Goal: Transaction & Acquisition: Book appointment/travel/reservation

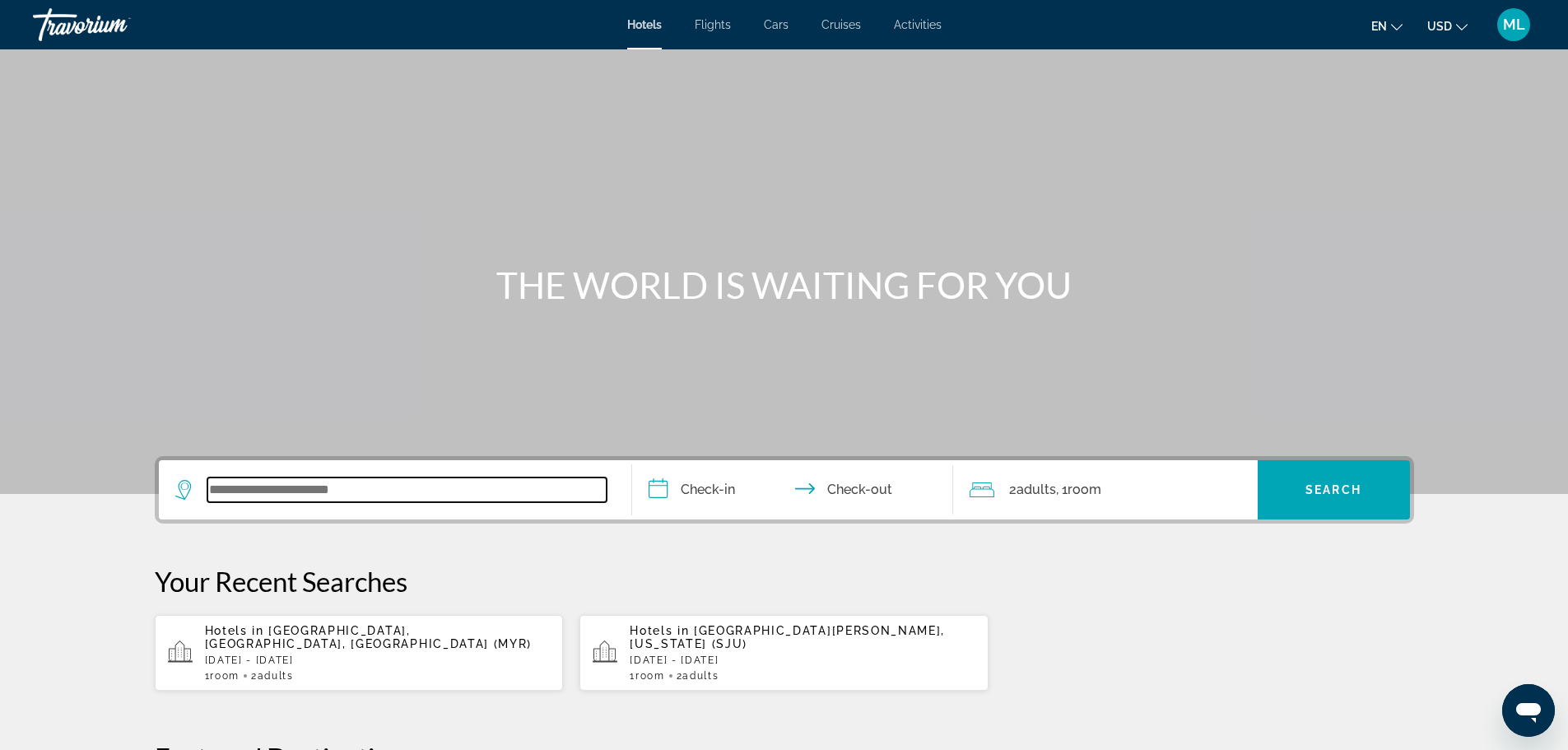
click at [395, 496] on input "Search widget" at bounding box center [407, 490] width 399 height 25
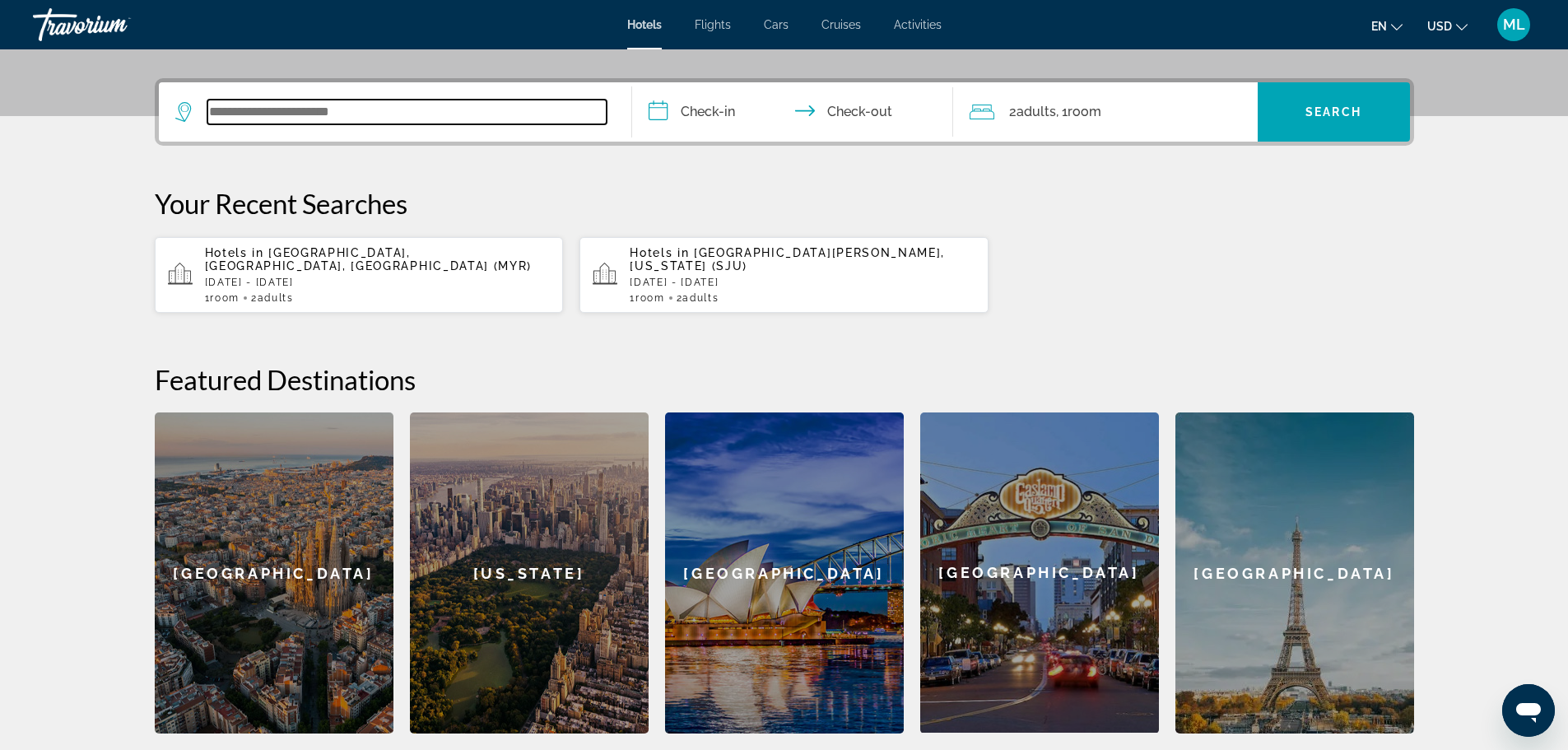
scroll to position [403, 0]
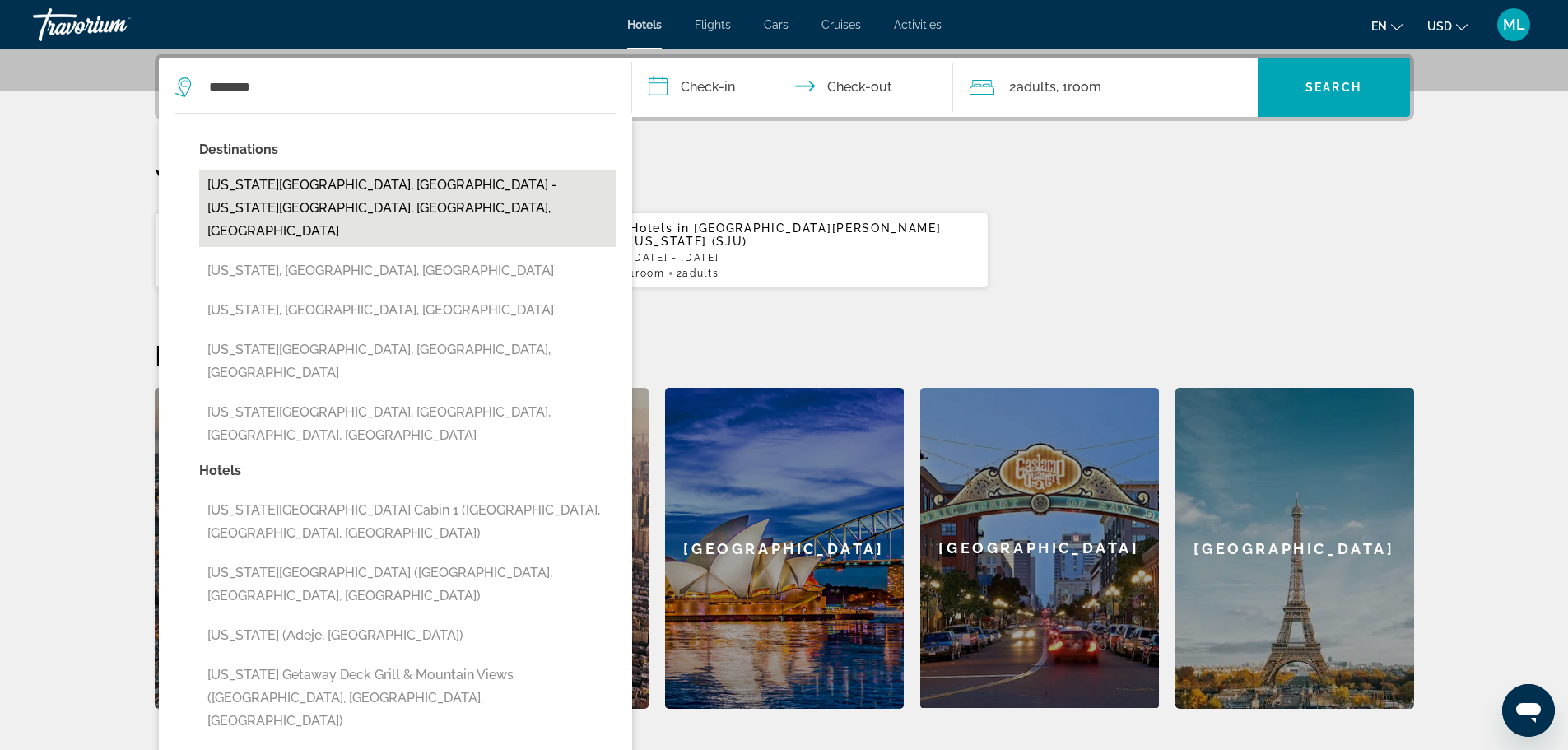
click at [408, 192] on button "[US_STATE][GEOGRAPHIC_DATA], [GEOGRAPHIC_DATA] - [US_STATE][GEOGRAPHIC_DATA], […" at bounding box center [408, 208] width 416 height 77
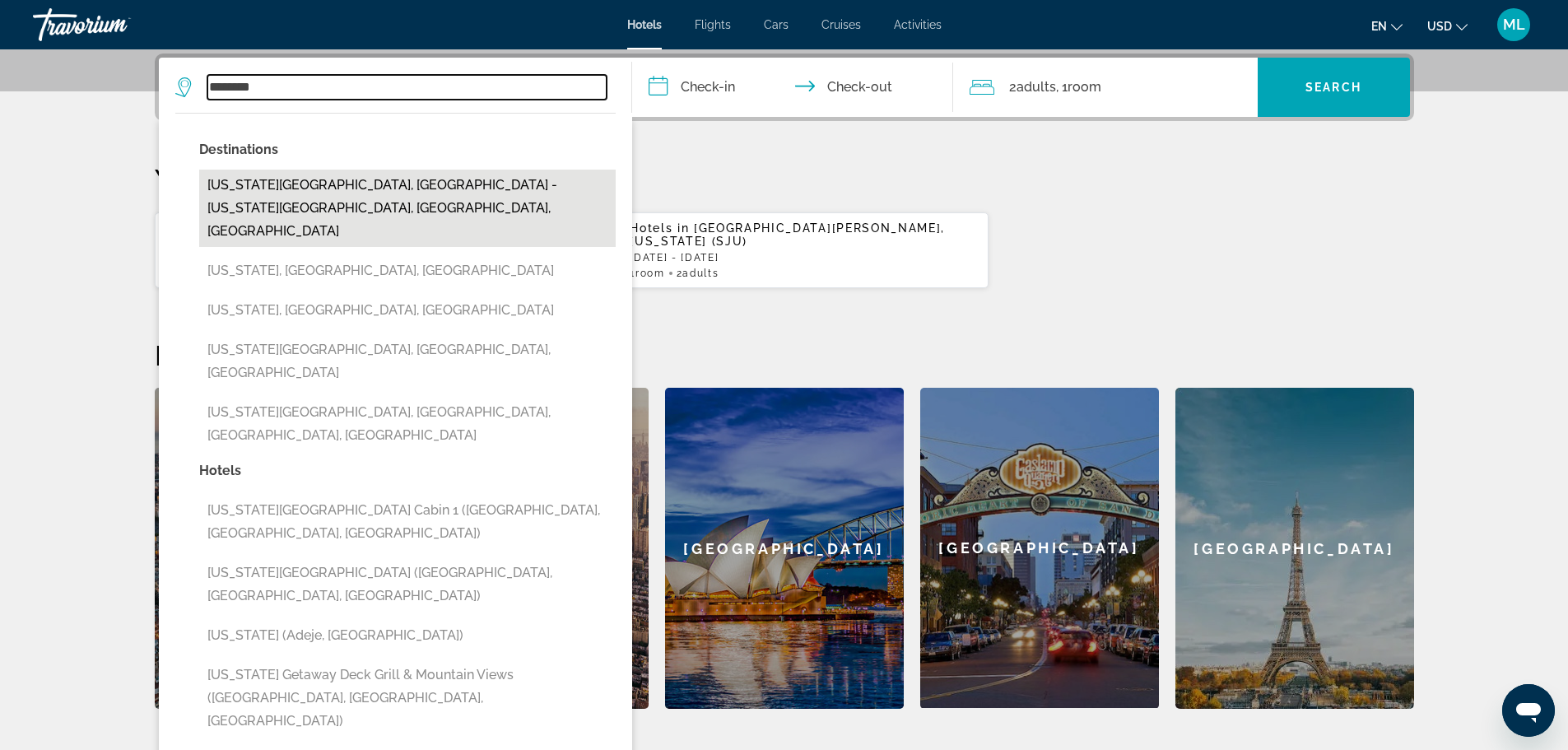
type input "**********"
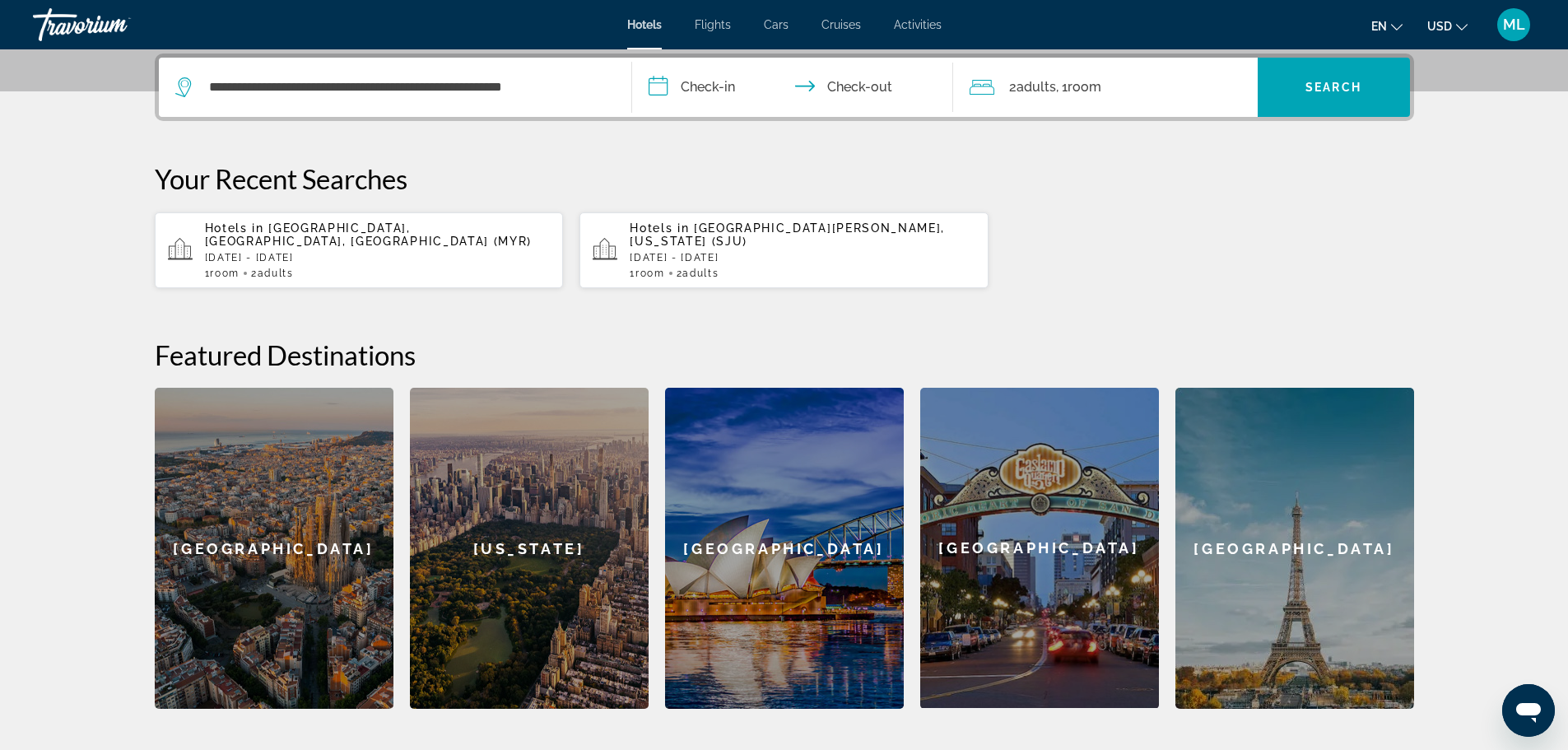
click at [661, 89] on input "**********" at bounding box center [796, 90] width 328 height 65
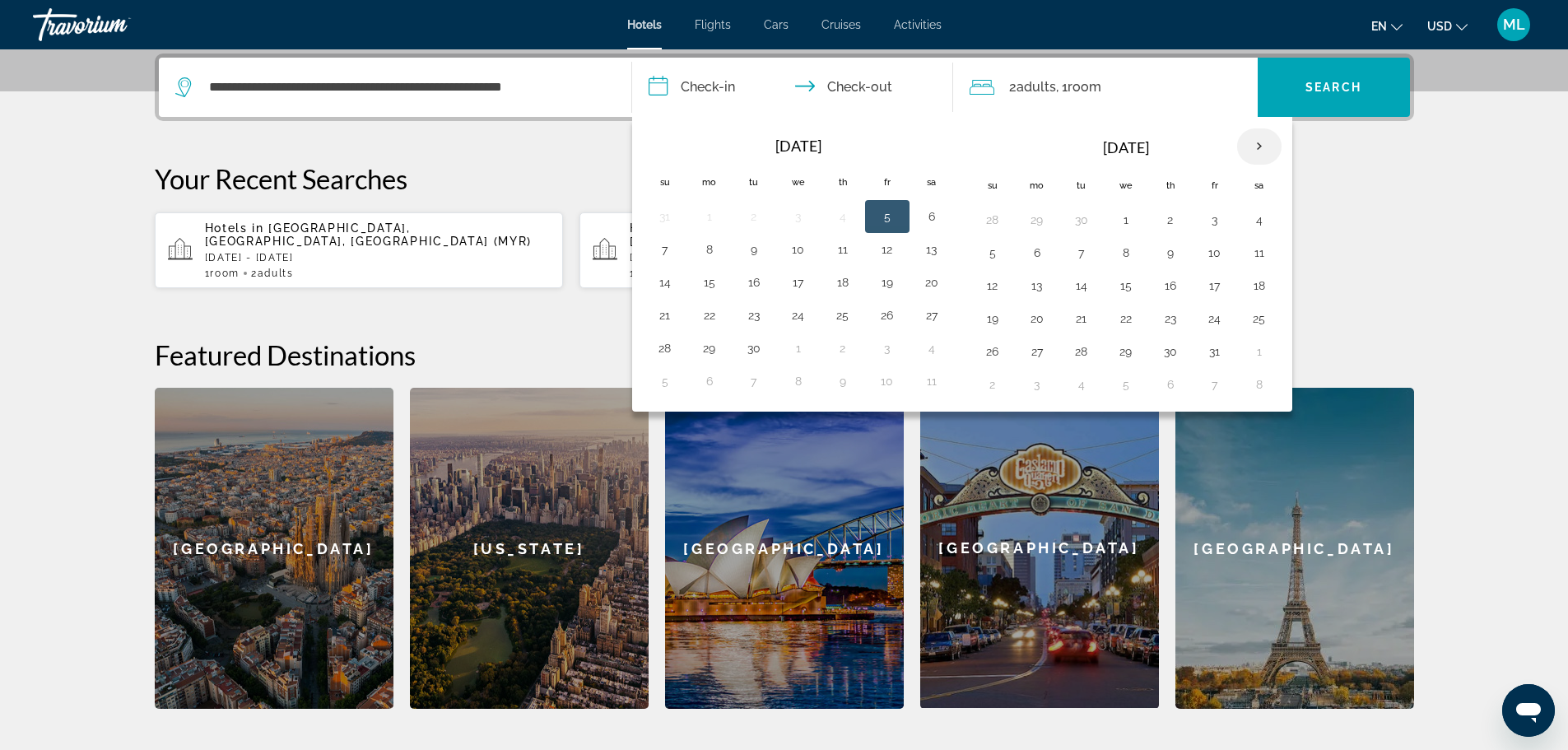
click at [1262, 148] on th "Next month" at bounding box center [1260, 147] width 44 height 37
click at [1260, 254] on button "8" at bounding box center [1259, 253] width 26 height 23
click at [1040, 285] on button "10" at bounding box center [1037, 285] width 26 height 23
type input "**********"
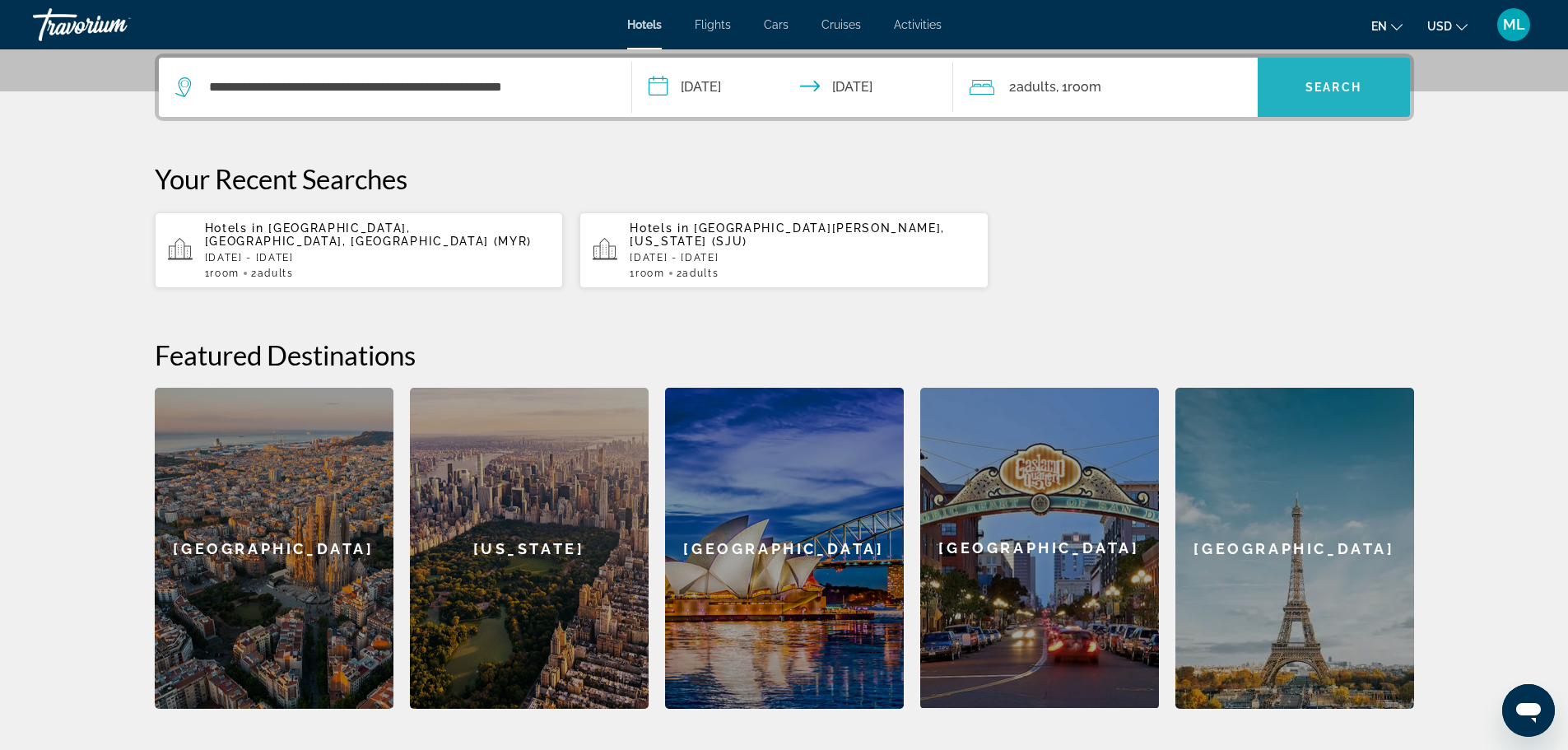
click at [1341, 86] on span "Search" at bounding box center [1334, 88] width 56 height 13
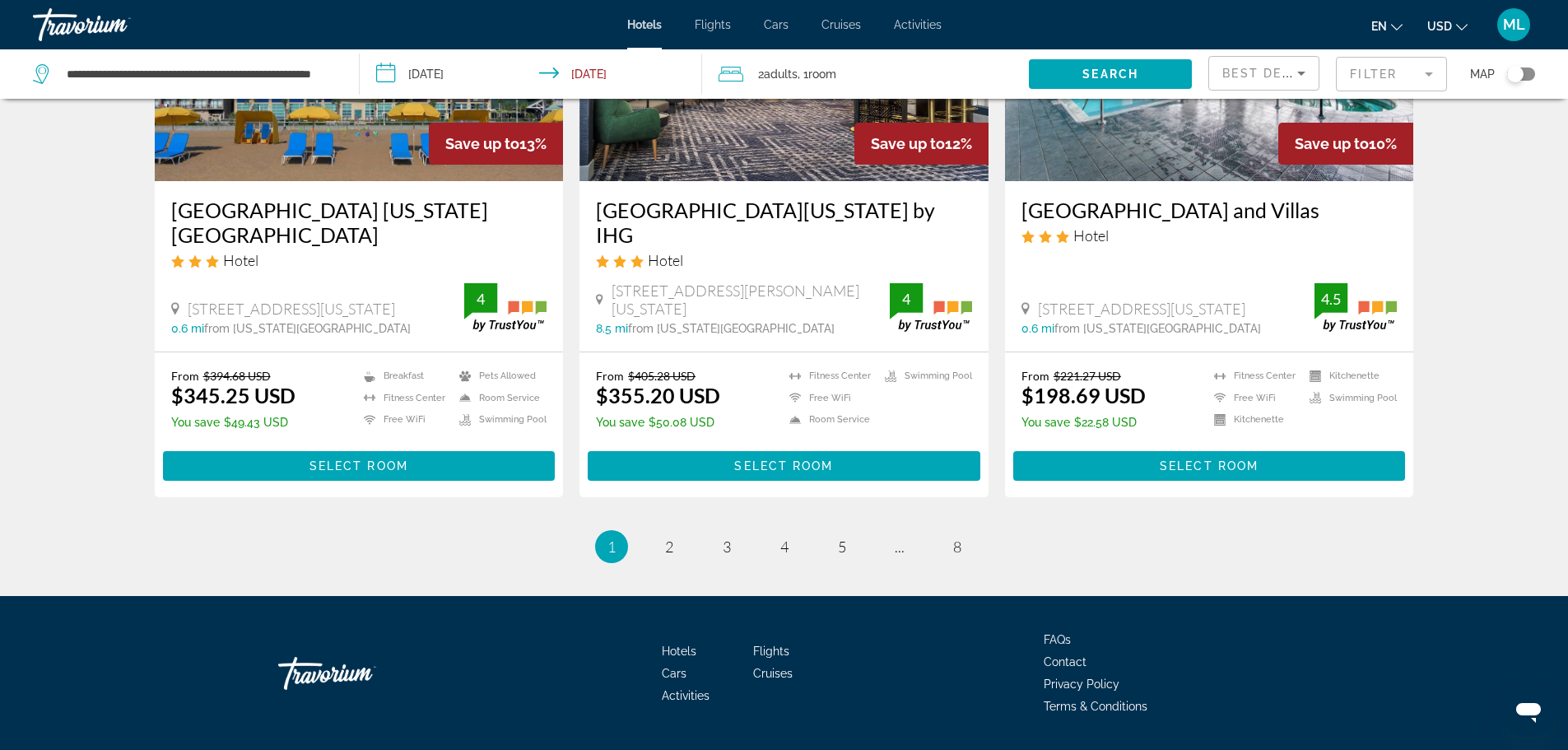
scroll to position [2120, 0]
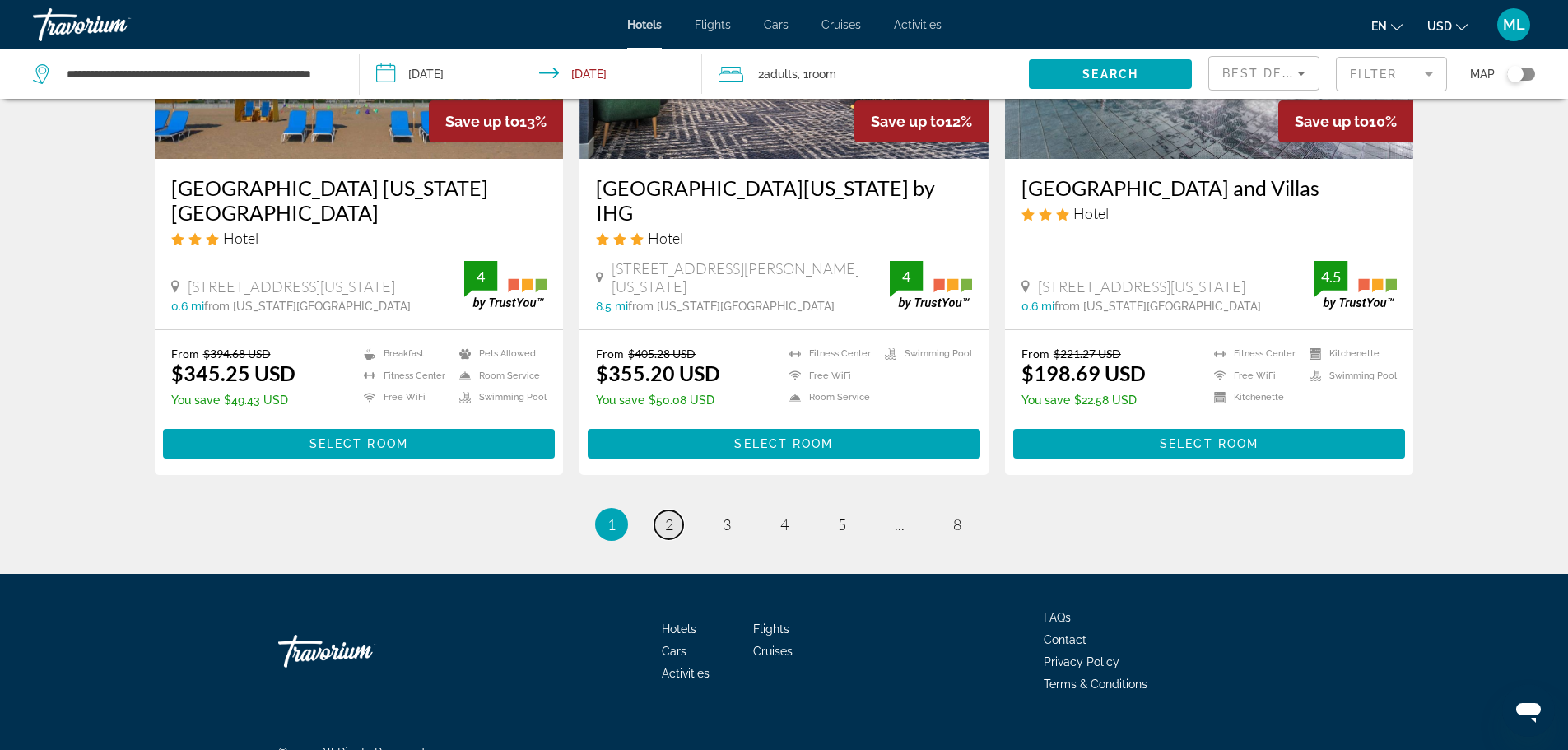
click at [669, 516] on span "2" at bounding box center [669, 524] width 9 height 18
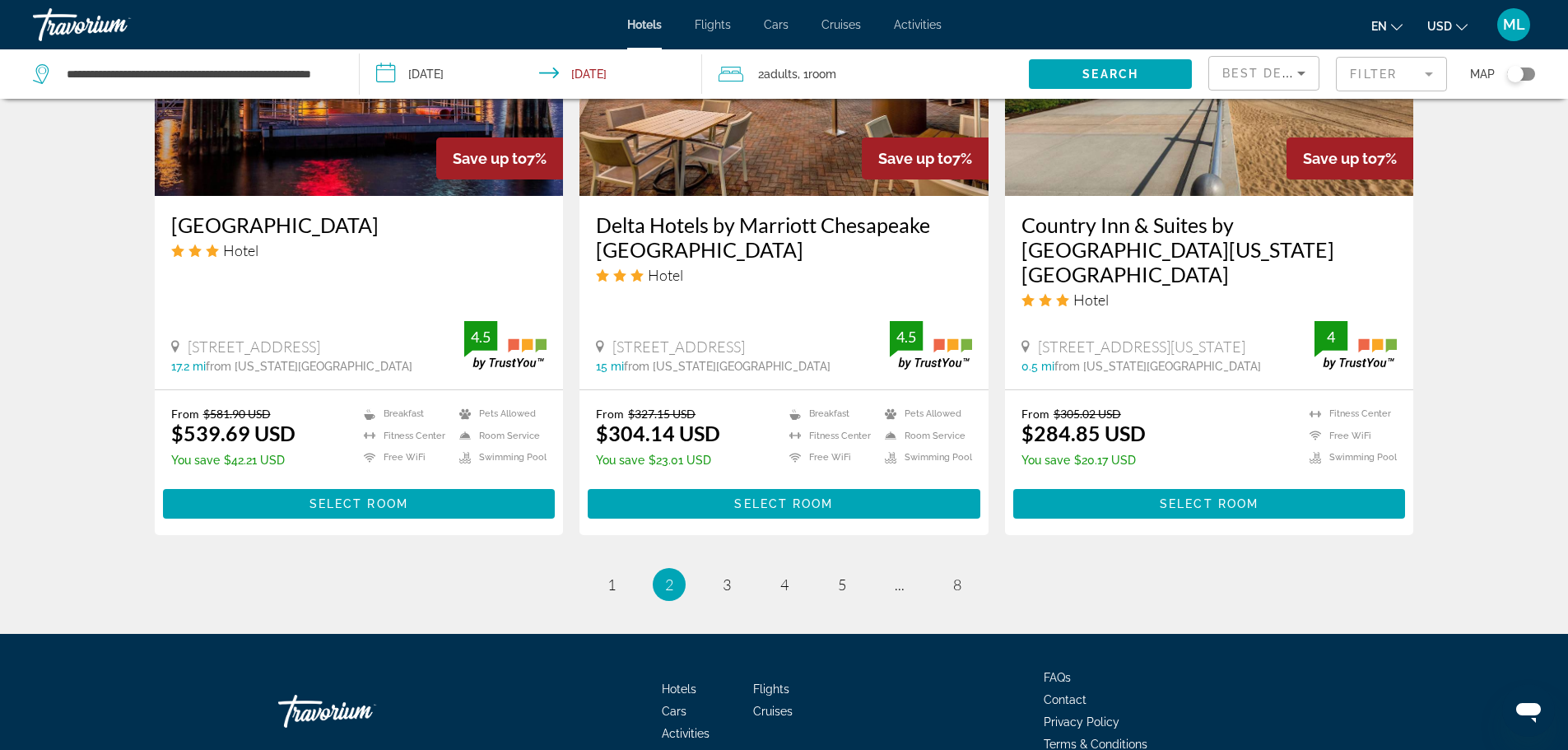
scroll to position [2120, 0]
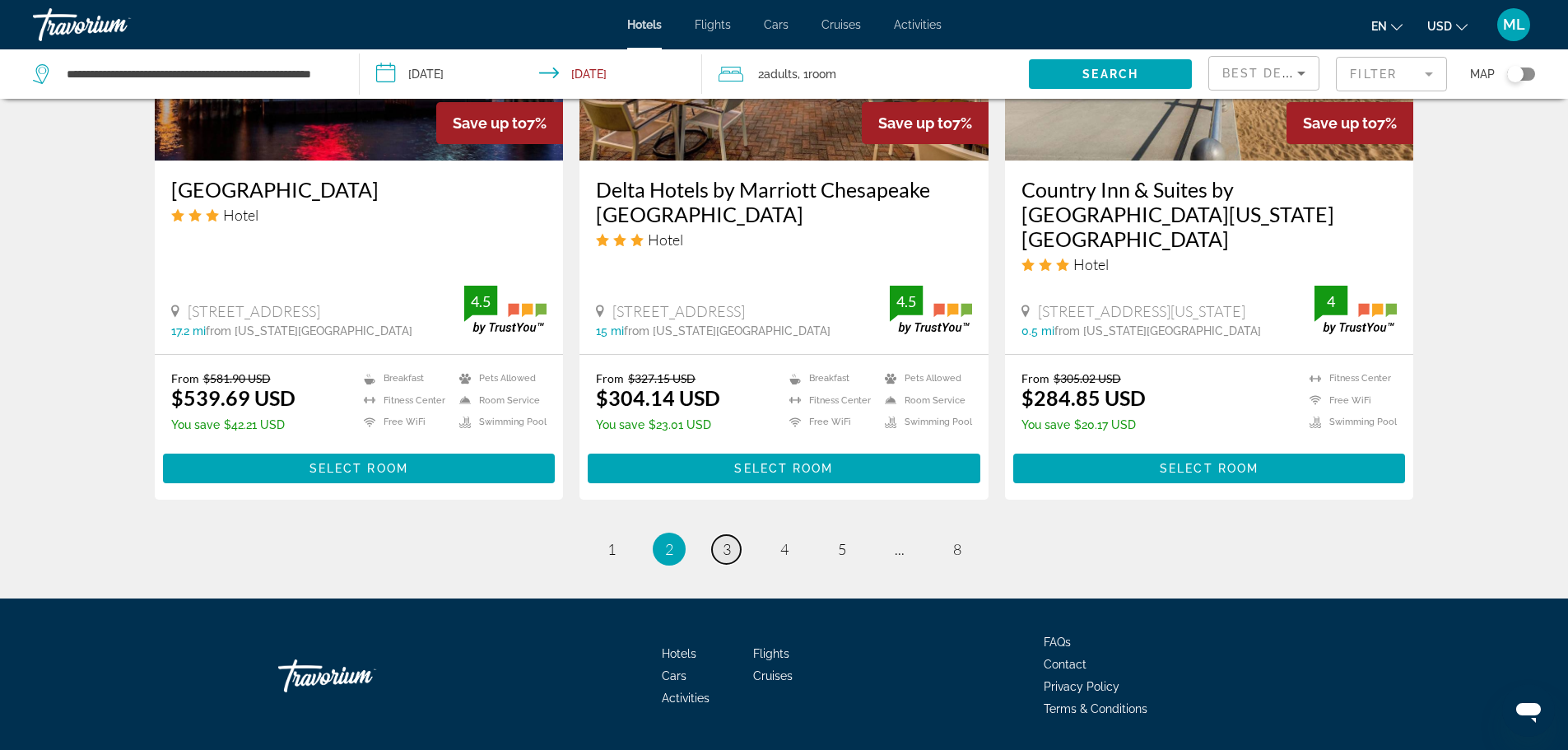
click at [720, 535] on link "page 3" at bounding box center [727, 549] width 29 height 29
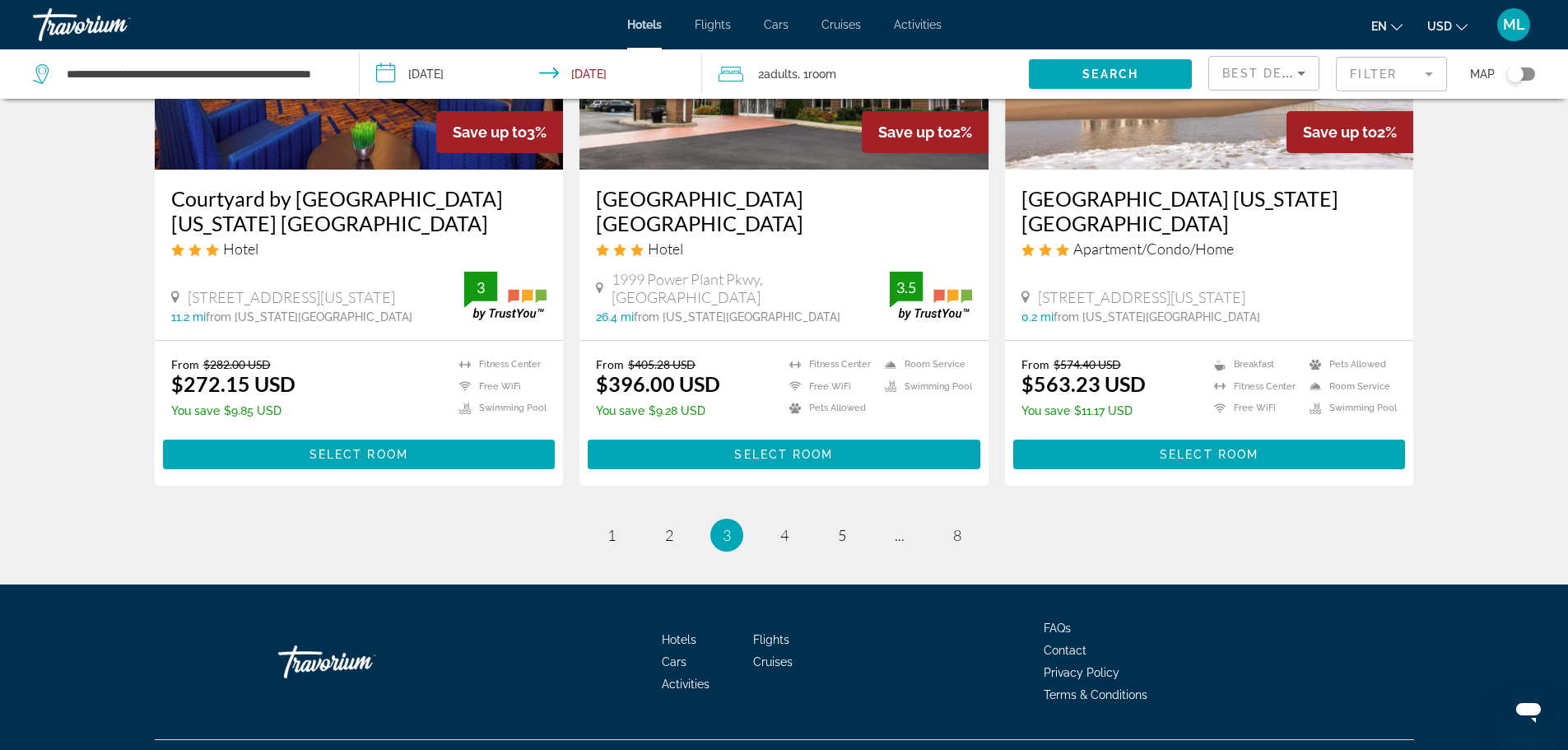
scroll to position [2120, 0]
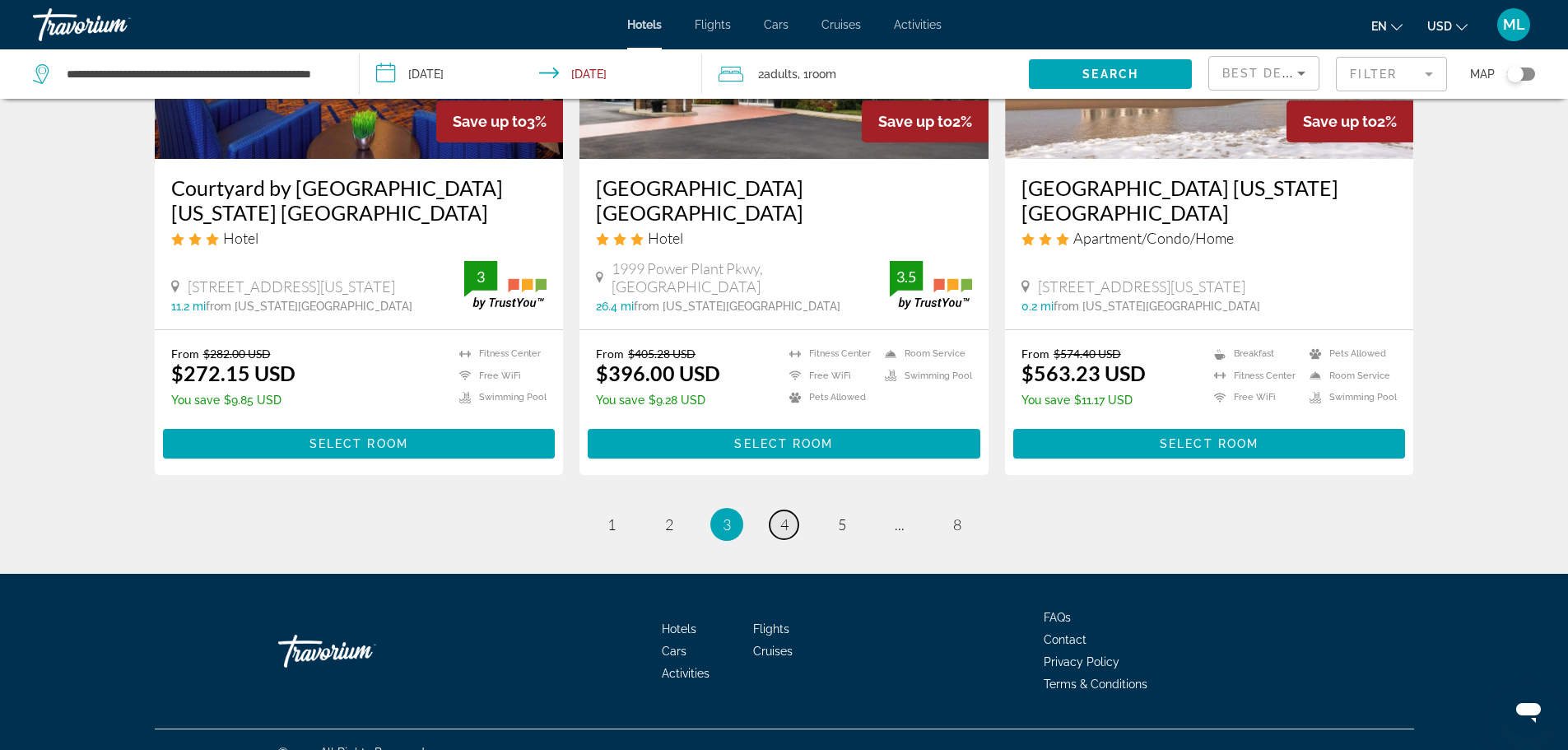
click at [784, 516] on span "4" at bounding box center [784, 524] width 9 height 18
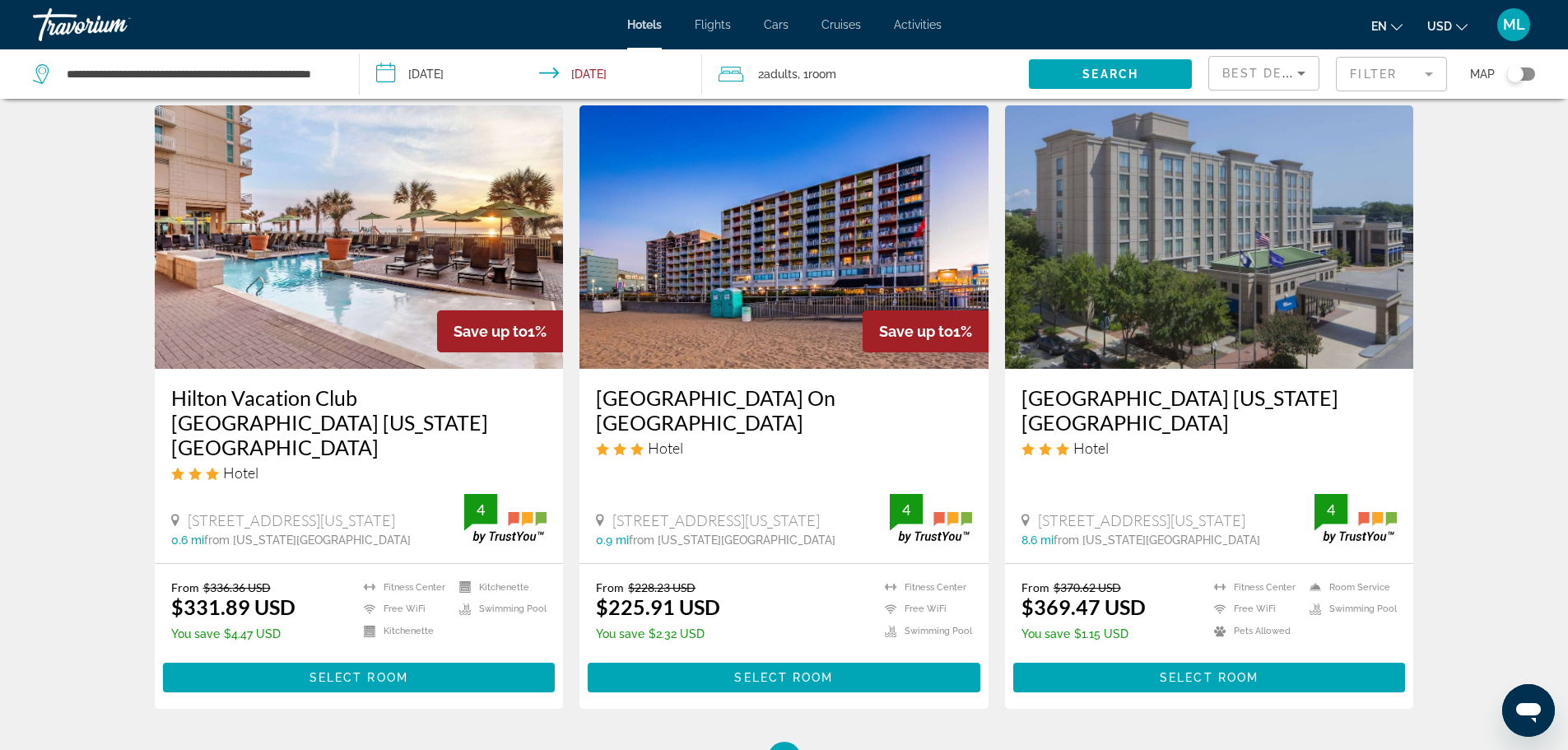
scroll to position [1911, 0]
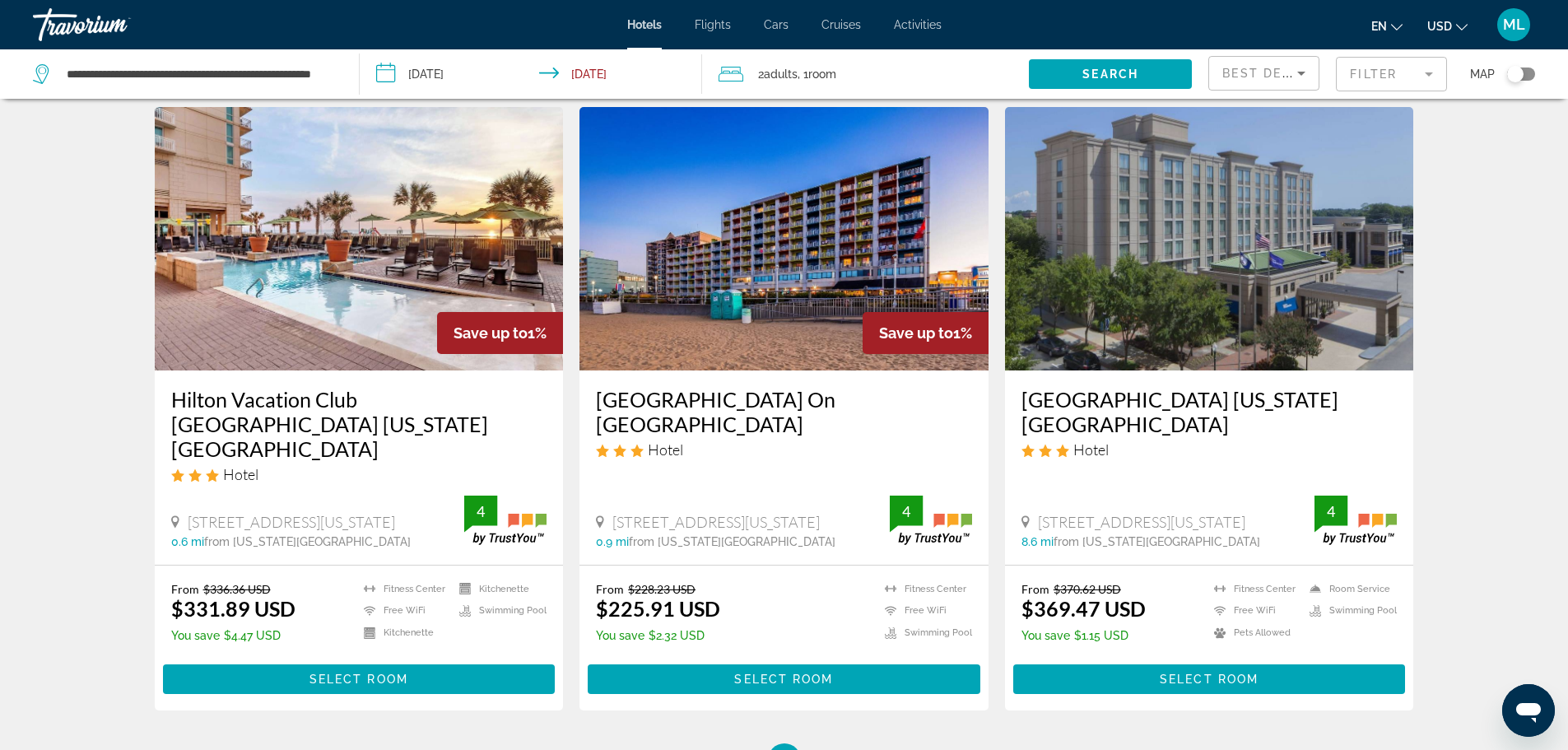
click at [395, 258] on img "Main content" at bounding box center [359, 238] width 410 height 263
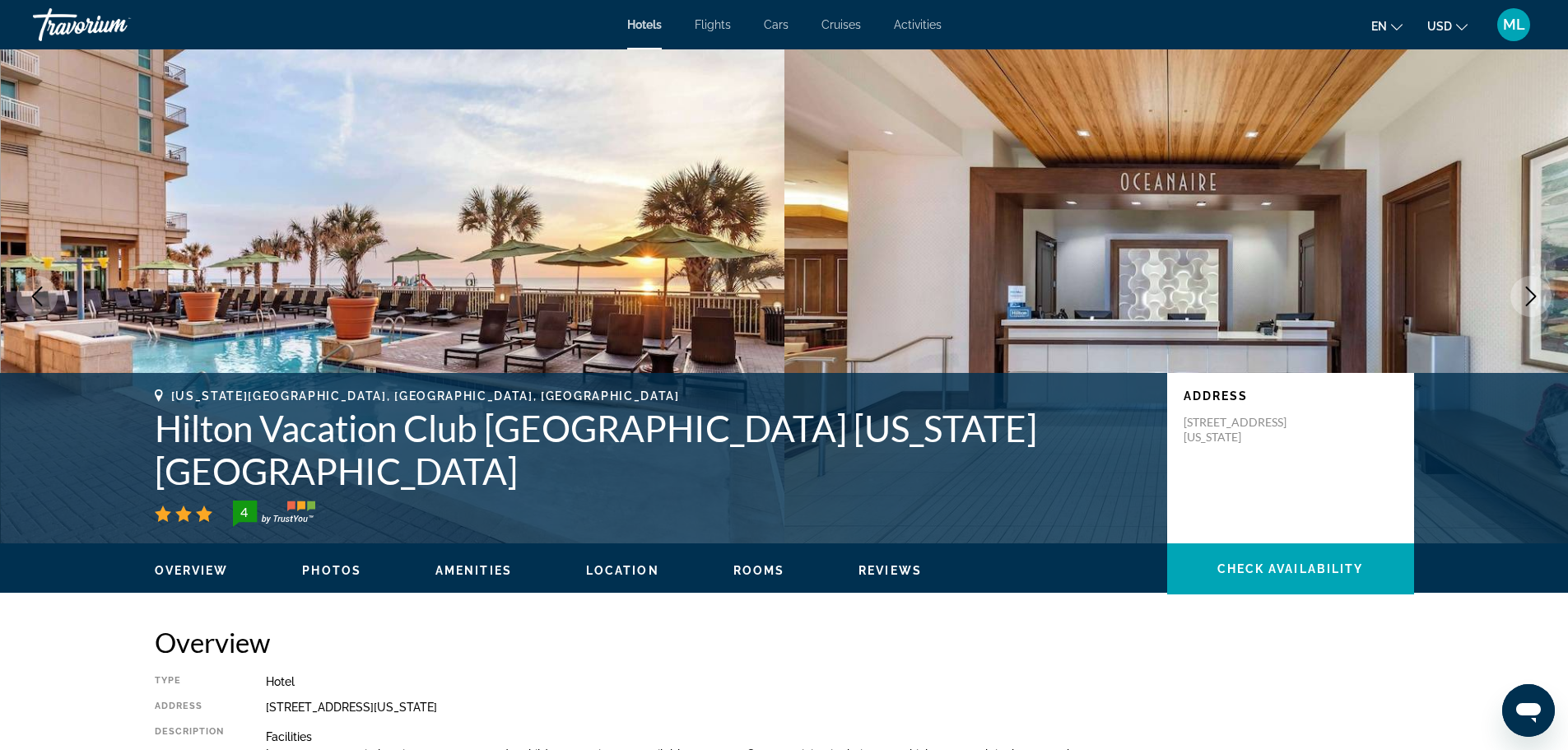
click at [535, 246] on img "Main content" at bounding box center [393, 296] width 784 height 494
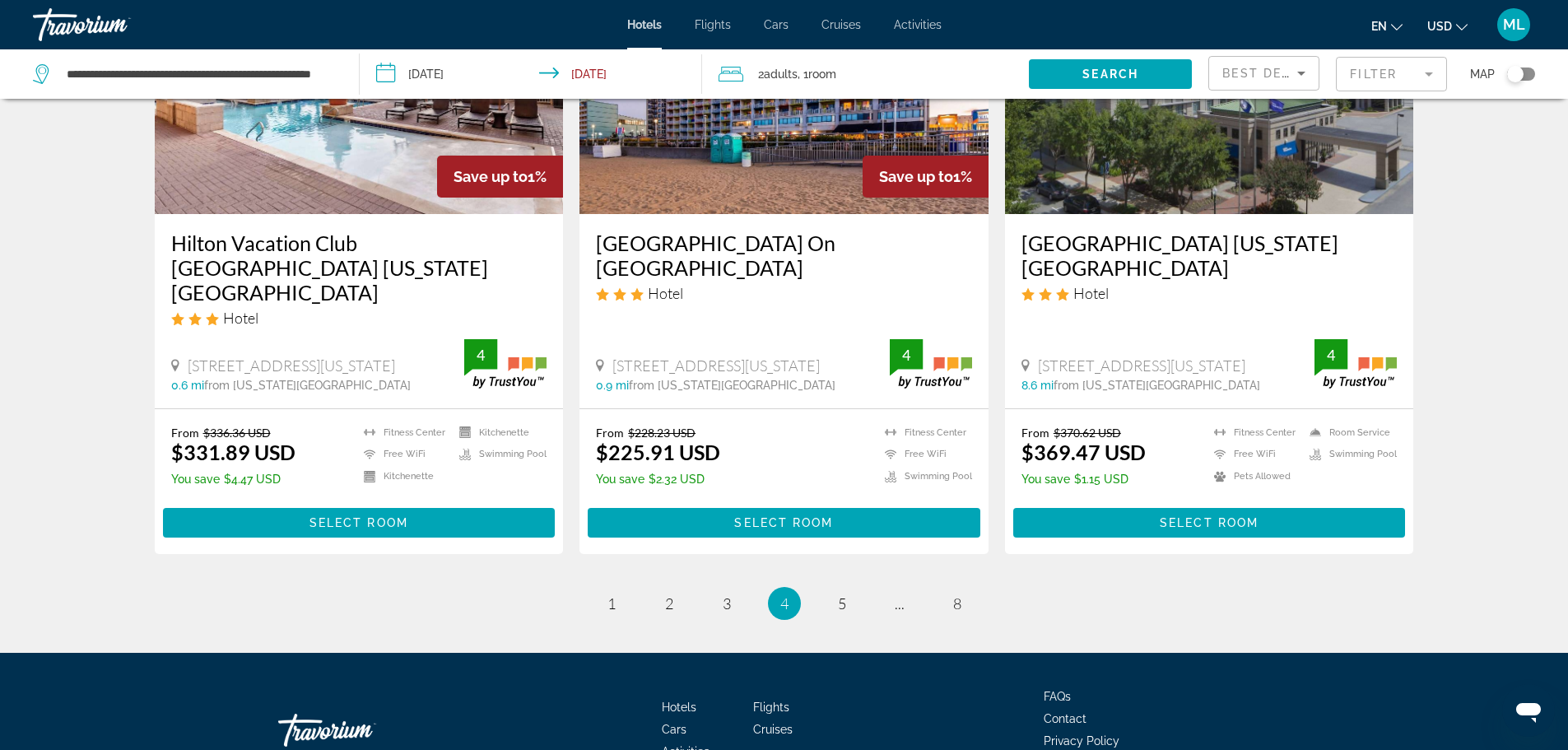
scroll to position [2120, 0]
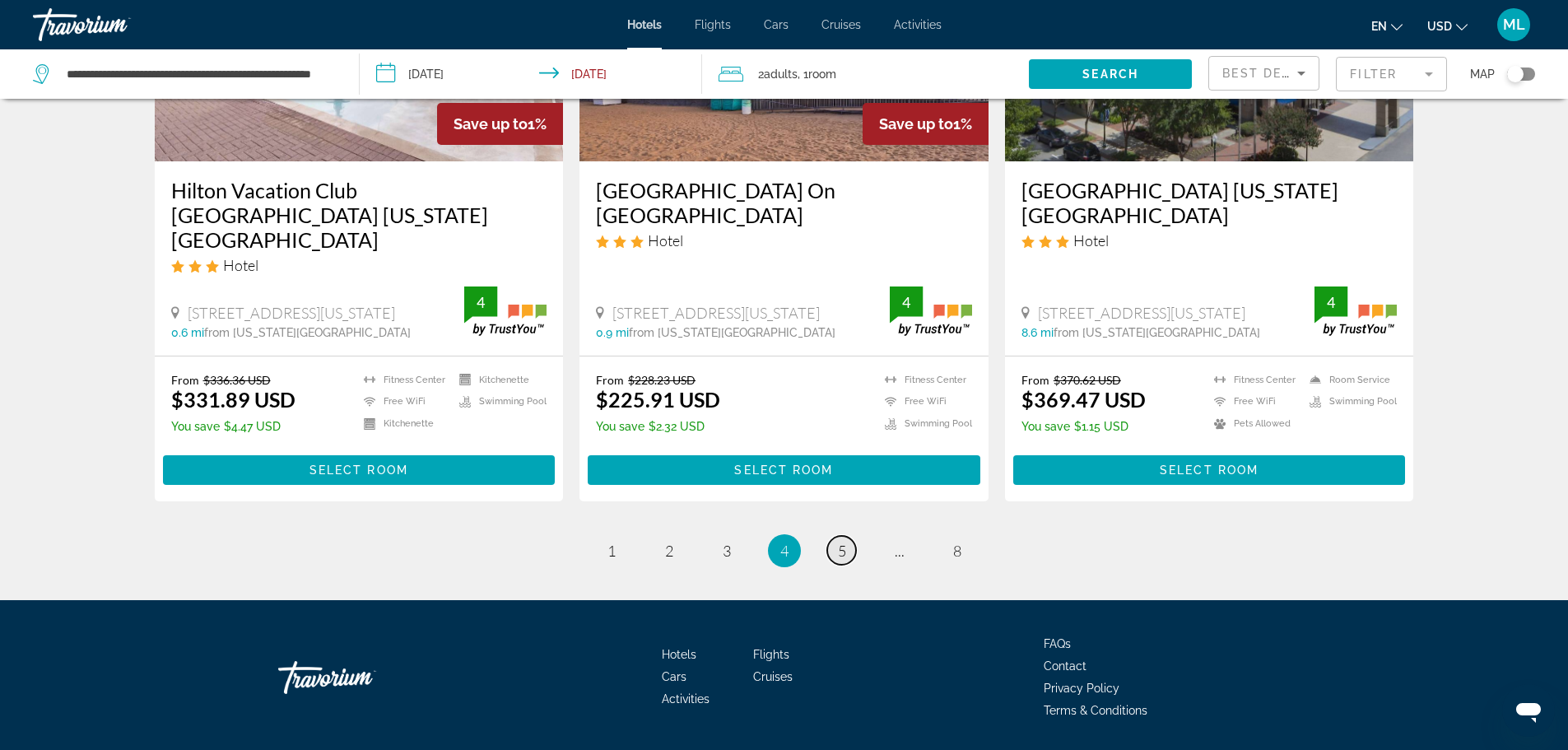
click at [839, 542] on span "5" at bounding box center [842, 550] width 9 height 18
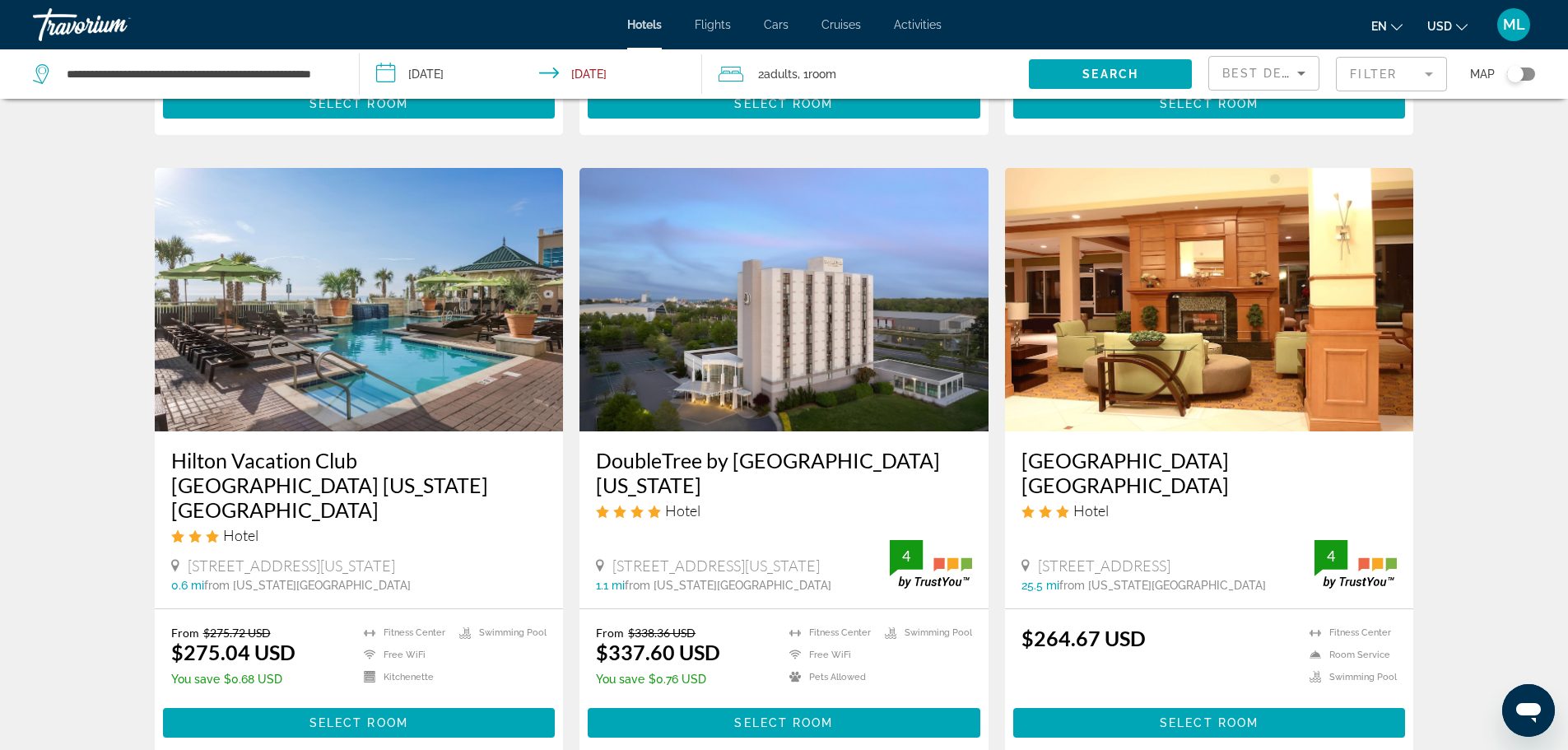
scroll to position [658, 0]
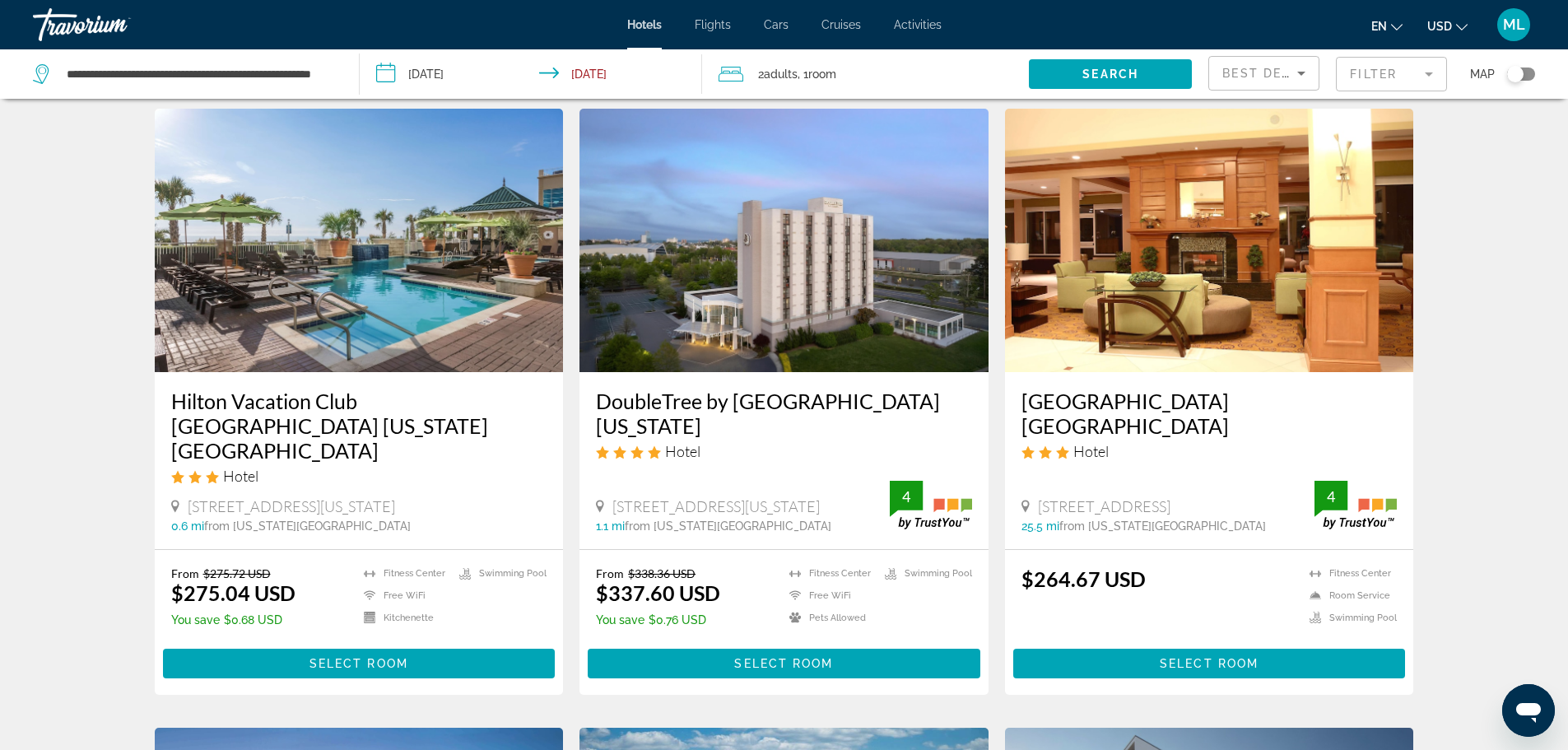
click at [433, 265] on img "Main content" at bounding box center [359, 240] width 410 height 263
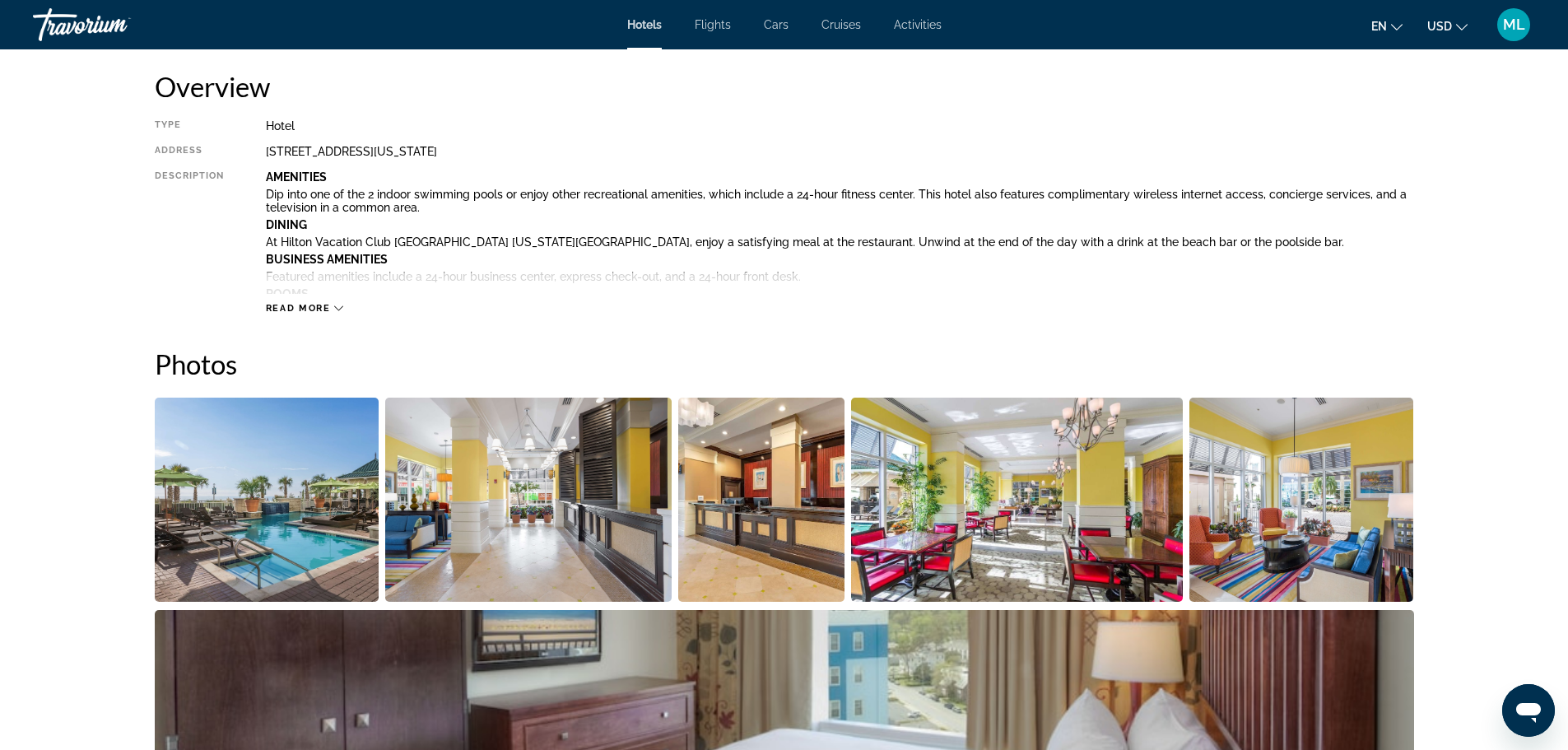
scroll to position [560, 0]
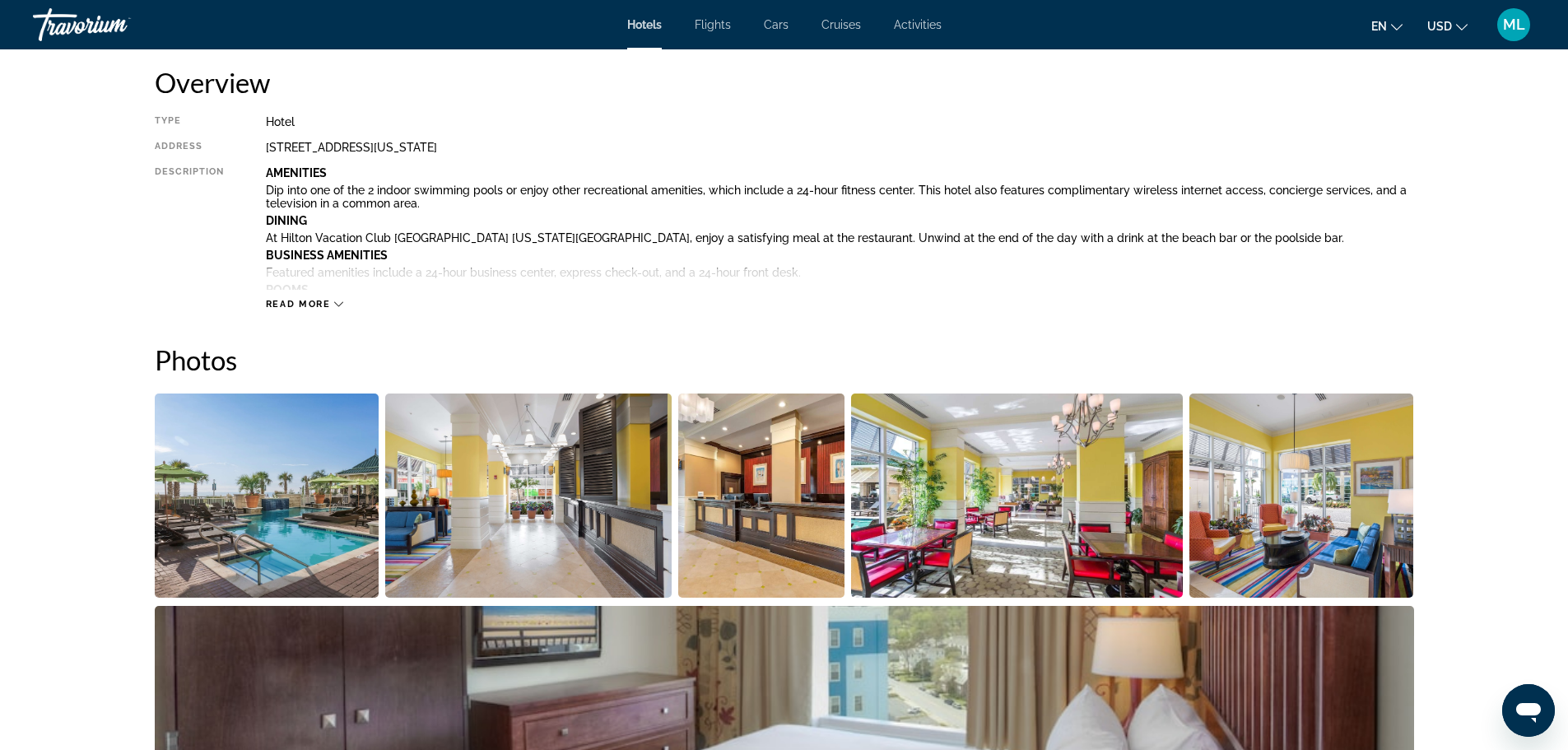
click at [394, 645] on img "Open full-screen image slider" at bounding box center [784, 709] width 1260 height 204
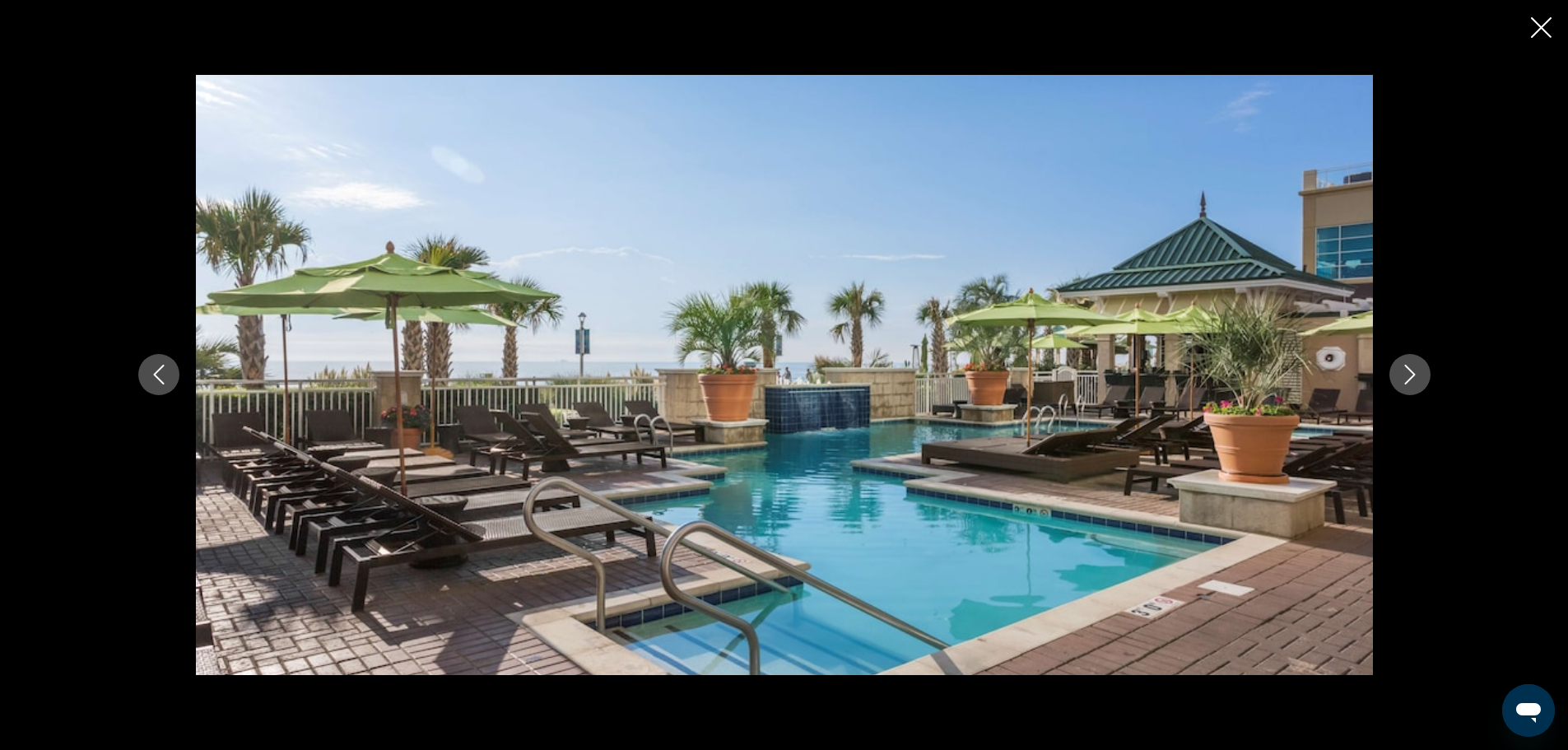
click at [1413, 375] on icon "Next image" at bounding box center [1410, 374] width 19 height 19
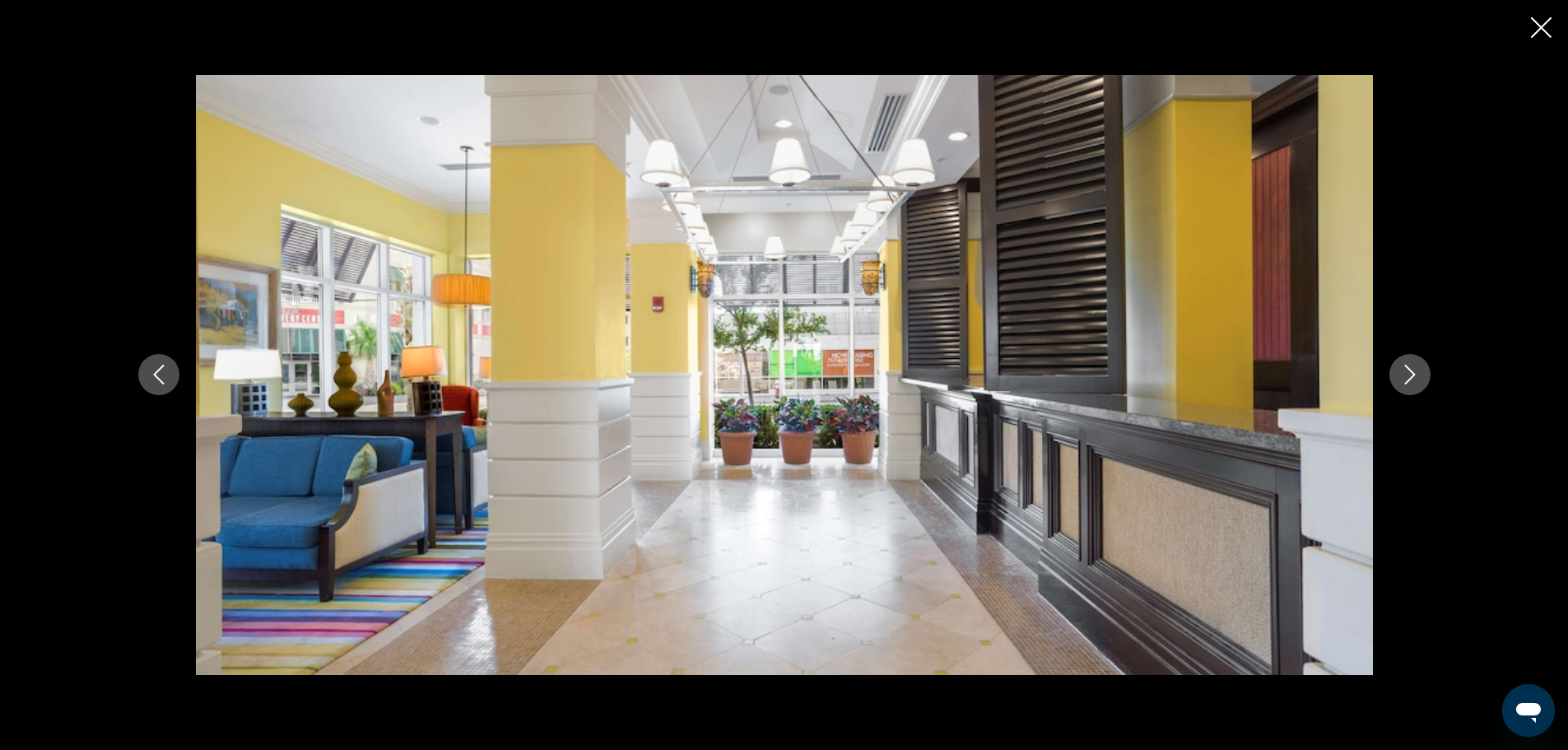
click at [1413, 375] on icon "Next image" at bounding box center [1410, 374] width 19 height 19
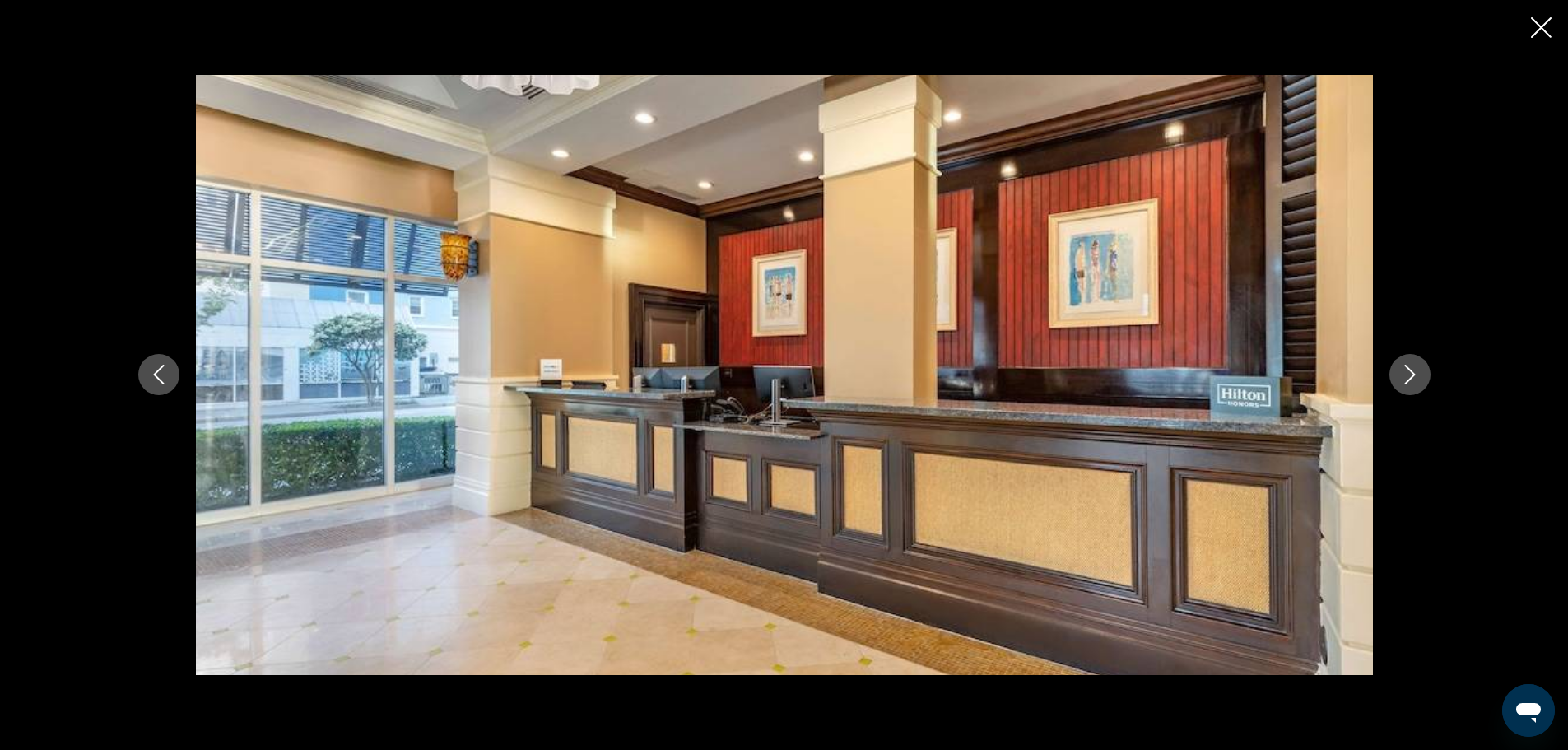
click at [1413, 375] on icon "Next image" at bounding box center [1410, 374] width 19 height 19
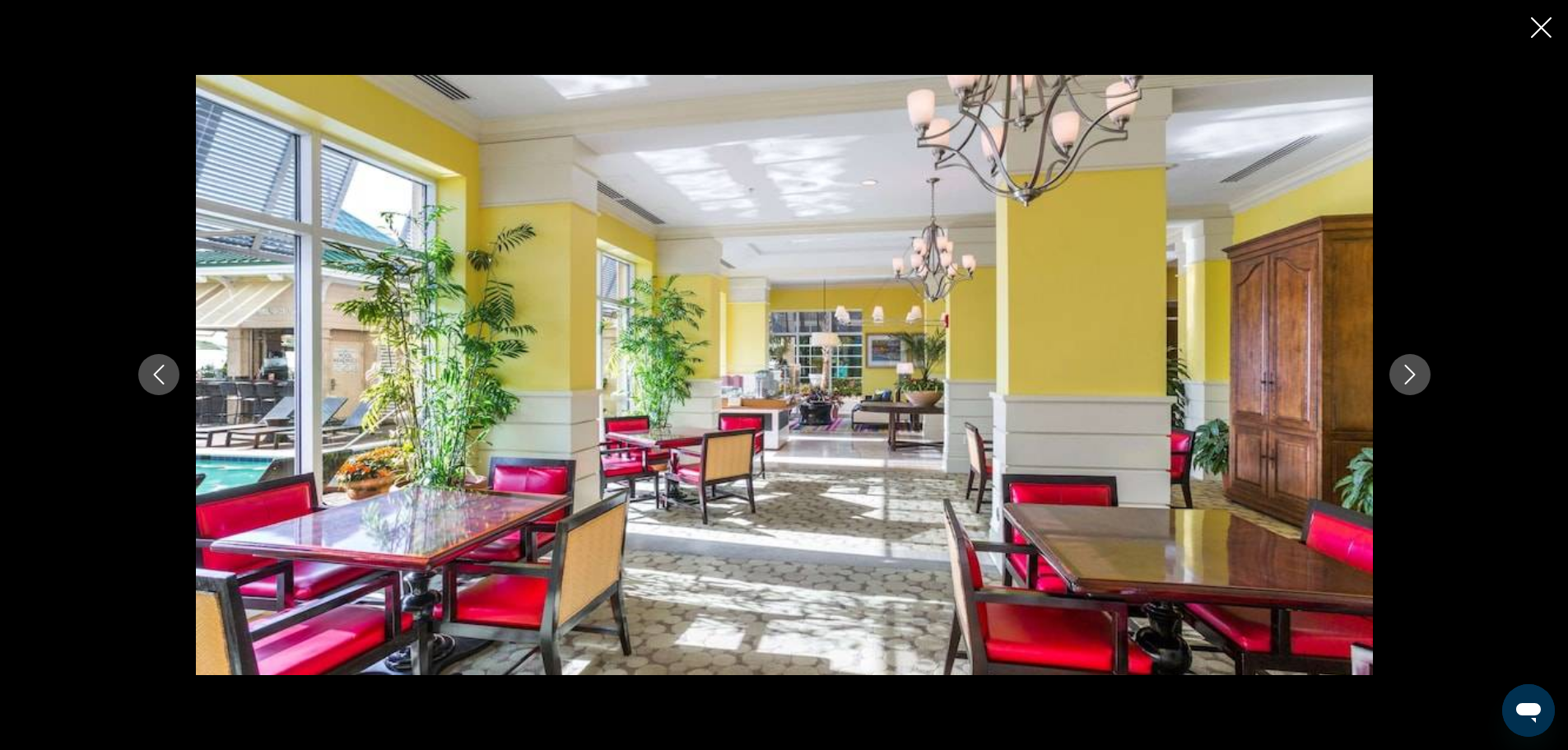
click at [1413, 375] on icon "Next image" at bounding box center [1410, 374] width 19 height 19
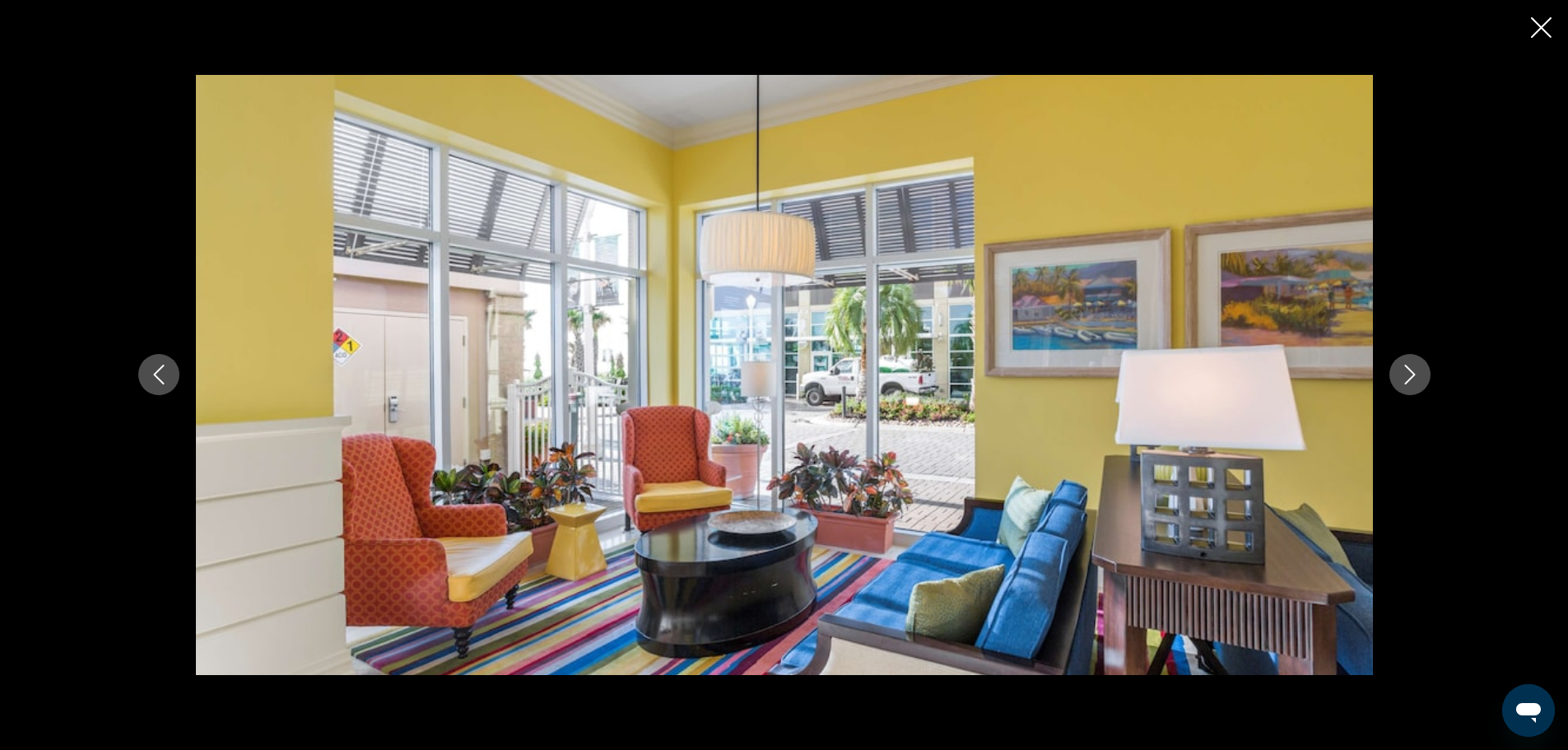
click at [1413, 375] on icon "Next image" at bounding box center [1410, 374] width 19 height 19
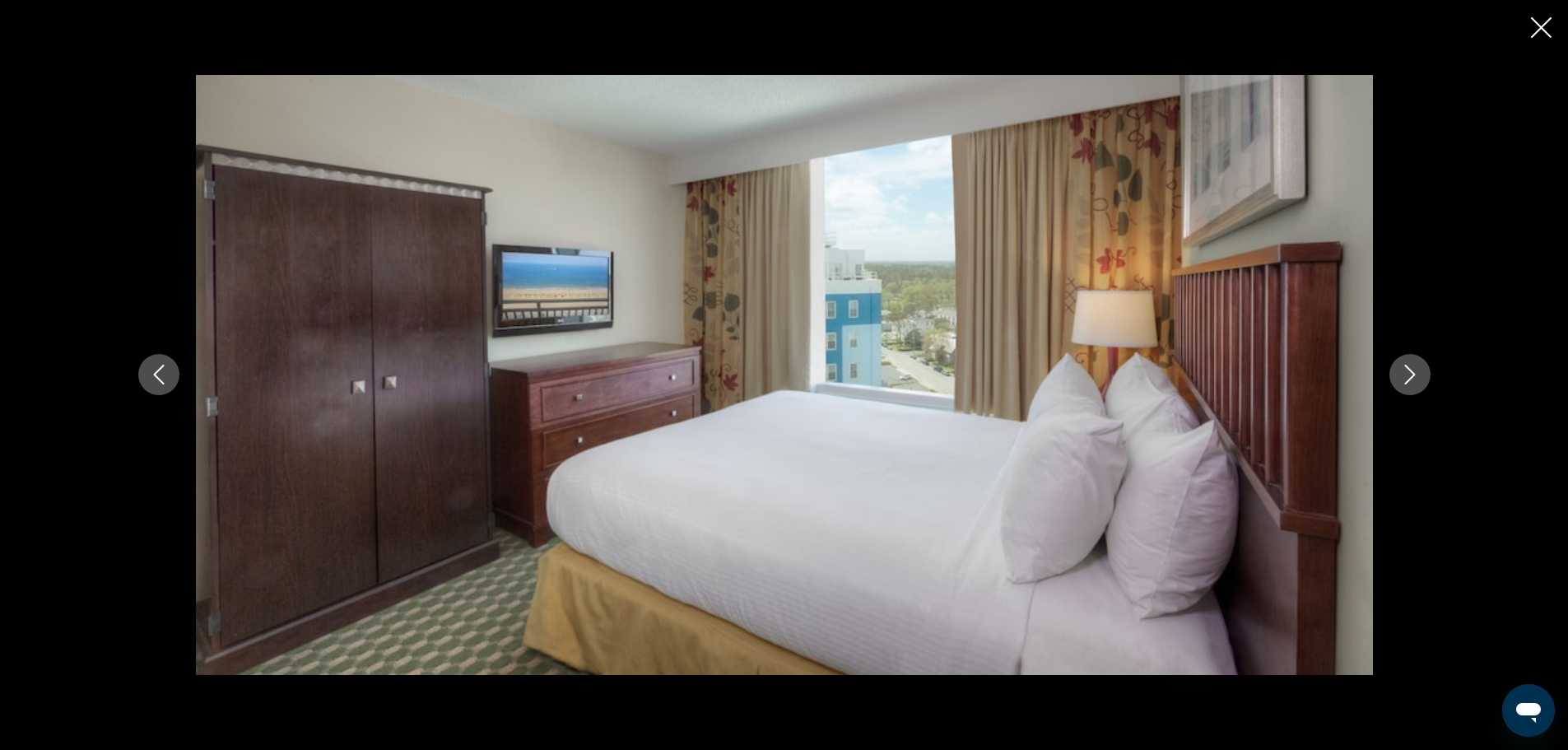
click at [1413, 375] on icon "Next image" at bounding box center [1410, 374] width 19 height 19
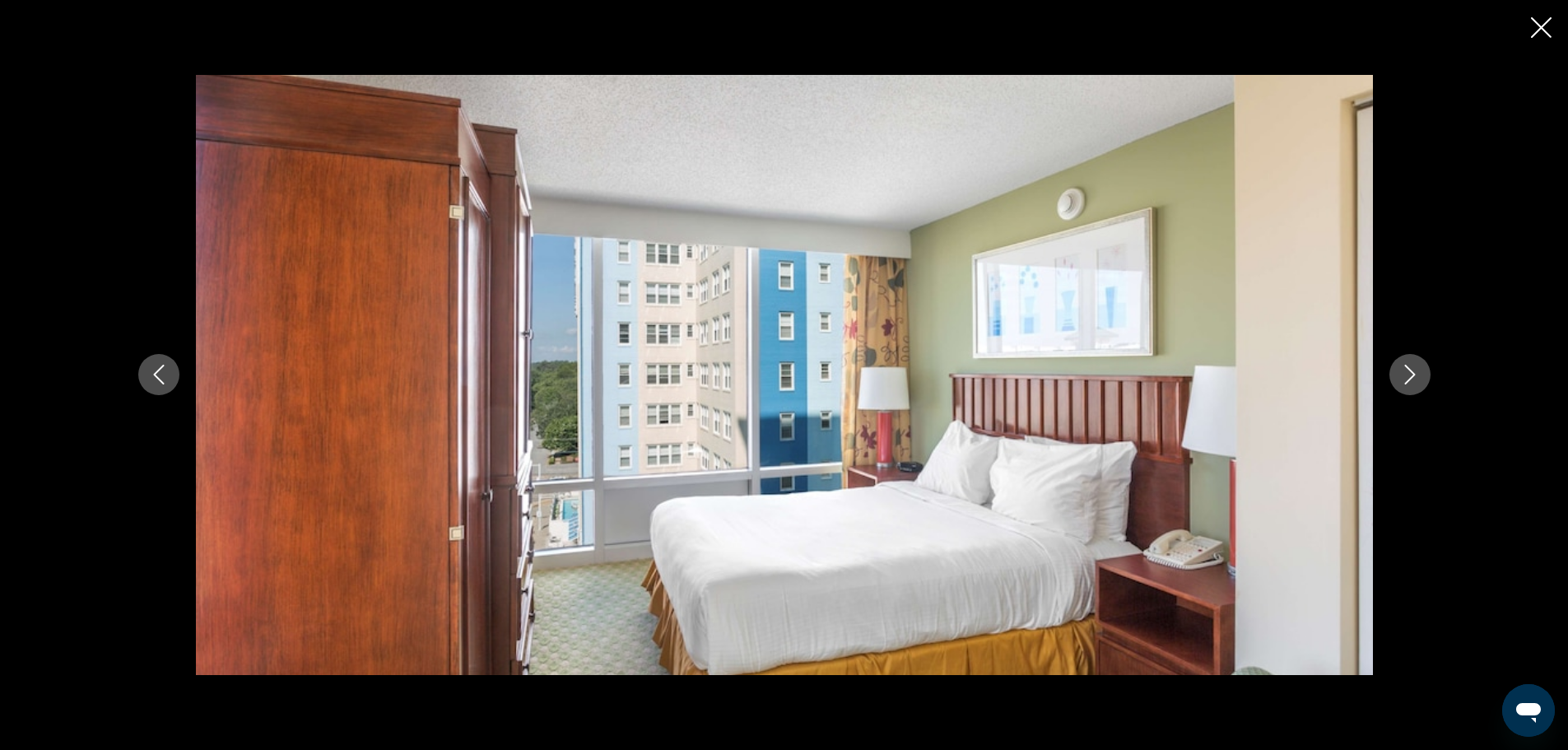
click at [1413, 375] on icon "Next image" at bounding box center [1410, 374] width 19 height 19
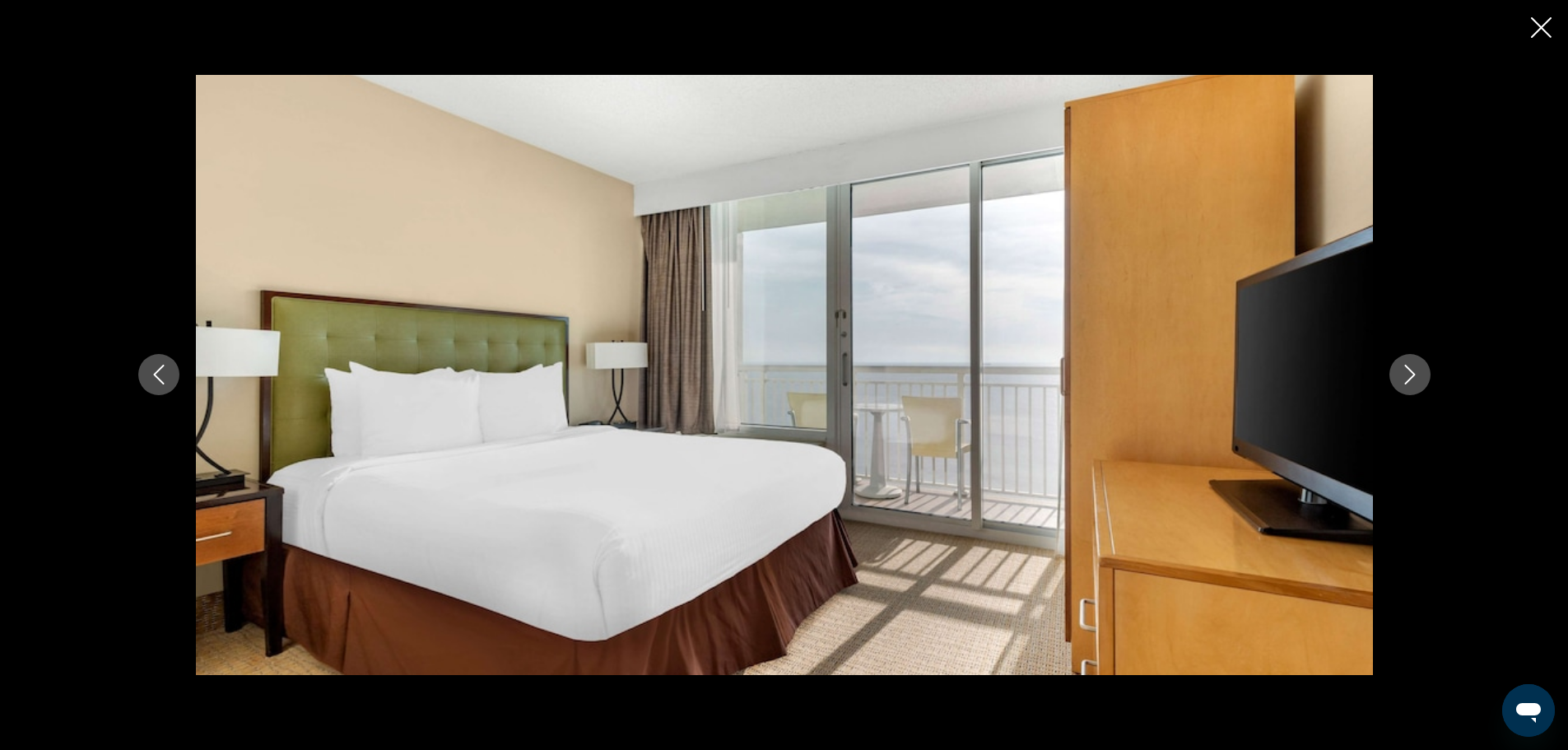
click at [1413, 375] on icon "Next image" at bounding box center [1410, 374] width 19 height 19
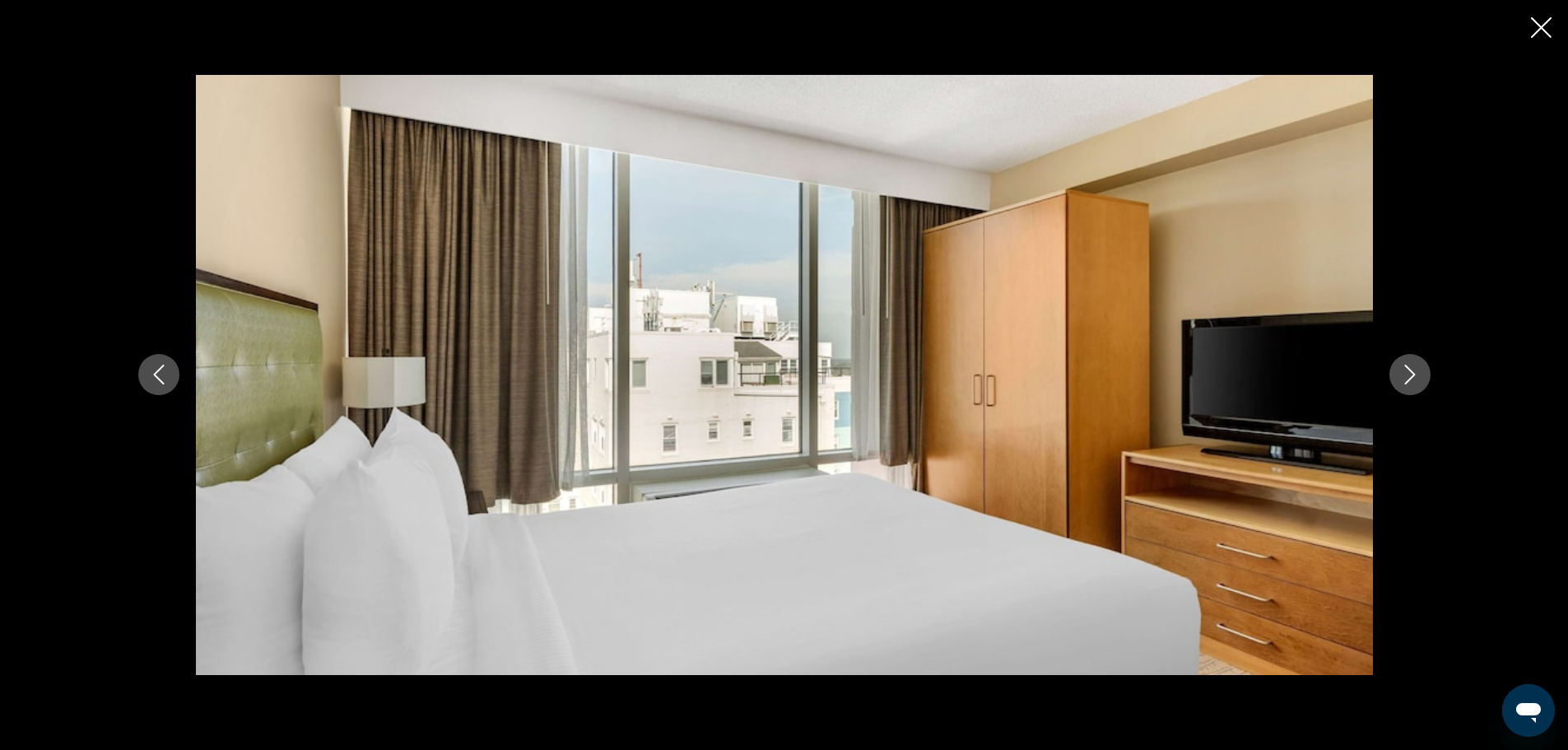
click at [1413, 375] on icon "Next image" at bounding box center [1410, 374] width 19 height 19
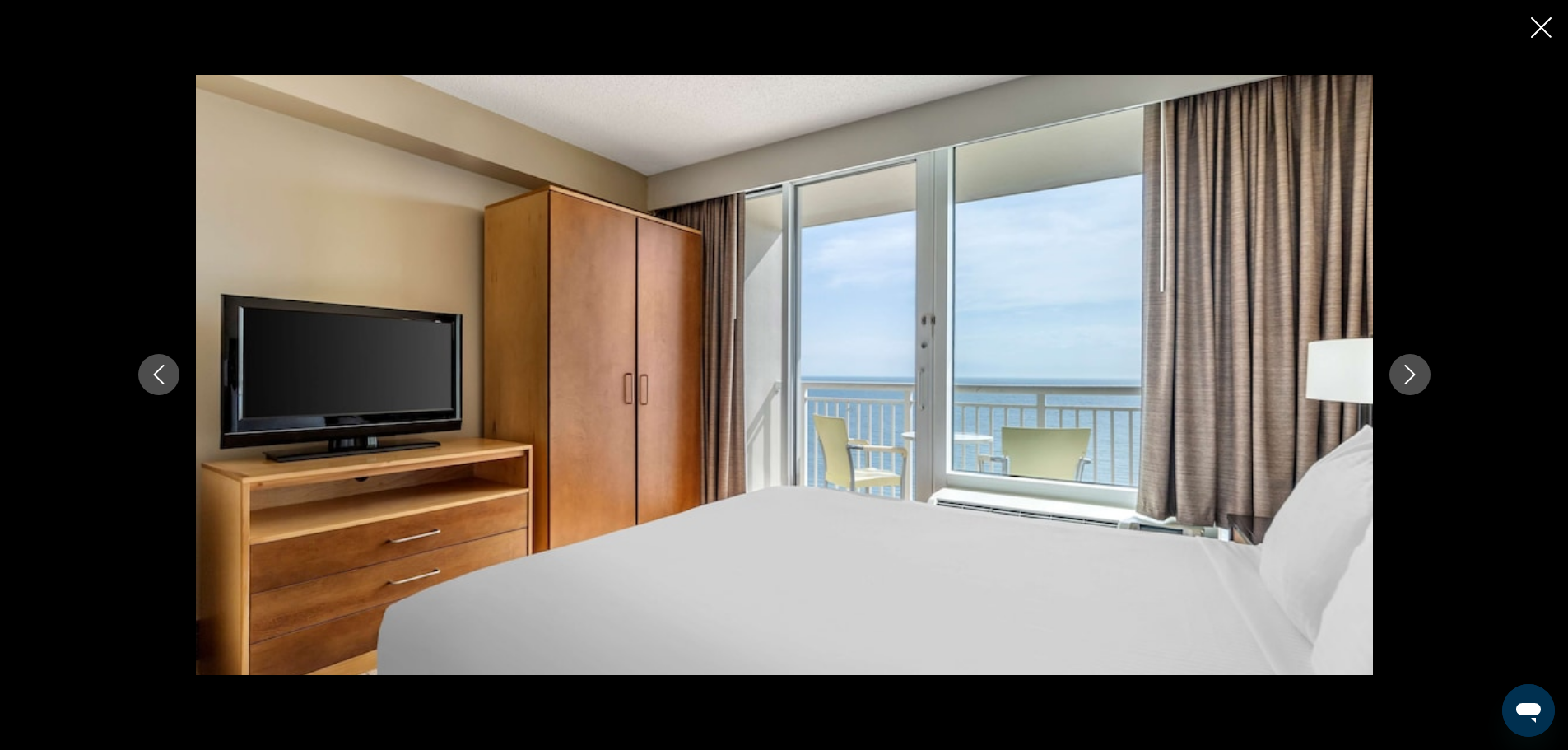
click at [1413, 375] on icon "Next image" at bounding box center [1410, 374] width 19 height 19
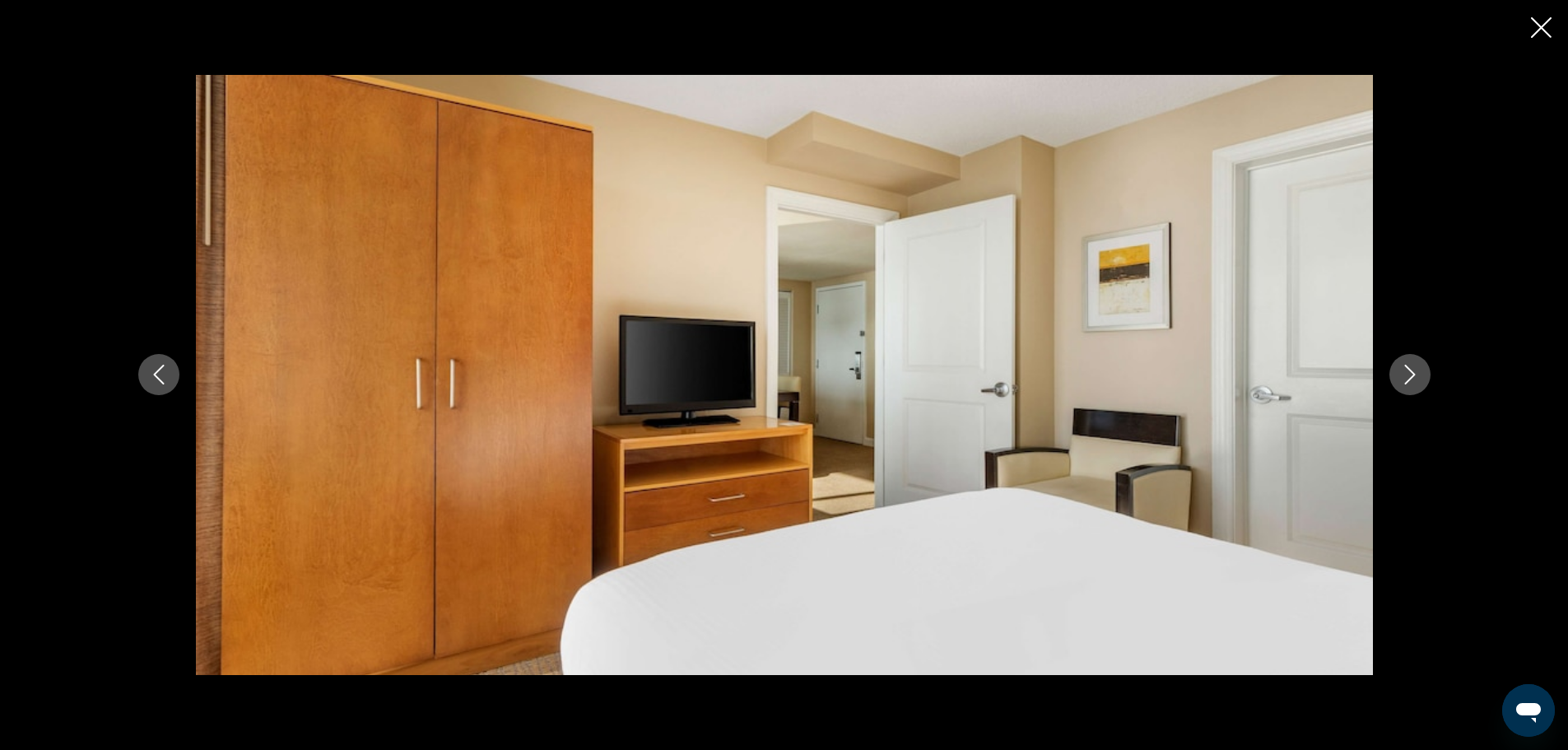
click at [1413, 375] on icon "Next image" at bounding box center [1410, 374] width 19 height 19
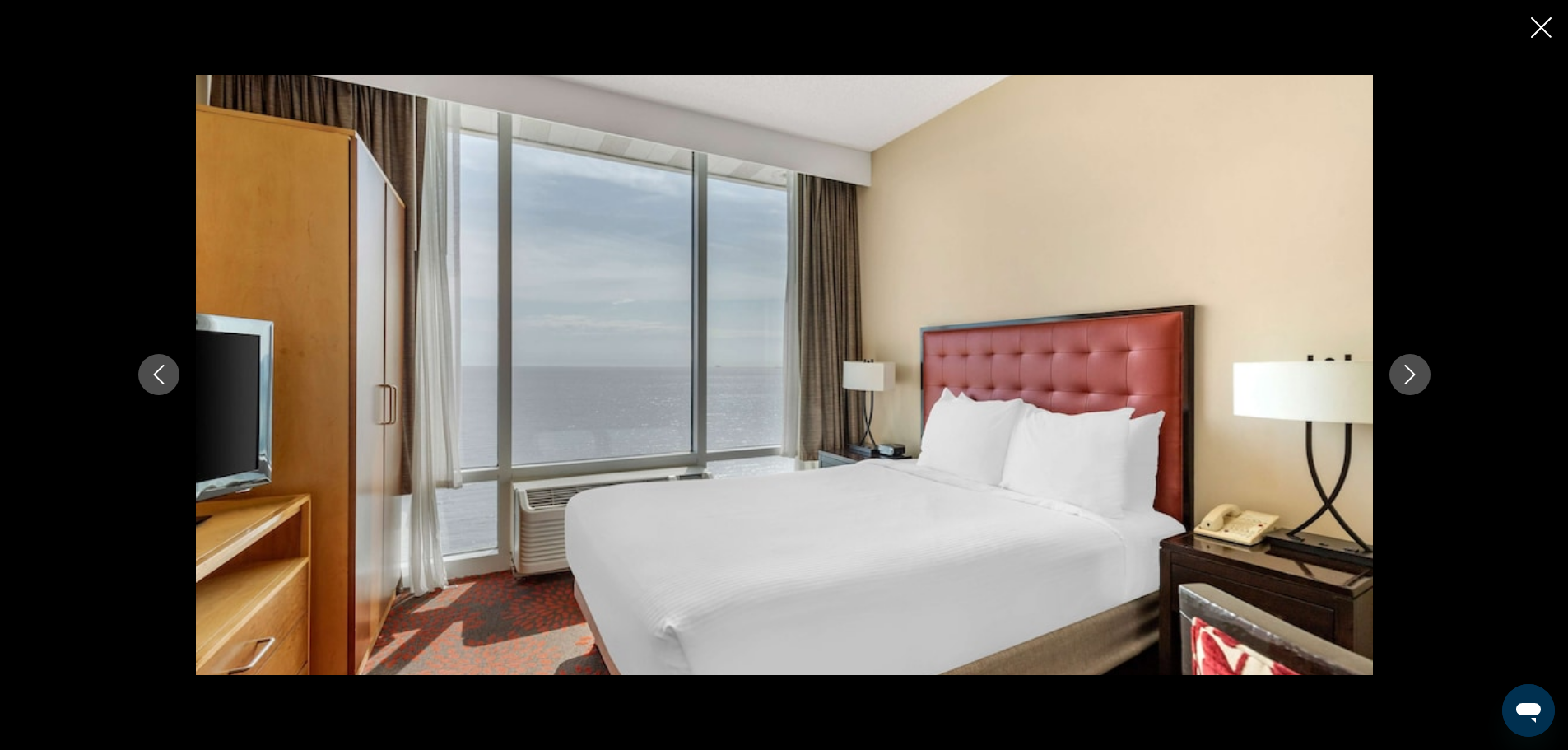
click at [1413, 375] on icon "Next image" at bounding box center [1410, 374] width 19 height 19
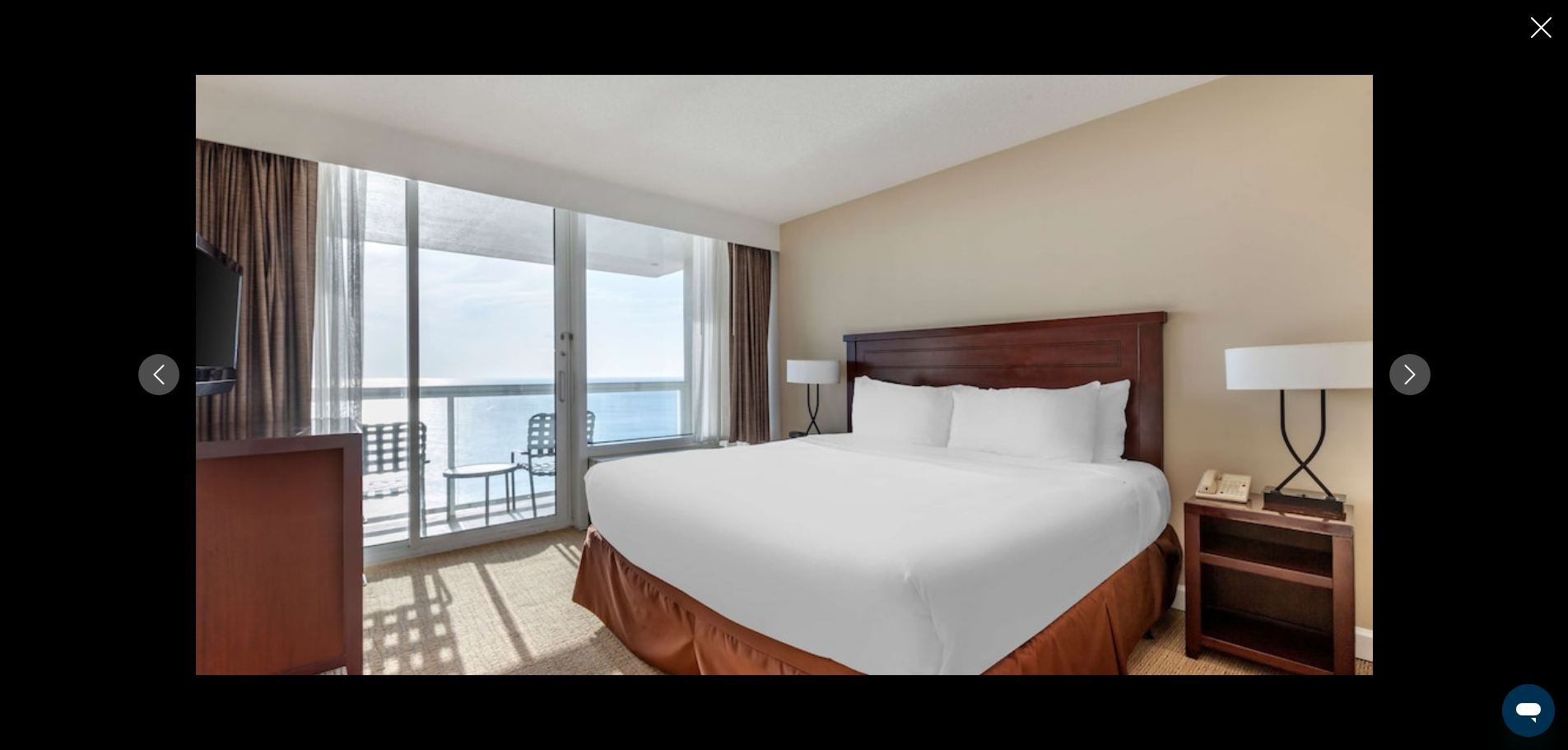
click at [1413, 375] on icon "Next image" at bounding box center [1410, 374] width 19 height 19
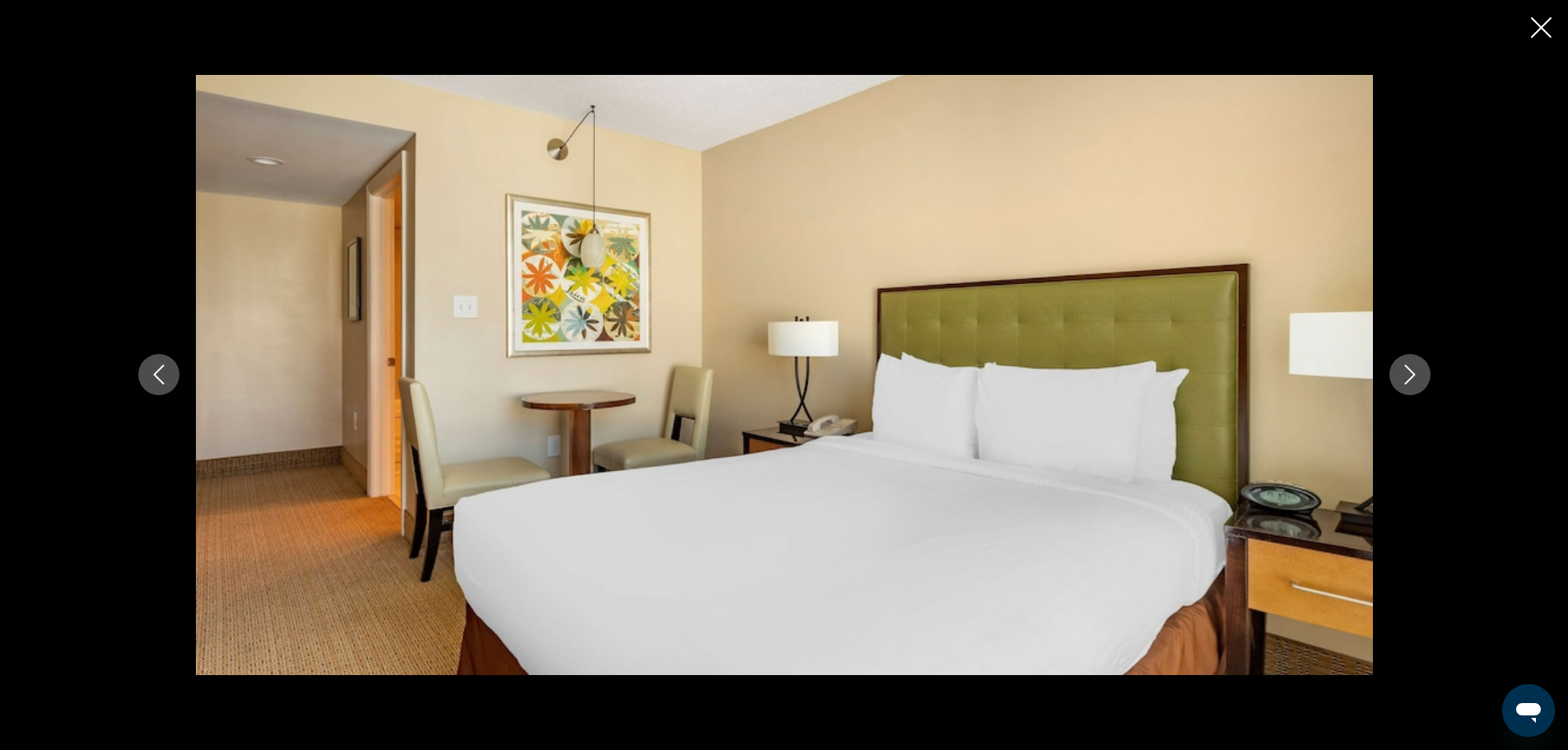
click at [1413, 375] on icon "Next image" at bounding box center [1410, 374] width 19 height 19
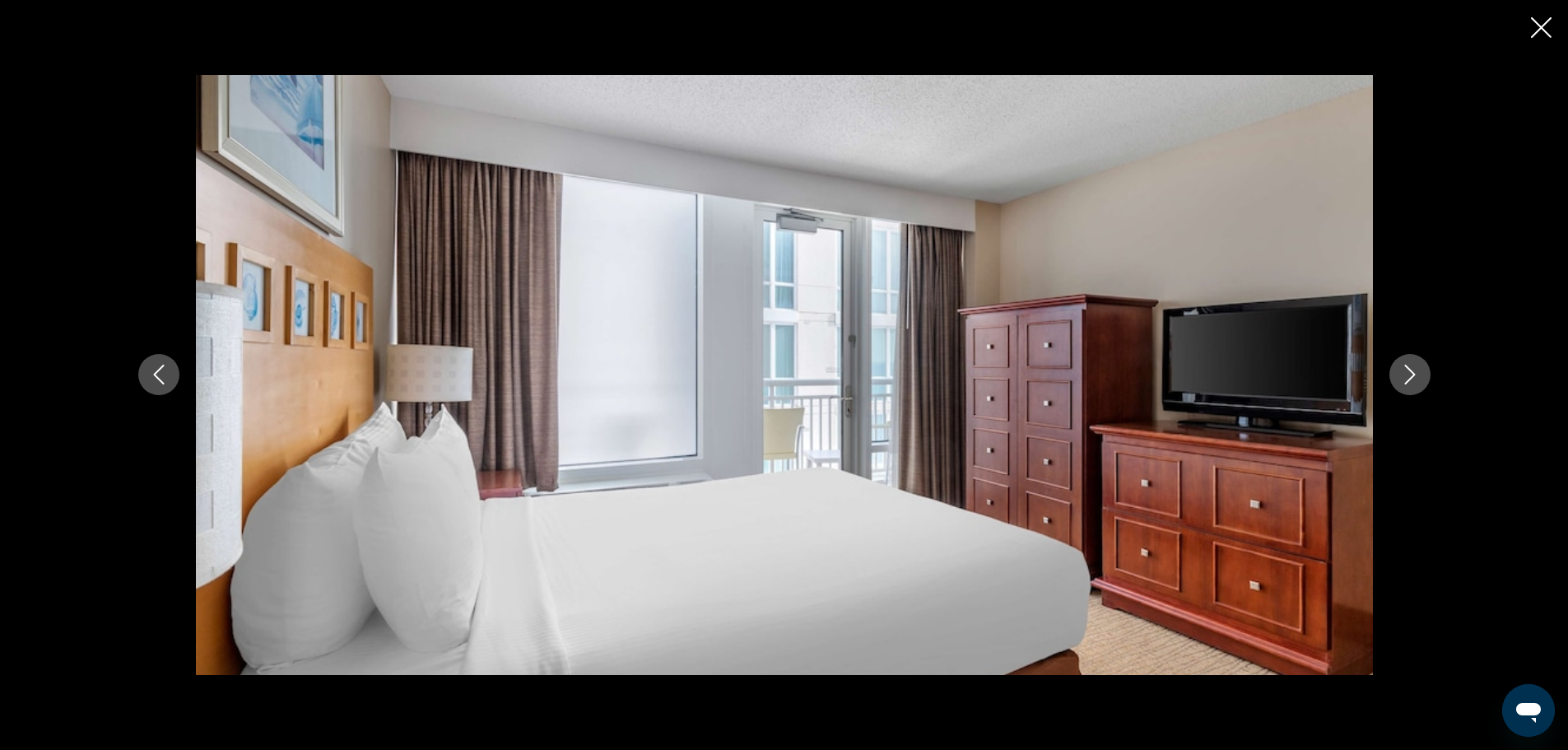
click at [1413, 375] on icon "Next image" at bounding box center [1410, 374] width 19 height 19
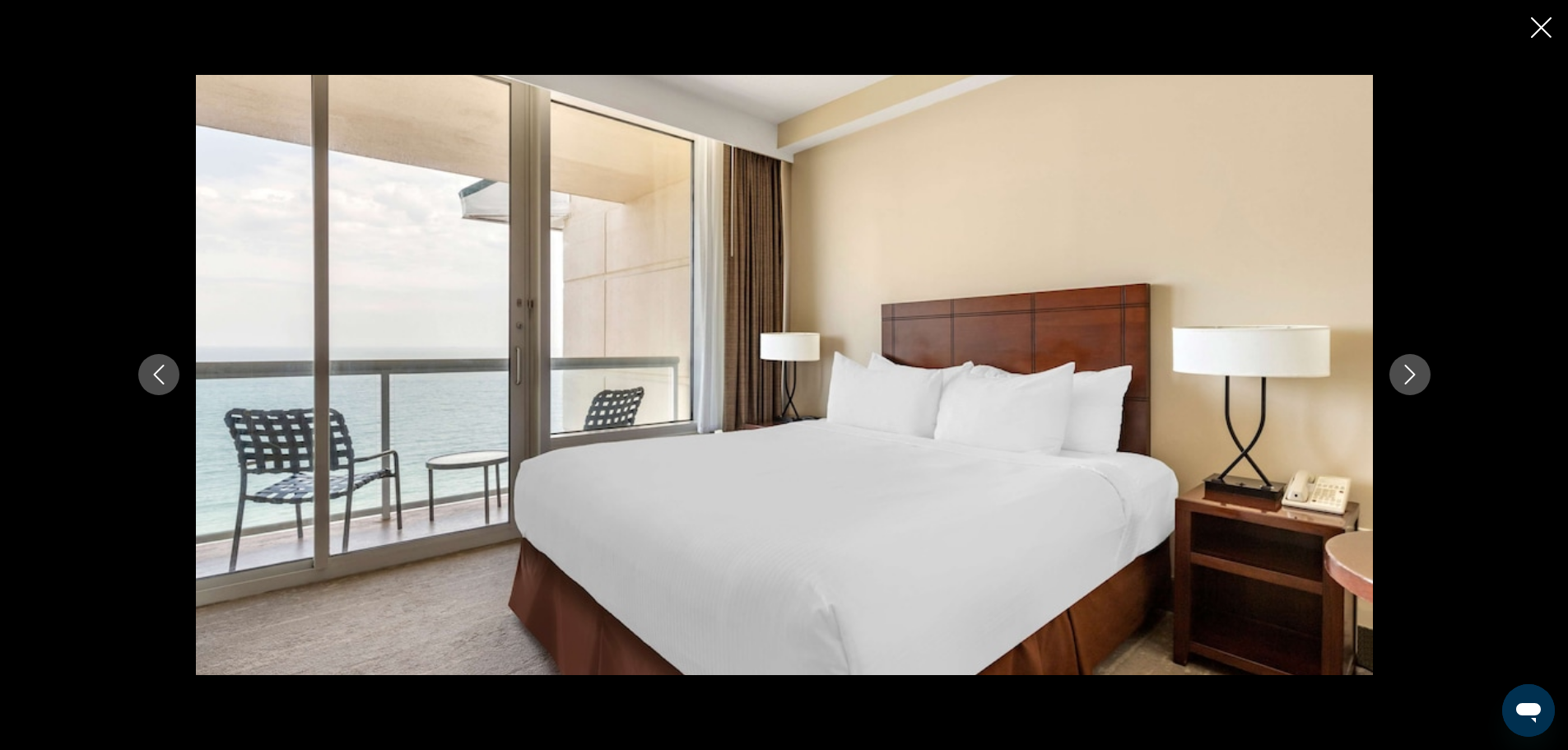
click at [1413, 375] on icon "Next image" at bounding box center [1410, 374] width 19 height 19
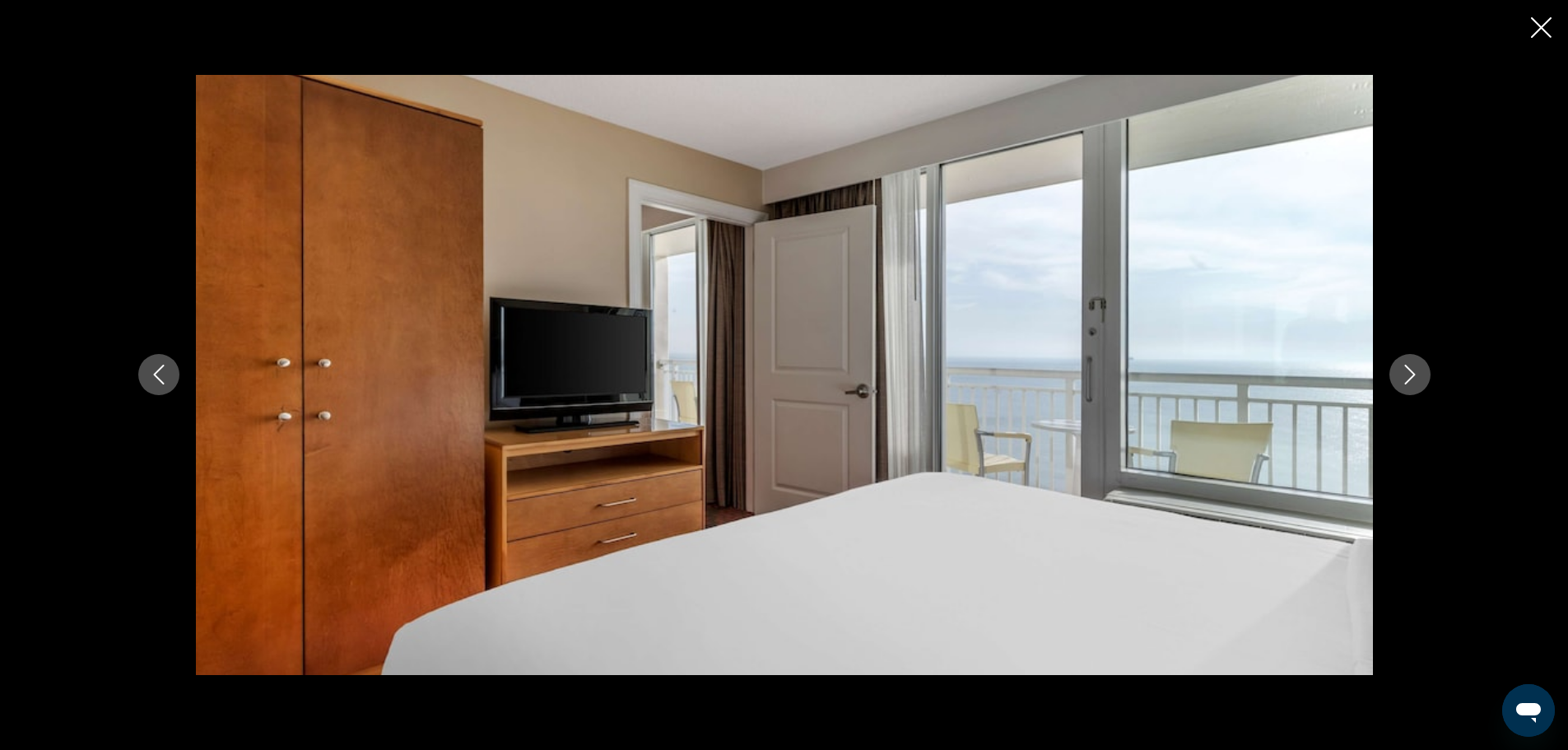
click at [1413, 375] on icon "Next image" at bounding box center [1410, 374] width 19 height 19
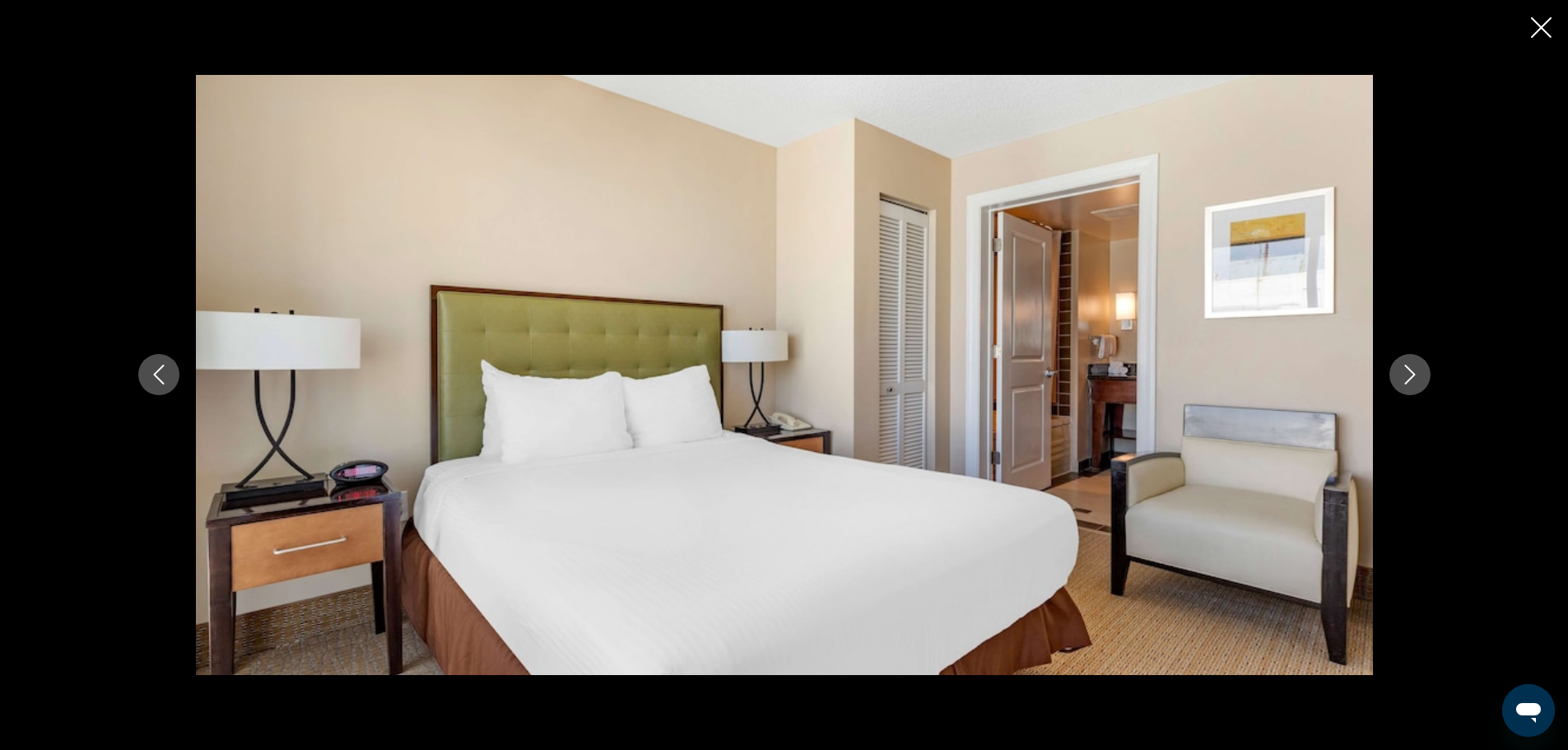
click at [1413, 375] on icon "Next image" at bounding box center [1410, 374] width 19 height 19
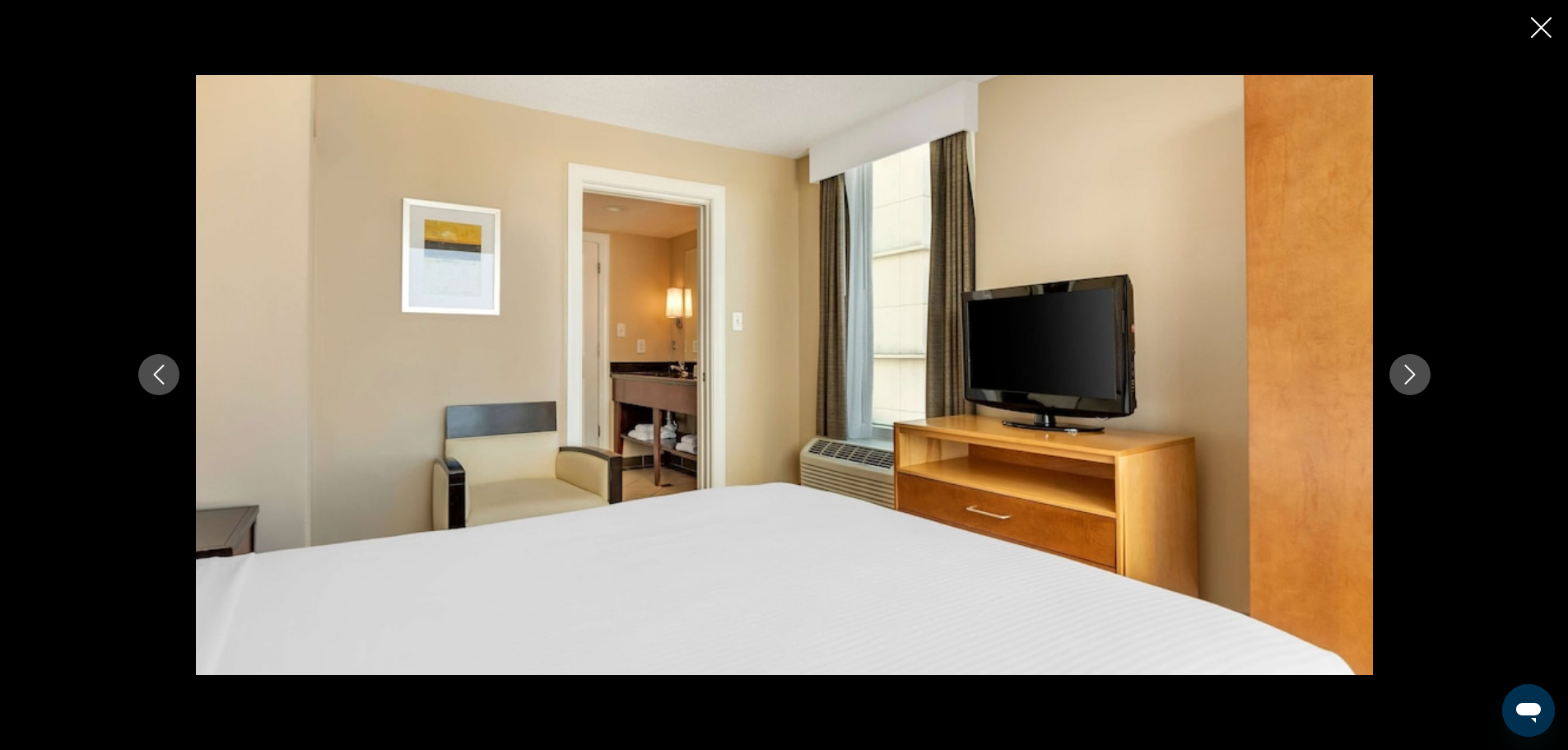
click at [1413, 375] on icon "Next image" at bounding box center [1410, 374] width 19 height 19
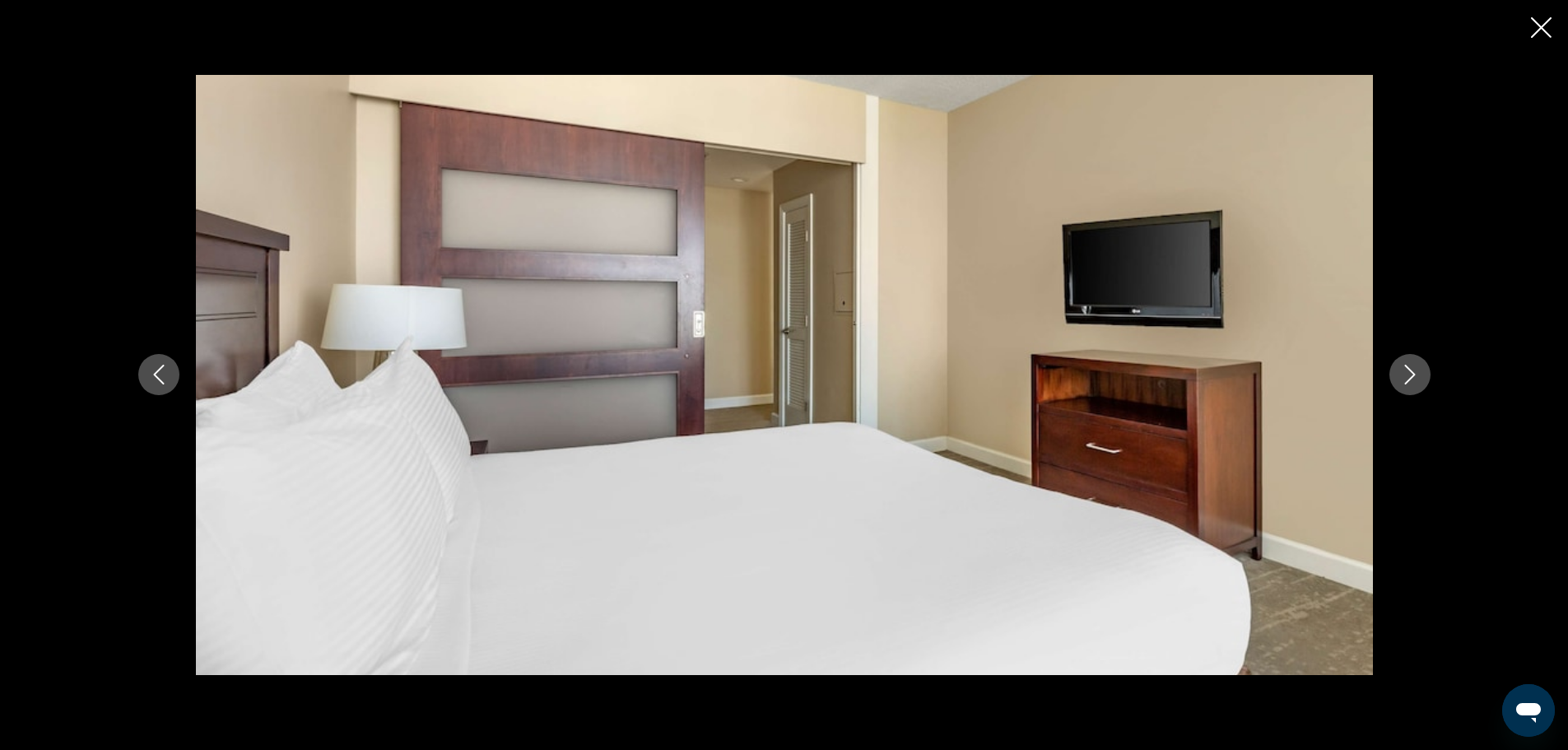
click at [1413, 375] on icon "Next image" at bounding box center [1410, 374] width 19 height 19
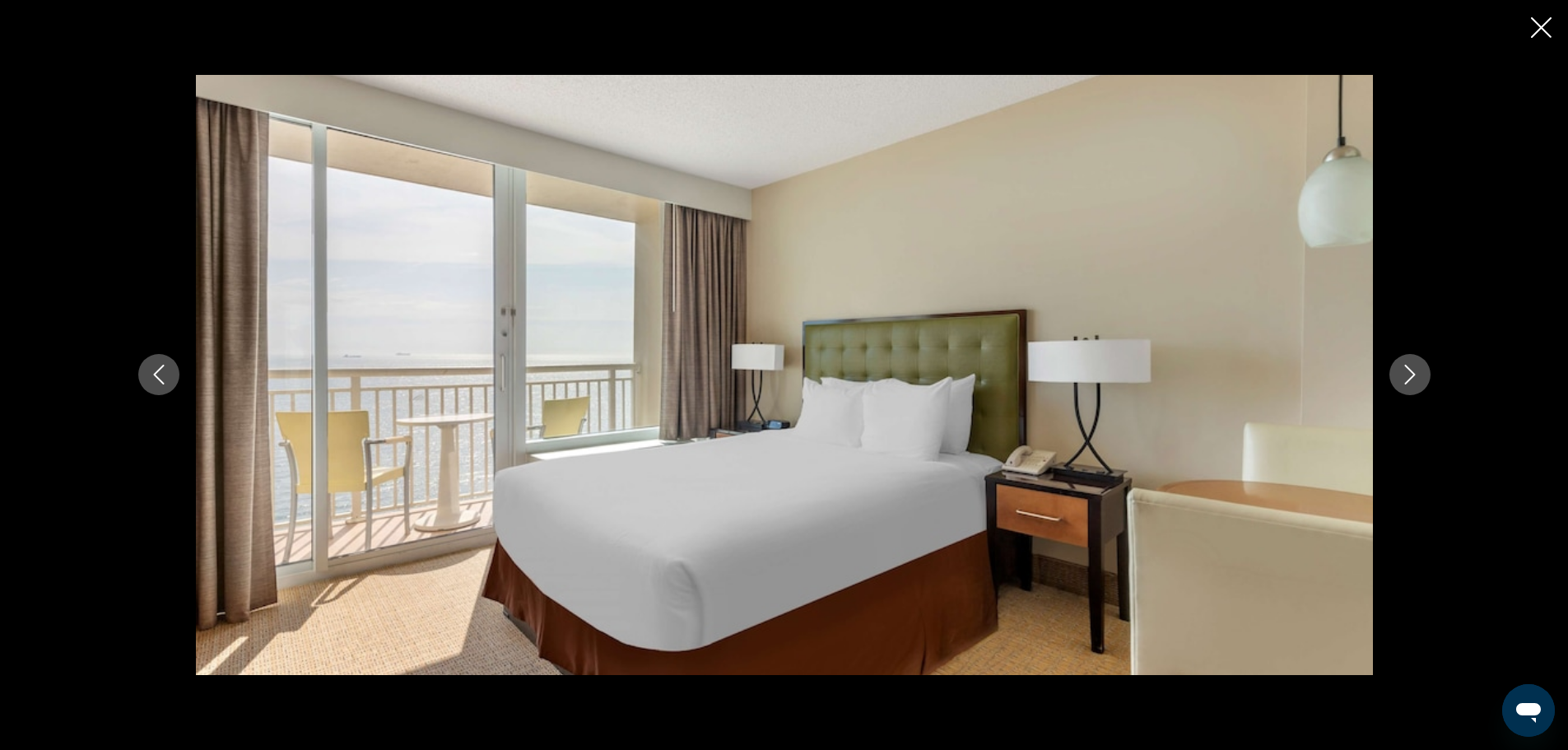
click at [1413, 375] on icon "Next image" at bounding box center [1410, 374] width 19 height 19
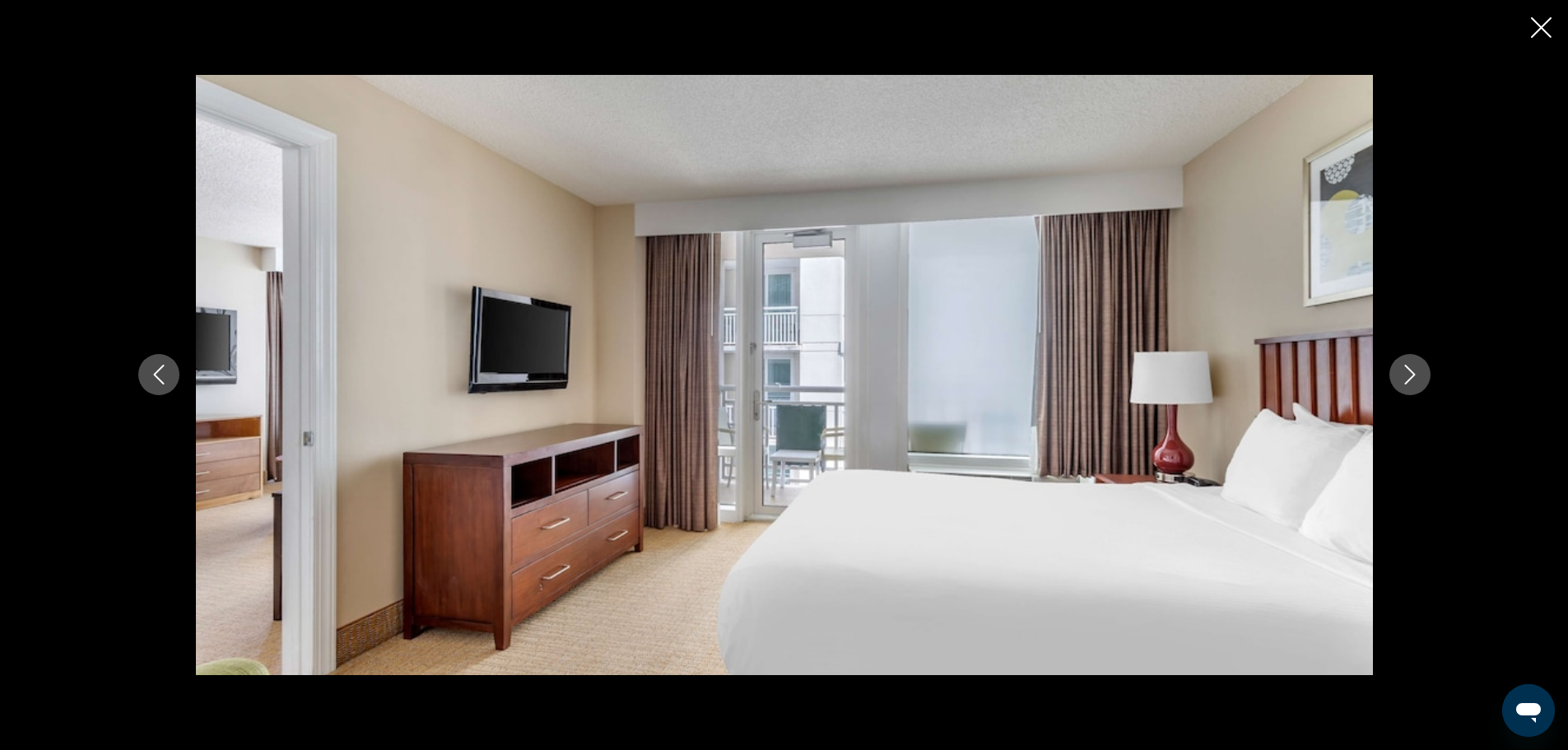
click at [1413, 375] on icon "Next image" at bounding box center [1410, 374] width 19 height 19
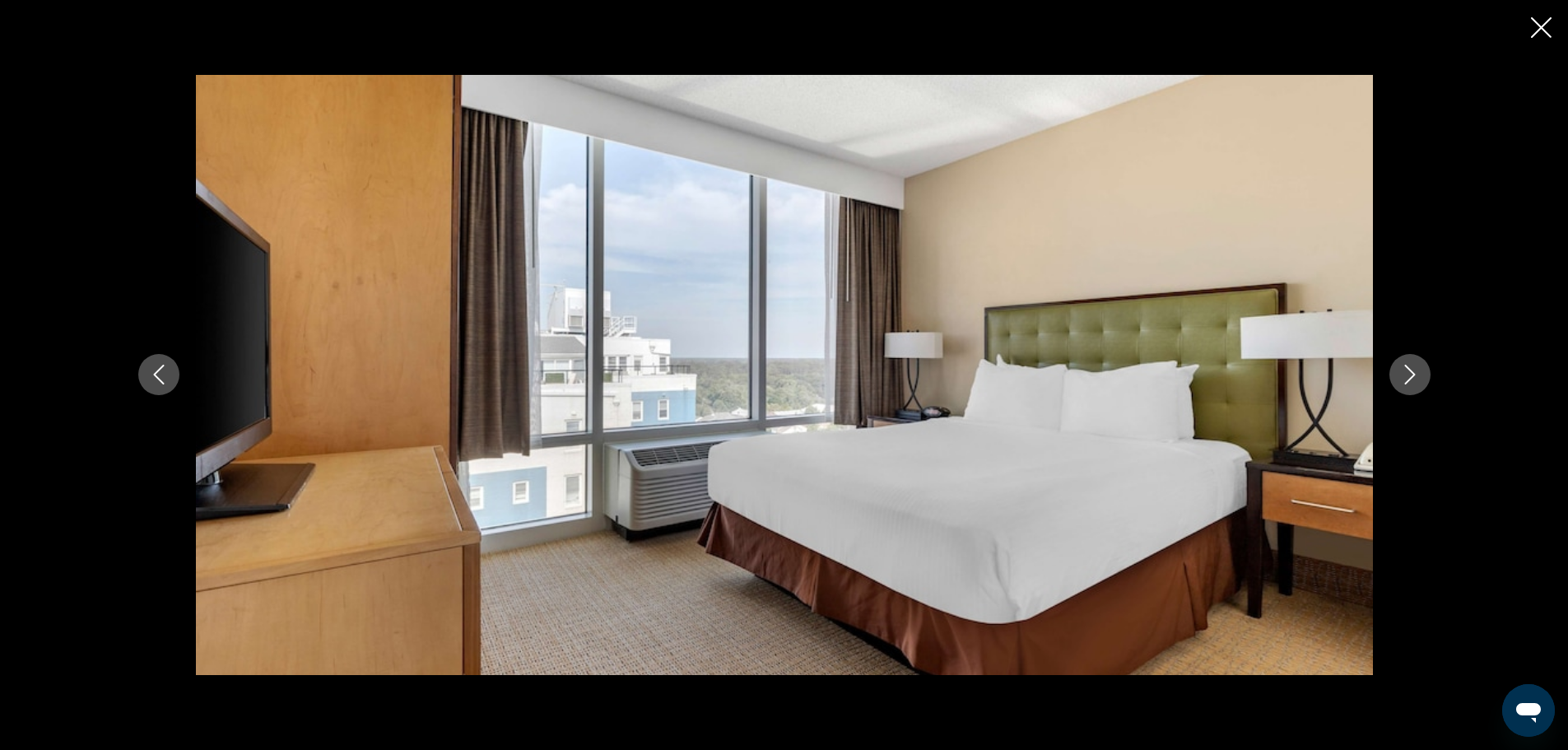
click at [1413, 375] on icon "Next image" at bounding box center [1410, 374] width 19 height 19
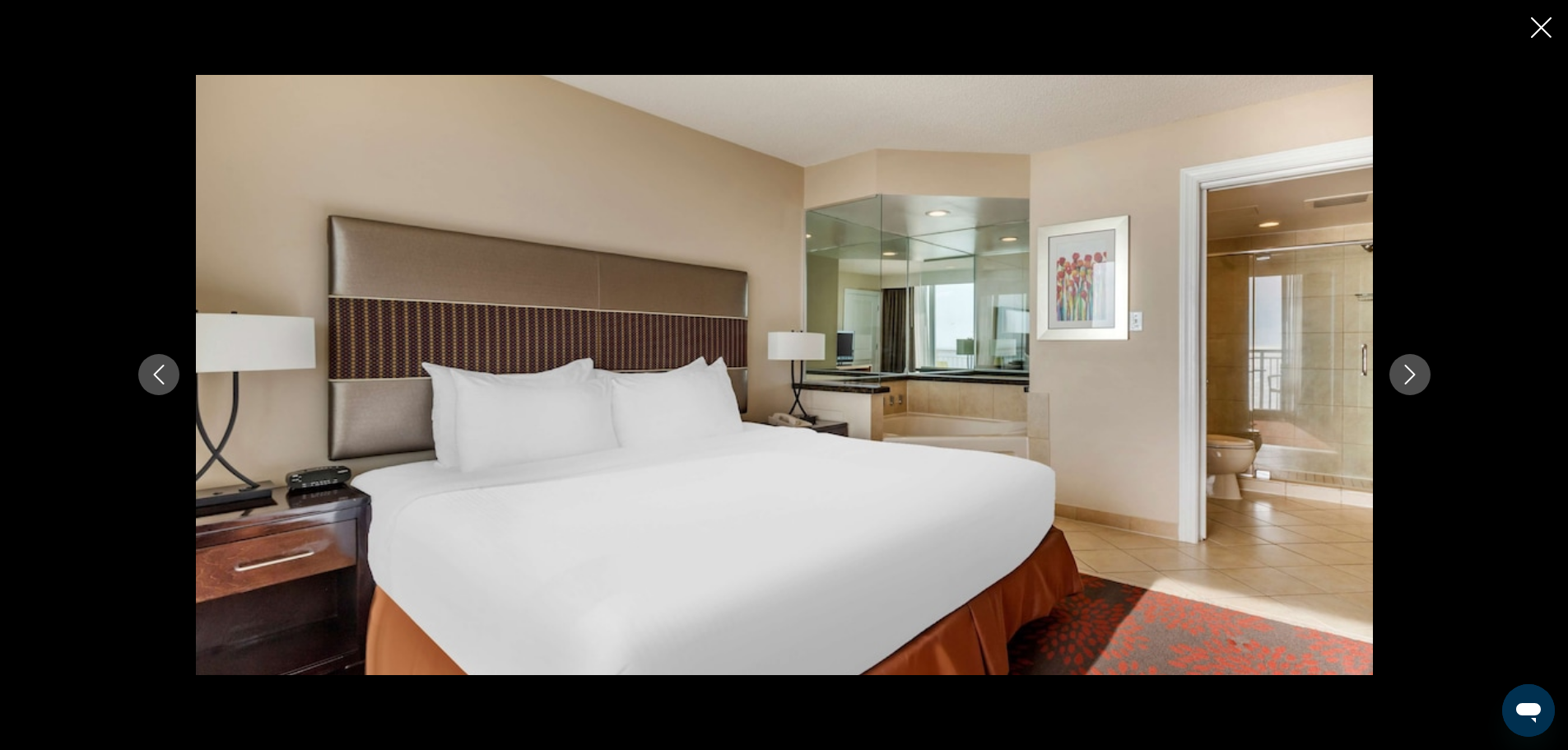
click at [1413, 375] on icon "Next image" at bounding box center [1410, 374] width 19 height 19
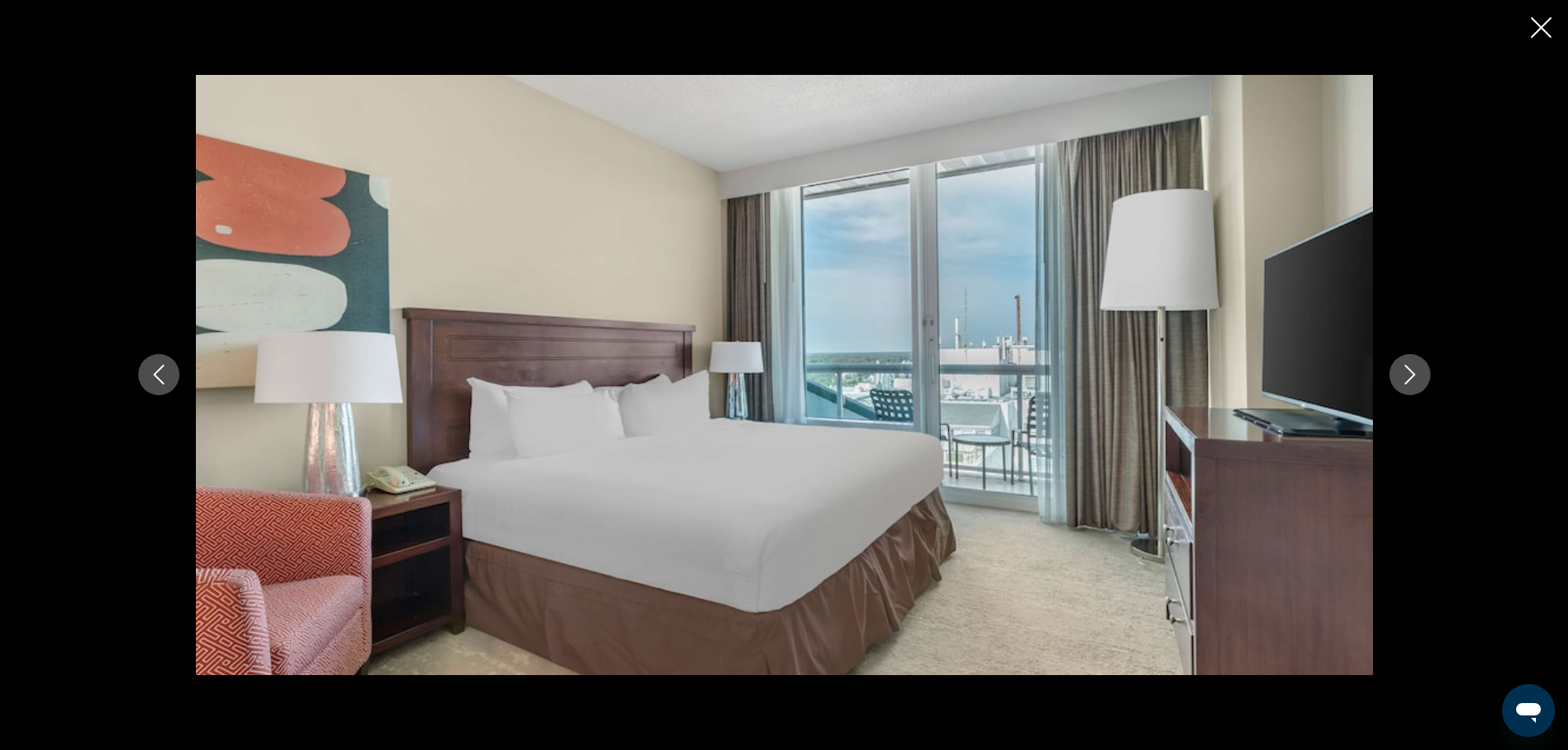
click at [1413, 375] on icon "Next image" at bounding box center [1410, 374] width 19 height 19
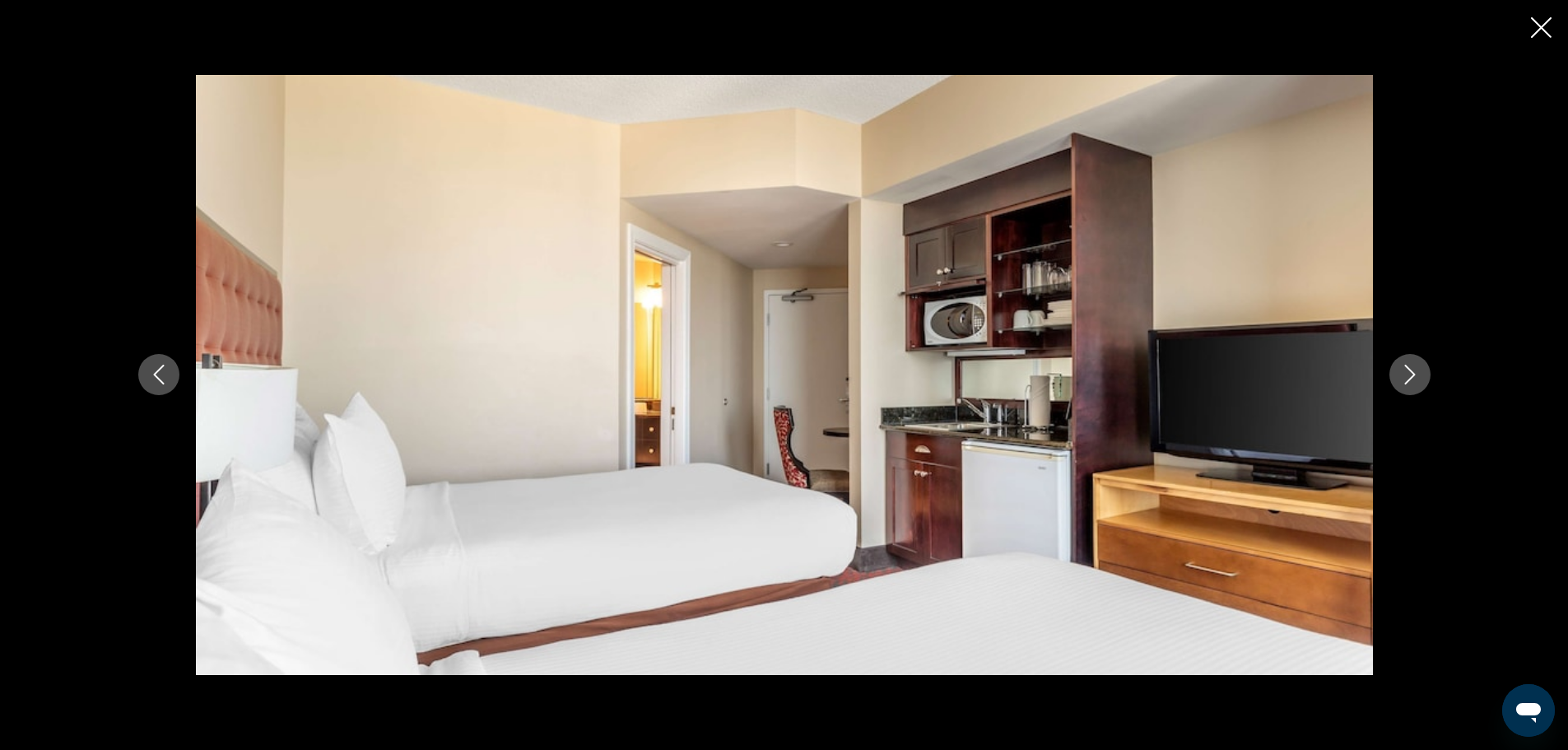
click at [1413, 375] on icon "Next image" at bounding box center [1410, 374] width 19 height 19
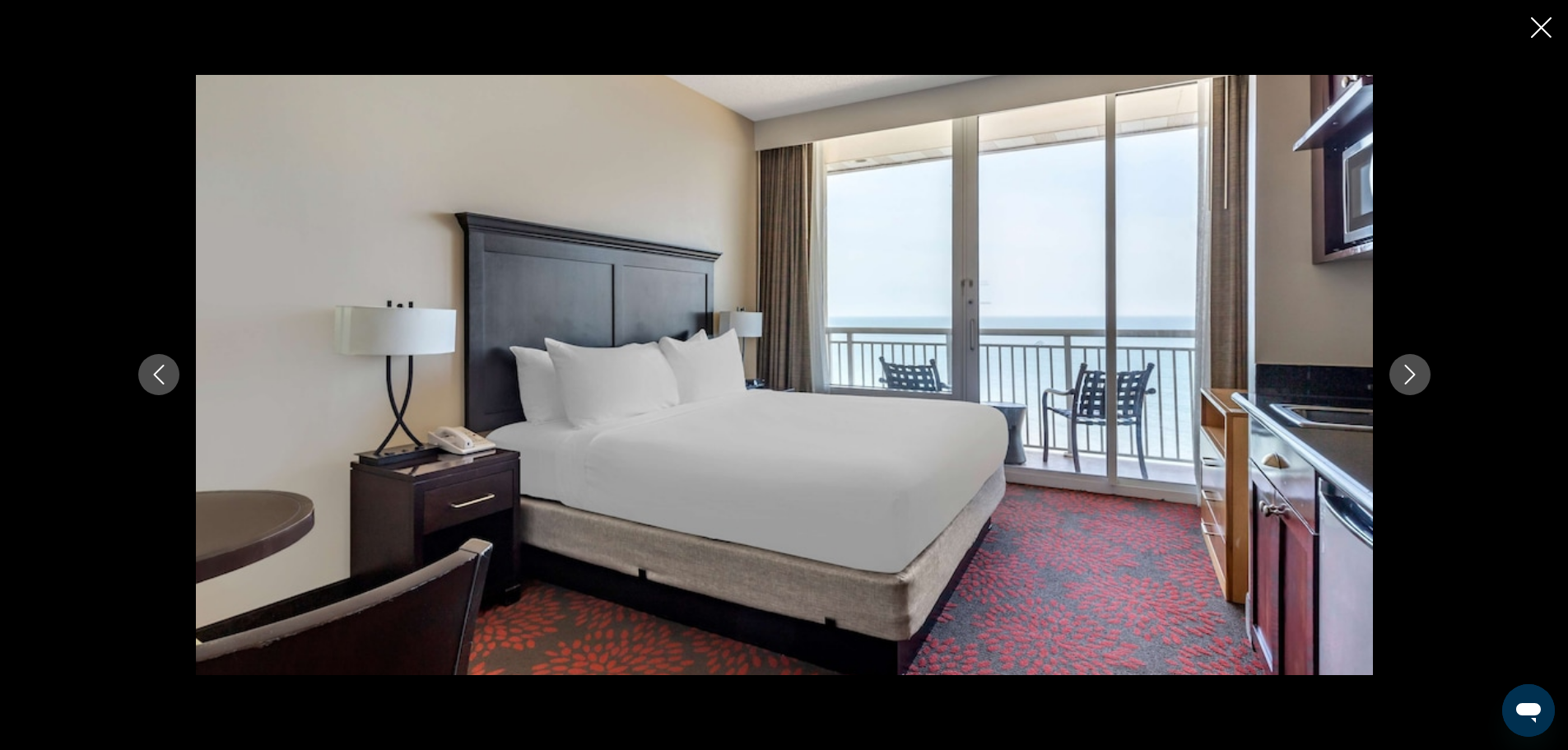
click at [1413, 375] on icon "Next image" at bounding box center [1410, 374] width 19 height 19
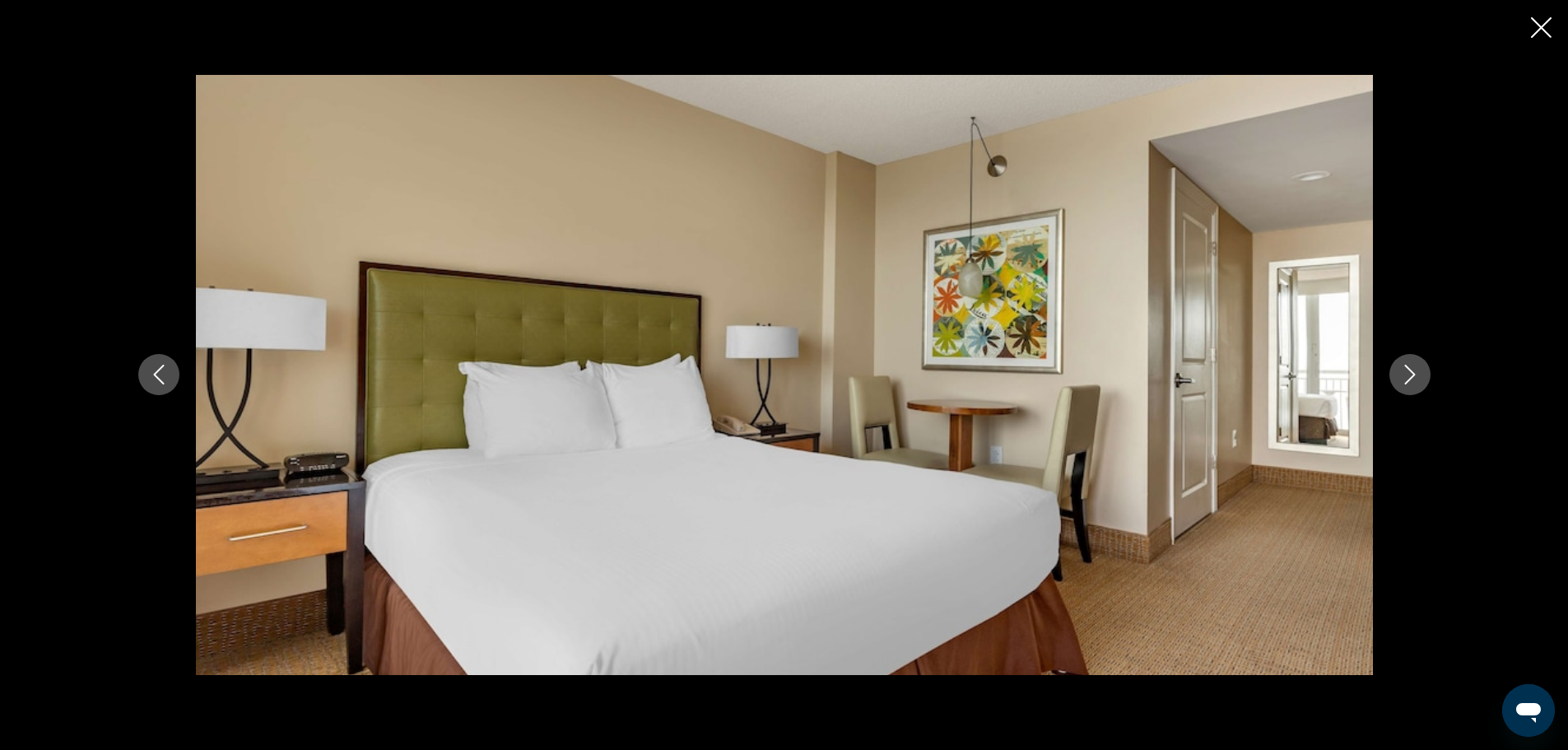
click at [1413, 375] on icon "Next image" at bounding box center [1410, 374] width 19 height 19
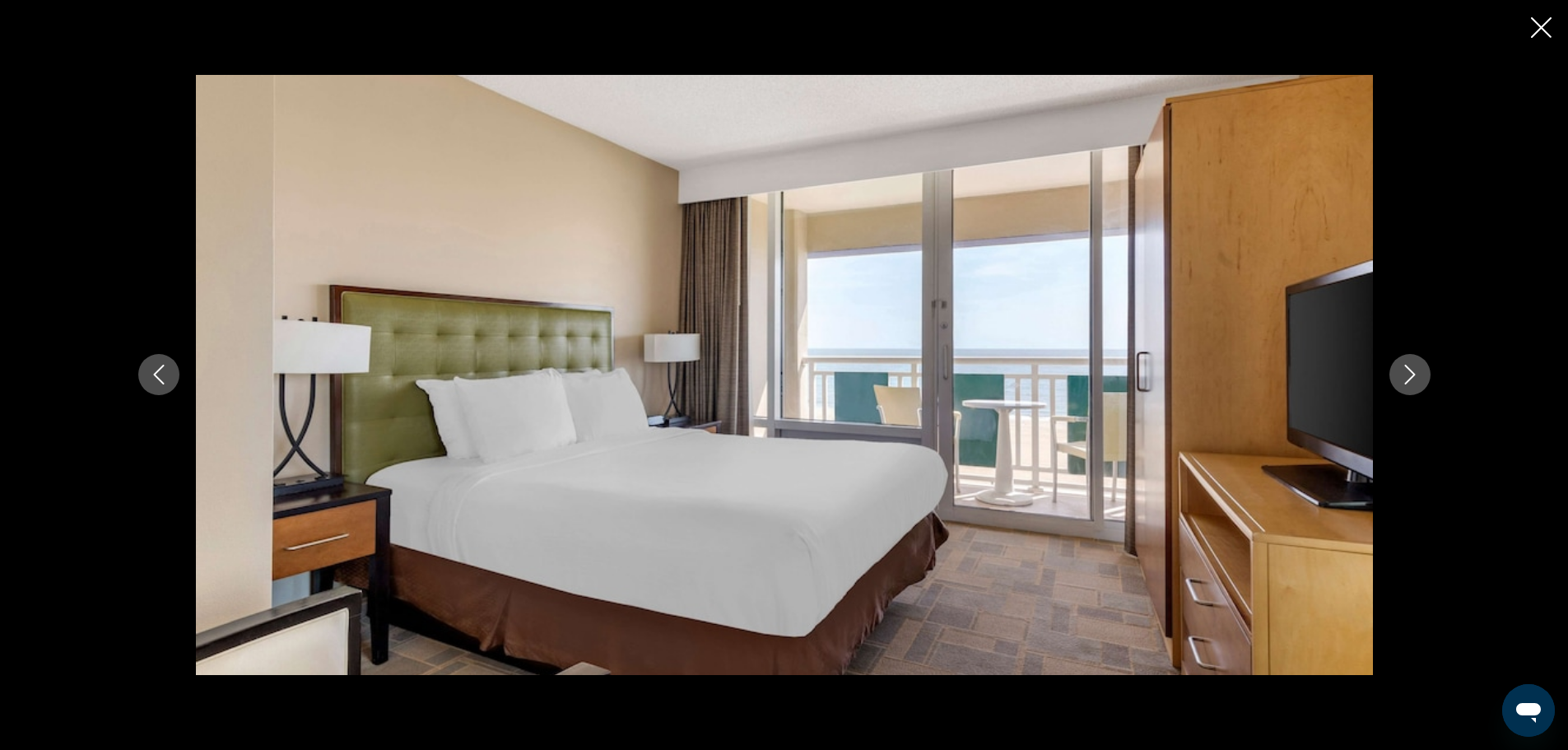
click at [1413, 375] on icon "Next image" at bounding box center [1410, 374] width 19 height 19
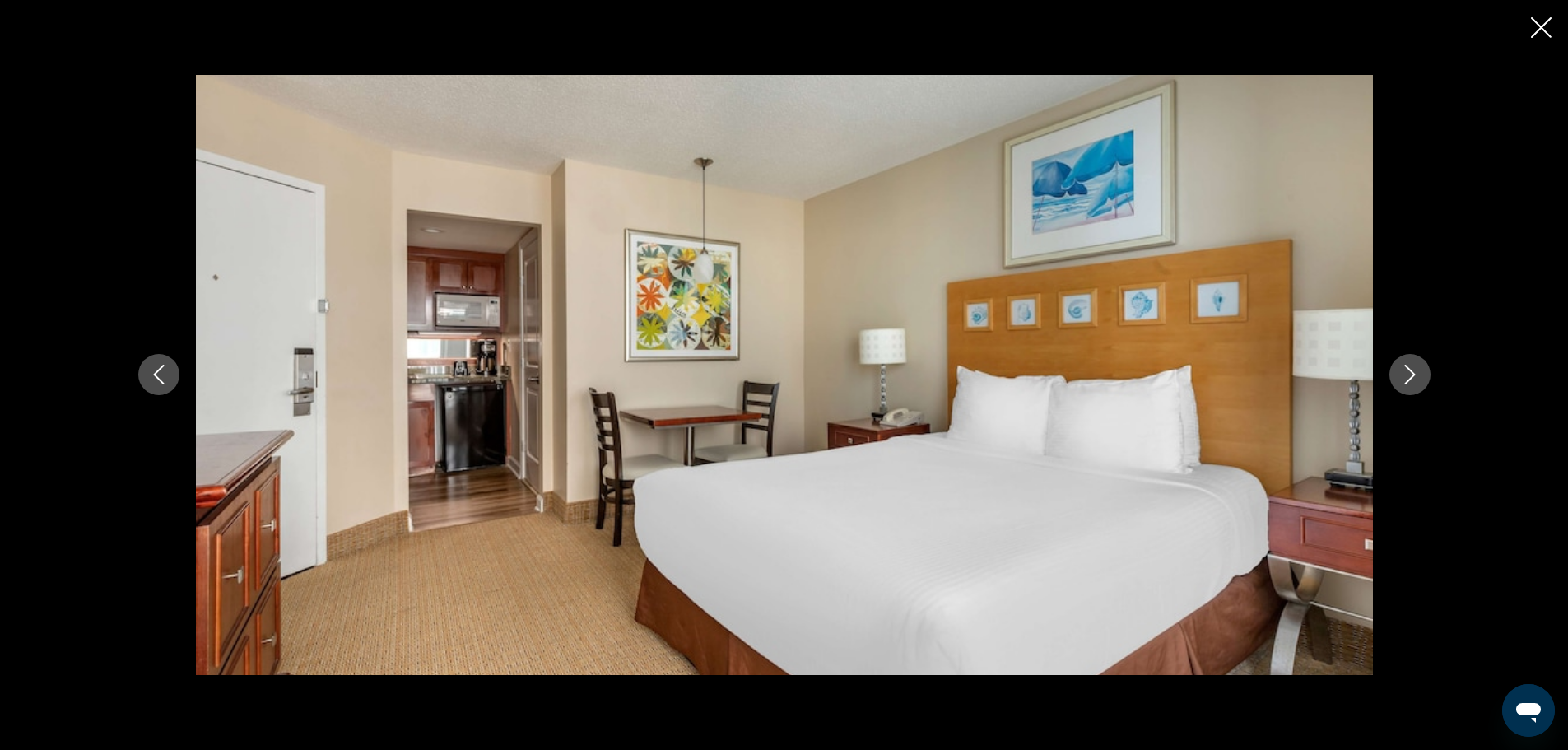
click at [1413, 375] on icon "Next image" at bounding box center [1410, 374] width 19 height 19
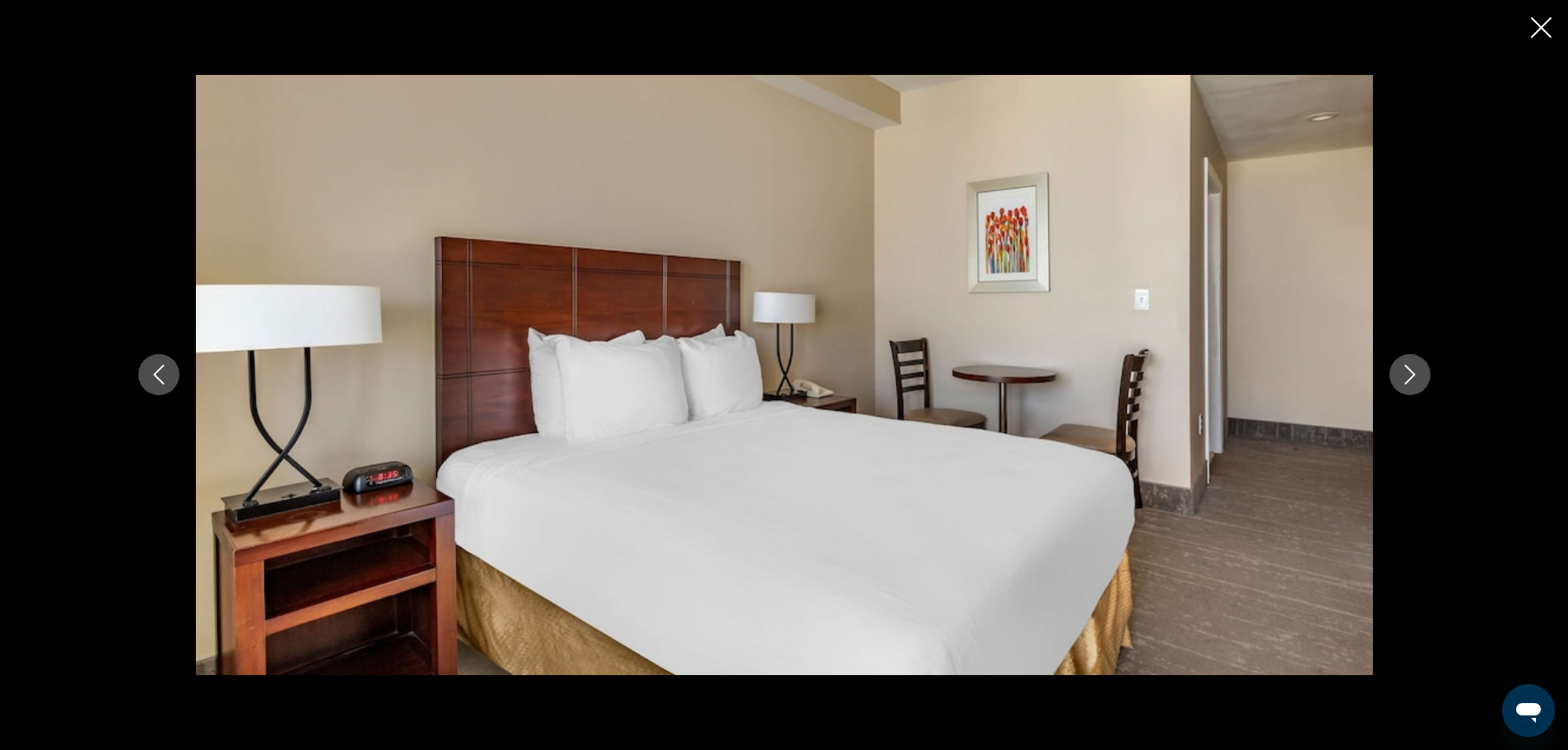
click at [1413, 375] on icon "Next image" at bounding box center [1410, 374] width 19 height 19
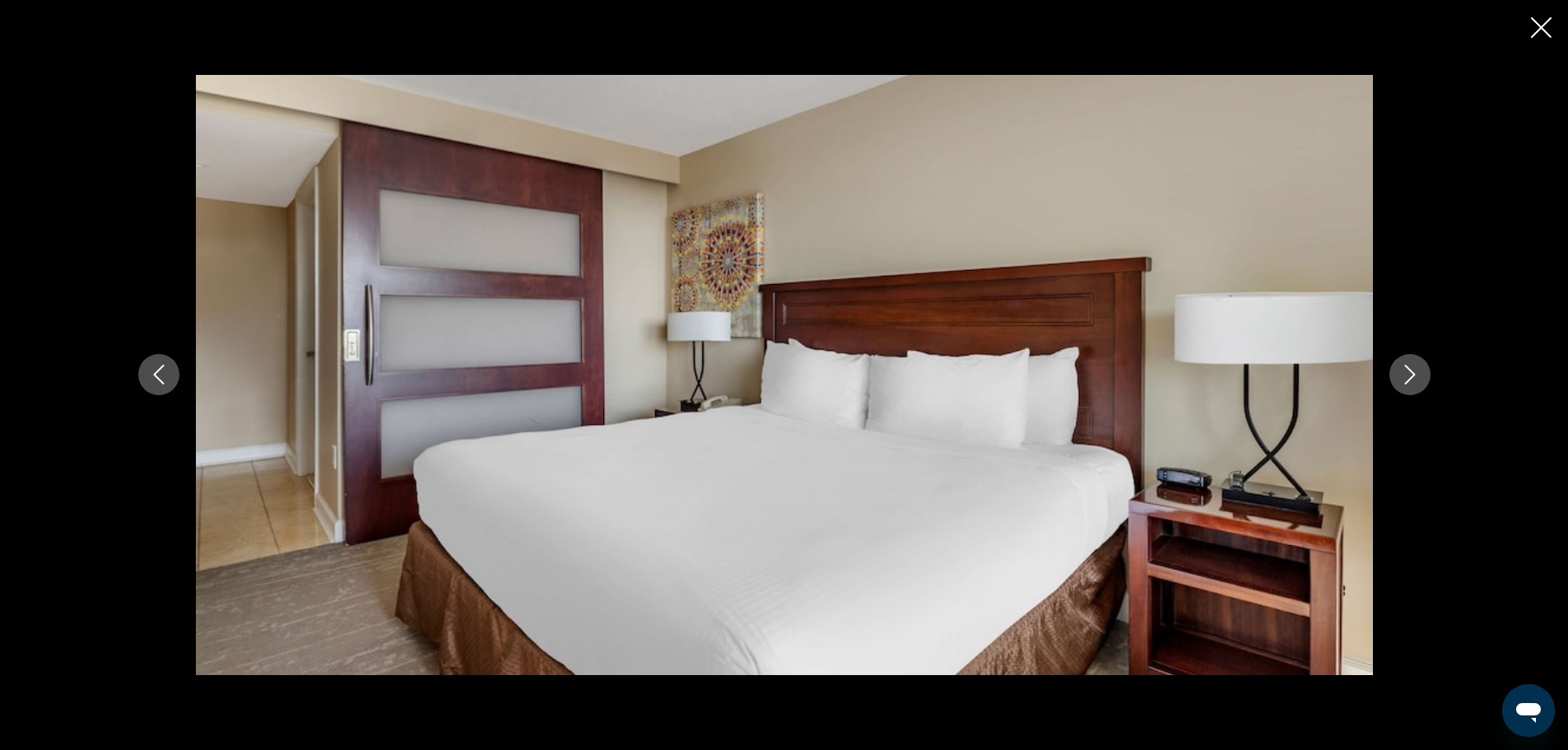
click at [1413, 375] on icon "Next image" at bounding box center [1410, 374] width 19 height 19
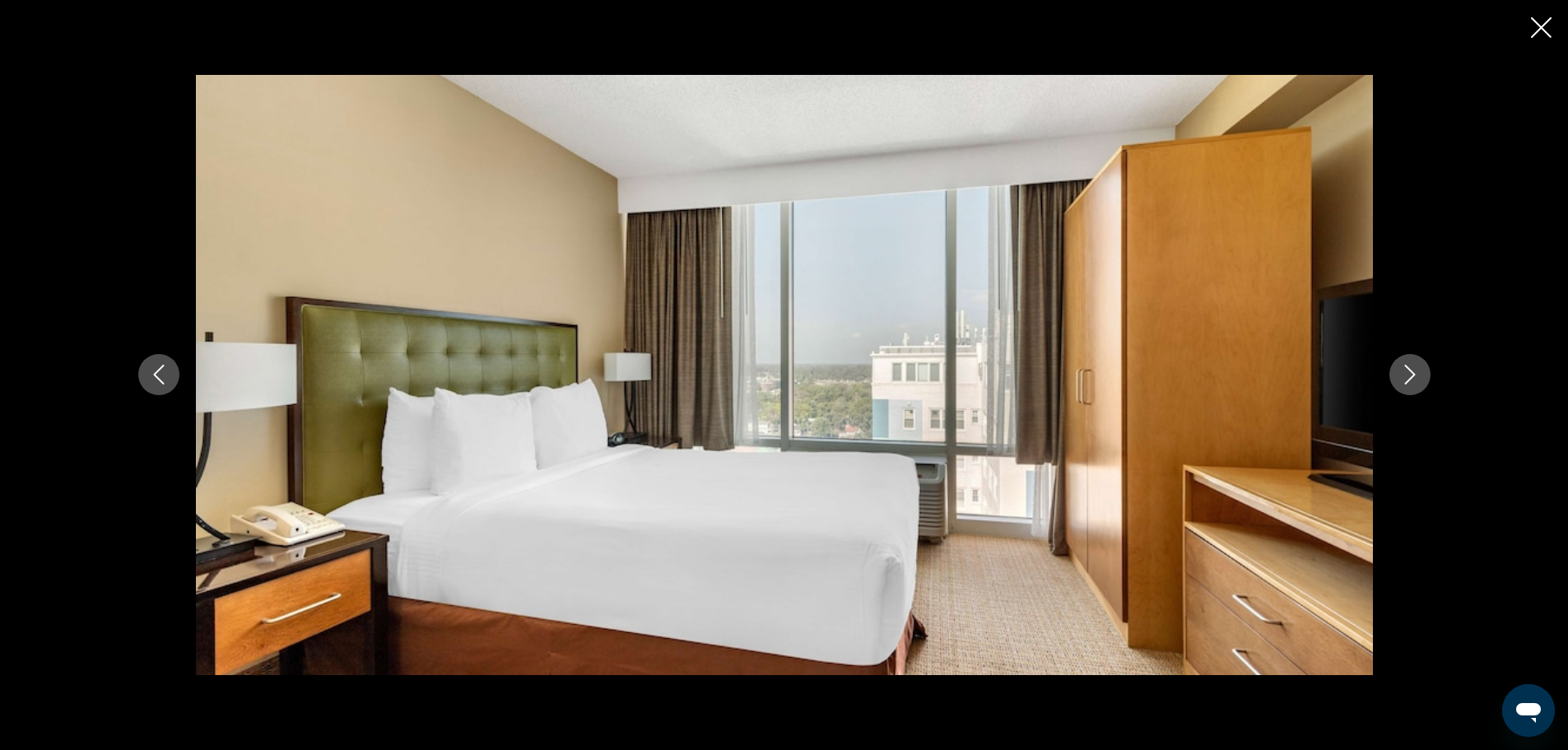
click at [1413, 375] on icon "Next image" at bounding box center [1410, 374] width 19 height 19
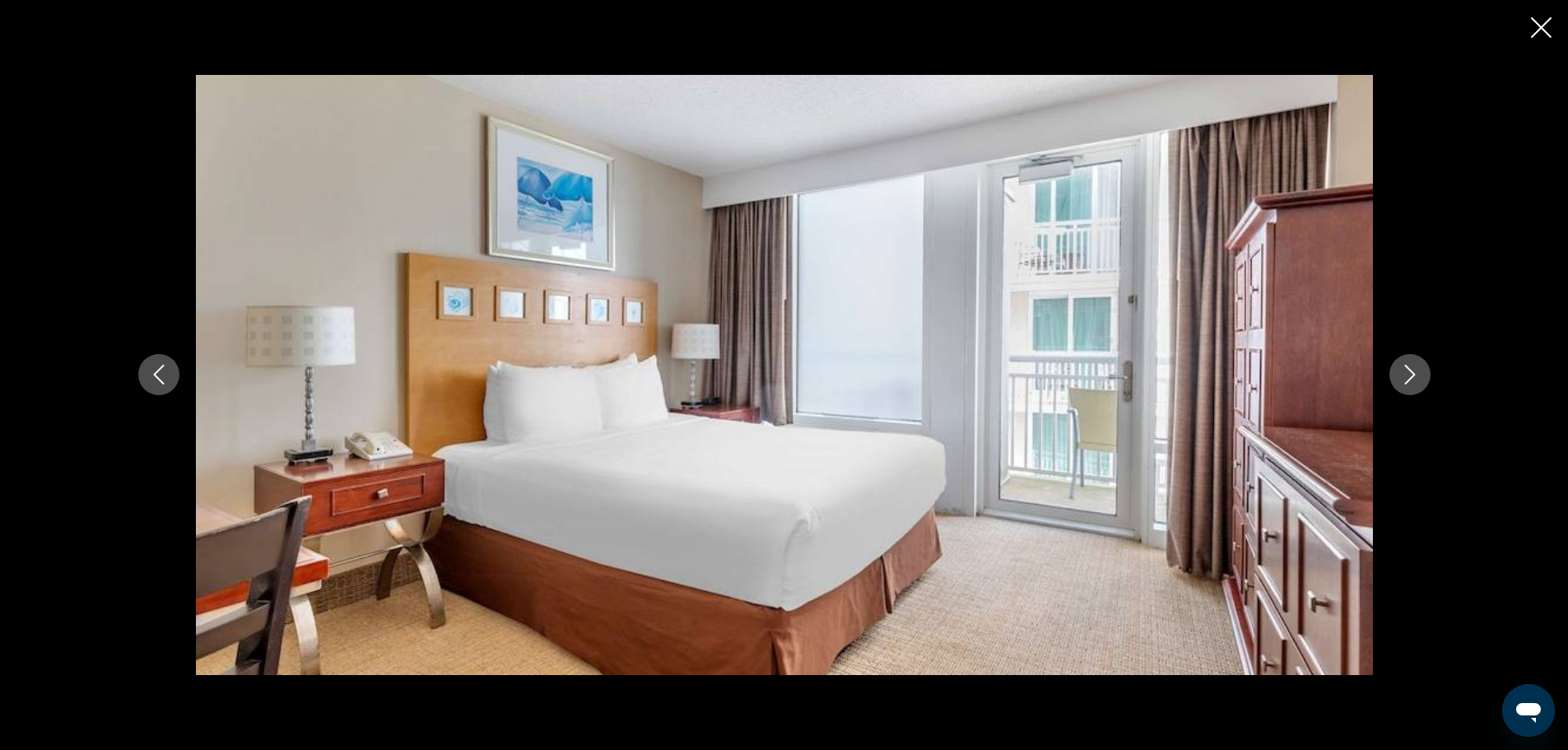
click at [1413, 375] on icon "Next image" at bounding box center [1410, 374] width 19 height 19
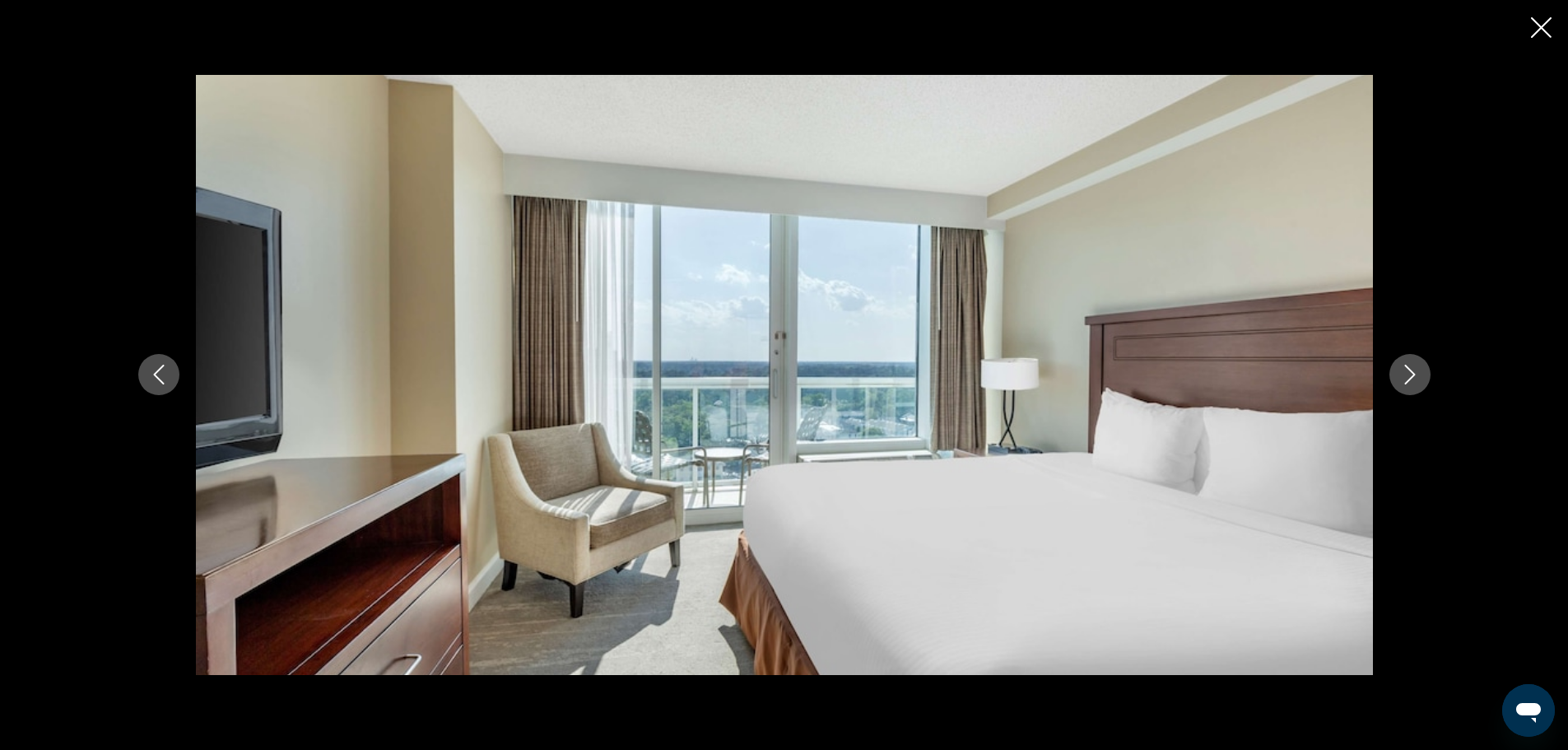
click at [1413, 375] on icon "Next image" at bounding box center [1410, 374] width 19 height 19
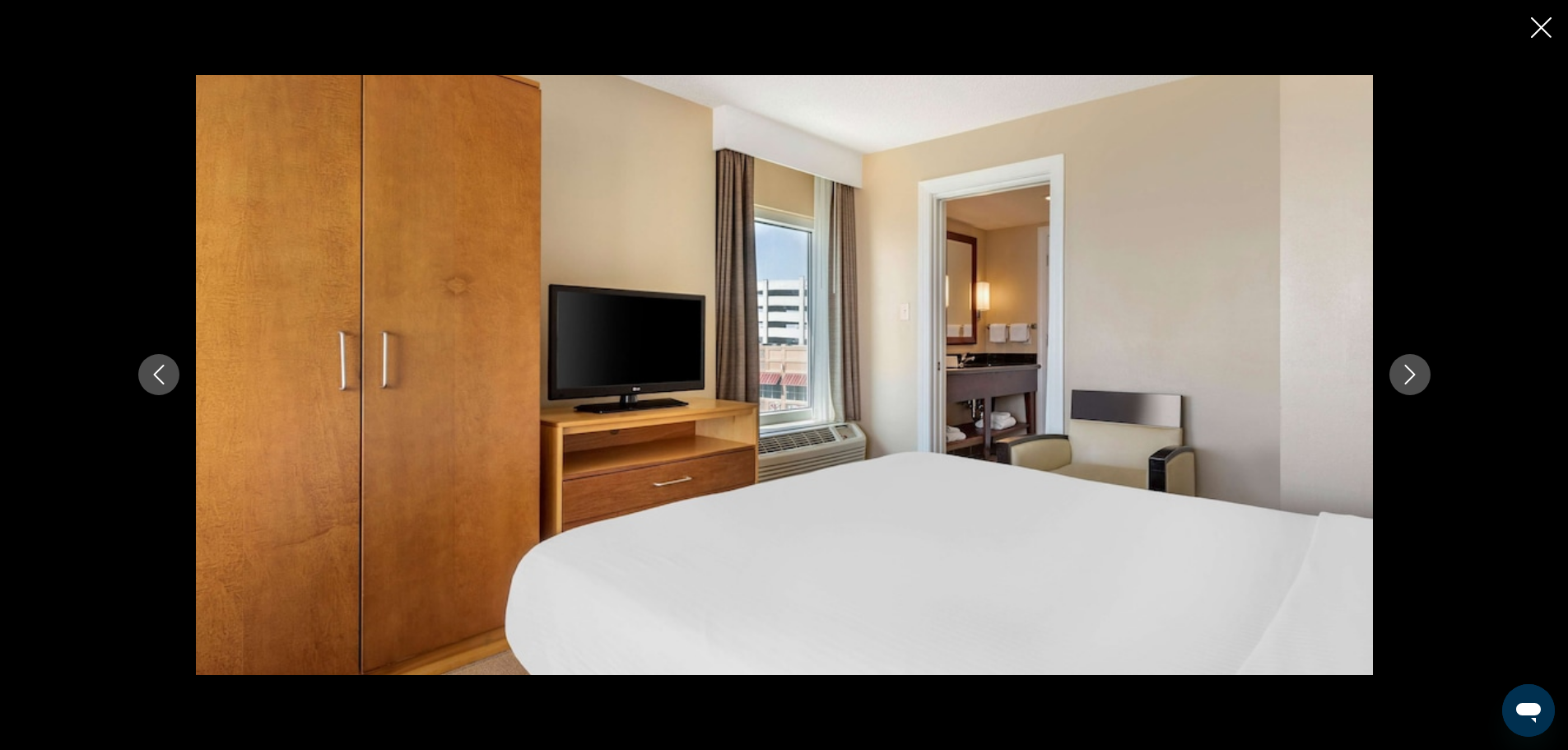
click at [1413, 375] on icon "Next image" at bounding box center [1410, 374] width 19 height 19
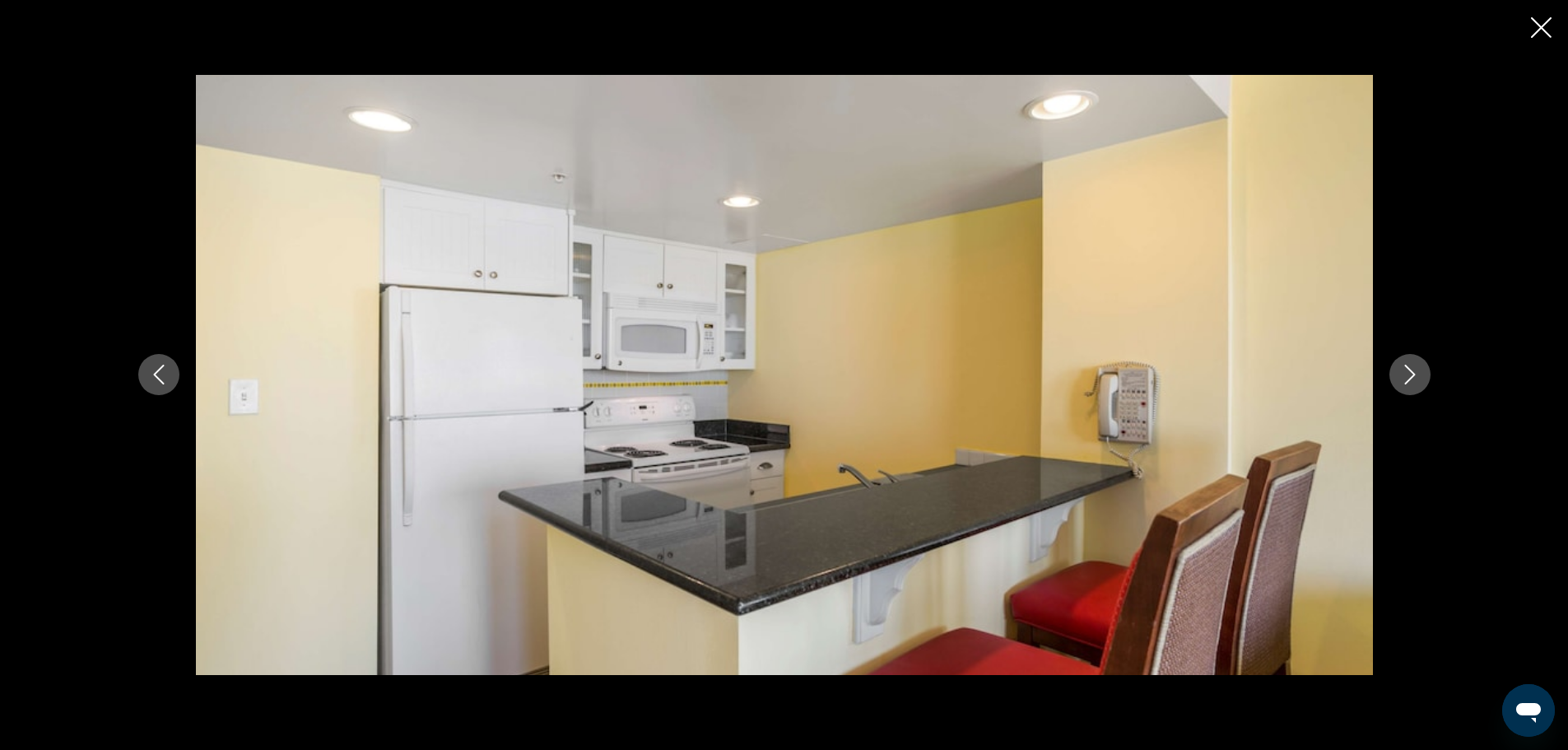
click at [1413, 375] on icon "Next image" at bounding box center [1410, 374] width 19 height 19
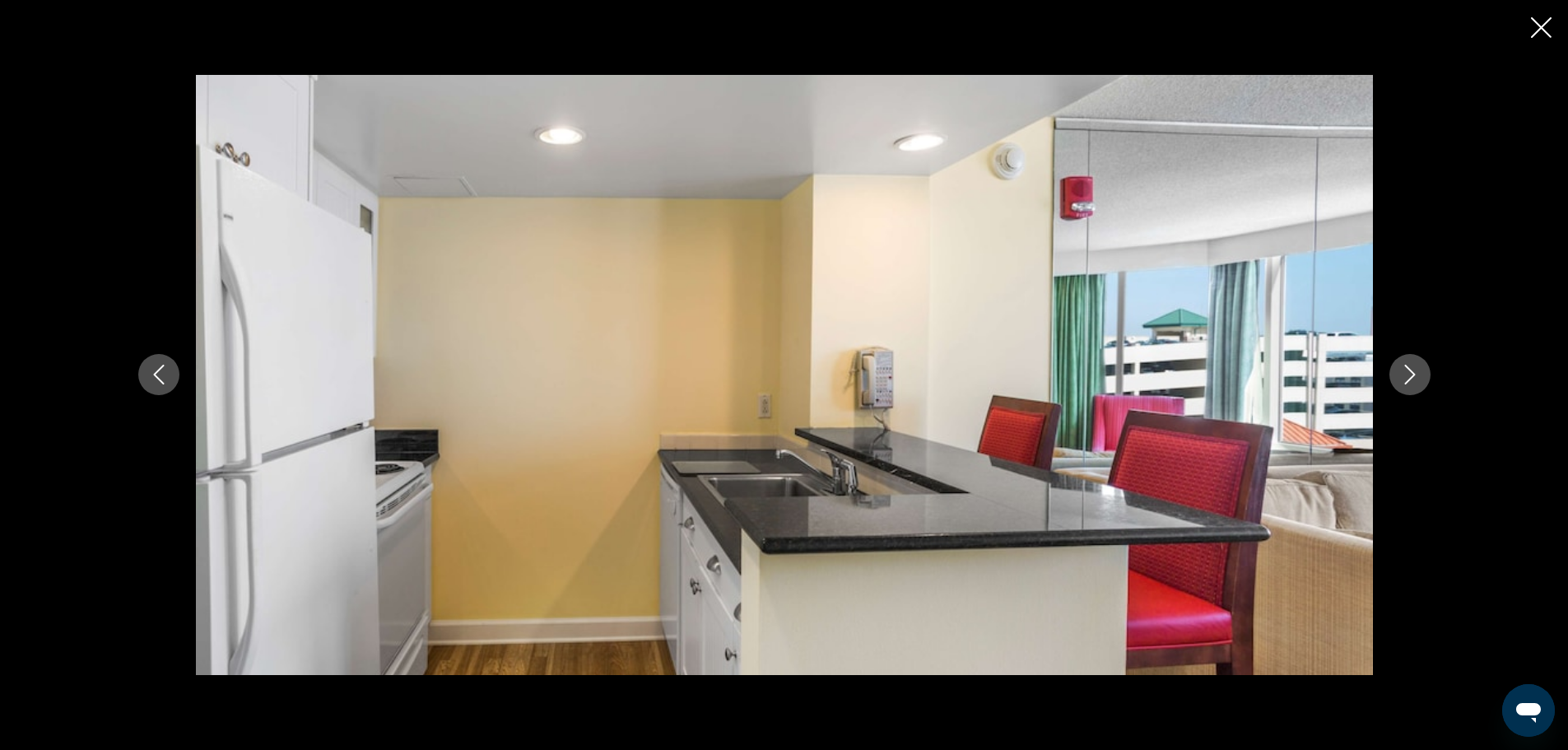
click at [1413, 375] on icon "Next image" at bounding box center [1410, 374] width 19 height 19
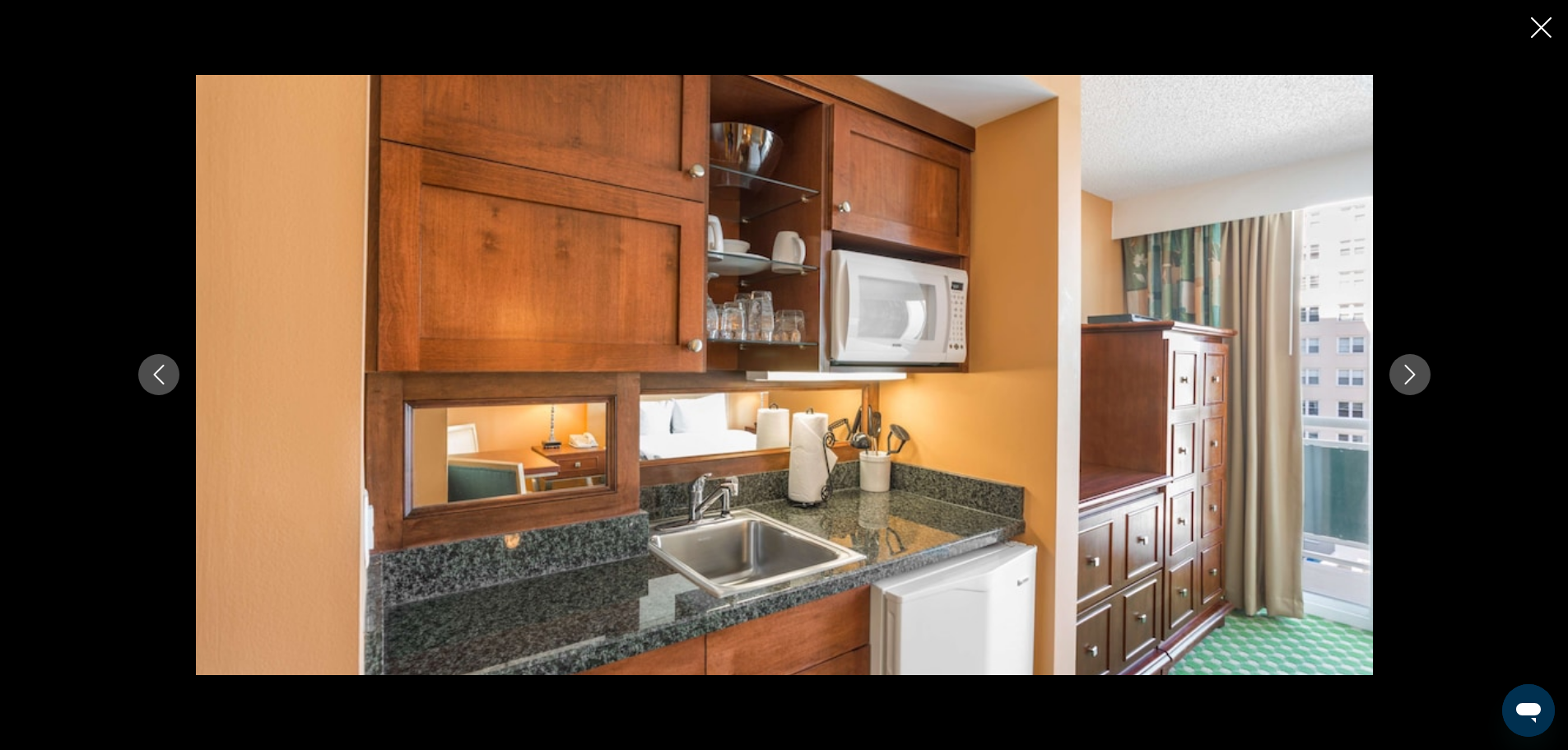
click at [1413, 375] on icon "Next image" at bounding box center [1410, 374] width 19 height 19
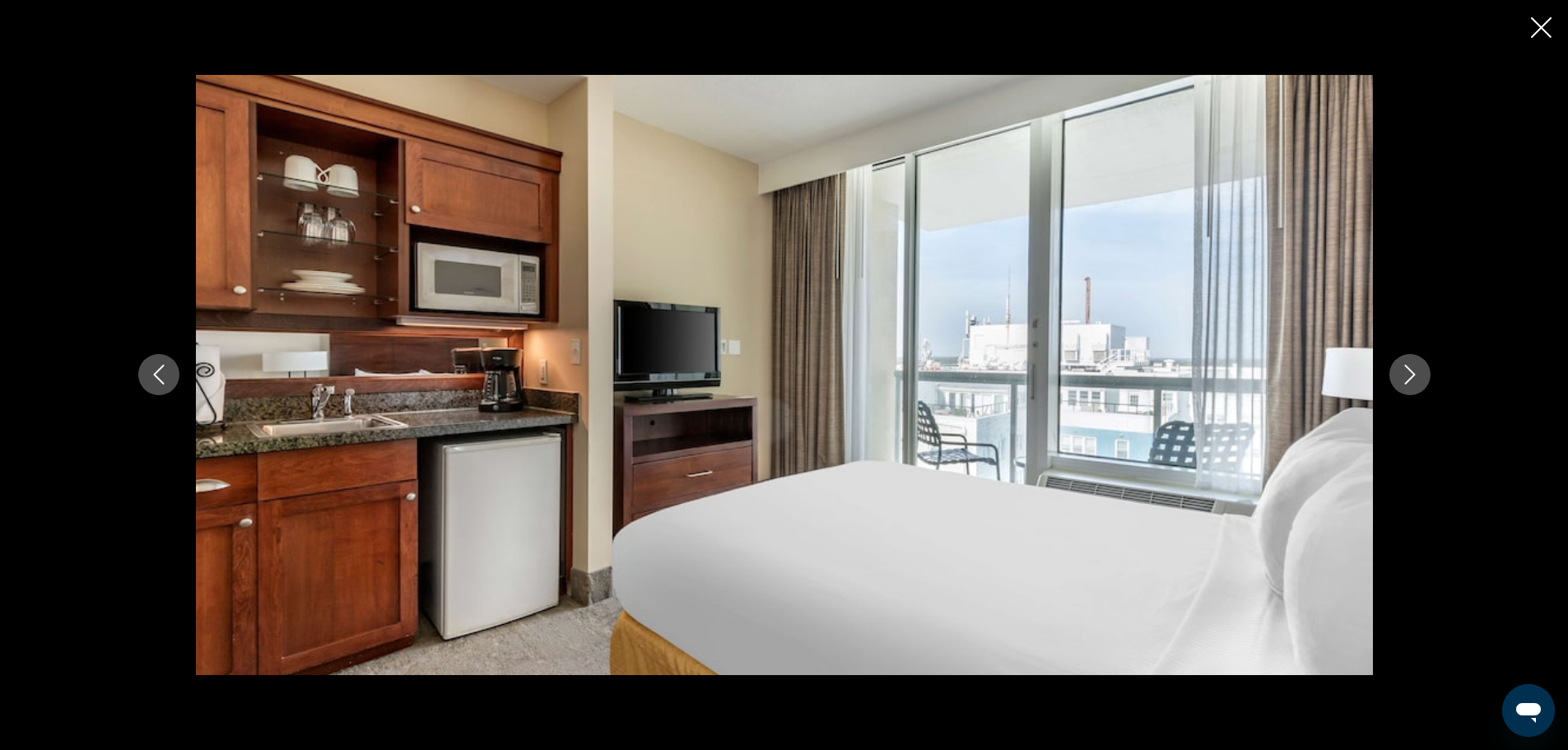
click at [1413, 375] on icon "Next image" at bounding box center [1410, 374] width 19 height 19
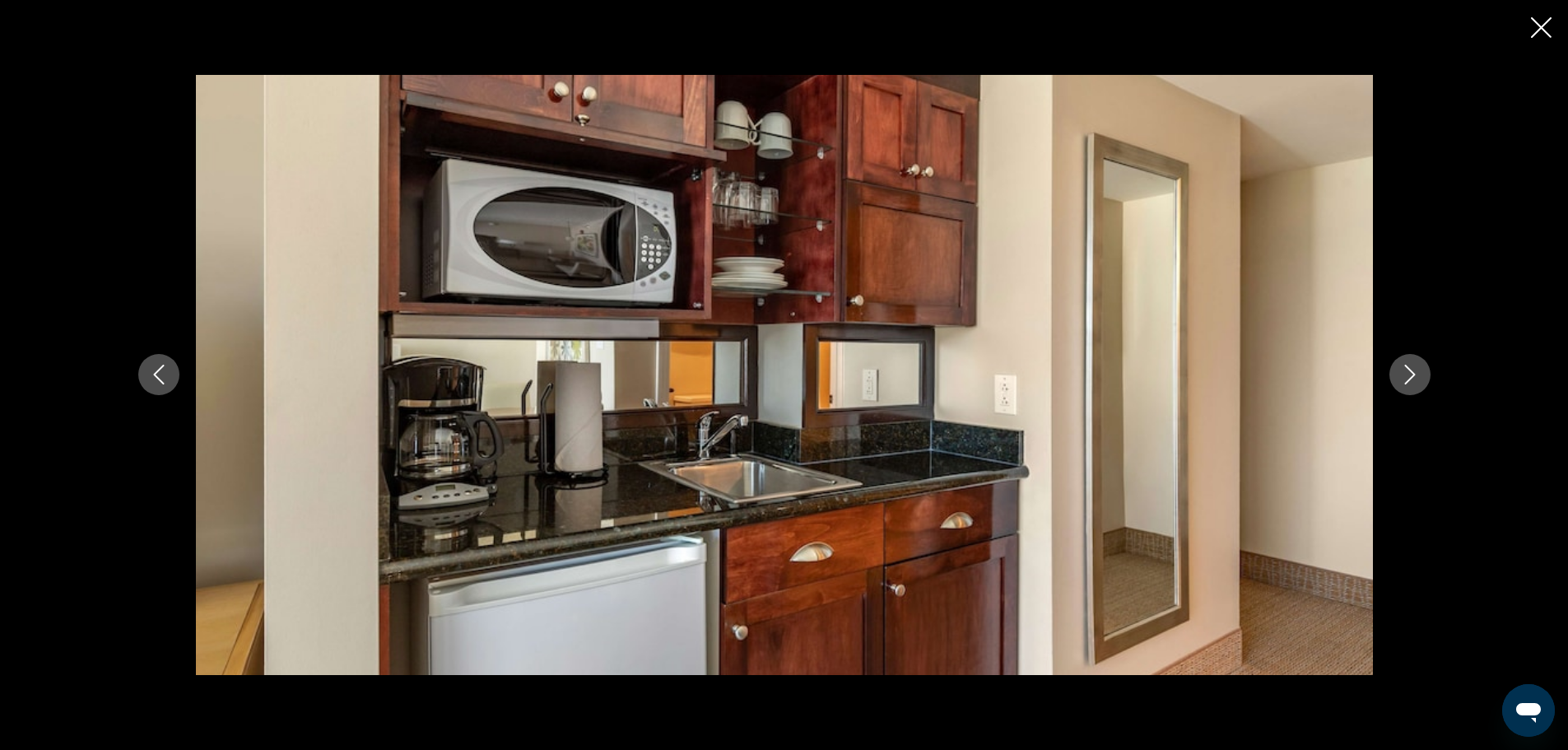
click at [1413, 375] on icon "Next image" at bounding box center [1410, 374] width 19 height 19
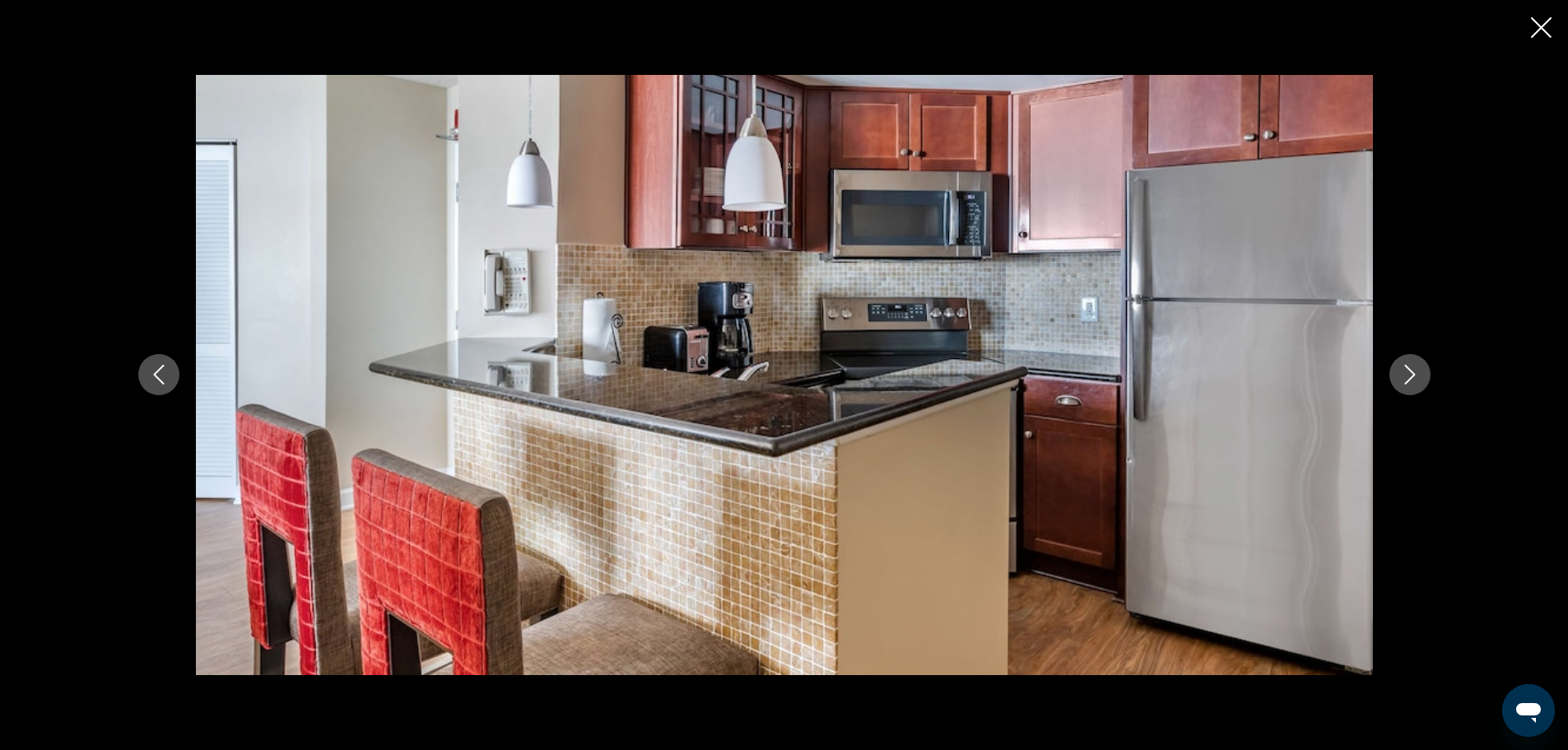
click at [1413, 375] on icon "Next image" at bounding box center [1410, 374] width 19 height 19
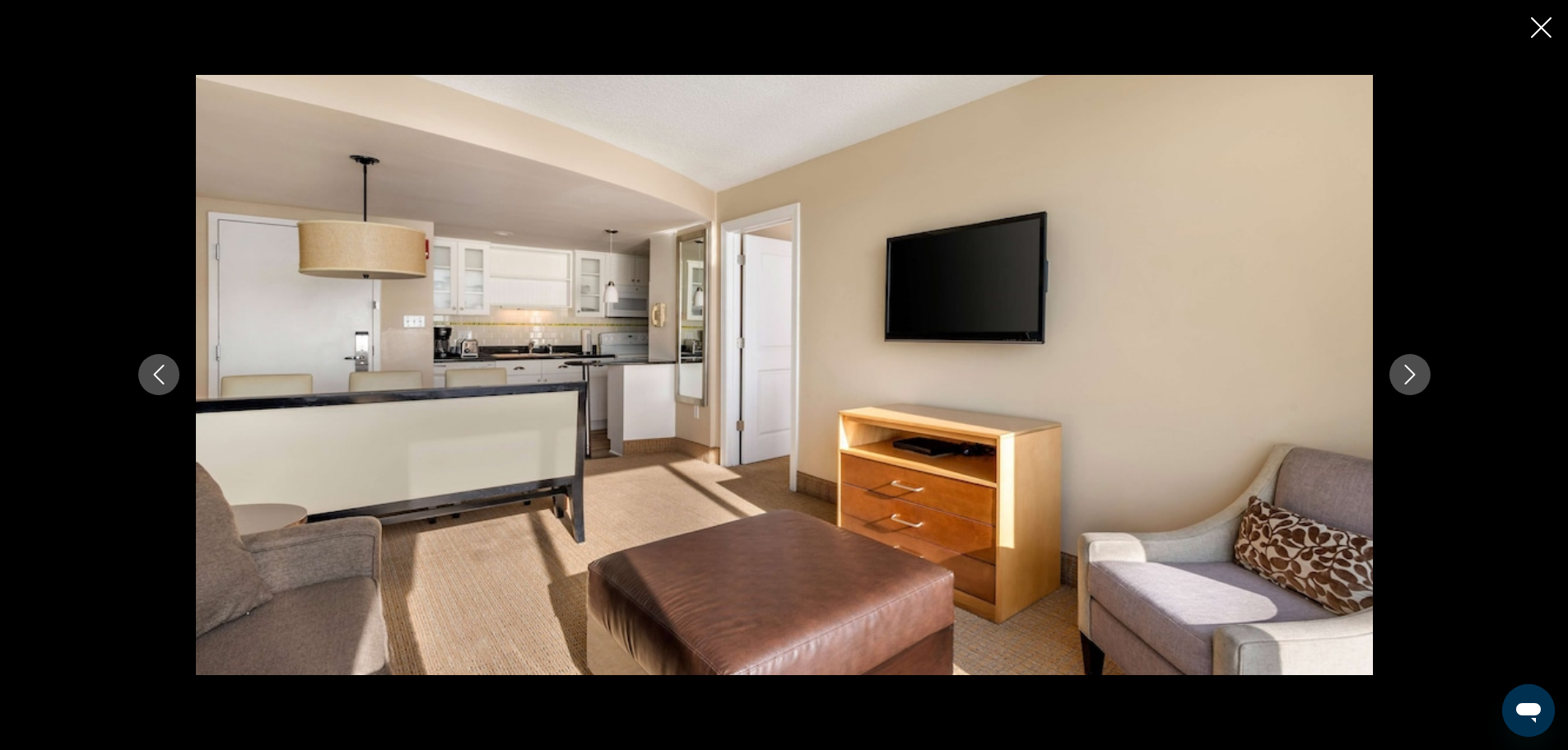
click at [1413, 375] on icon "Next image" at bounding box center [1410, 374] width 19 height 19
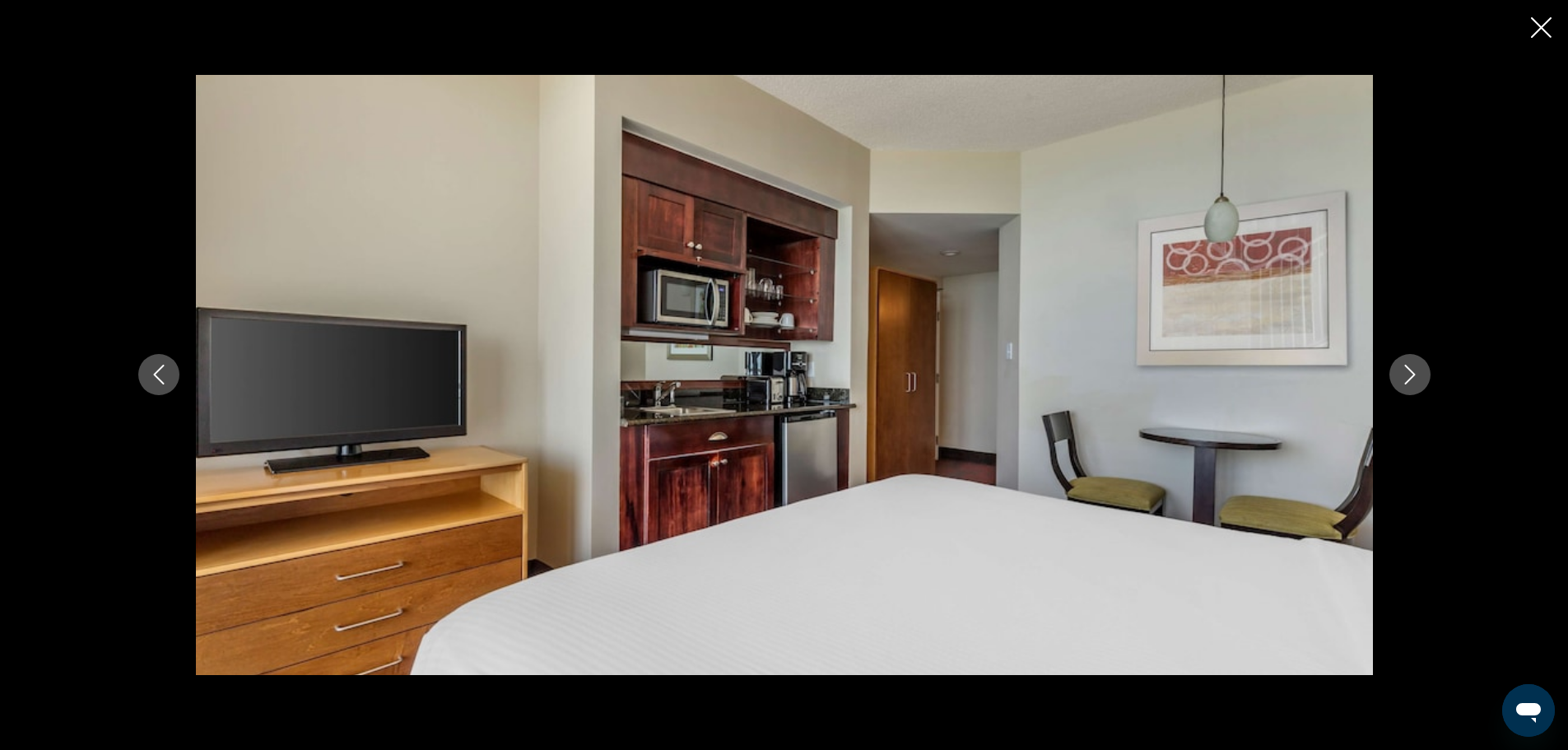
click at [1413, 375] on icon "Next image" at bounding box center [1410, 374] width 19 height 19
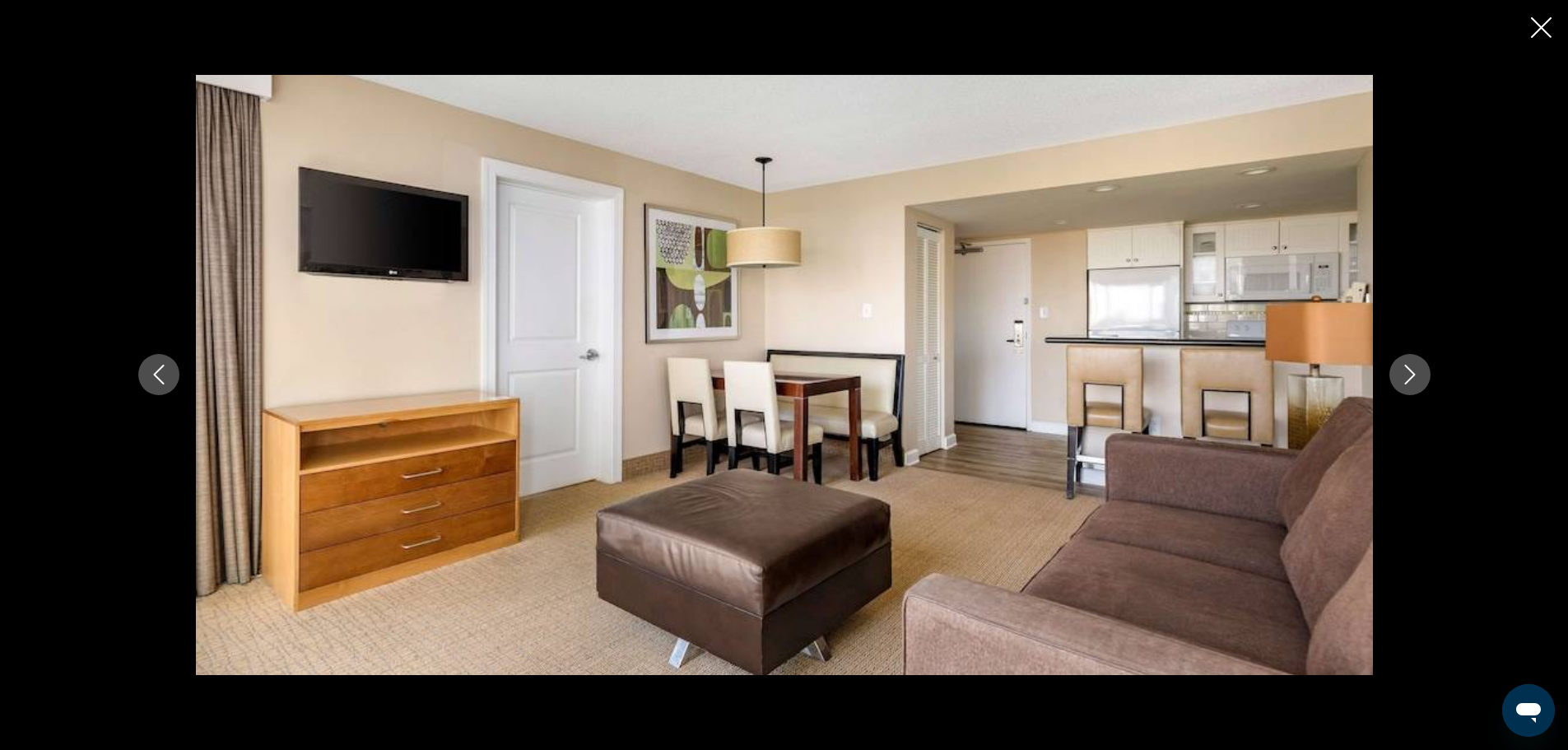
click at [1413, 375] on icon "Next image" at bounding box center [1410, 374] width 19 height 19
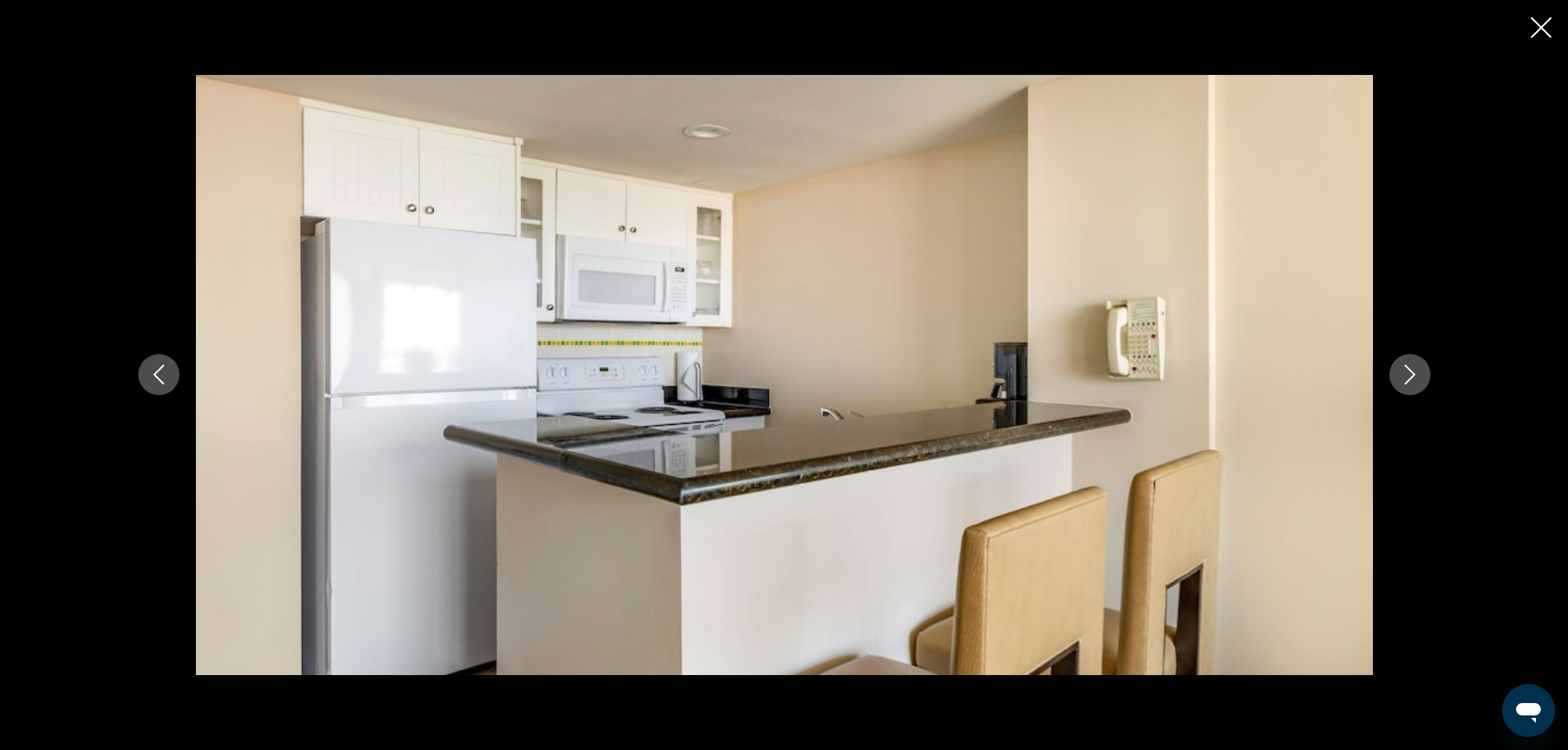
click at [1413, 375] on icon "Next image" at bounding box center [1410, 374] width 19 height 19
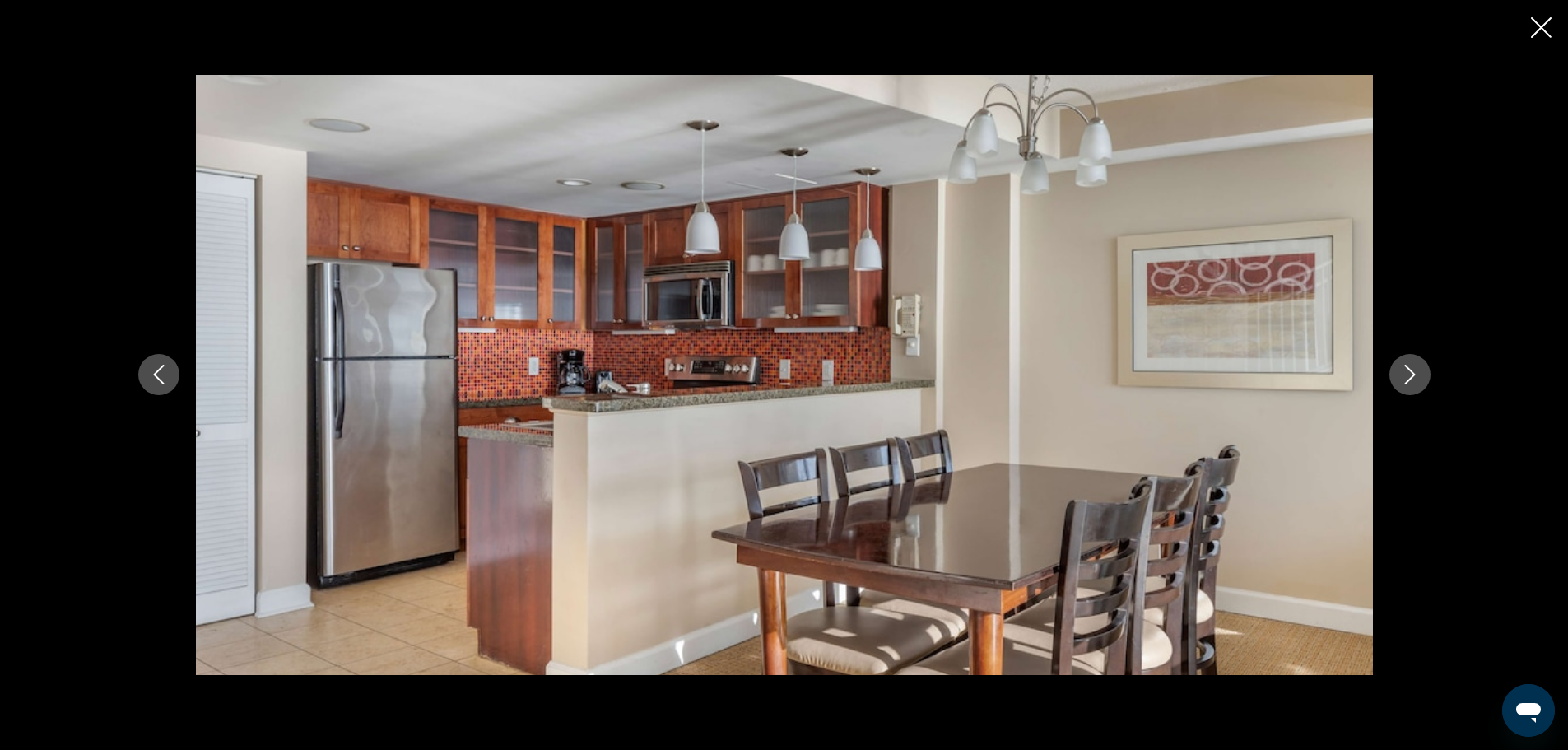
click at [1413, 375] on icon "Next image" at bounding box center [1410, 374] width 19 height 19
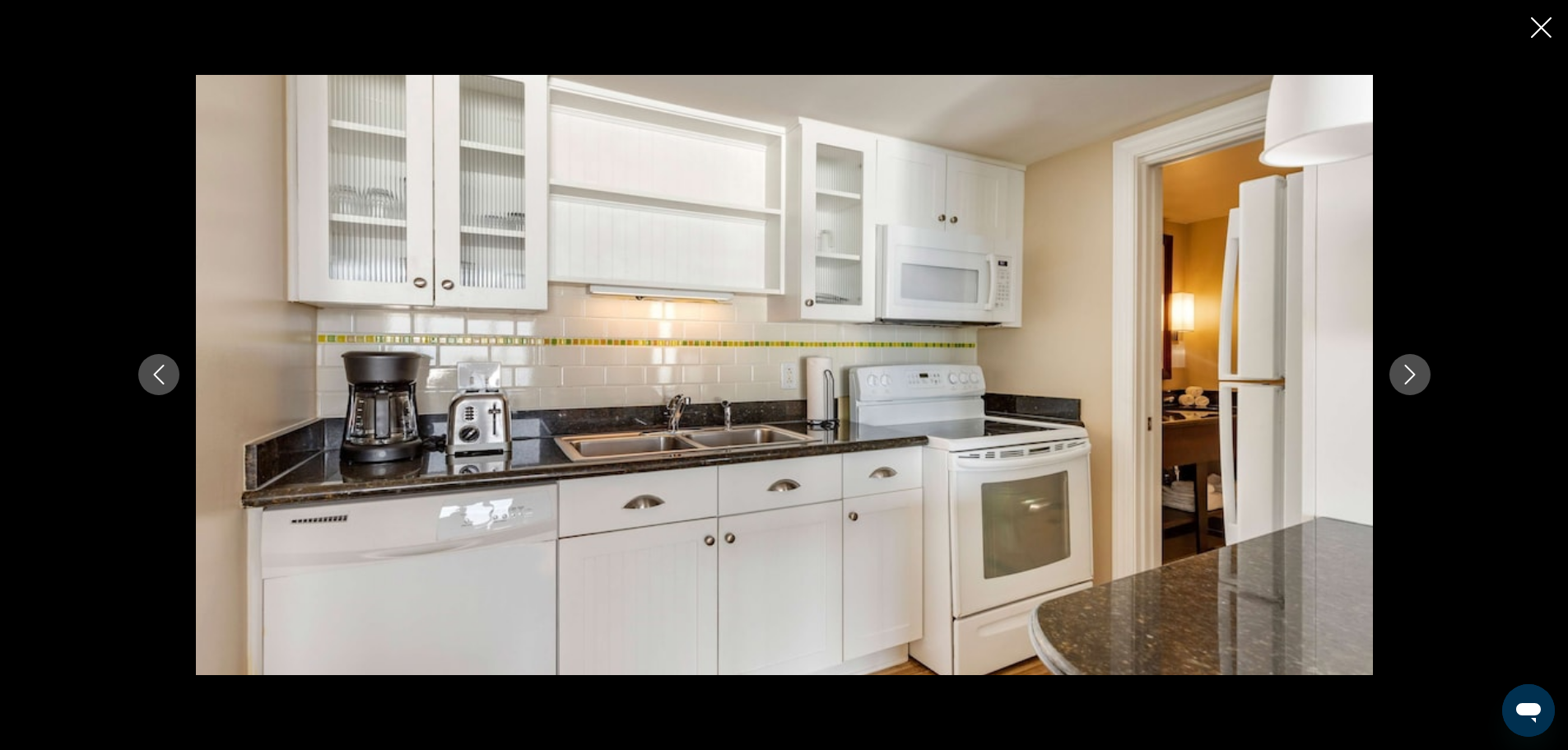
click at [1413, 375] on icon "Next image" at bounding box center [1410, 374] width 19 height 19
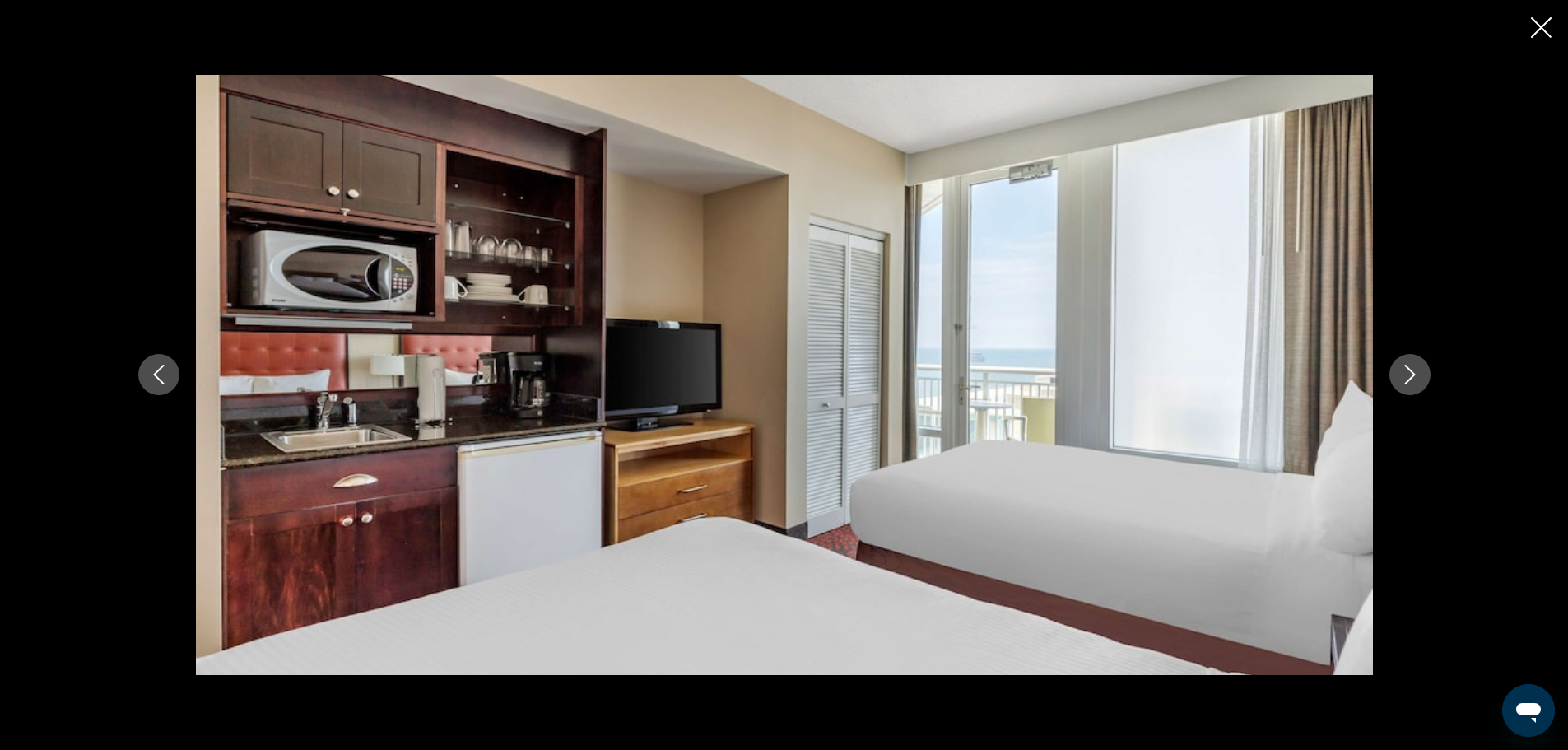
click at [1413, 375] on icon "Next image" at bounding box center [1410, 374] width 19 height 19
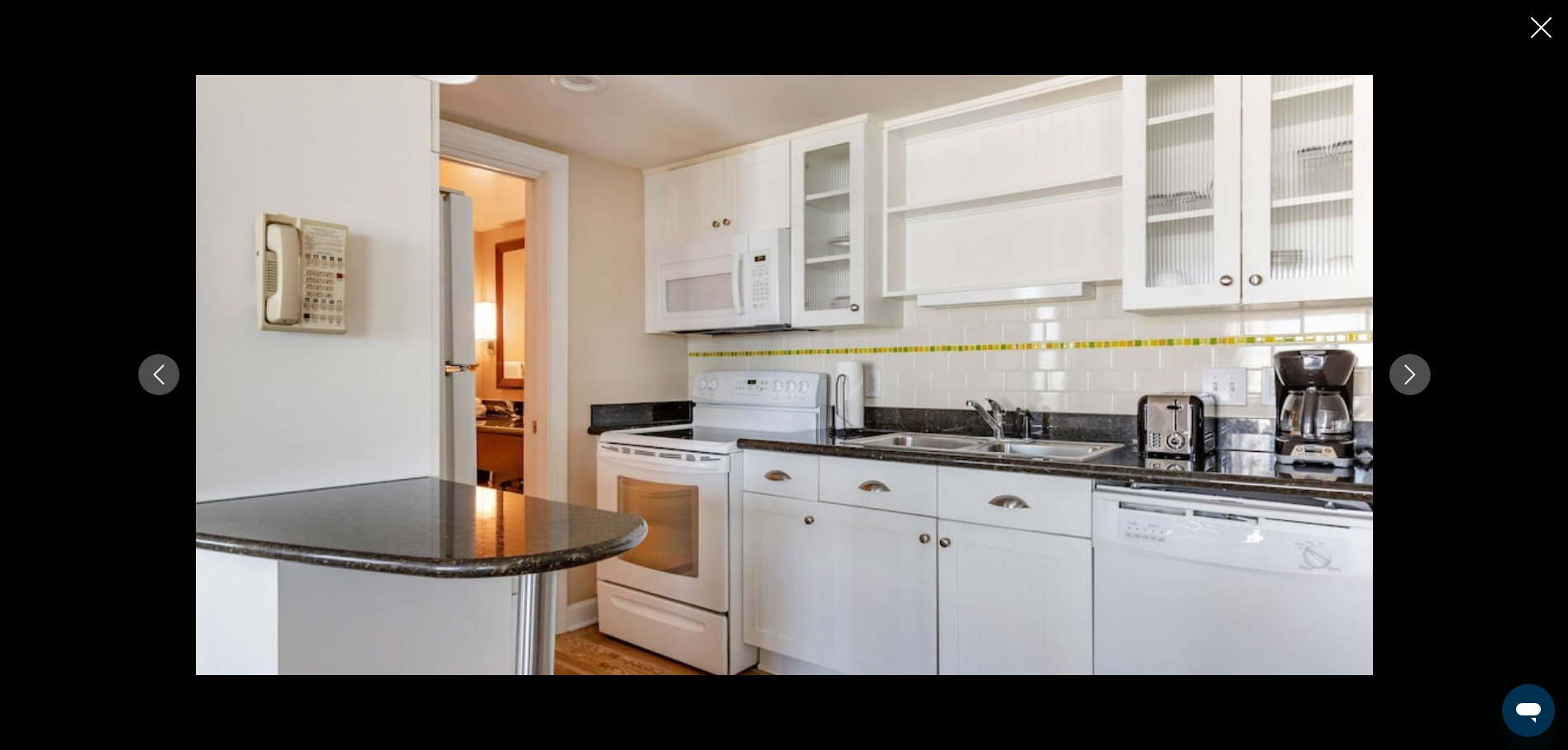
click at [1413, 375] on icon "Next image" at bounding box center [1410, 374] width 19 height 19
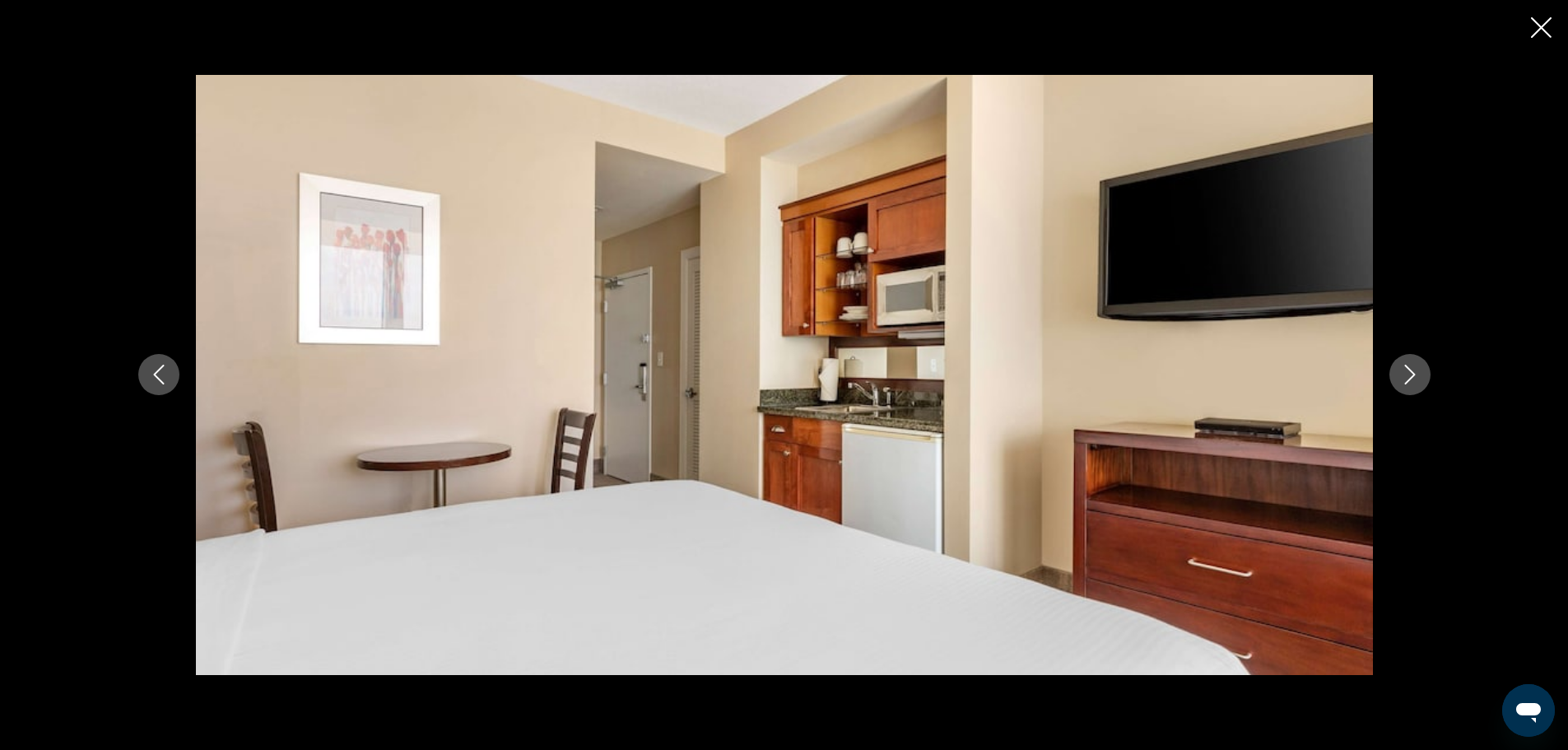
click at [1413, 375] on icon "Next image" at bounding box center [1410, 374] width 19 height 19
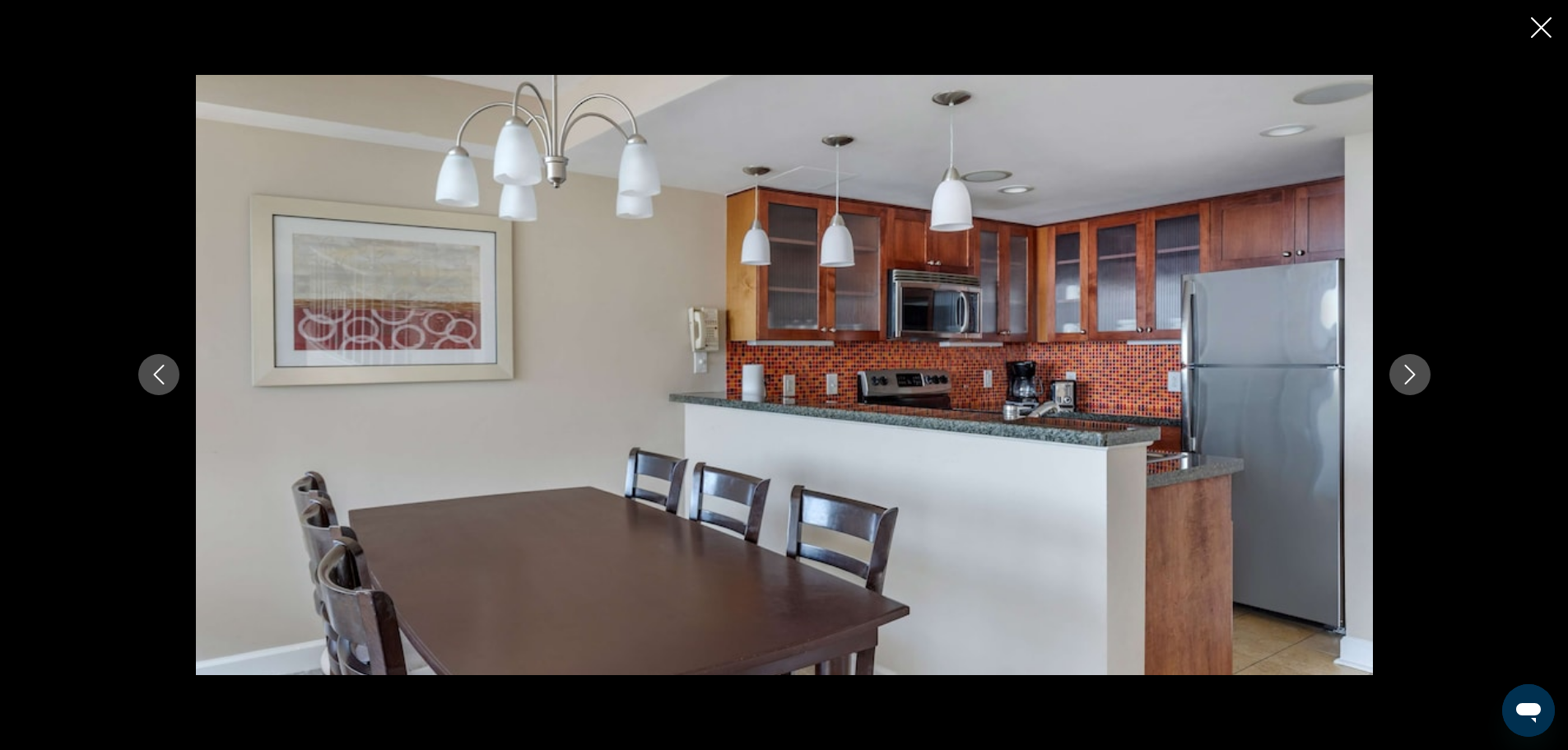
click at [1413, 375] on icon "Next image" at bounding box center [1410, 374] width 19 height 19
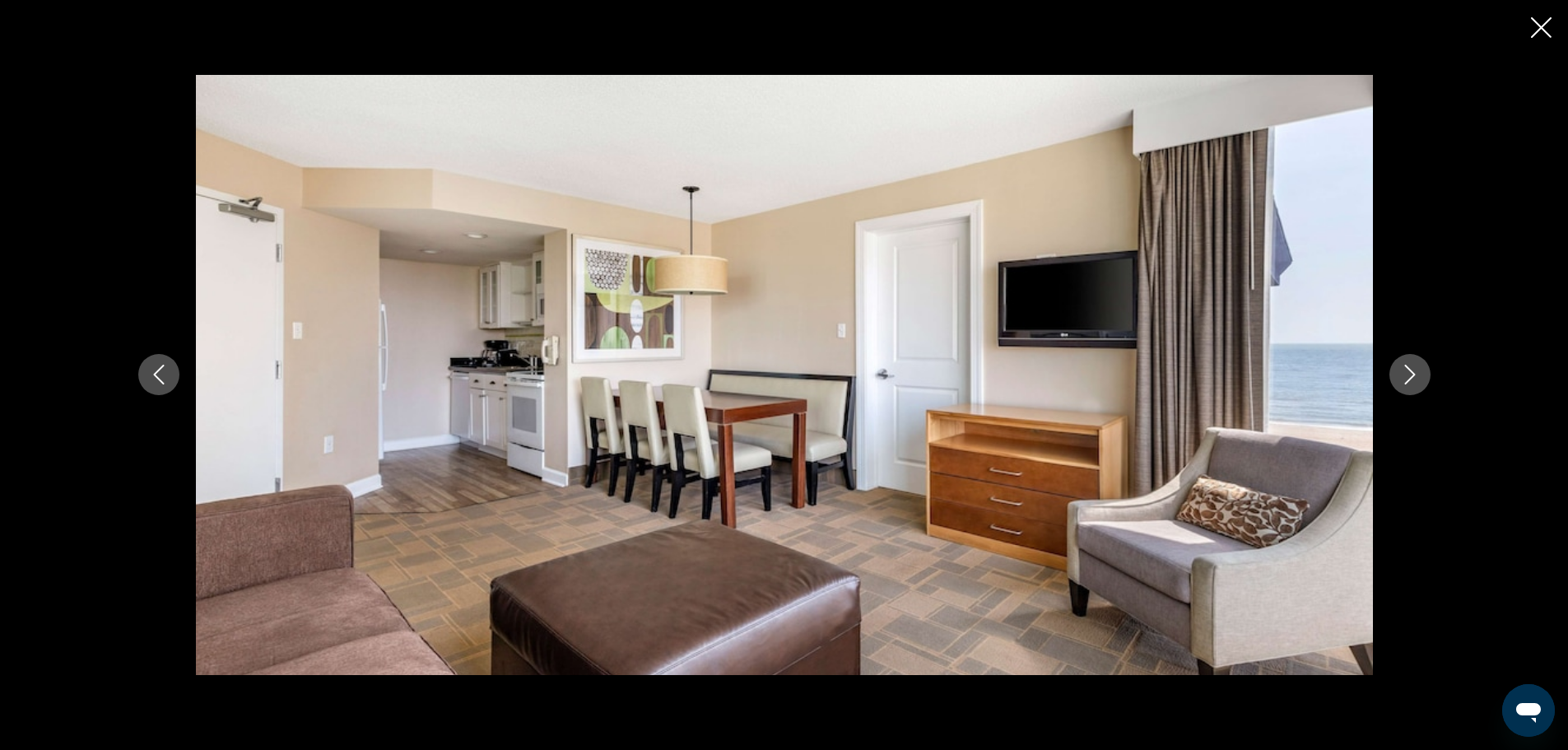
click at [1413, 375] on icon "Next image" at bounding box center [1410, 374] width 19 height 19
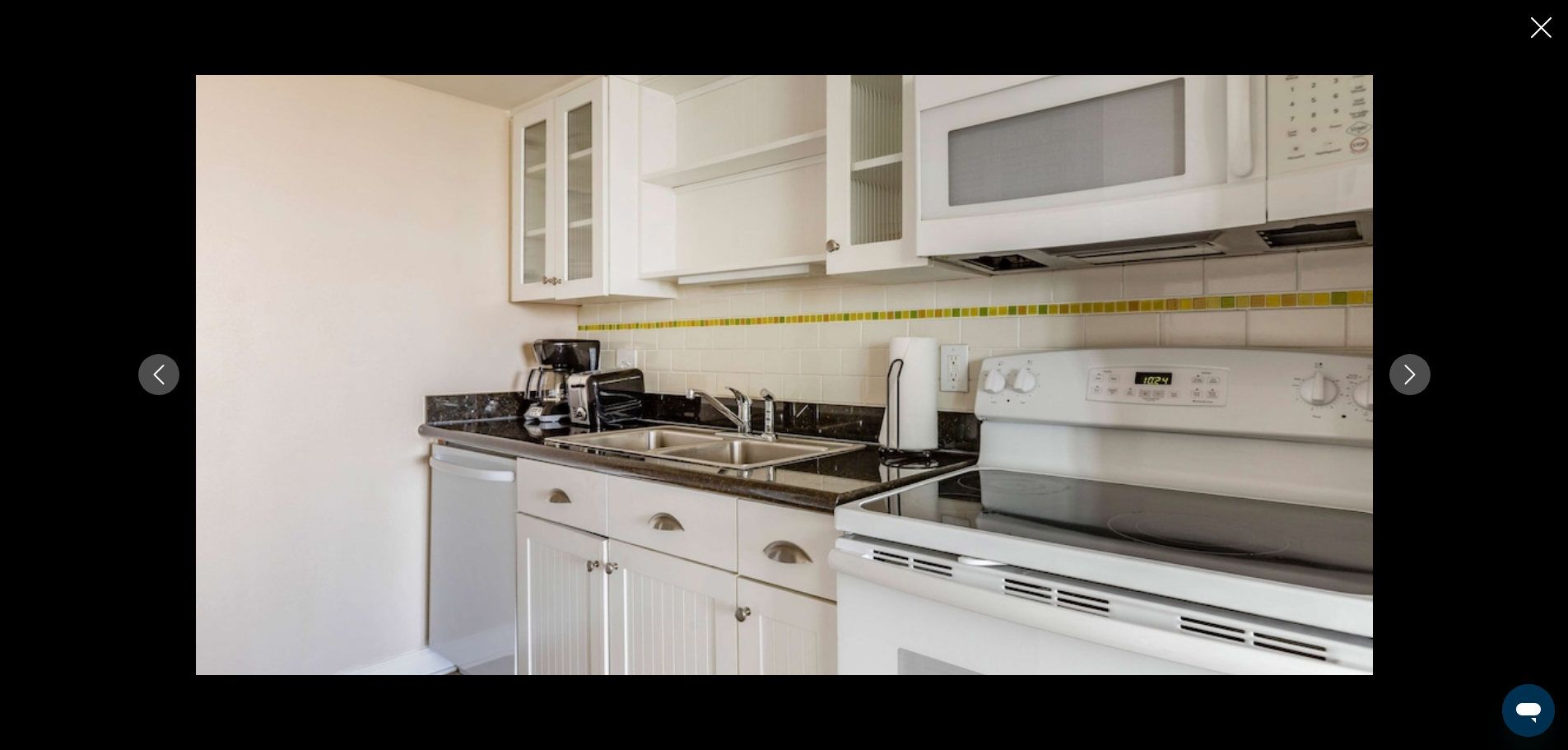
click at [1413, 375] on icon "Next image" at bounding box center [1410, 374] width 19 height 19
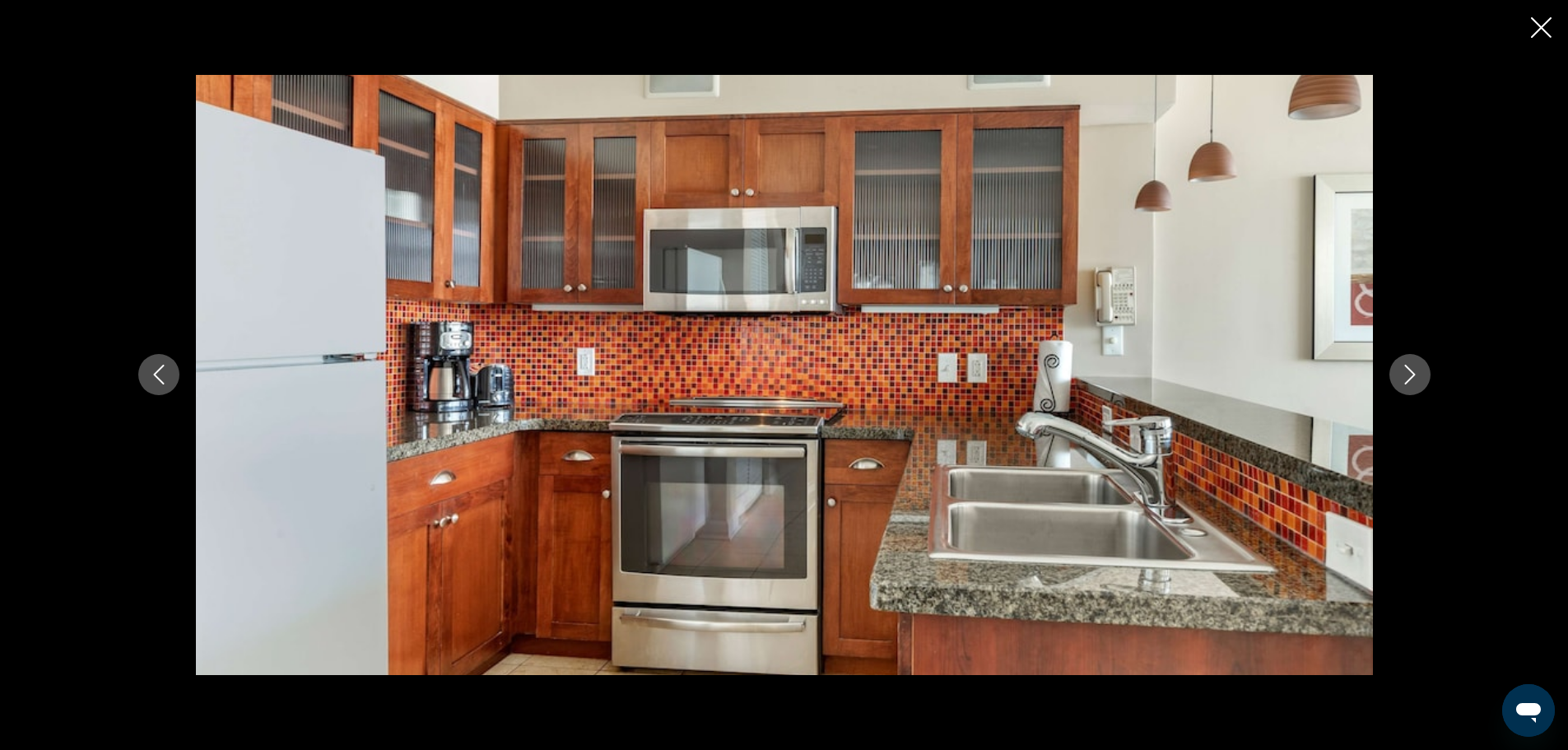
click at [1413, 375] on icon "Next image" at bounding box center [1410, 374] width 19 height 19
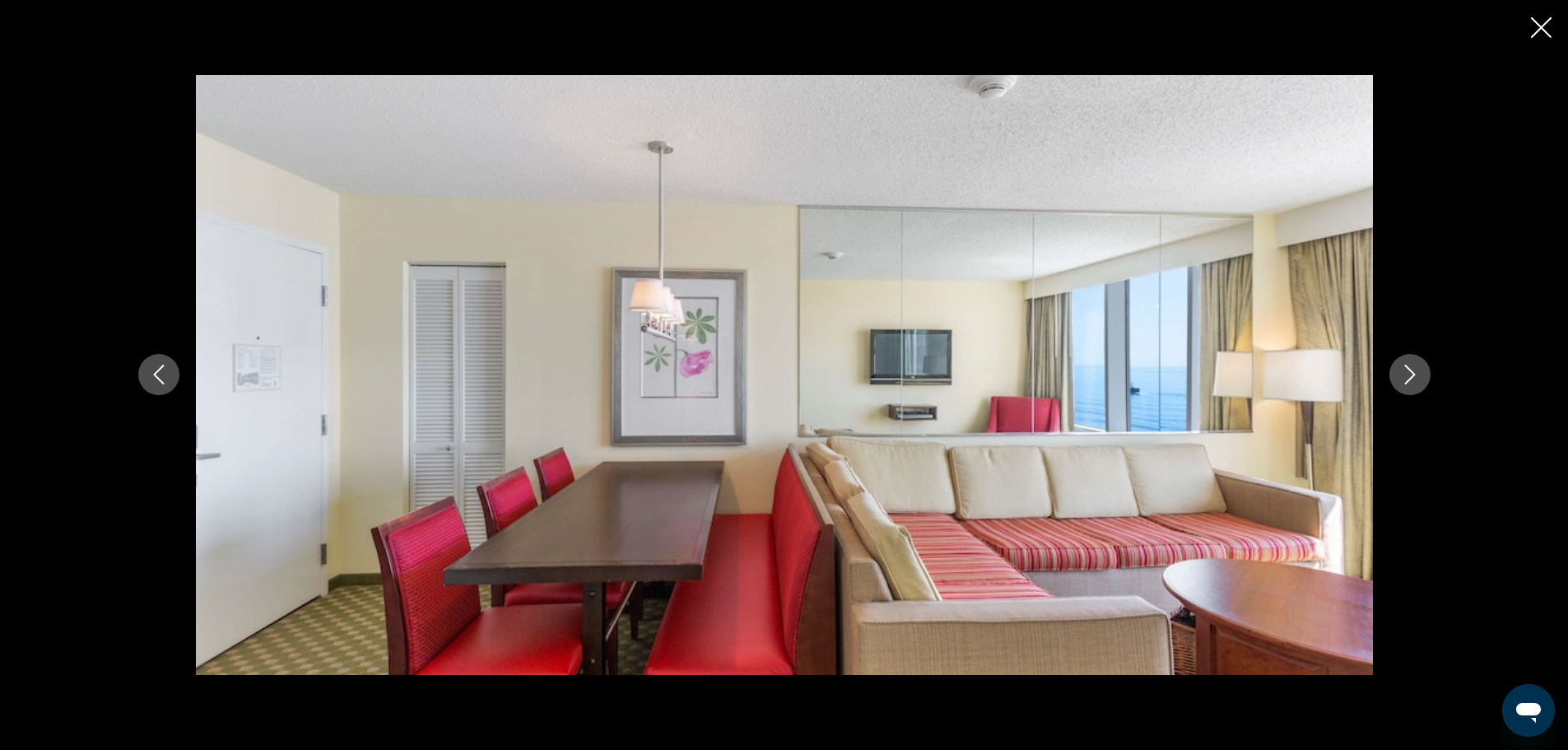
click at [1413, 375] on icon "Next image" at bounding box center [1410, 374] width 19 height 19
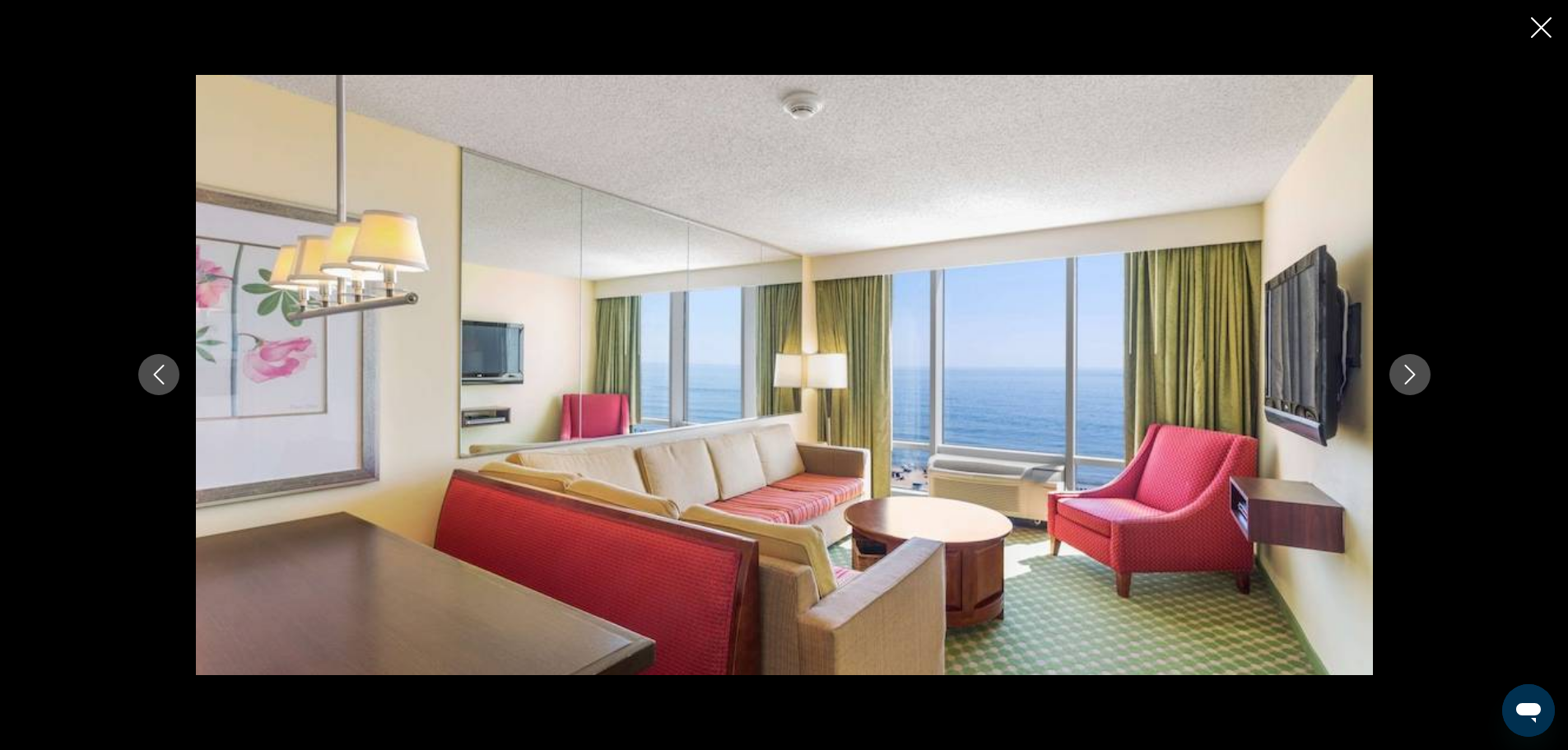
click at [1413, 375] on icon "Next image" at bounding box center [1410, 374] width 19 height 19
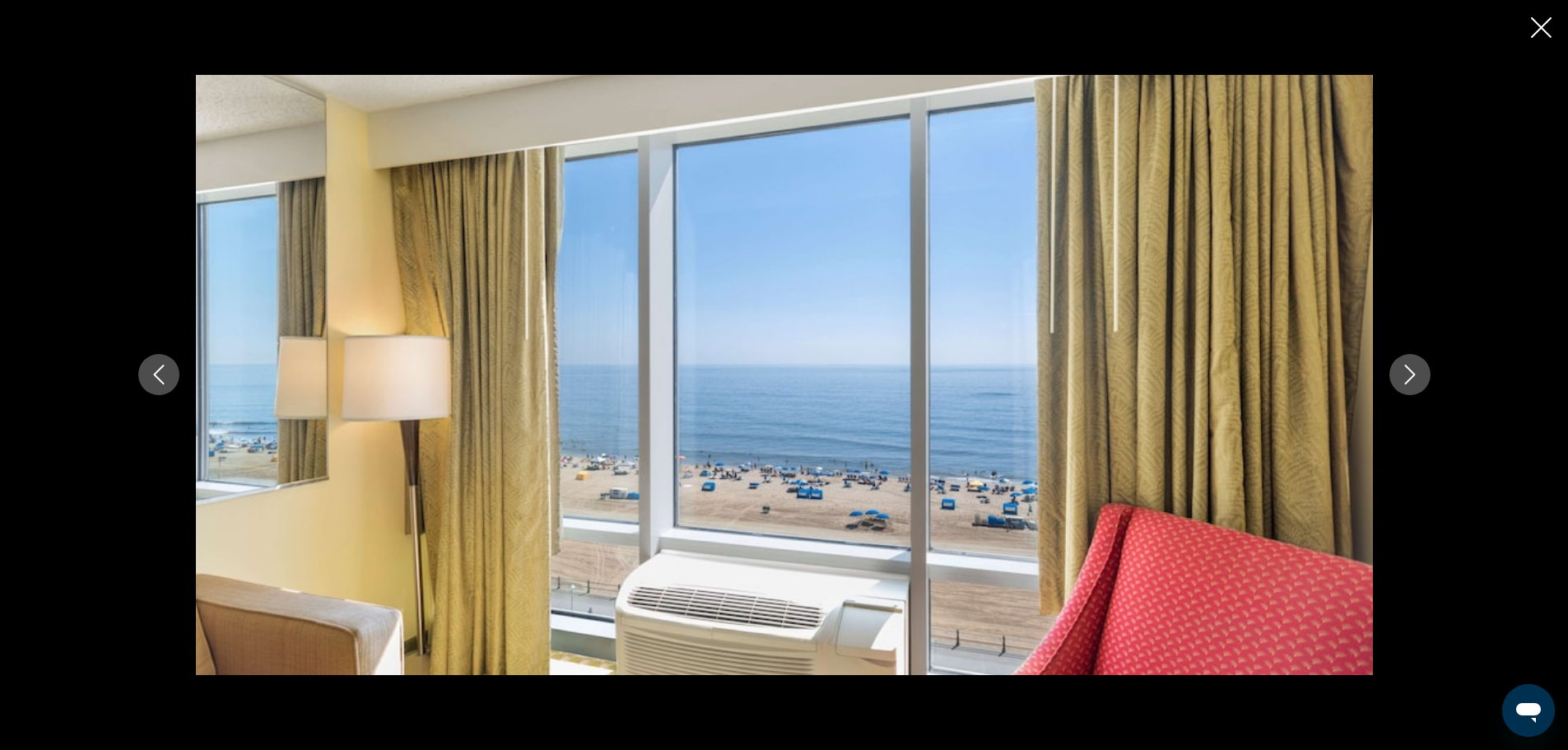
click at [1413, 375] on icon "Next image" at bounding box center [1410, 374] width 19 height 19
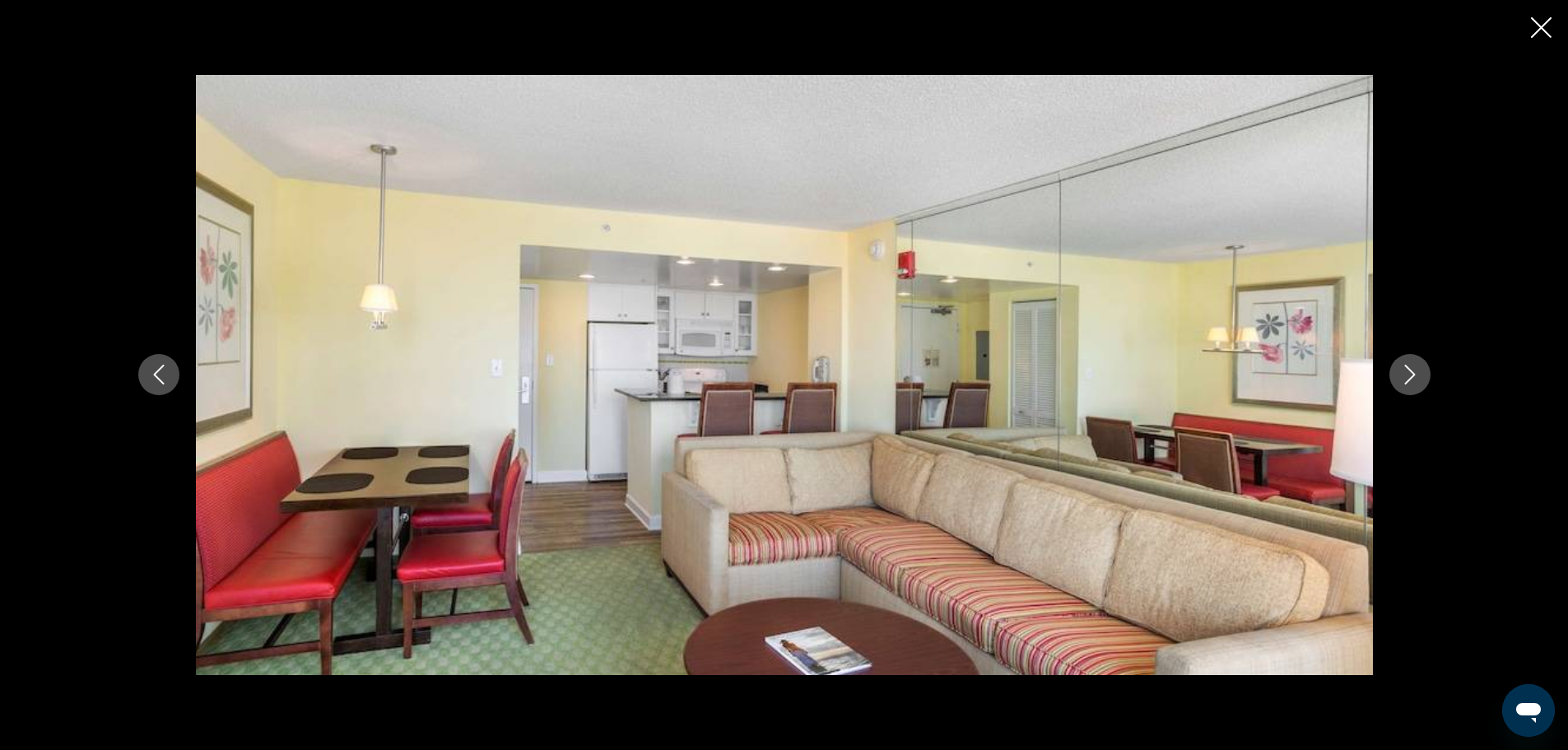
click at [1413, 375] on icon "Next image" at bounding box center [1410, 374] width 19 height 19
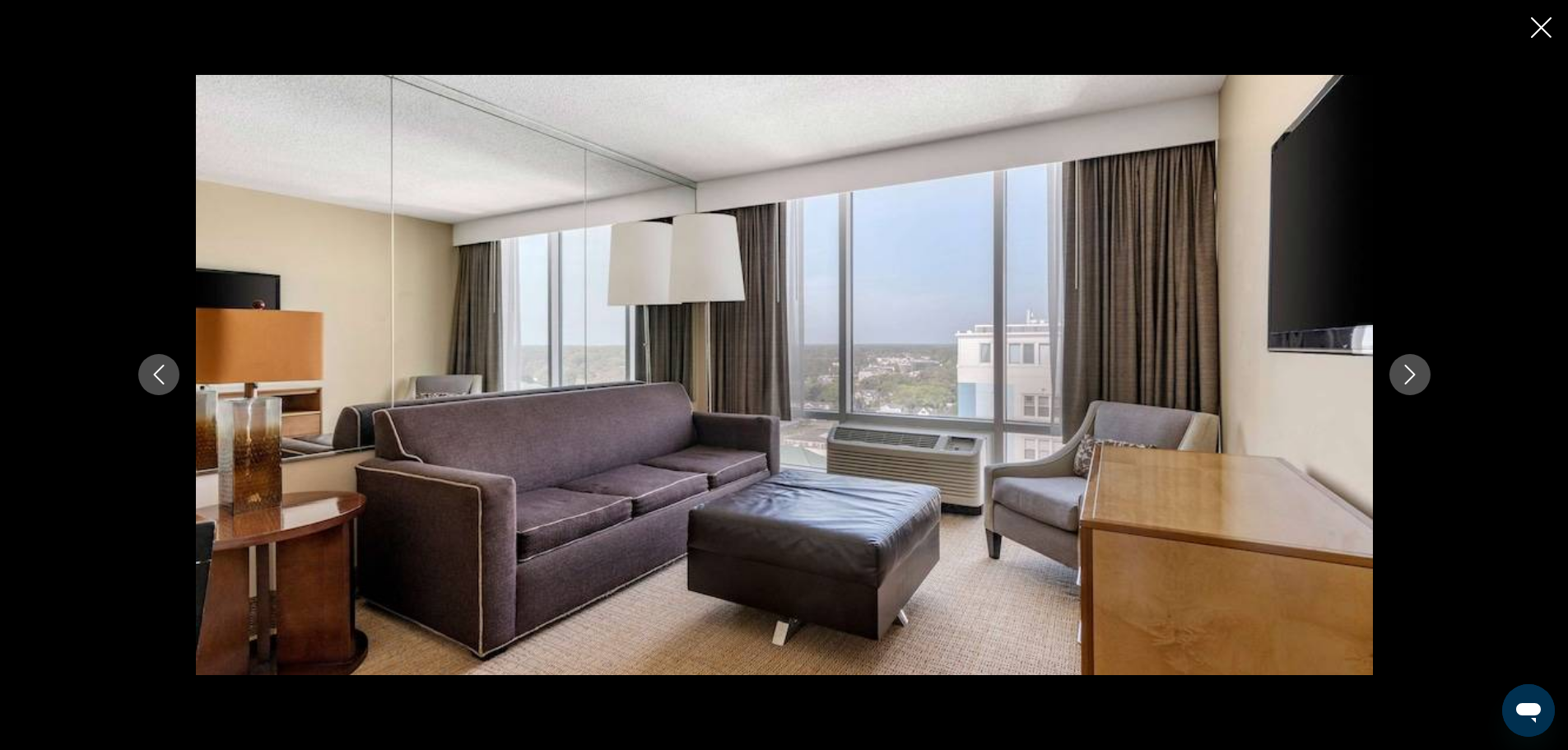
click at [1413, 375] on icon "Next image" at bounding box center [1410, 374] width 19 height 19
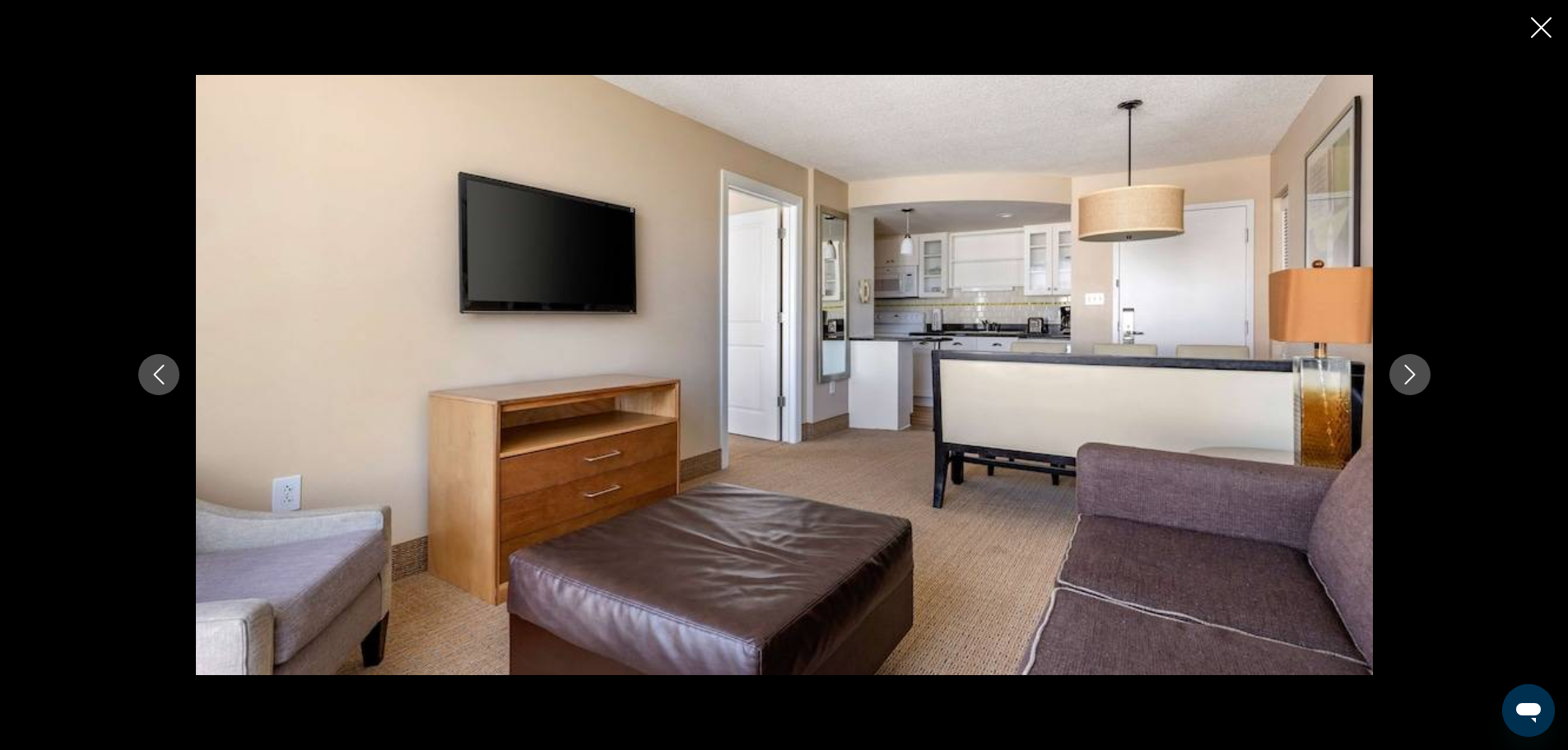
click at [1413, 375] on icon "Next image" at bounding box center [1410, 374] width 19 height 19
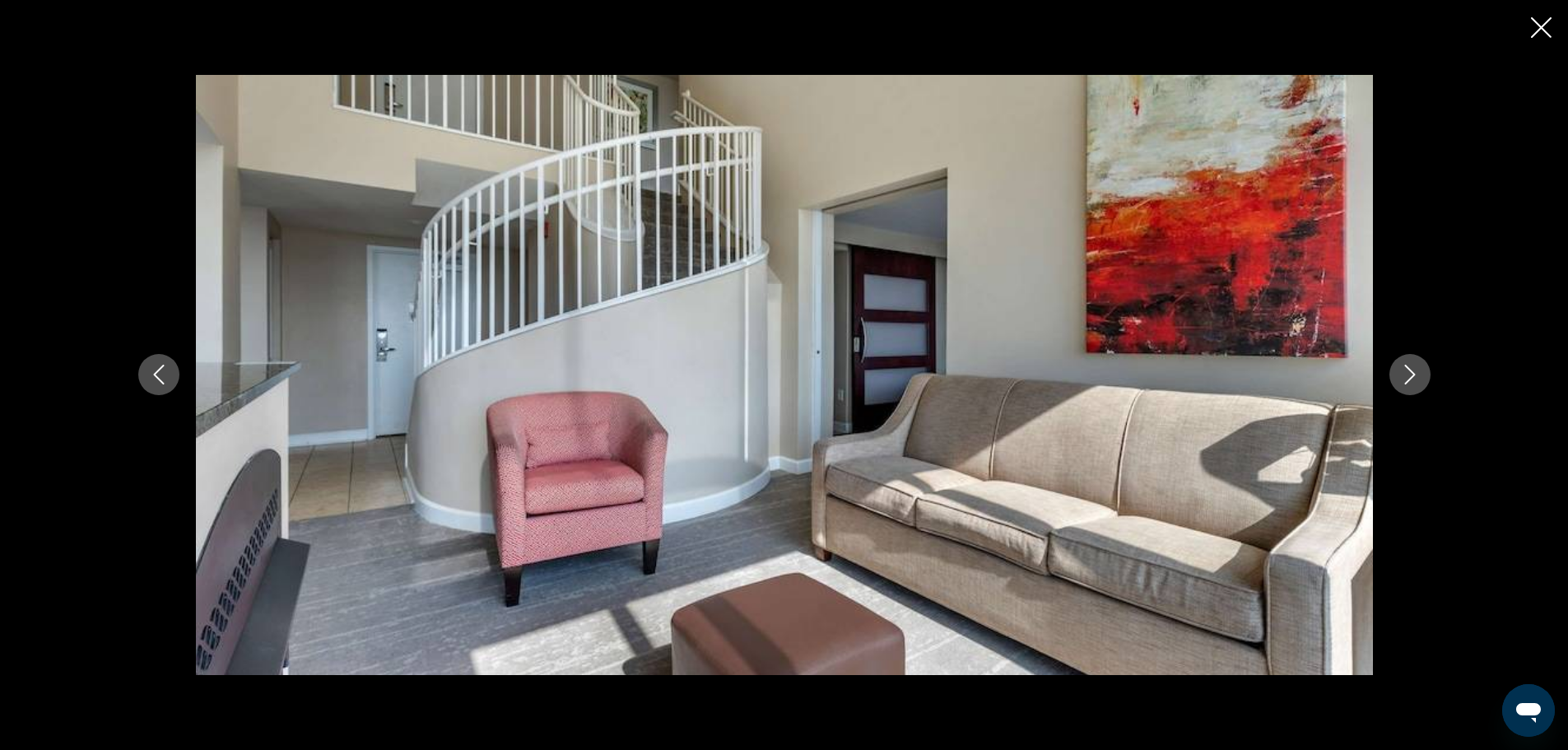
click at [1413, 375] on icon "Next image" at bounding box center [1410, 374] width 19 height 19
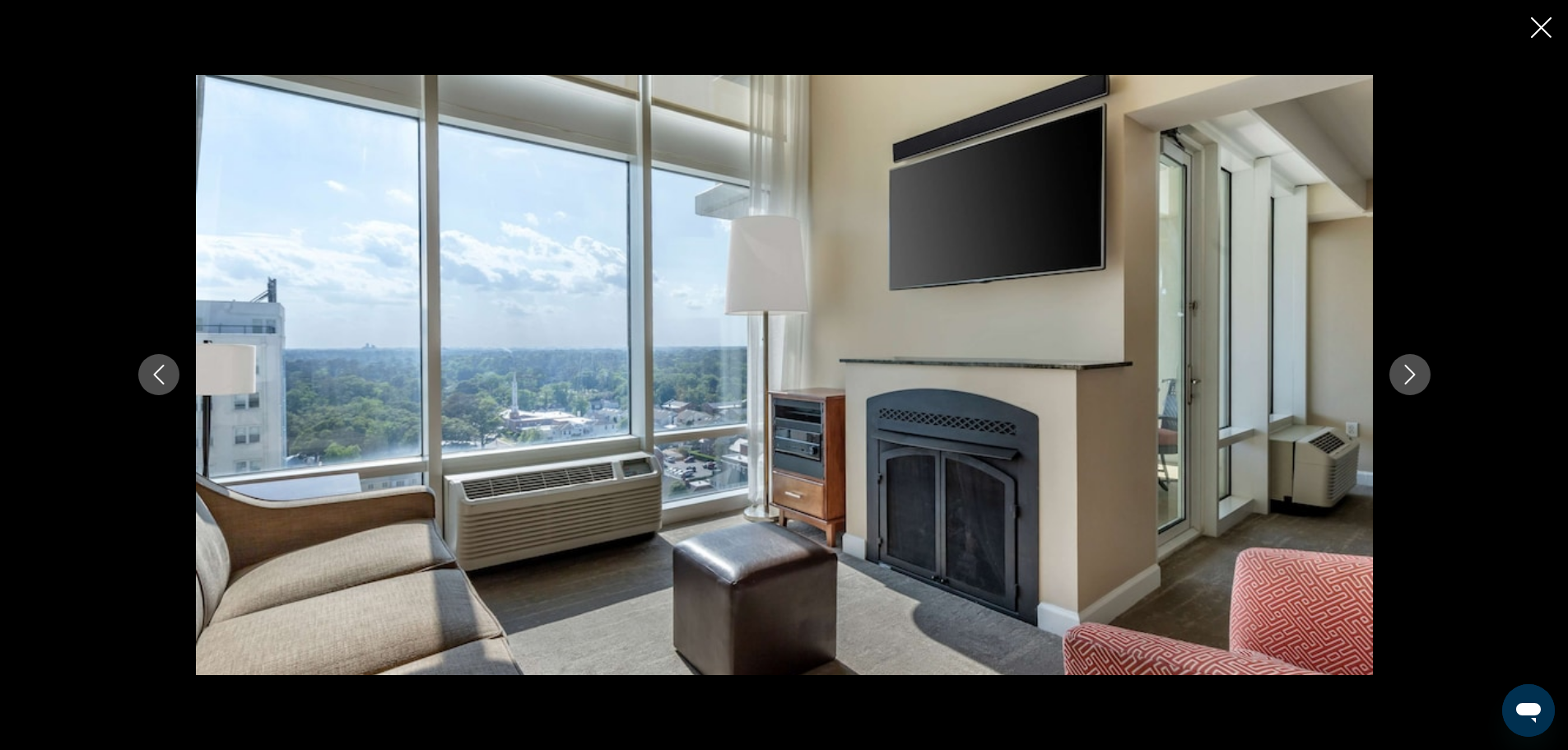
click at [1413, 375] on icon "Next image" at bounding box center [1410, 374] width 19 height 19
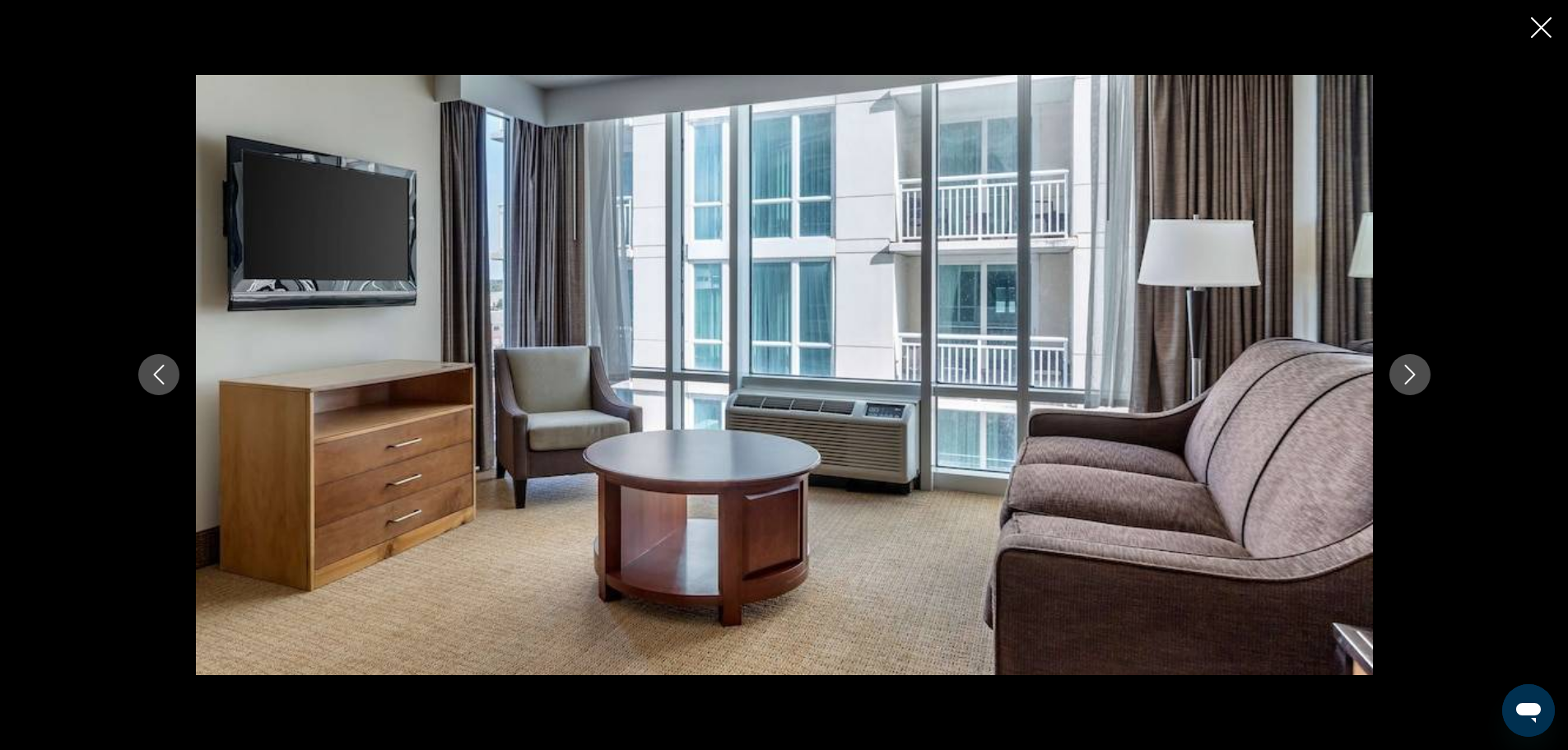
click at [1413, 375] on icon "Next image" at bounding box center [1410, 374] width 19 height 19
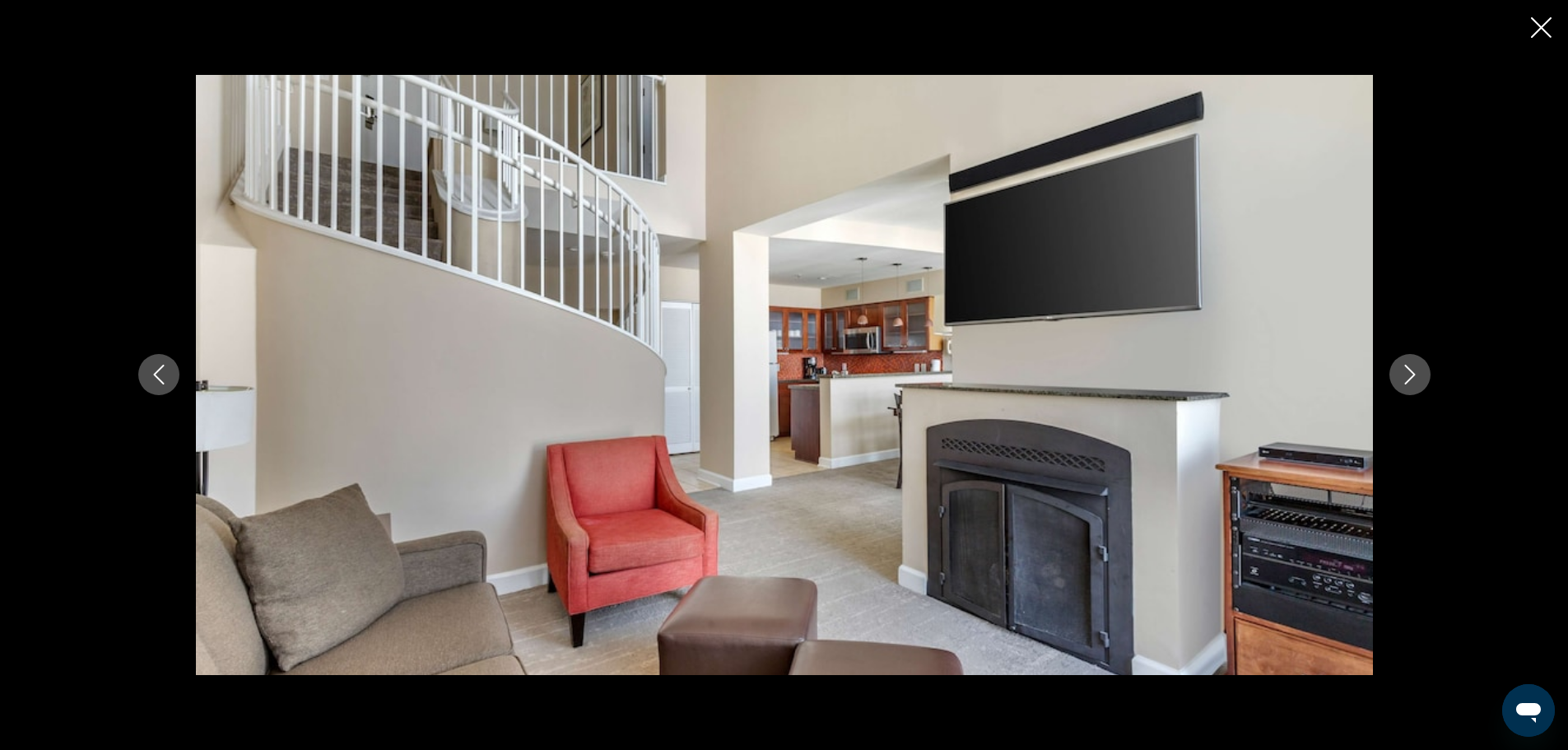
click at [1413, 375] on icon "Next image" at bounding box center [1410, 374] width 19 height 19
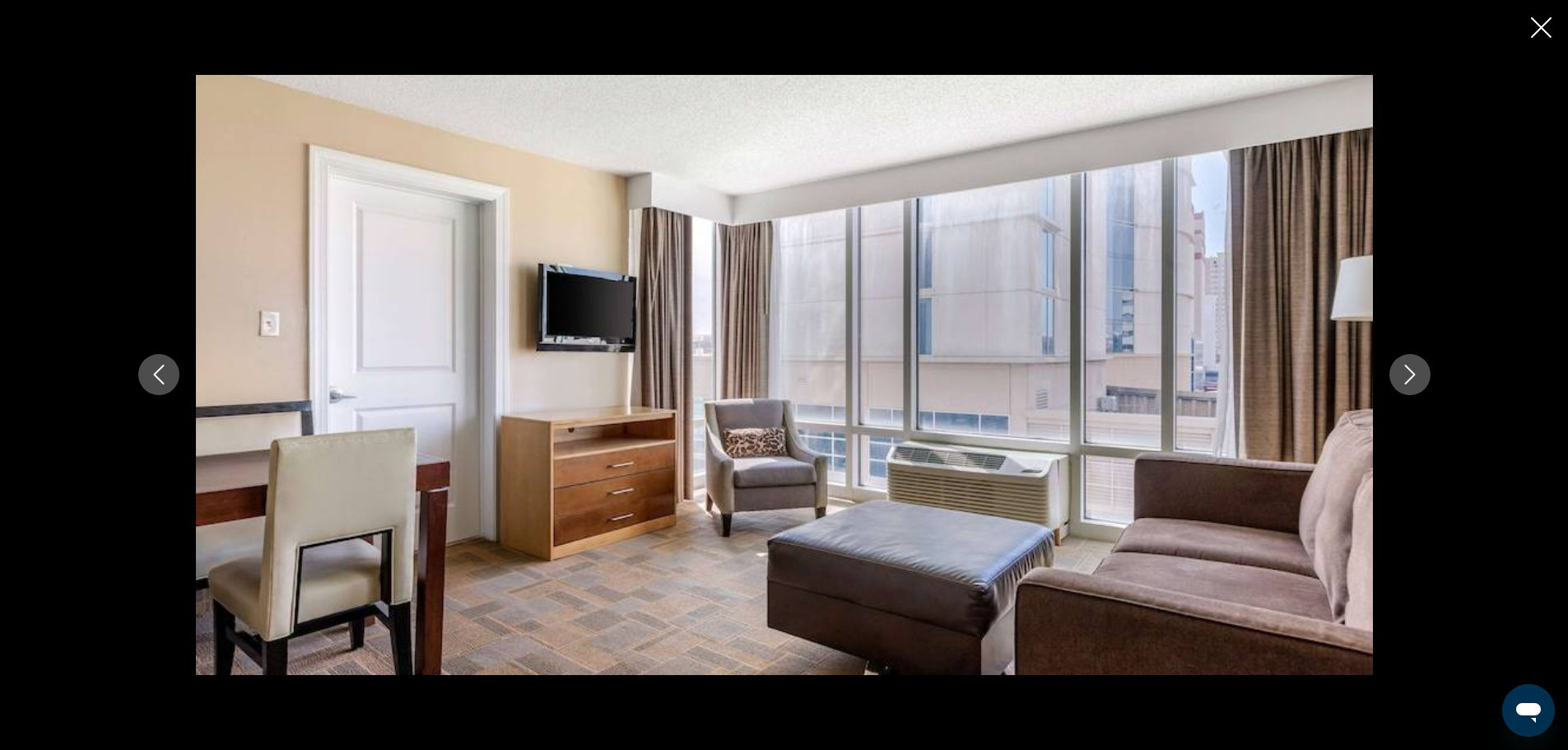
click at [1413, 375] on icon "Next image" at bounding box center [1410, 374] width 19 height 19
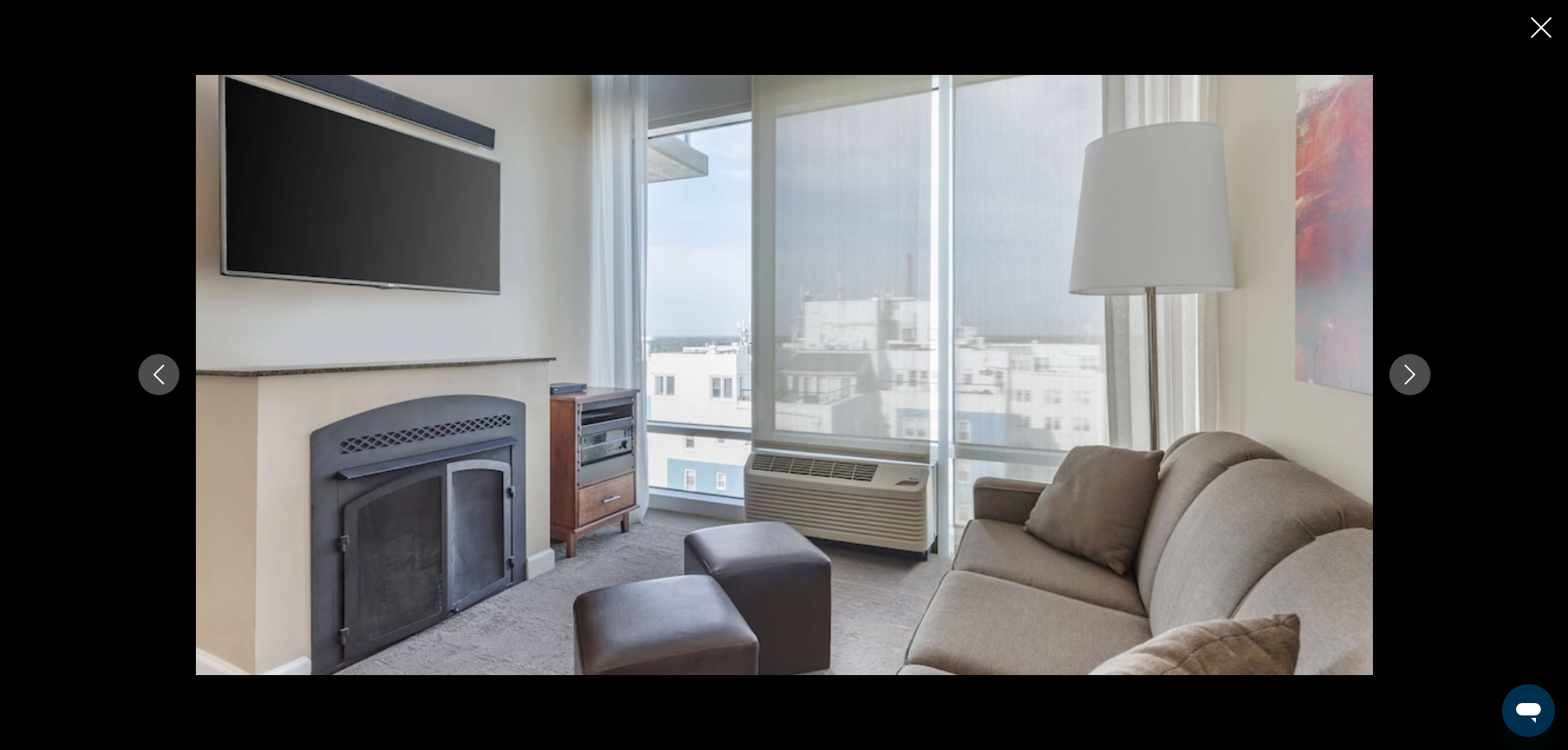
click at [1413, 375] on icon "Next image" at bounding box center [1410, 374] width 19 height 19
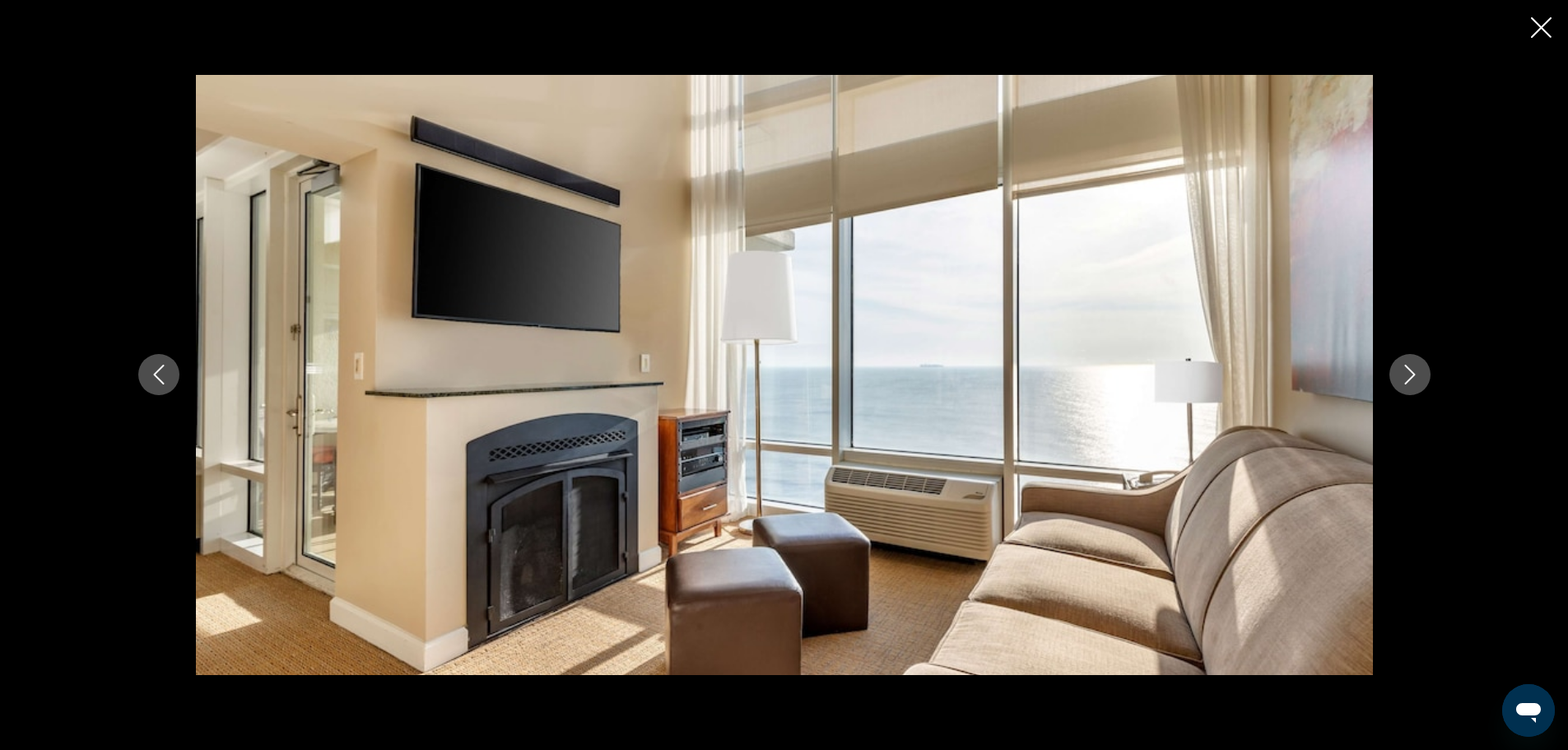
click at [1413, 375] on icon "Next image" at bounding box center [1410, 374] width 19 height 19
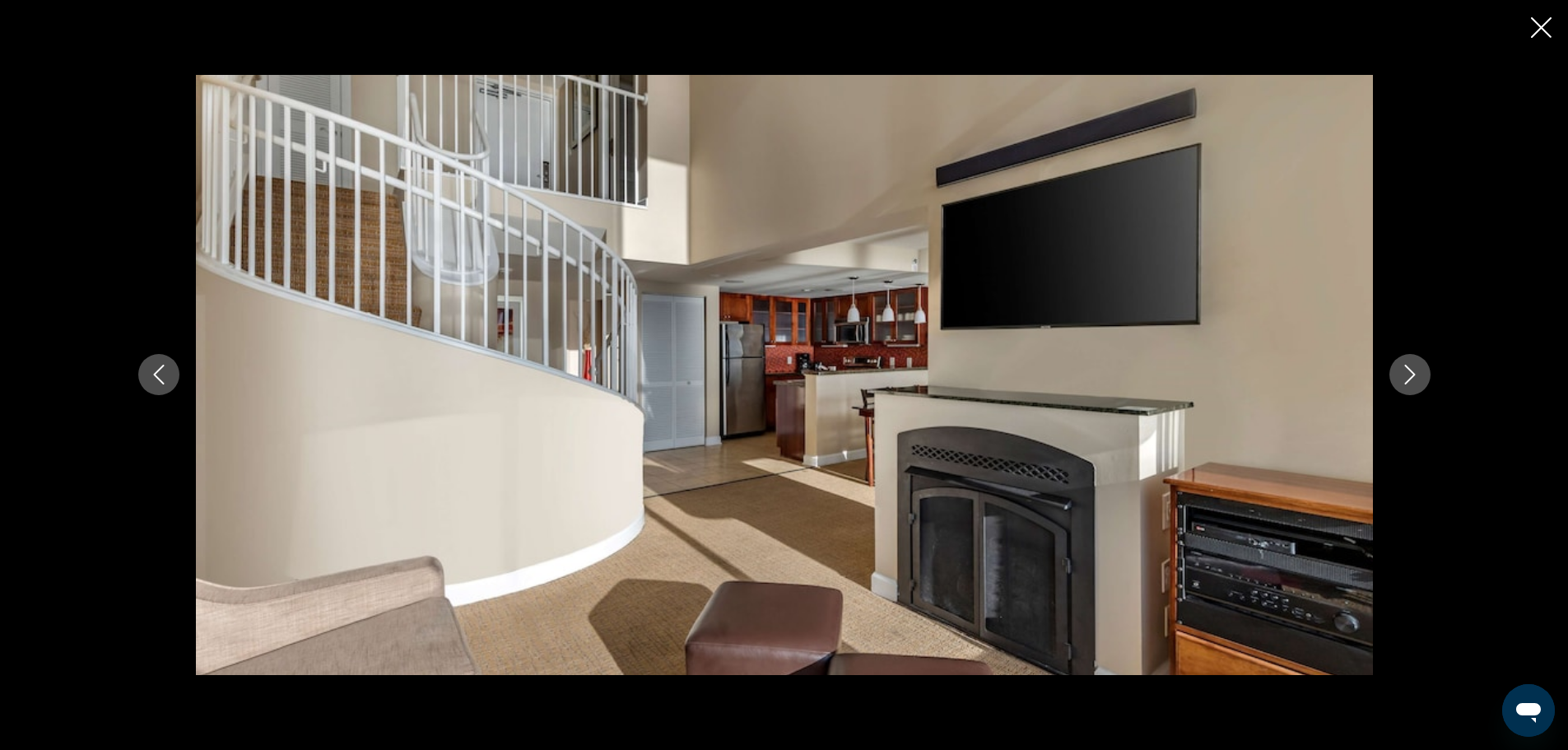
click at [1413, 375] on icon "Next image" at bounding box center [1410, 374] width 19 height 19
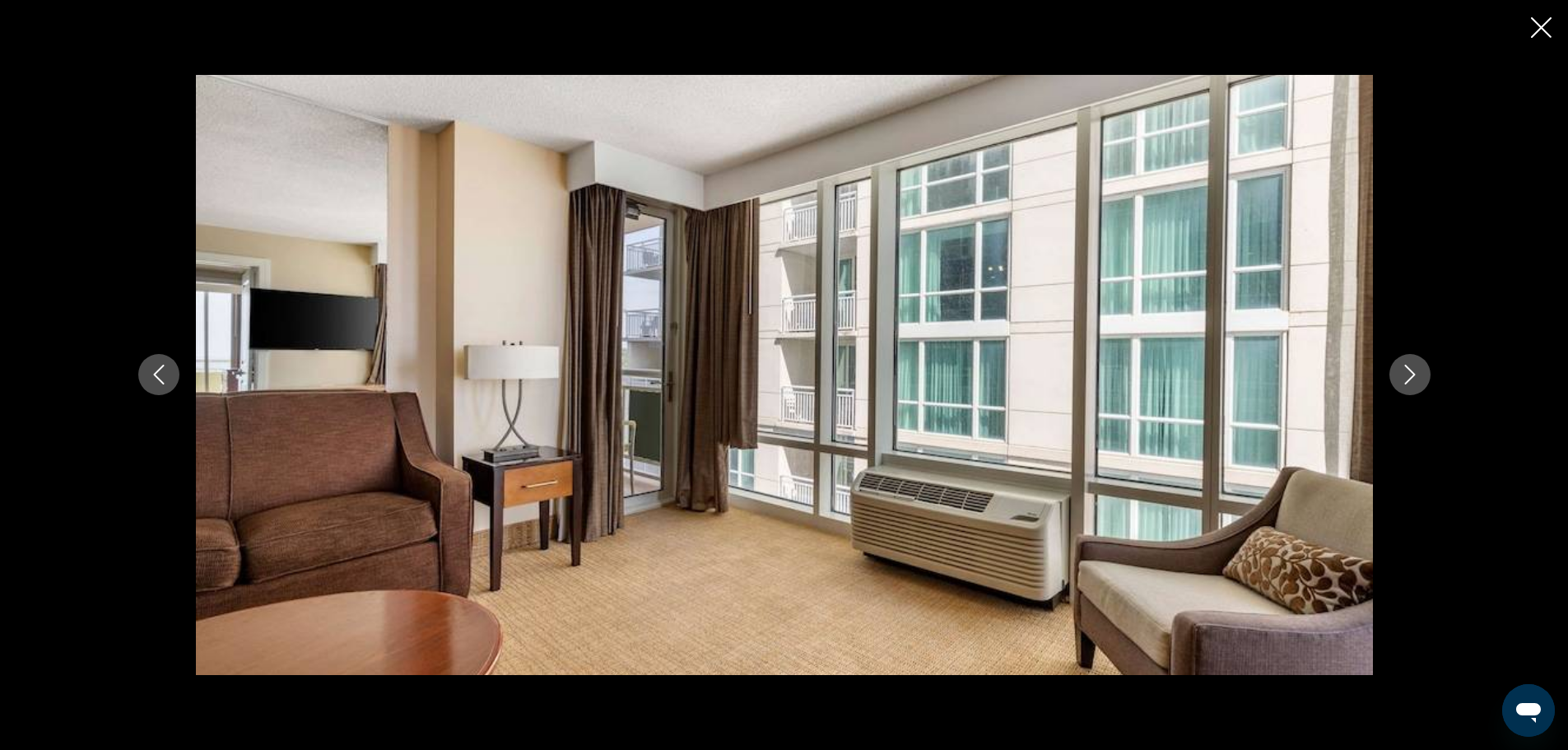
click at [1536, 29] on icon "Close slideshow" at bounding box center [1541, 27] width 20 height 20
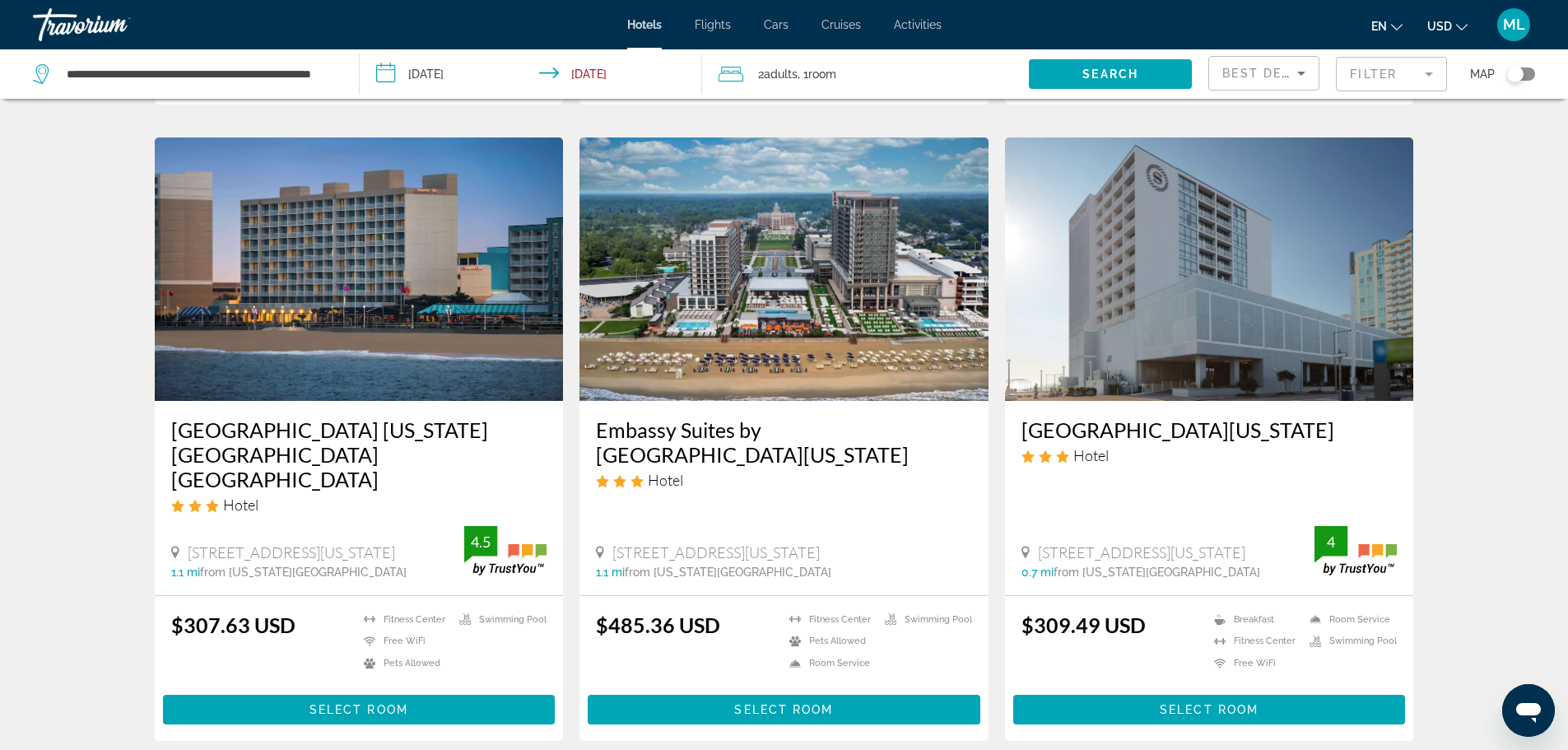
scroll to position [1251, 0]
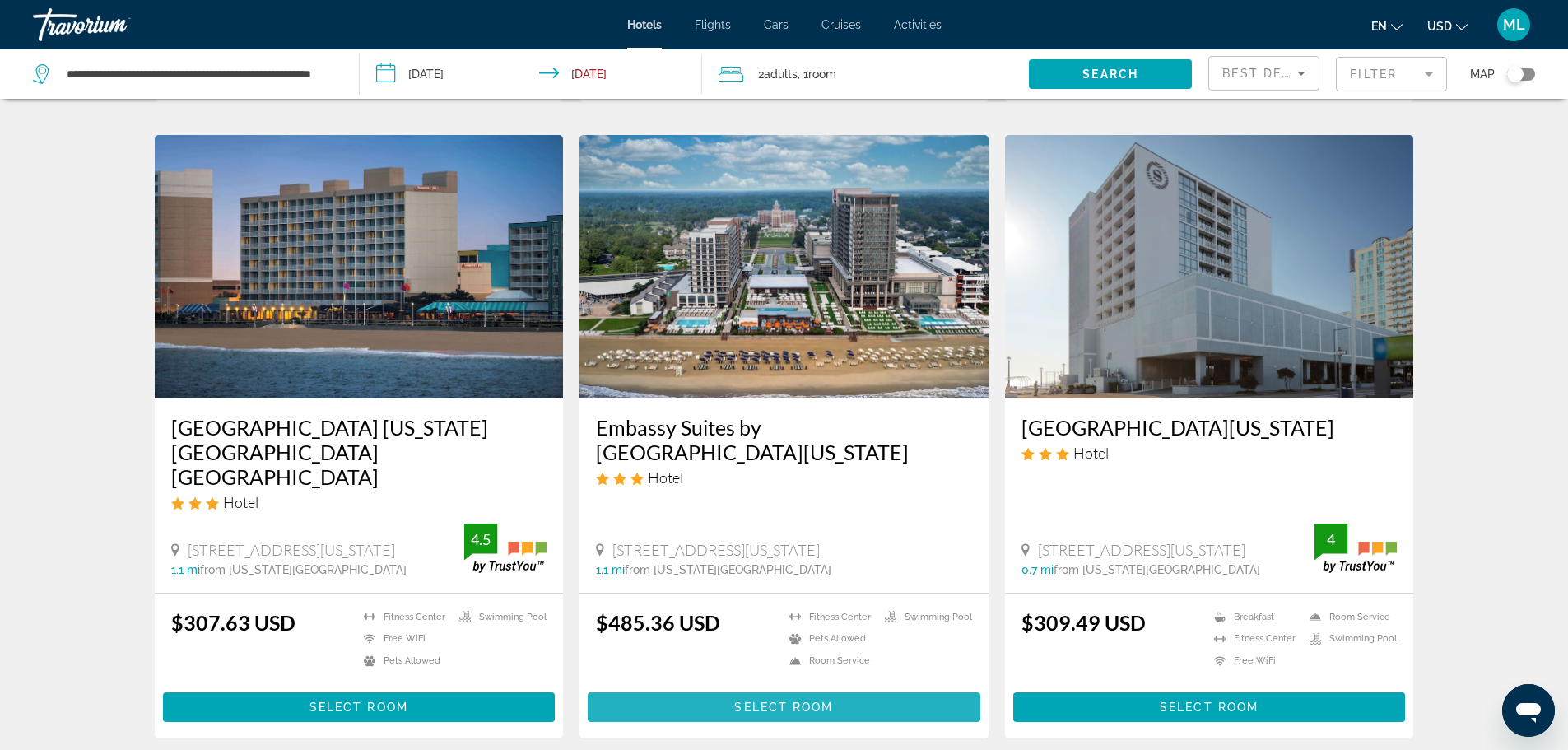
click at [787, 701] on span "Select Room" at bounding box center [784, 708] width 98 height 13
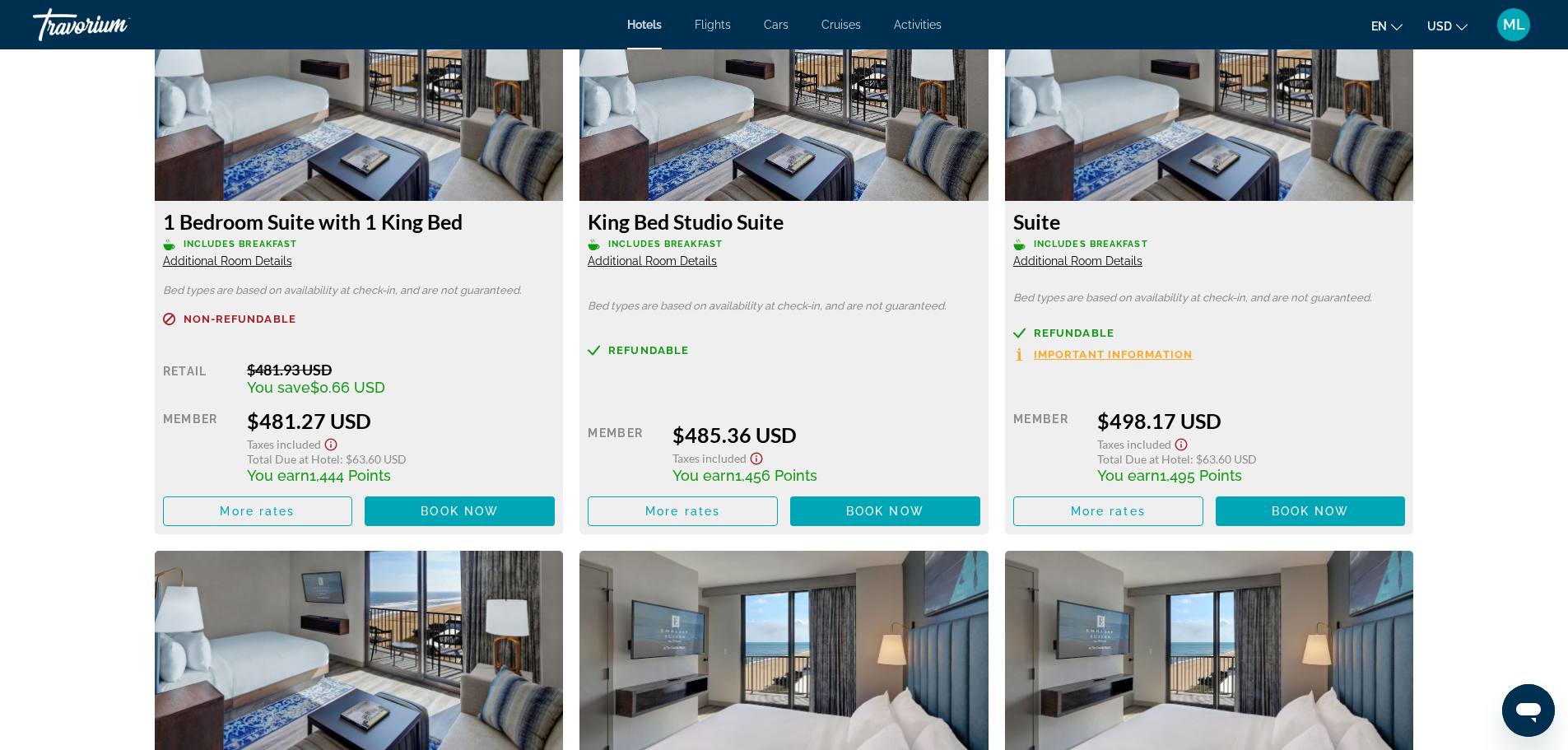
scroll to position [2239, 0]
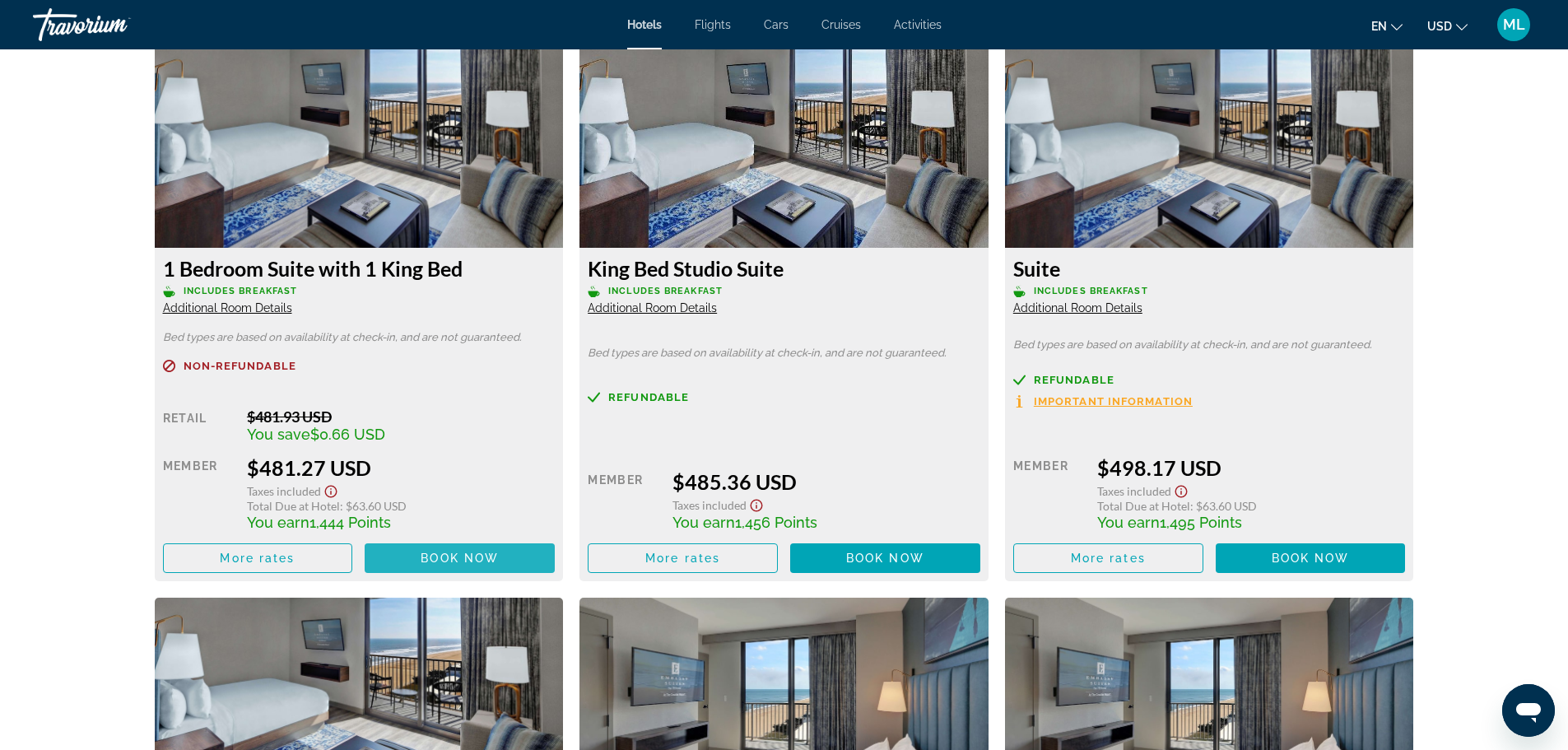
click at [469, 560] on span "Book now" at bounding box center [459, 558] width 78 height 13
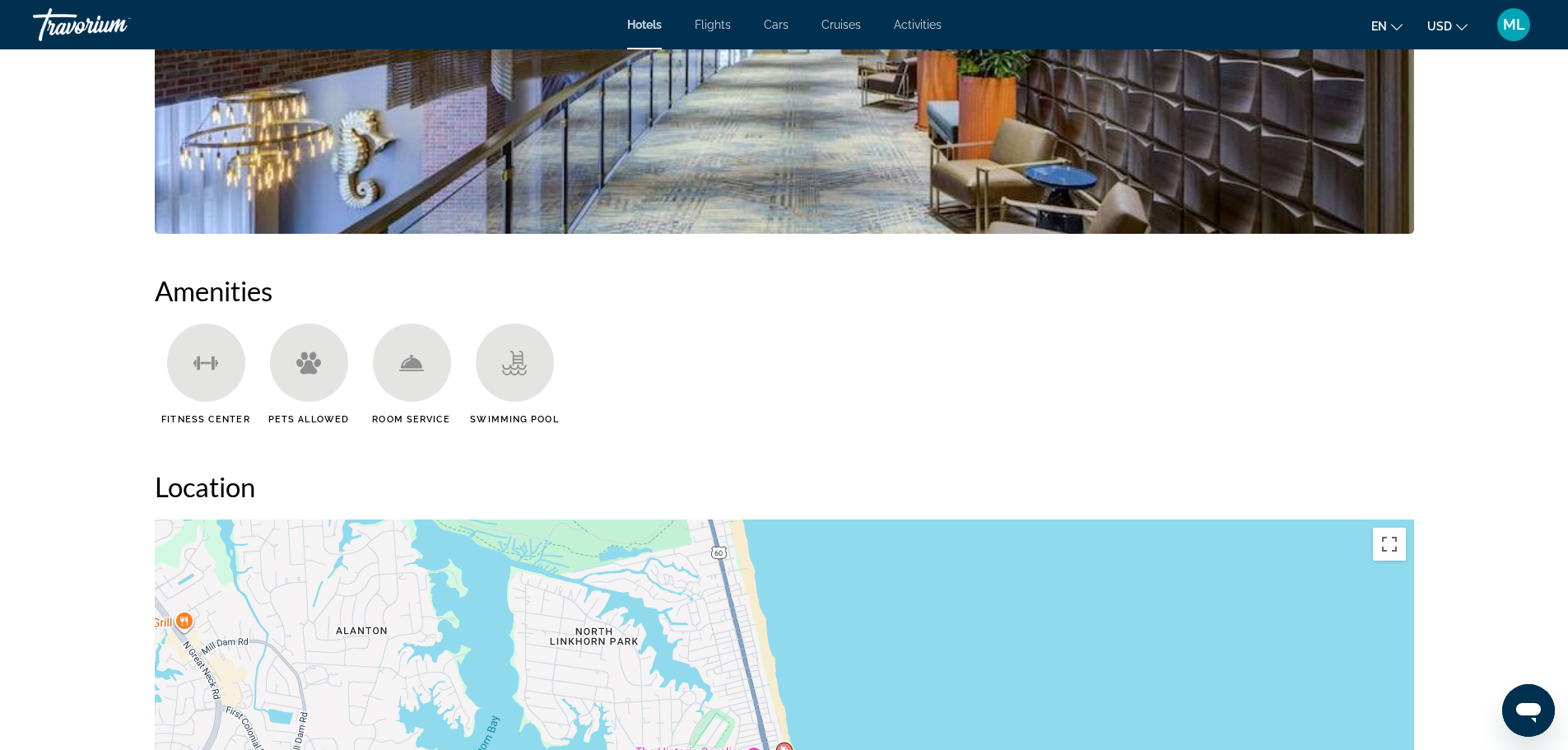
scroll to position [1120, 0]
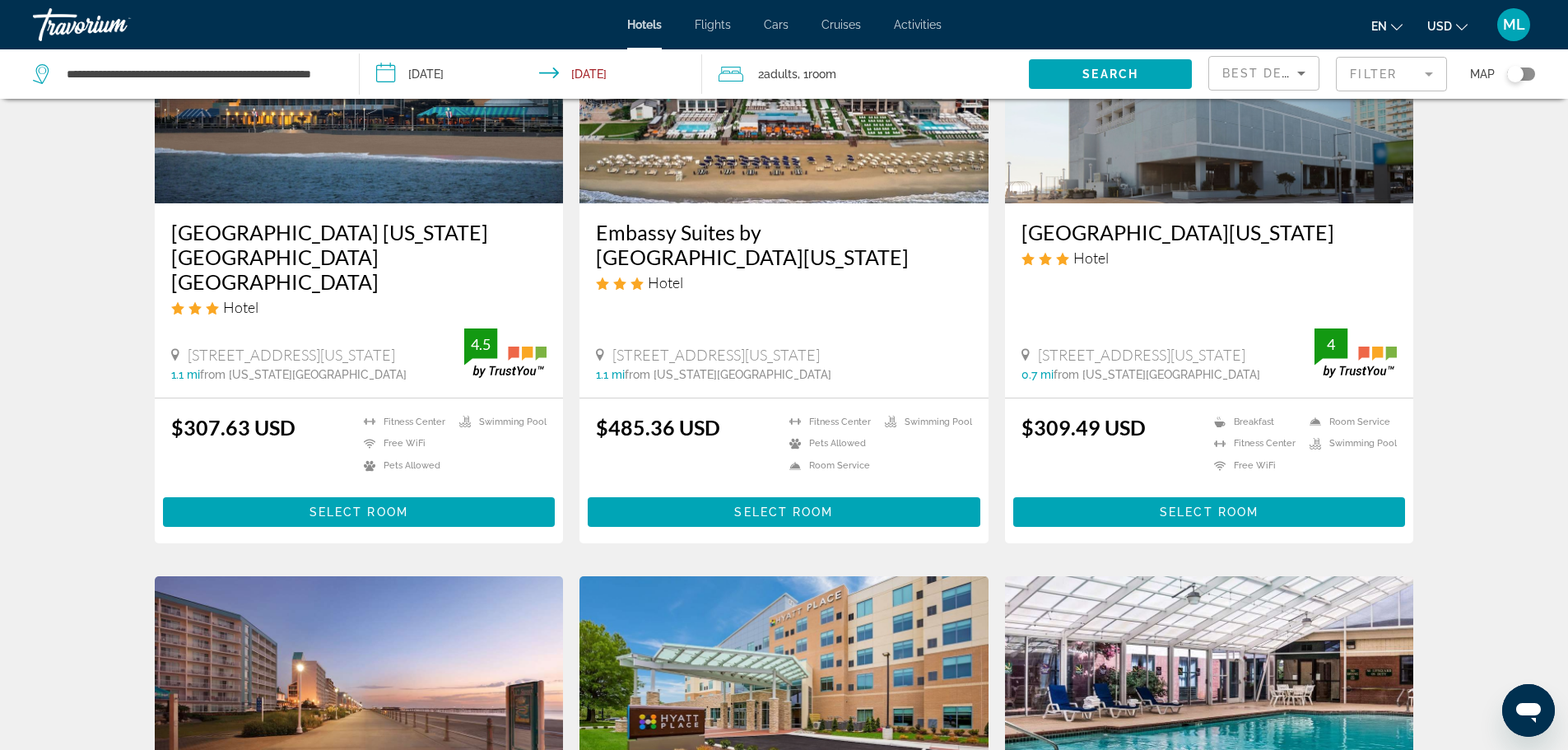
scroll to position [1515, 0]
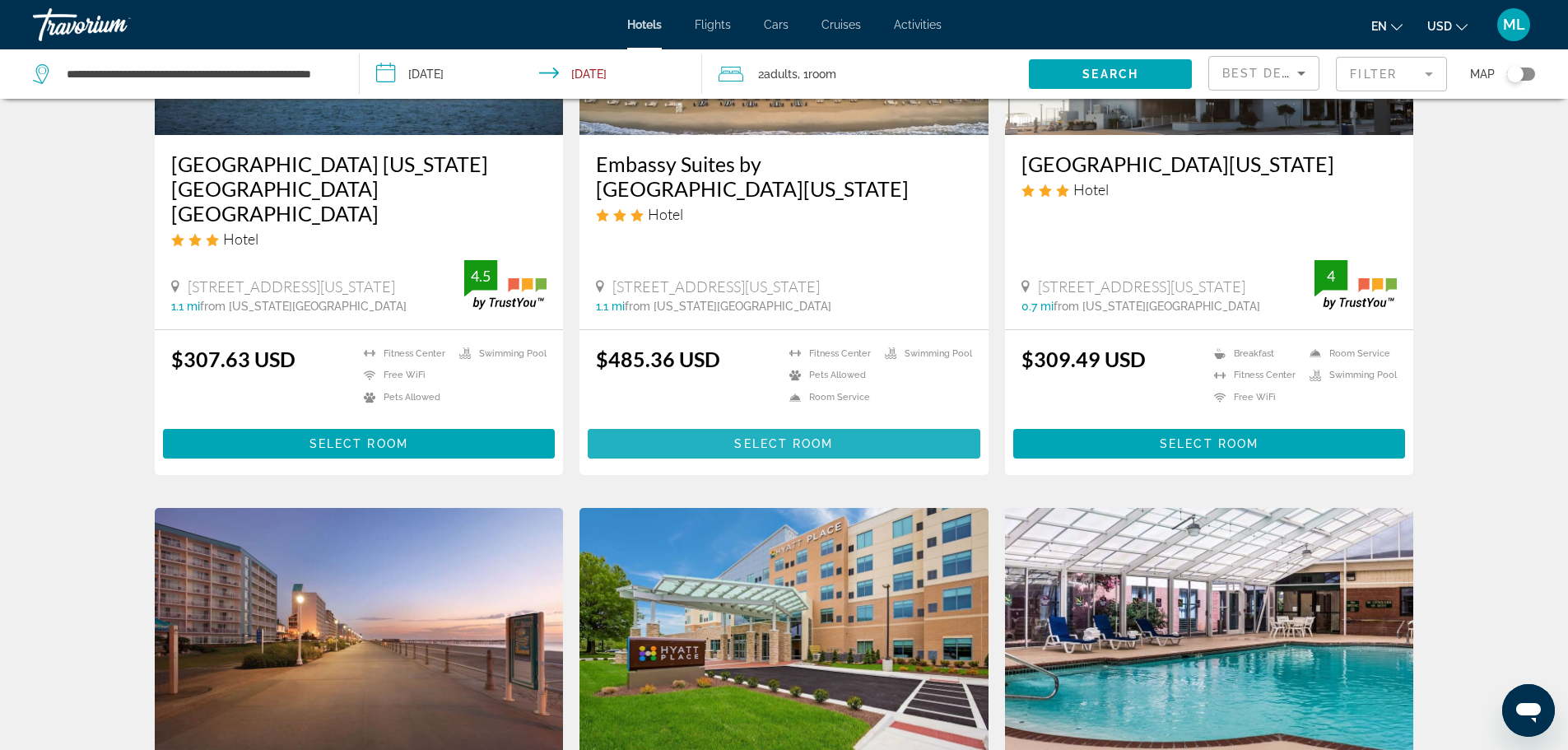
click at [795, 438] on span "Select Room" at bounding box center [784, 444] width 98 height 13
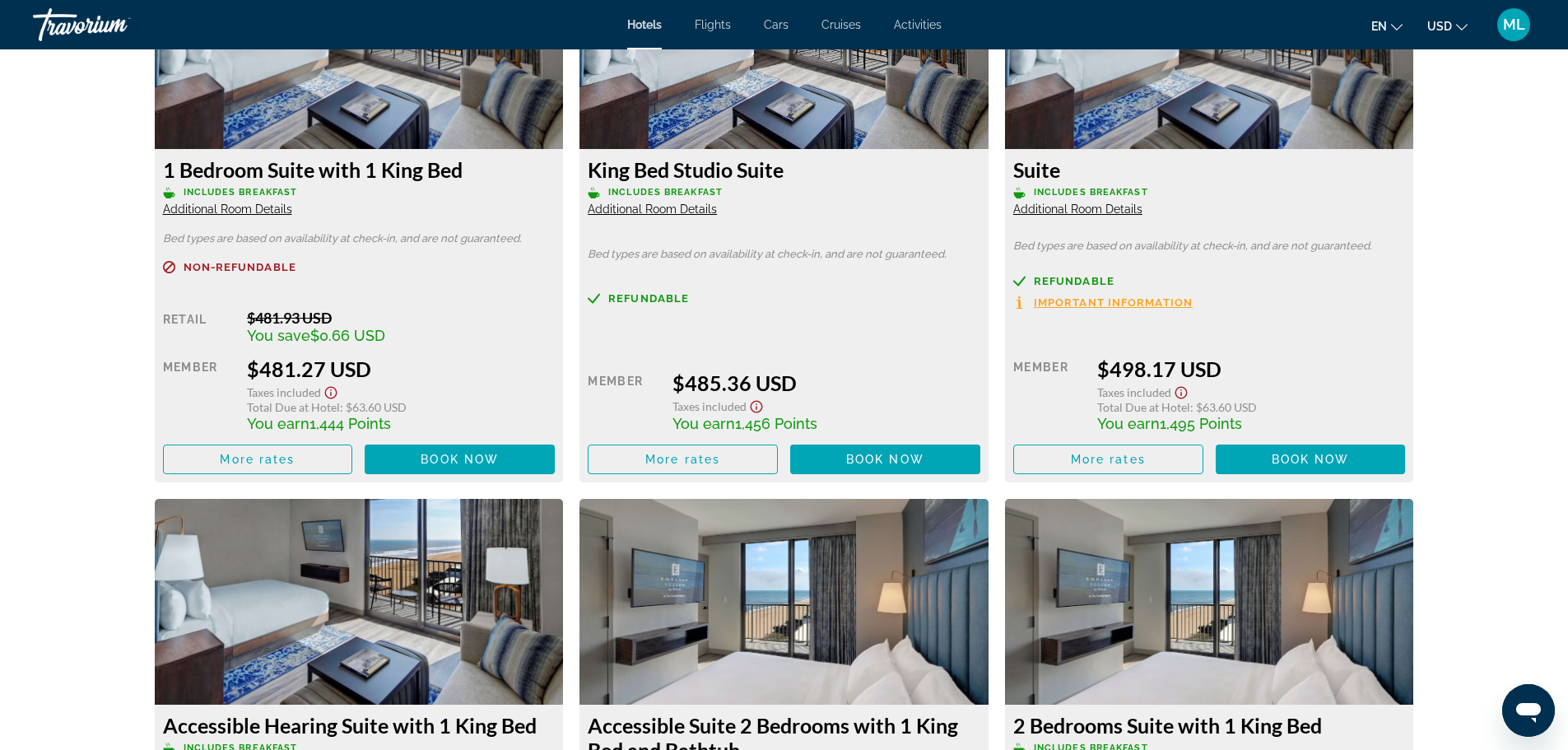
scroll to position [2371, 0]
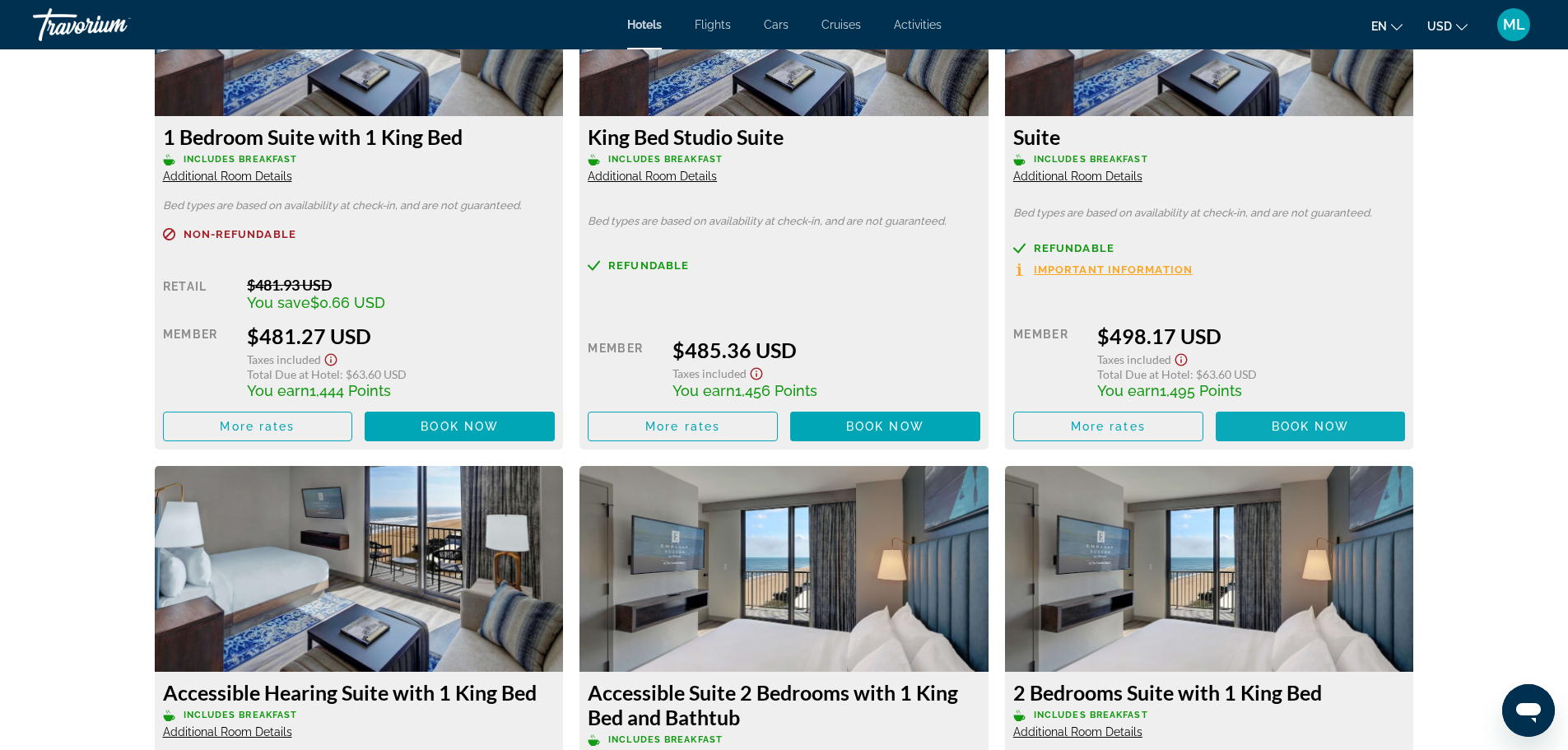
click at [1308, 419] on span "Main content" at bounding box center [1311, 426] width 190 height 40
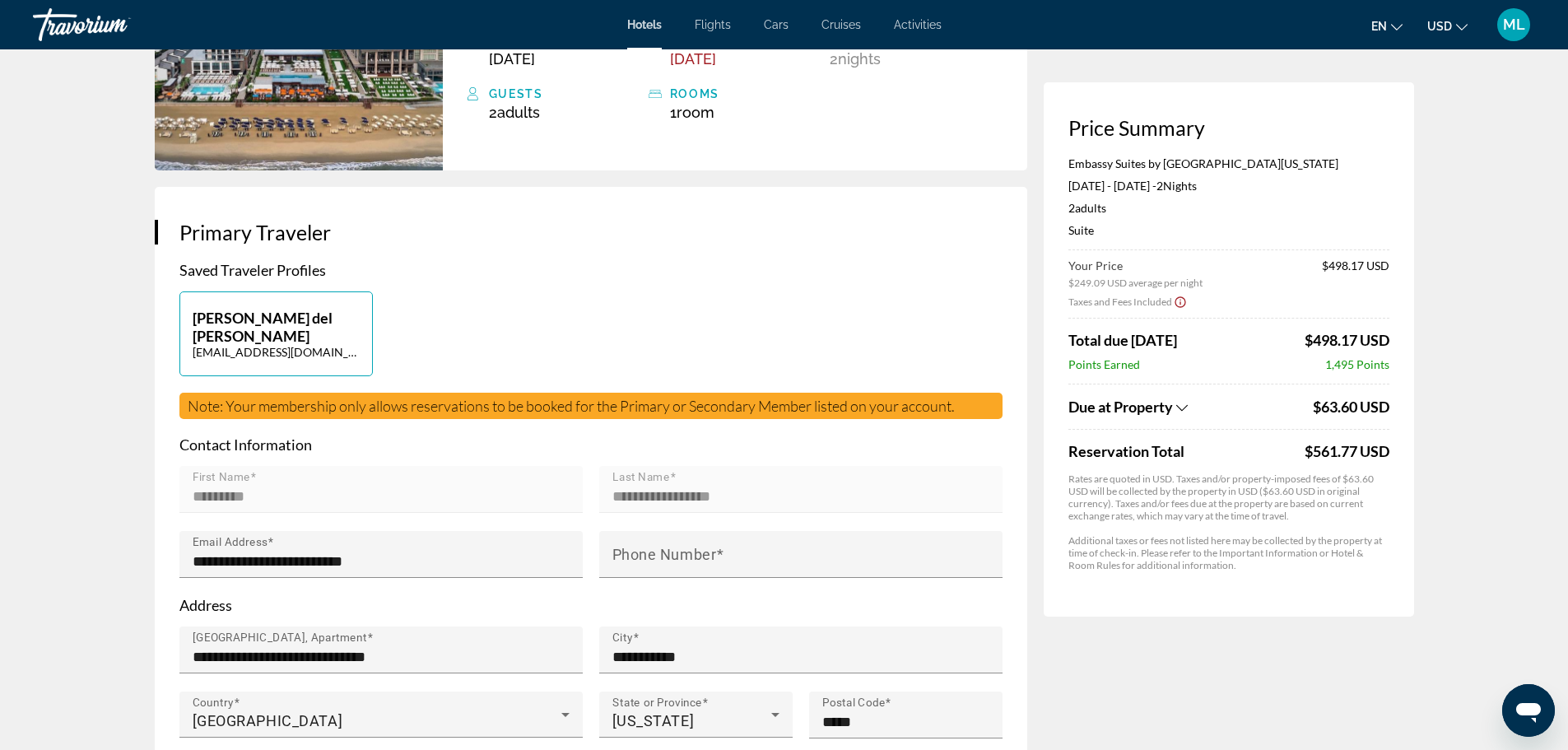
scroll to position [263, 0]
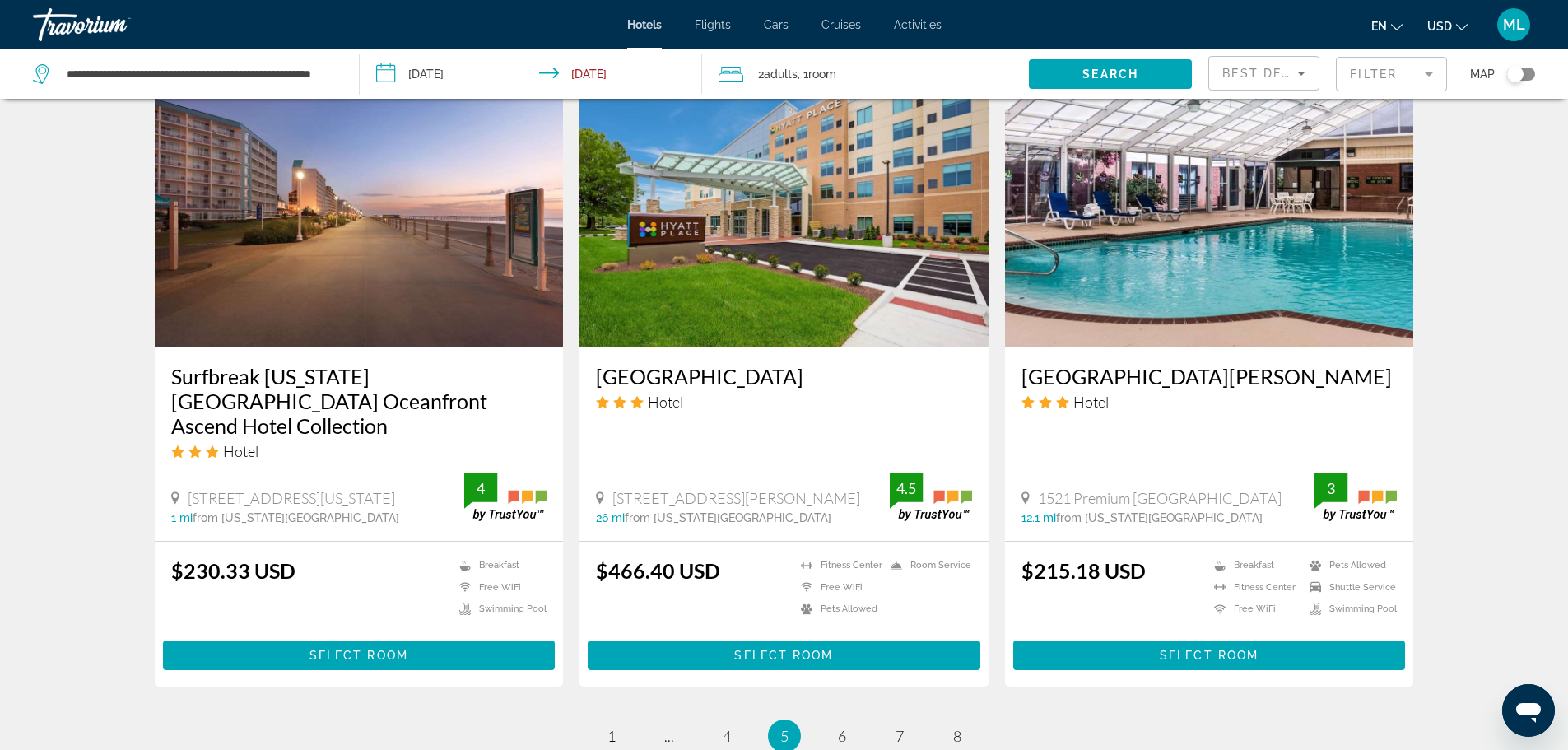
scroll to position [1943, 0]
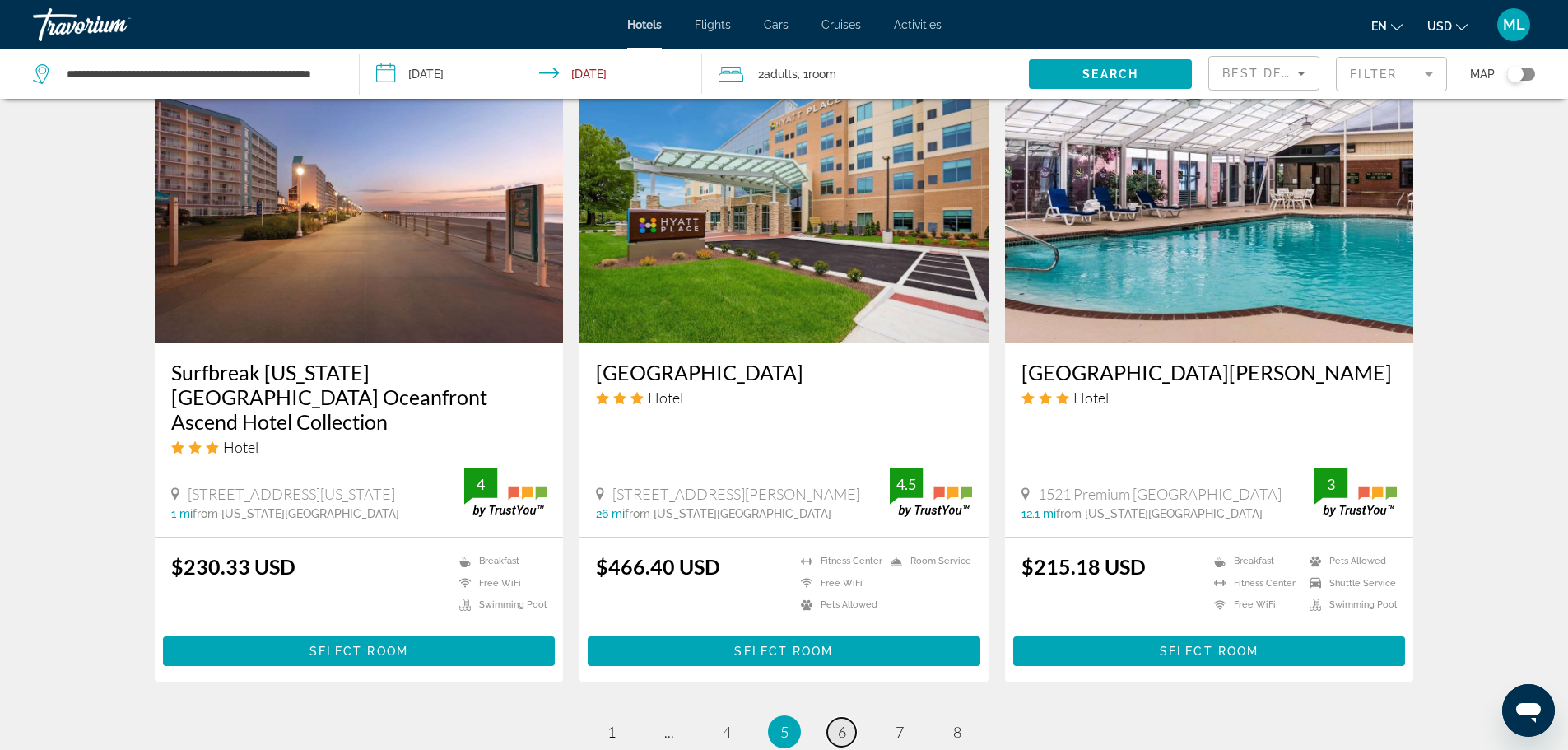
click at [840, 723] on span "6" at bounding box center [842, 732] width 9 height 18
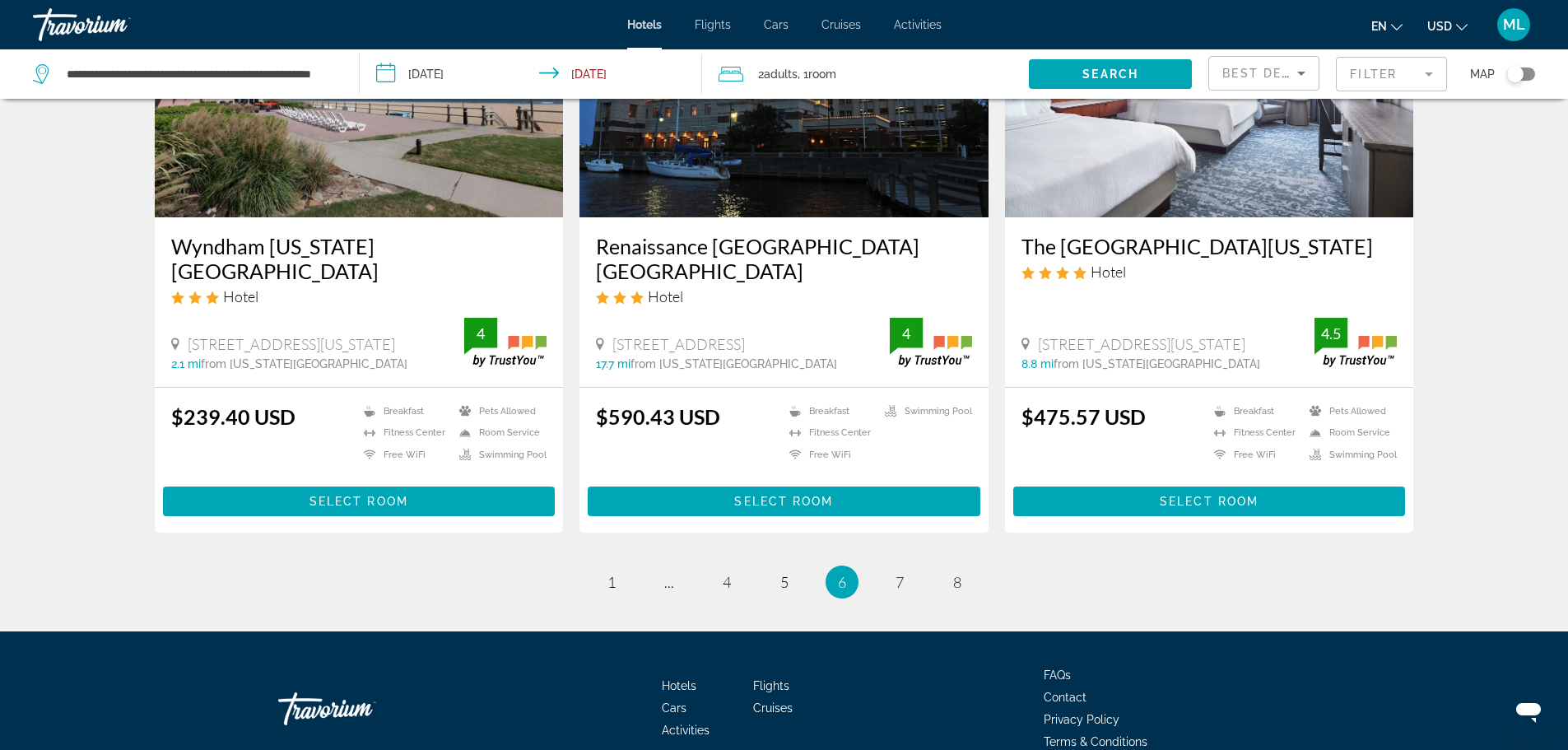
scroll to position [2095, 0]
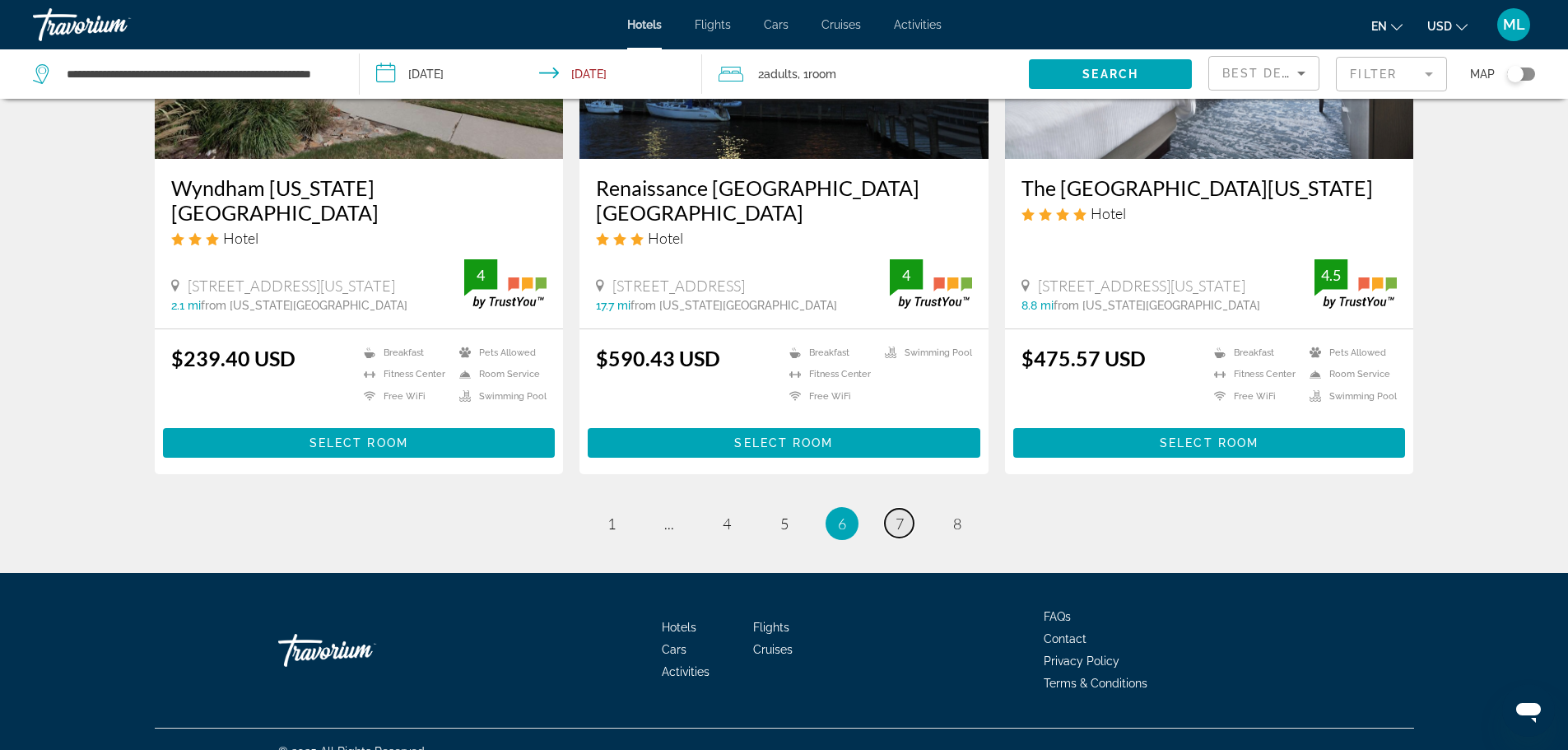
click at [900, 515] on span "7" at bounding box center [899, 523] width 9 height 18
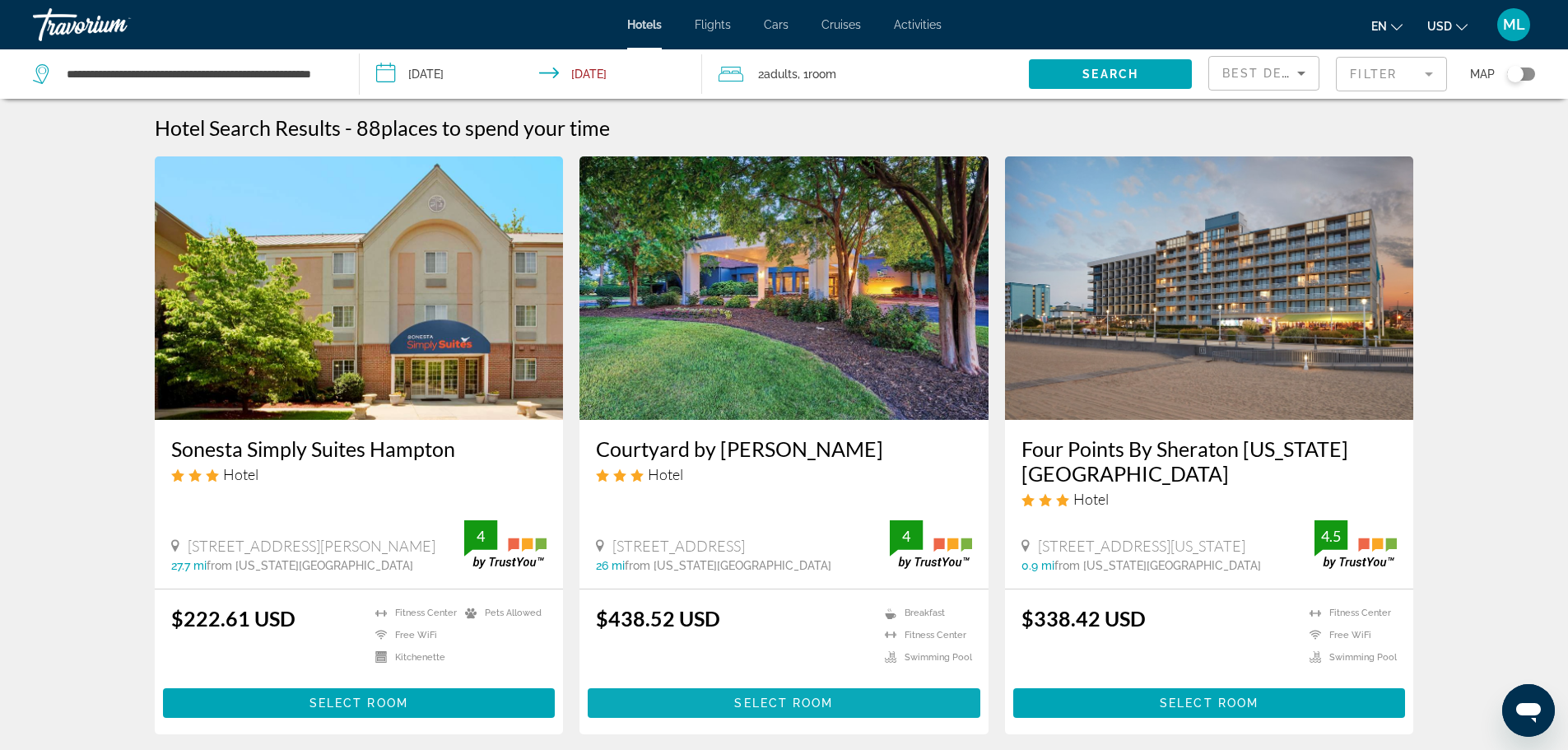
click at [798, 704] on span "Select Room" at bounding box center [784, 704] width 98 height 13
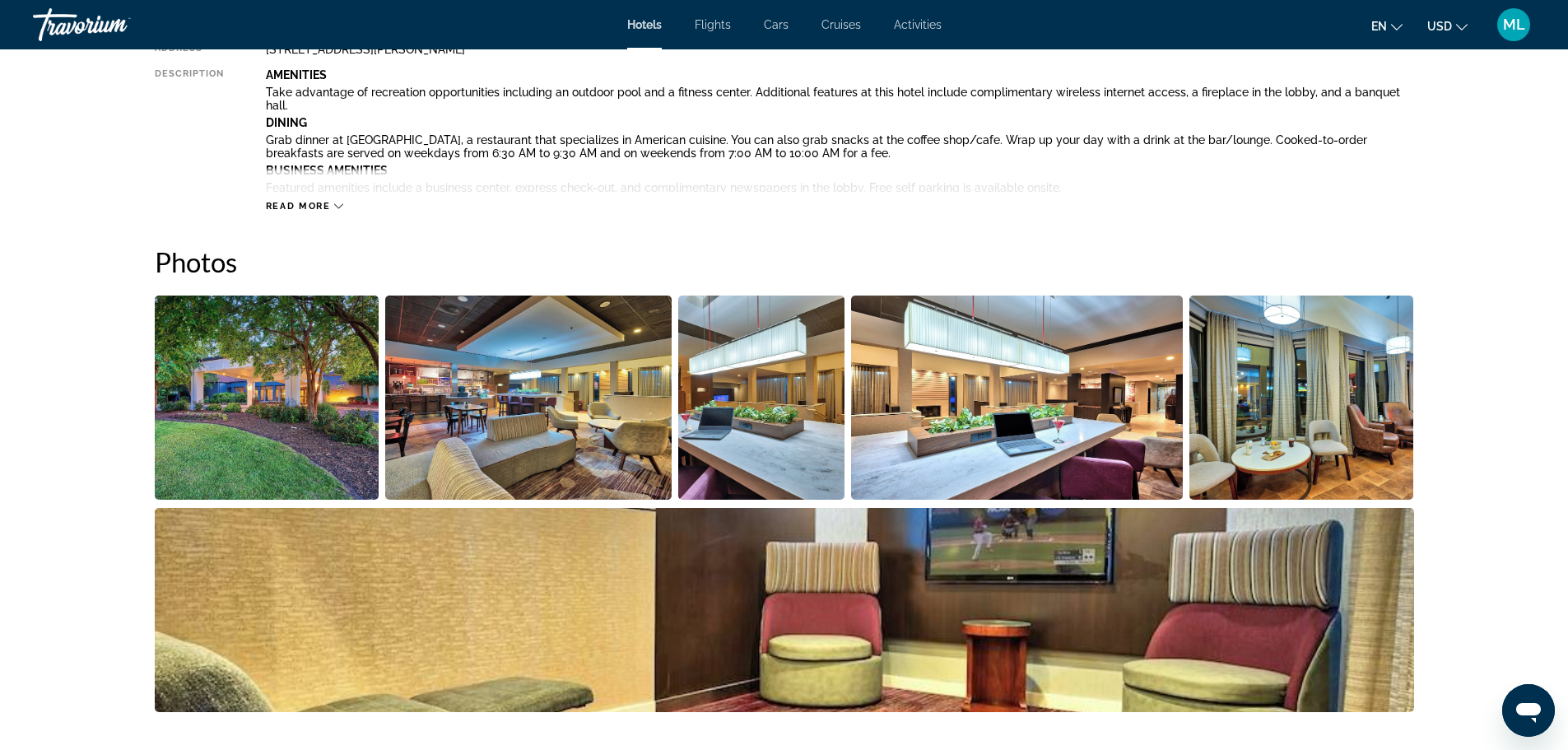
scroll to position [658, 0]
click at [214, 468] on img "Open full-screen image slider" at bounding box center [267, 397] width 225 height 204
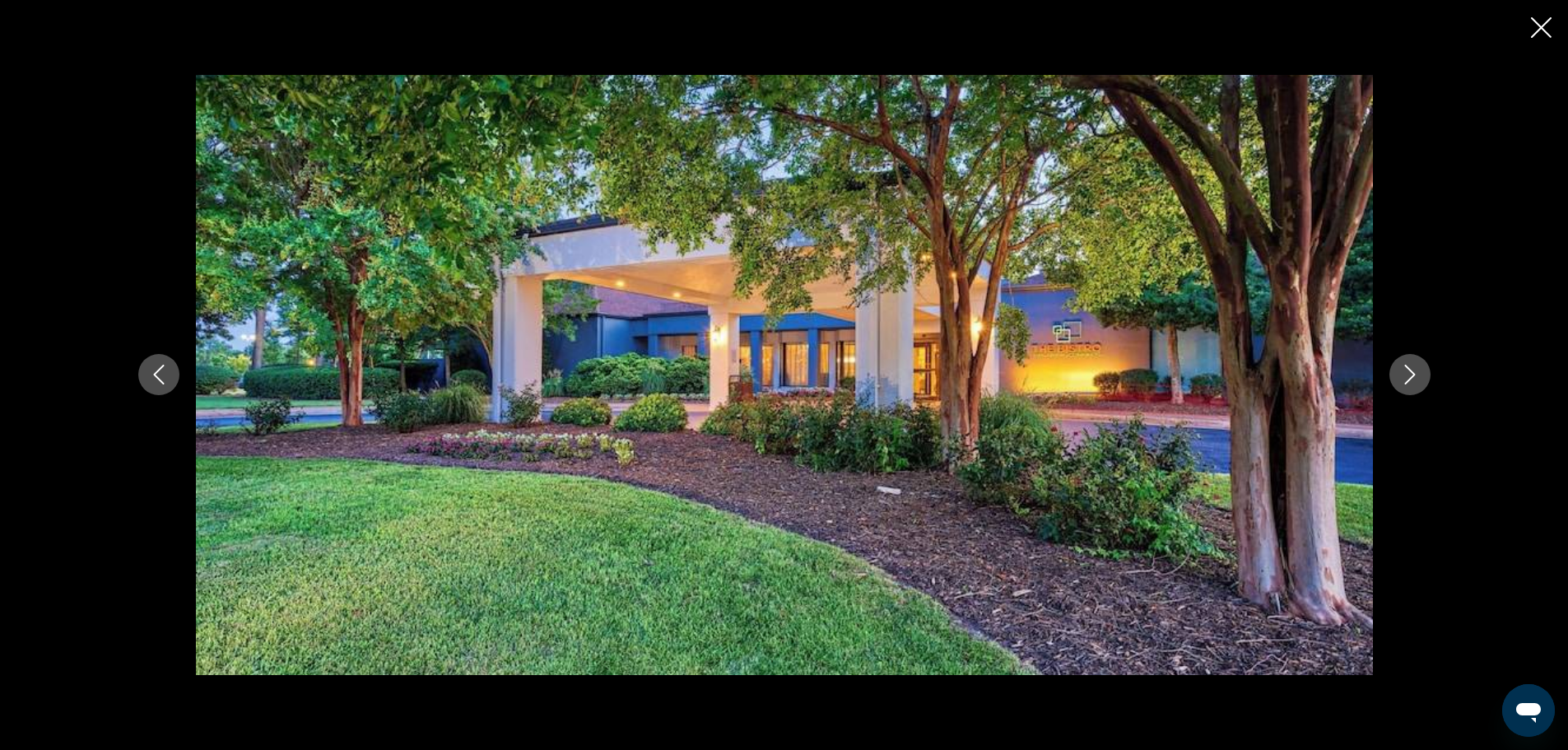
click at [1411, 376] on icon "Next image" at bounding box center [1410, 374] width 19 height 19
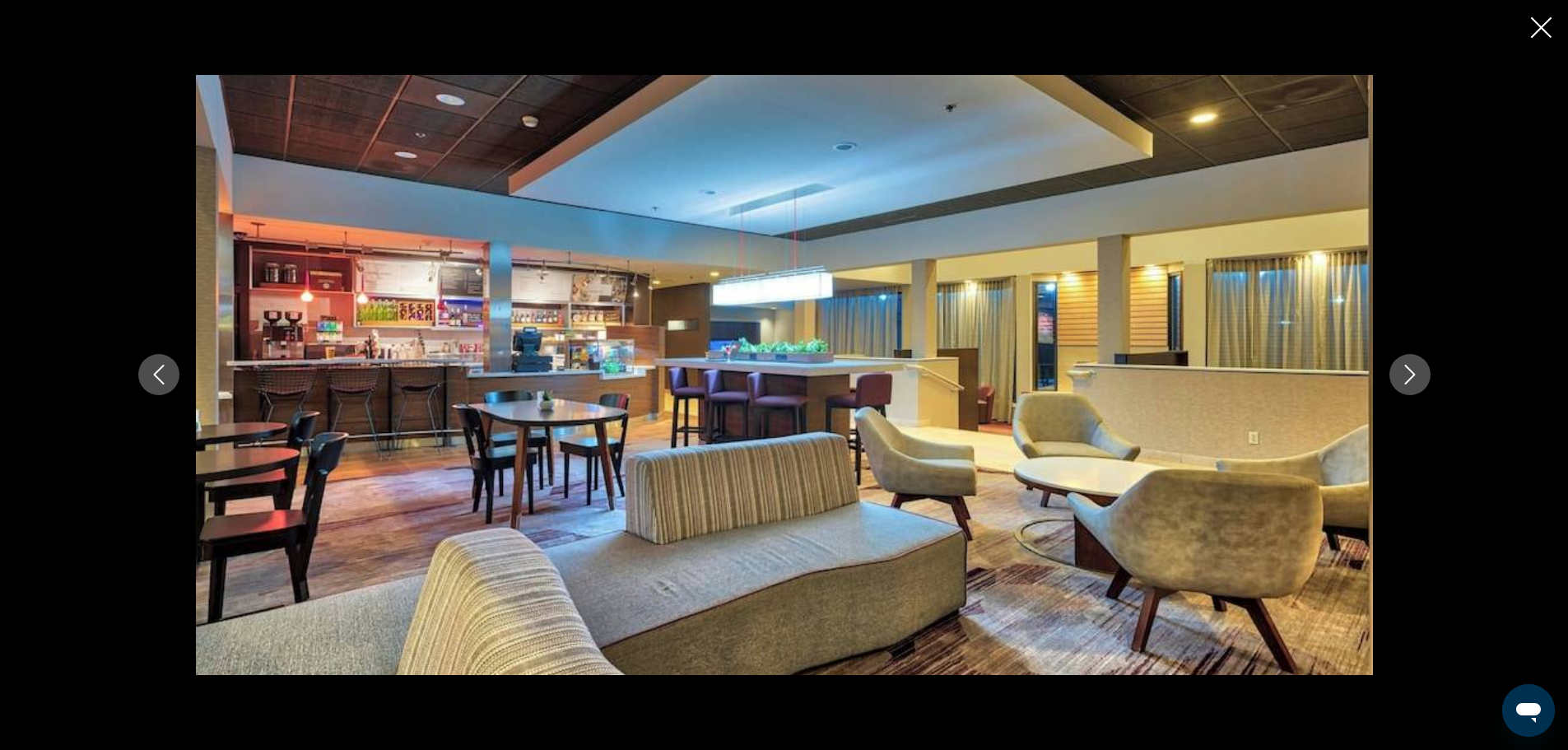
click at [1411, 376] on icon "Next image" at bounding box center [1410, 374] width 19 height 19
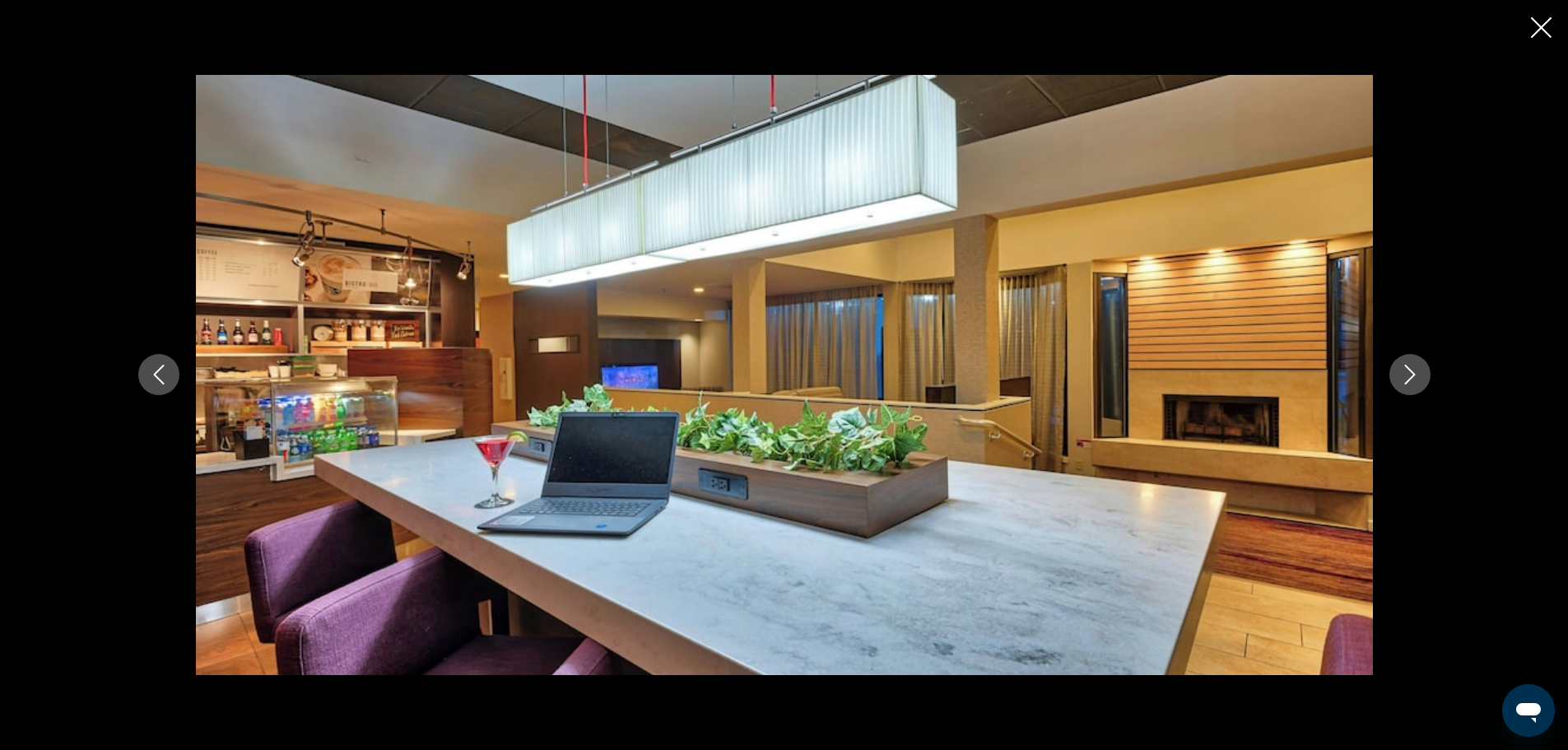
click at [1411, 376] on icon "Next image" at bounding box center [1410, 374] width 19 height 19
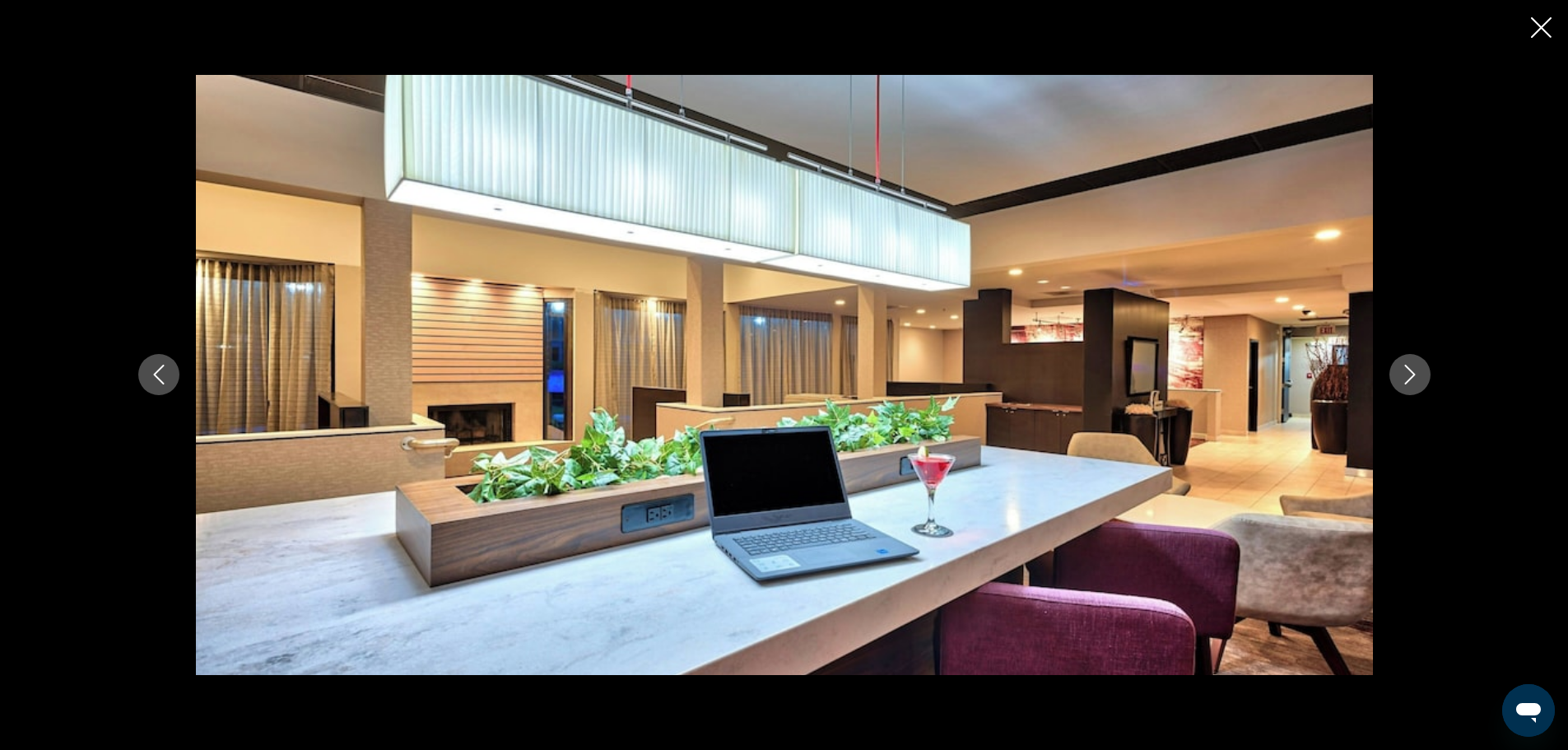
click at [1411, 376] on icon "Next image" at bounding box center [1410, 374] width 19 height 19
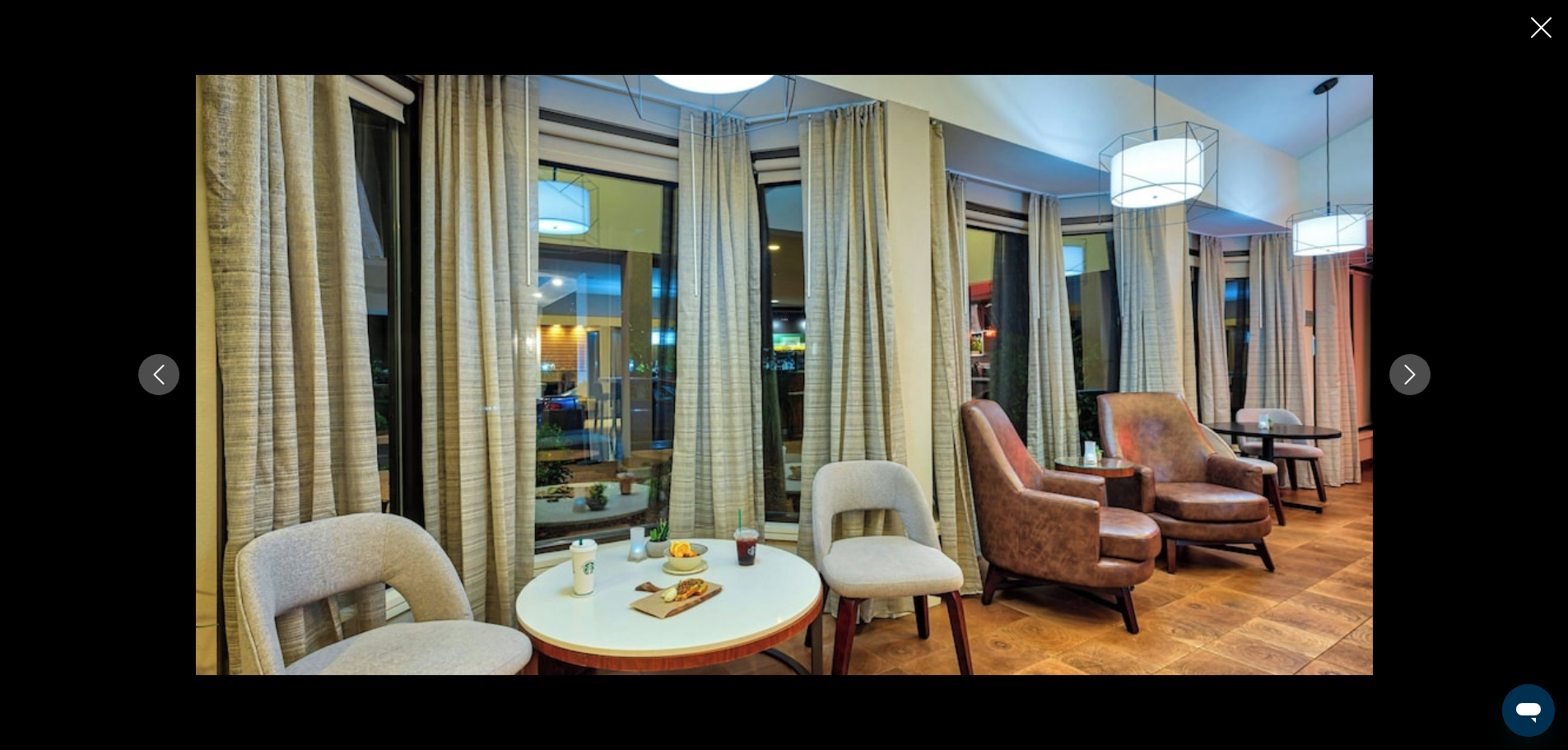
click at [1411, 376] on icon "Next image" at bounding box center [1410, 374] width 19 height 19
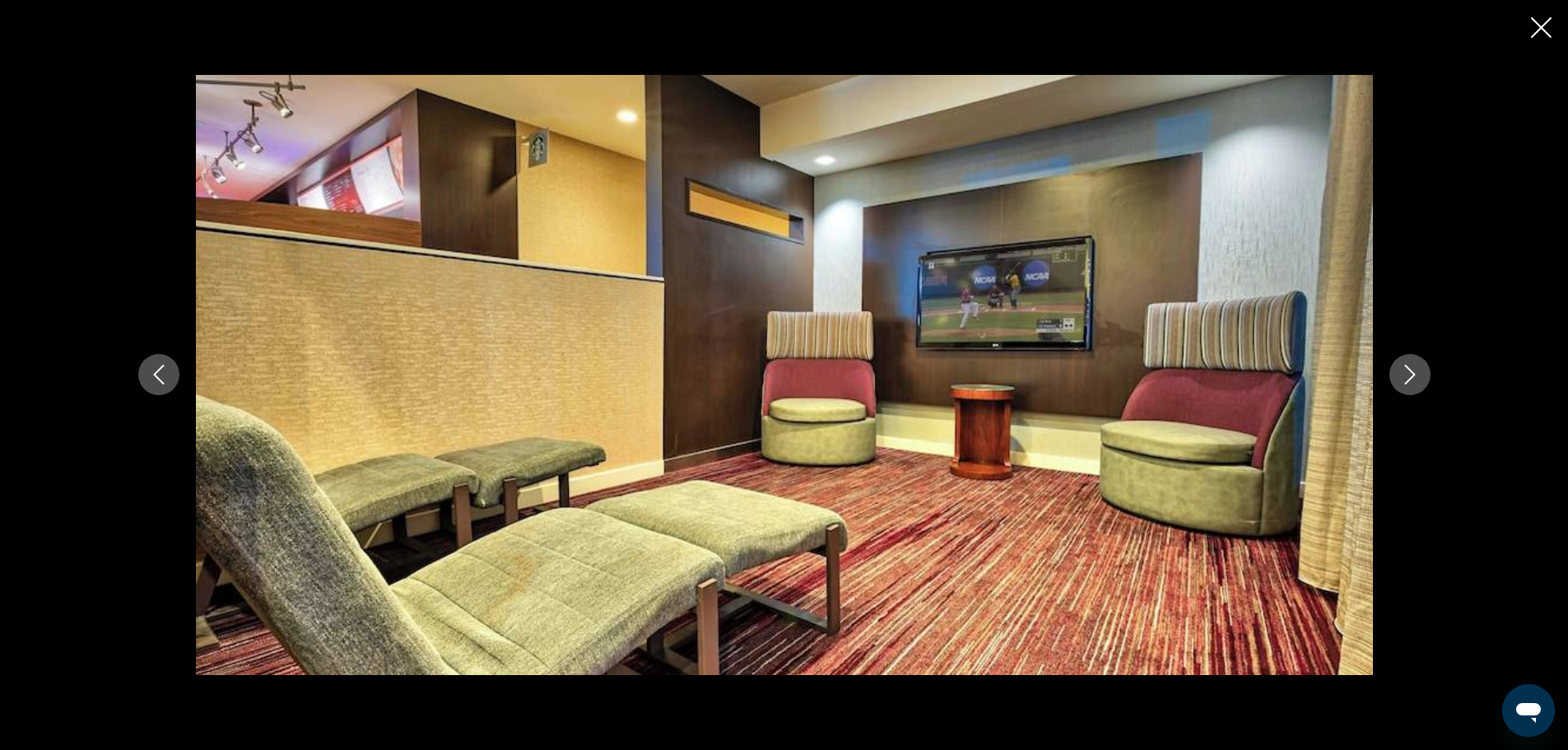
click at [1411, 376] on icon "Next image" at bounding box center [1410, 374] width 19 height 19
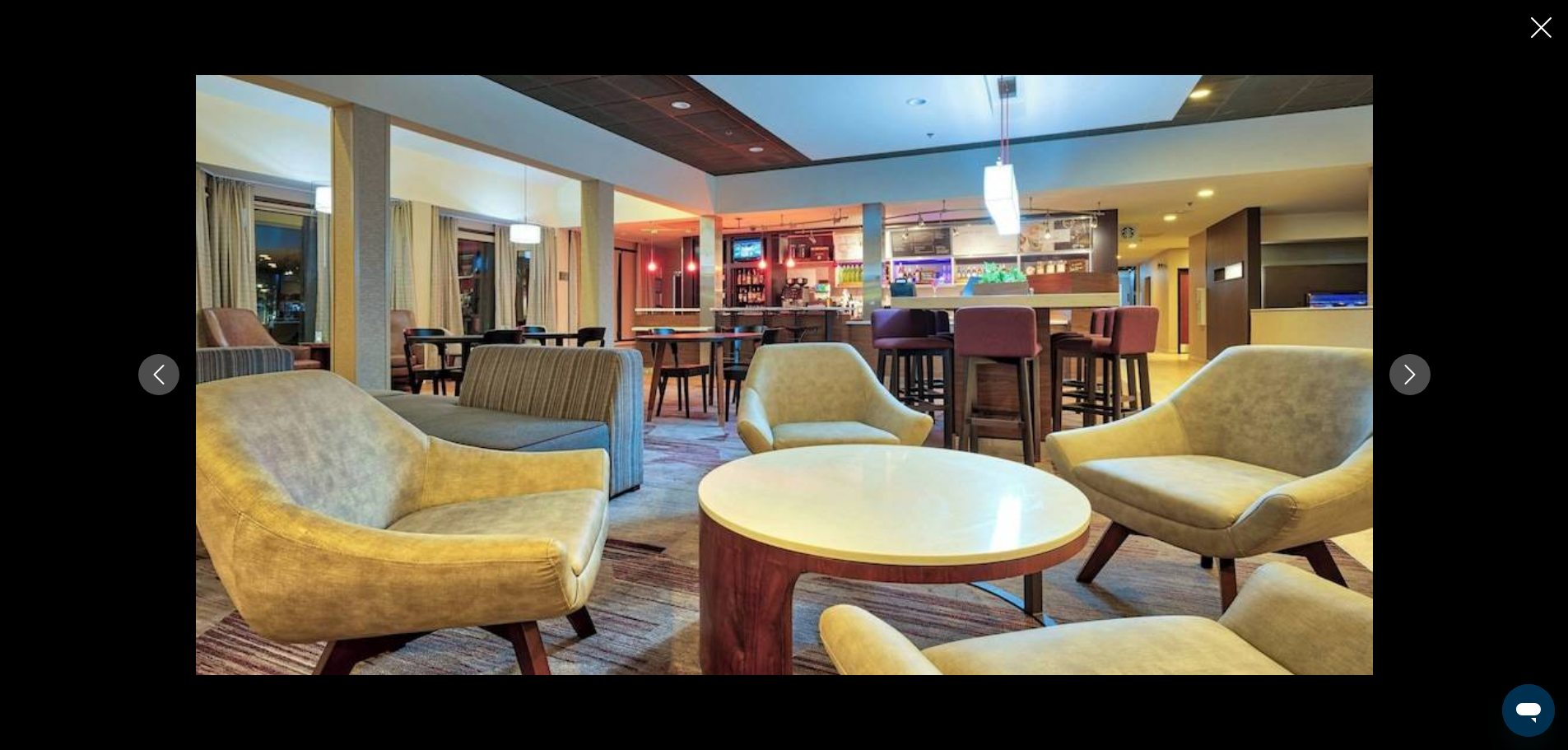
click at [1411, 376] on icon "Next image" at bounding box center [1410, 374] width 19 height 19
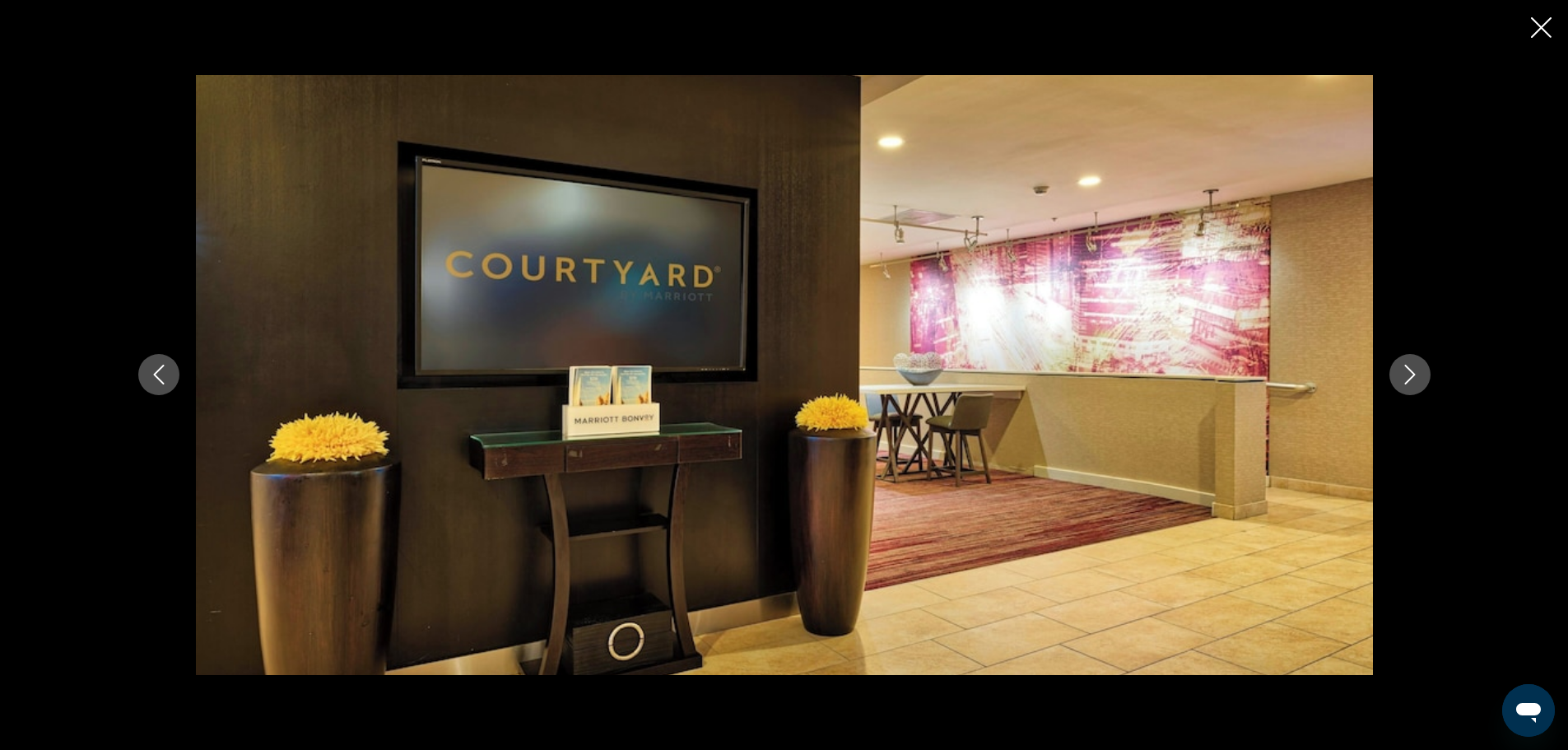
click at [1411, 376] on icon "Next image" at bounding box center [1410, 374] width 19 height 19
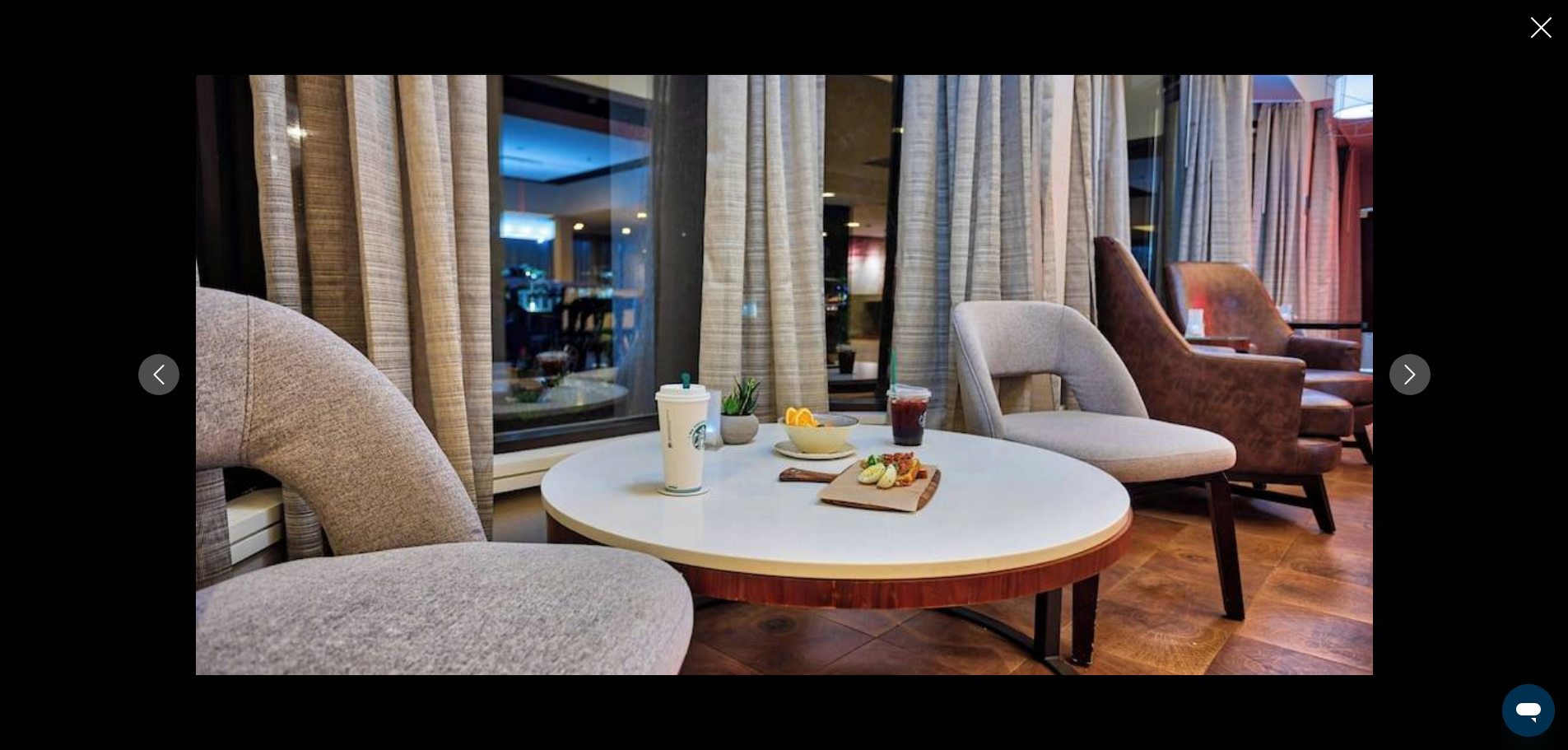
click at [1411, 376] on icon "Next image" at bounding box center [1410, 374] width 19 height 19
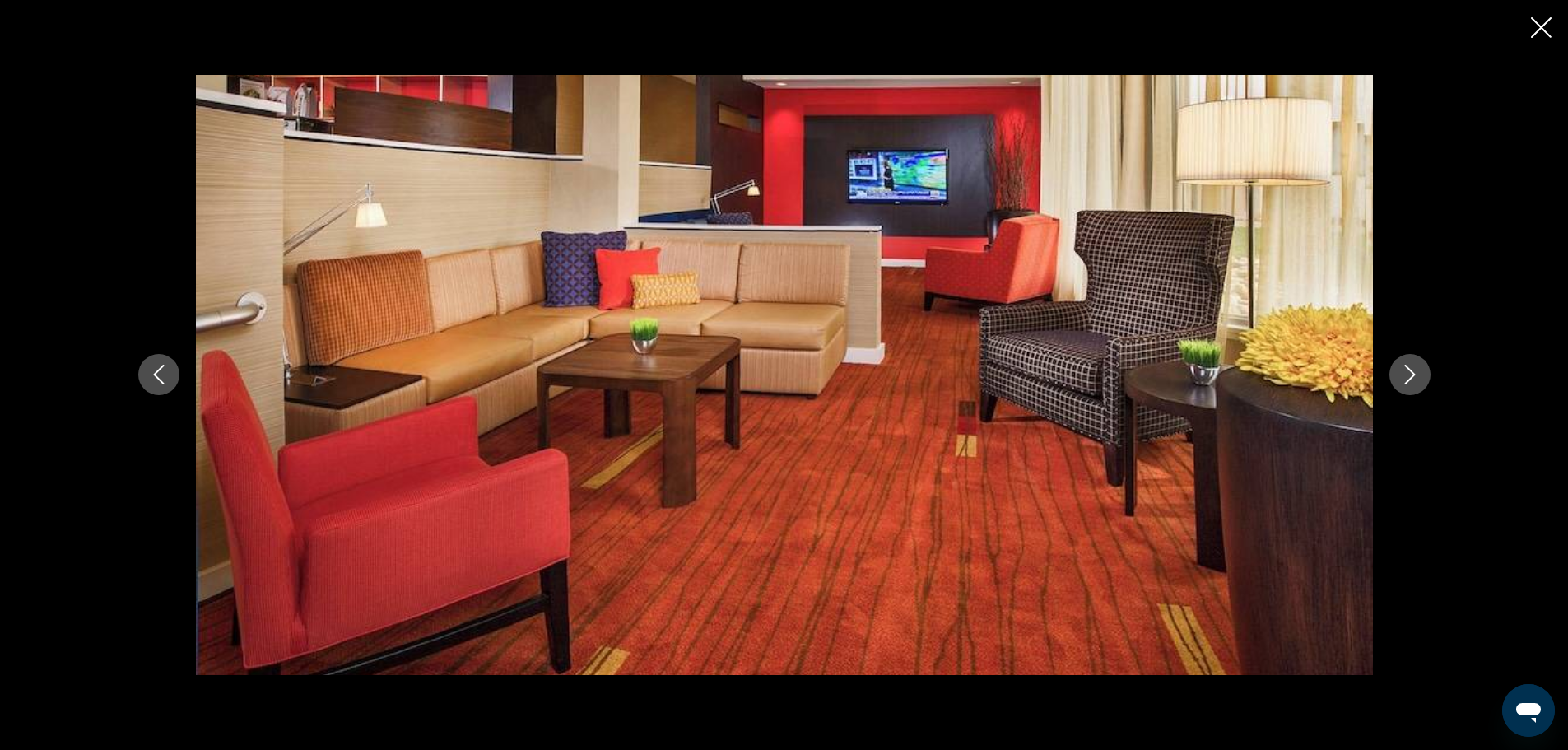
click at [1411, 376] on icon "Next image" at bounding box center [1410, 374] width 19 height 19
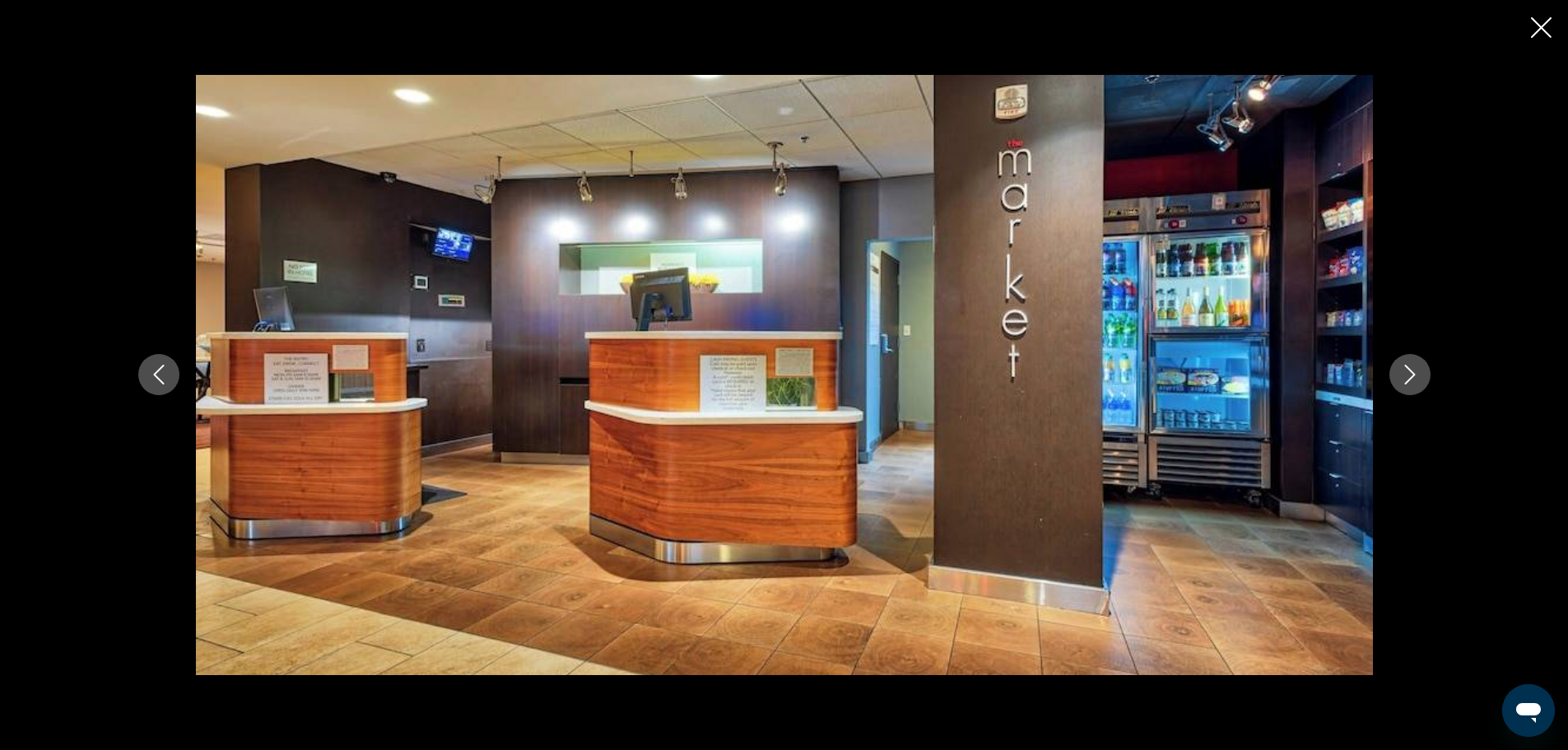
click at [1411, 376] on icon "Next image" at bounding box center [1410, 374] width 19 height 19
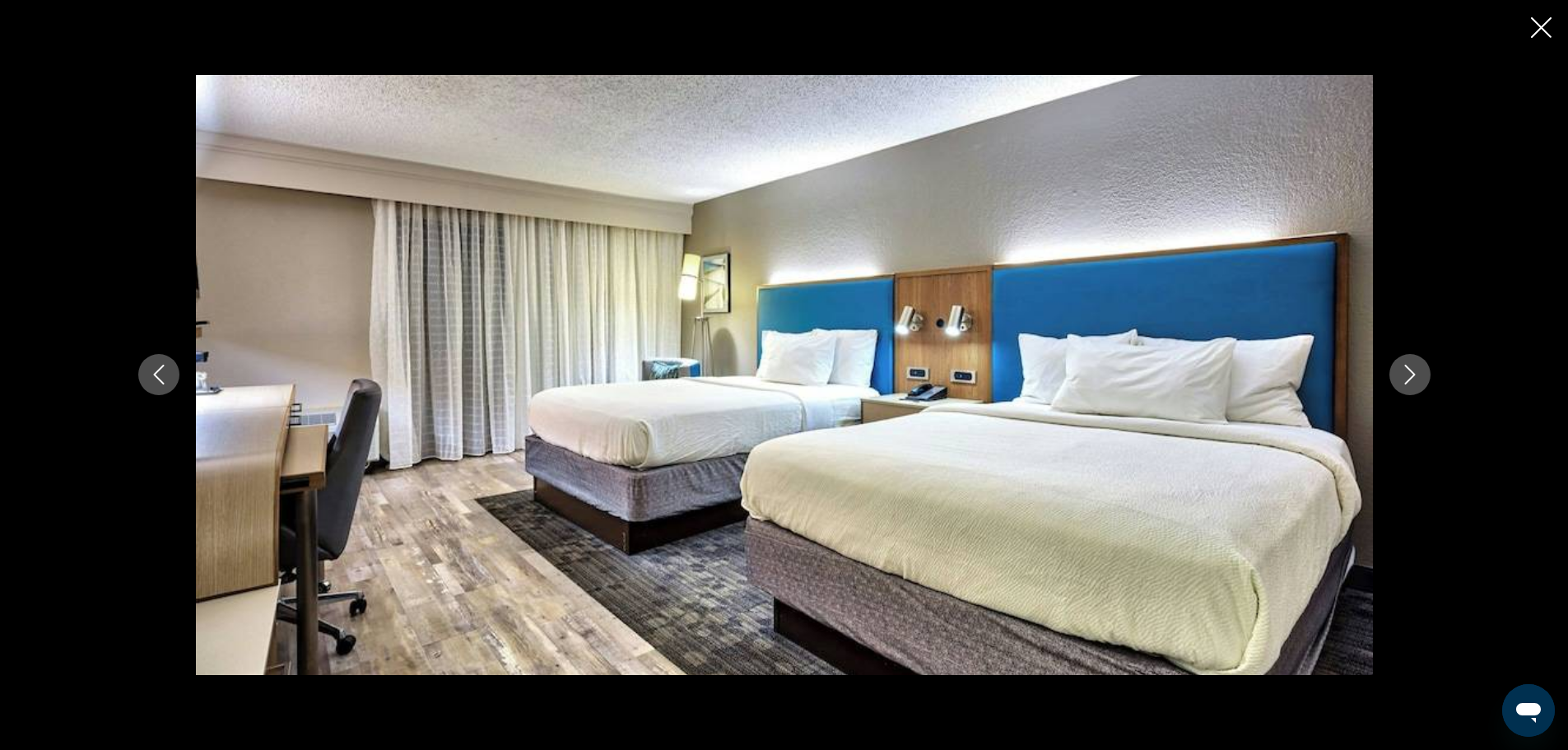
click at [1411, 376] on icon "Next image" at bounding box center [1410, 374] width 19 height 19
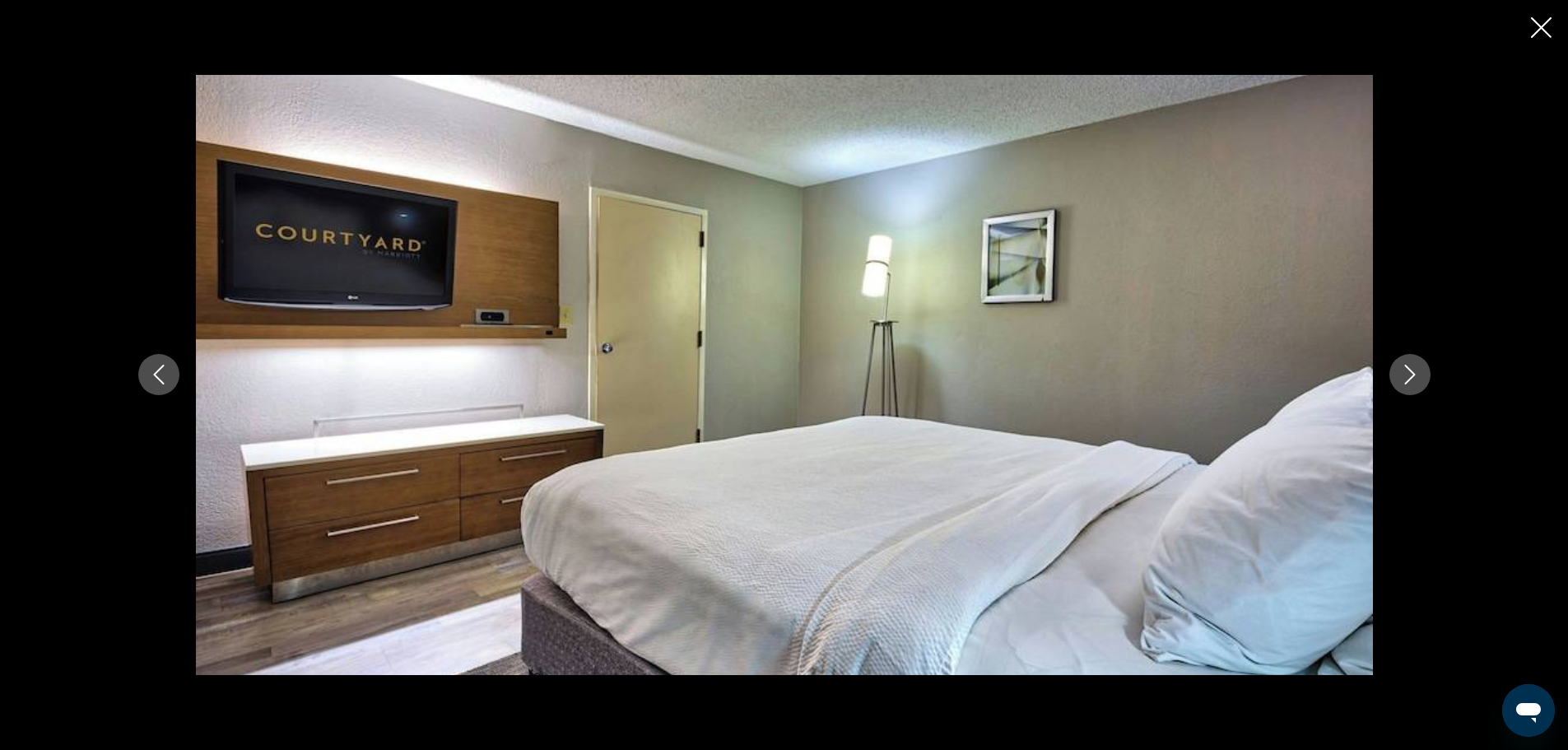
click at [1411, 376] on icon "Next image" at bounding box center [1410, 374] width 19 height 19
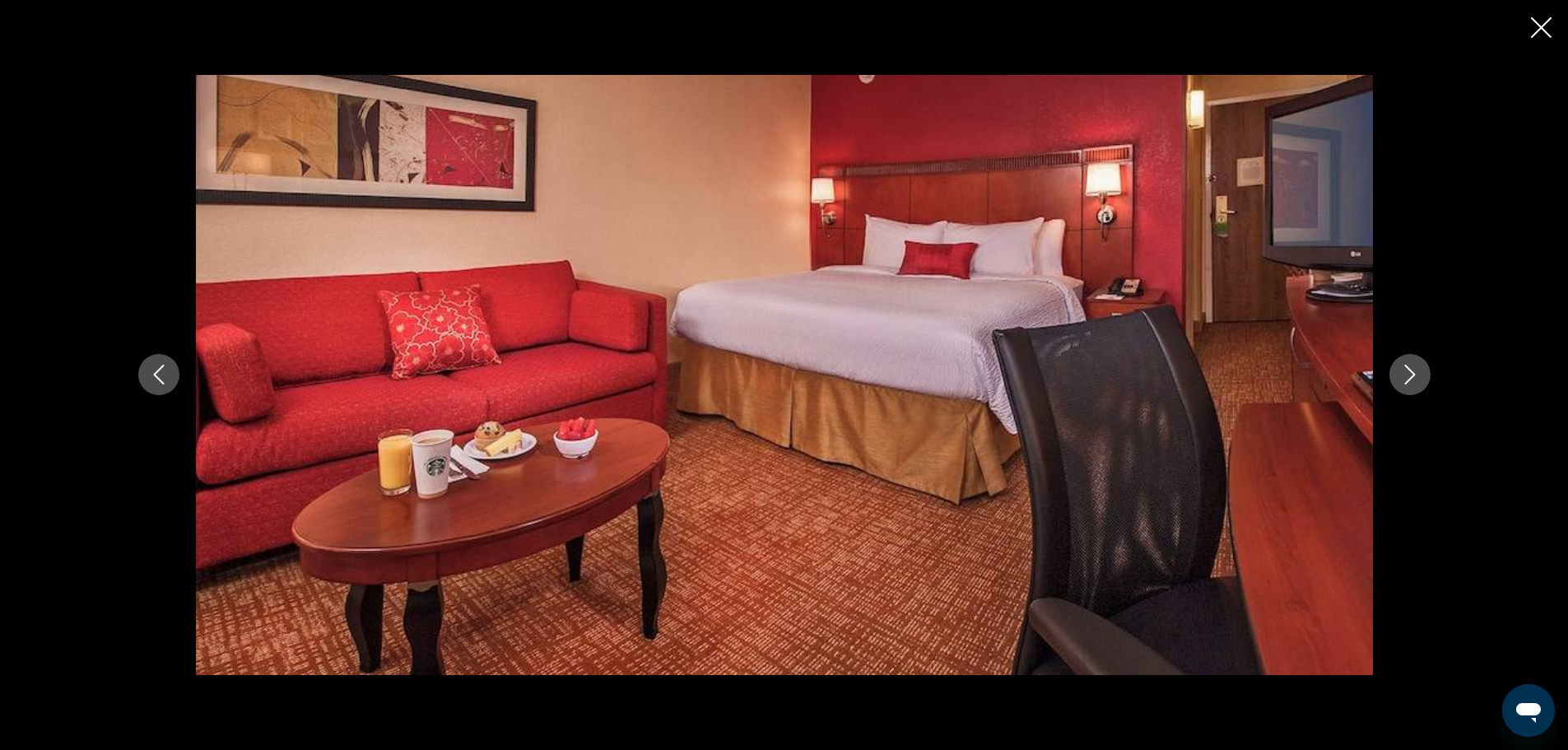
click at [1411, 376] on icon "Next image" at bounding box center [1410, 374] width 19 height 19
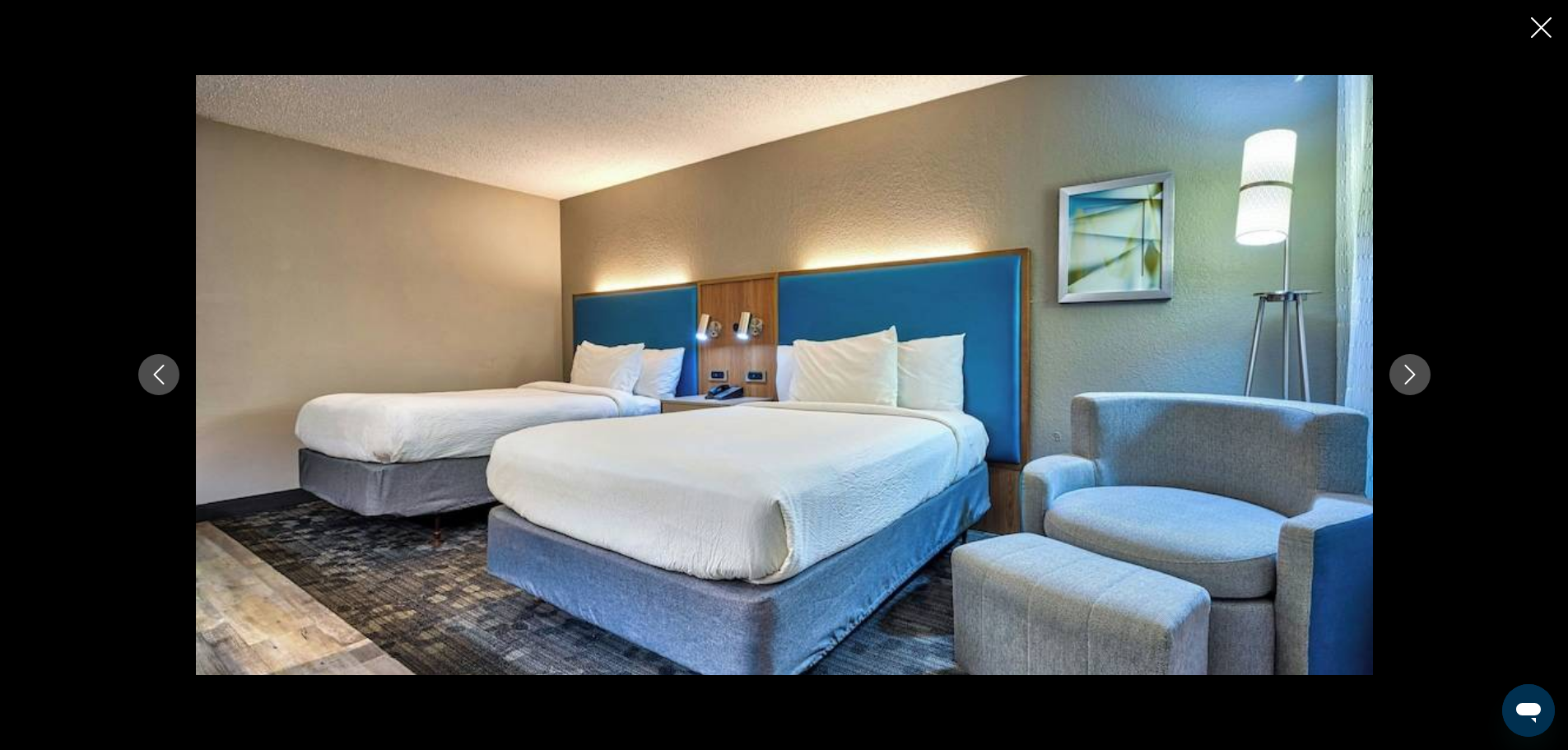
click at [1411, 376] on icon "Next image" at bounding box center [1410, 374] width 19 height 19
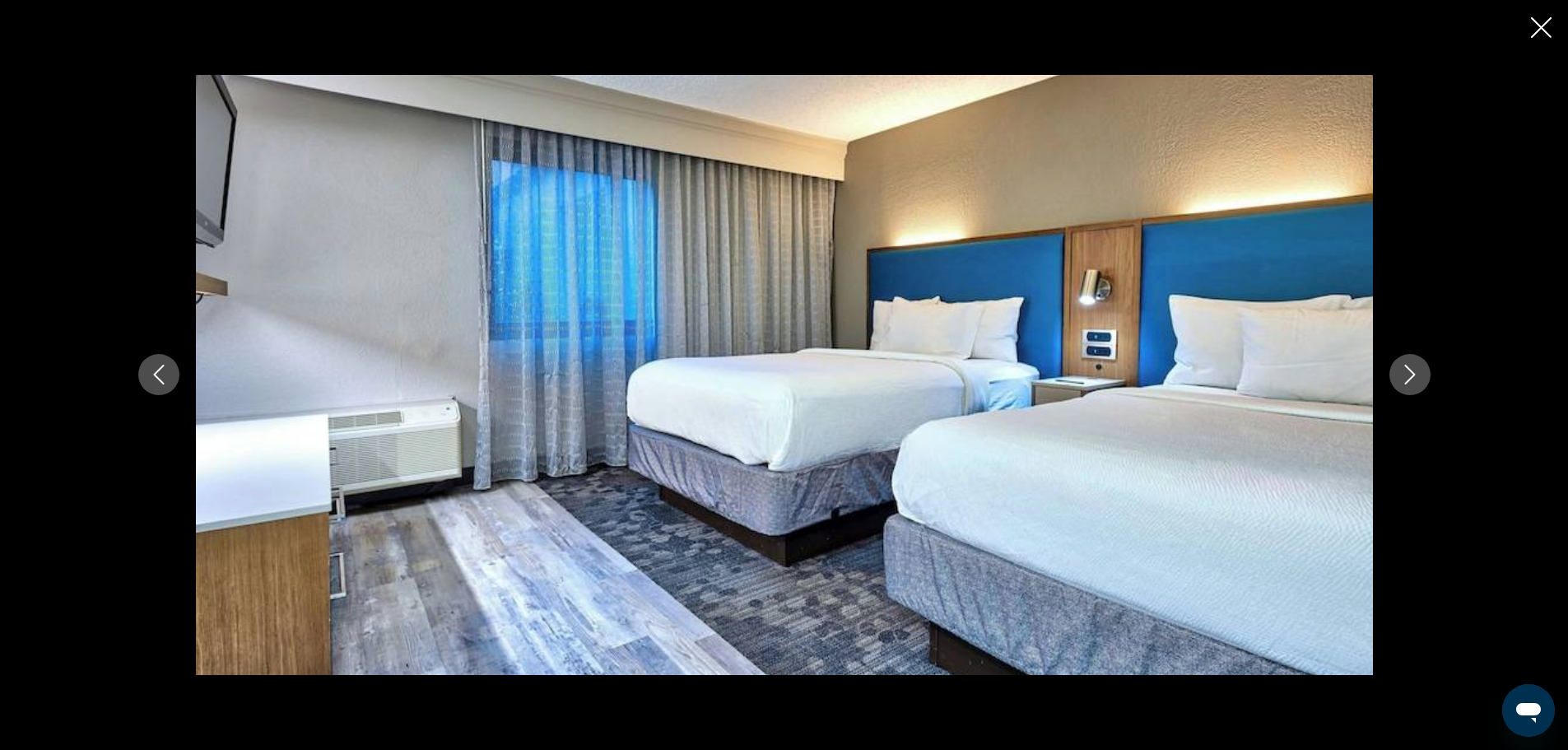
click at [1411, 376] on icon "Next image" at bounding box center [1410, 374] width 19 height 19
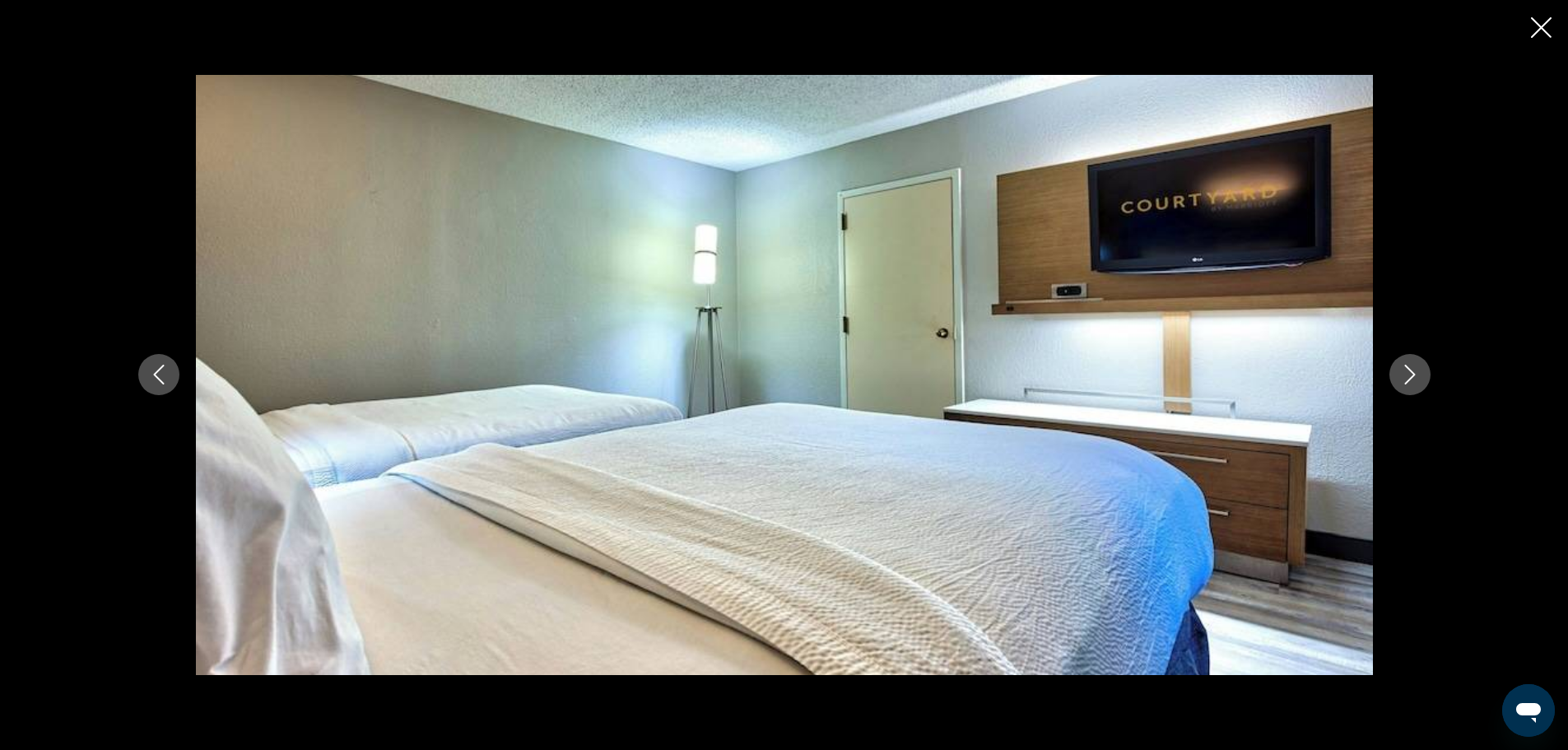
click at [1411, 376] on icon "Next image" at bounding box center [1410, 374] width 19 height 19
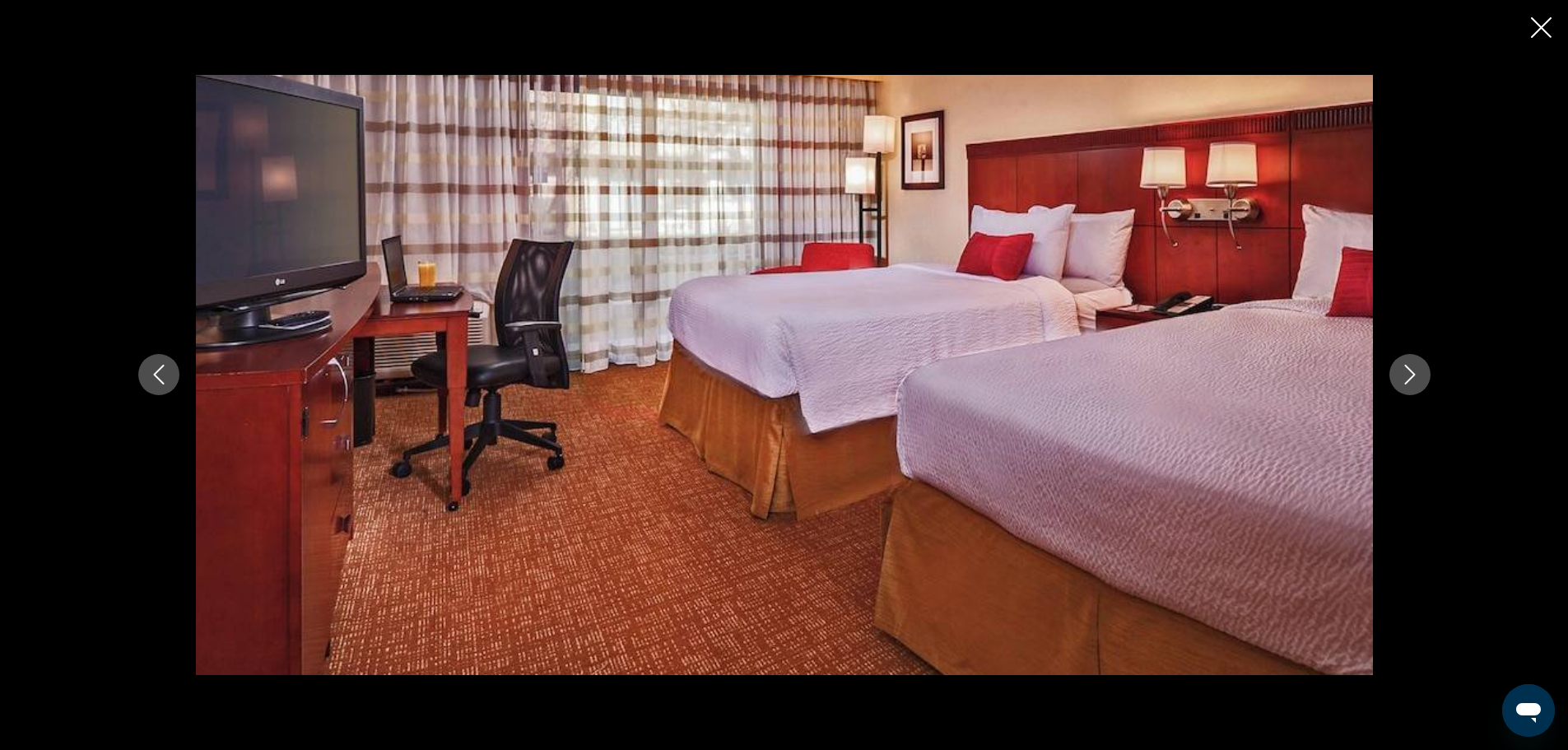
click at [1411, 376] on icon "Next image" at bounding box center [1410, 374] width 19 height 19
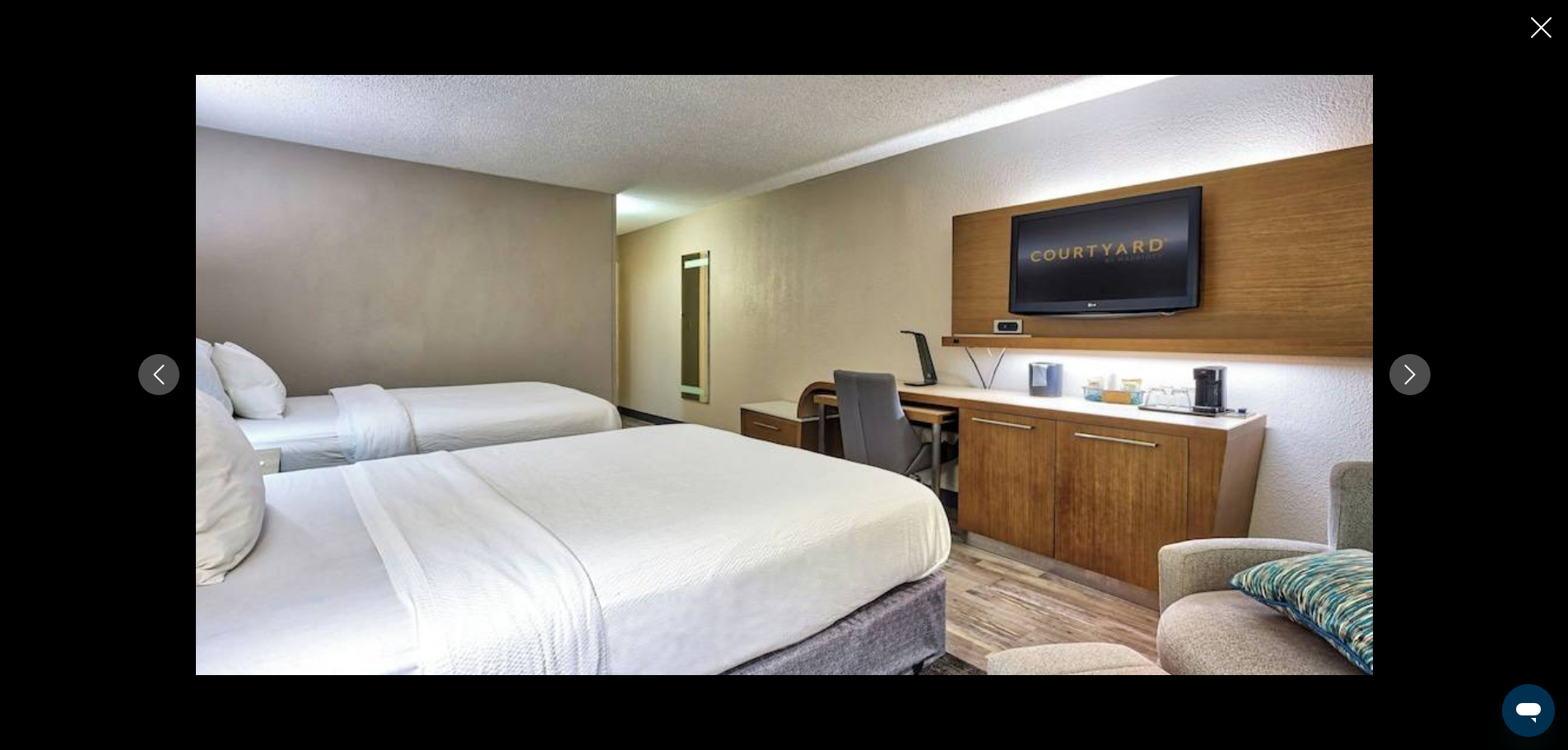
click at [1411, 376] on icon "Next image" at bounding box center [1410, 374] width 19 height 19
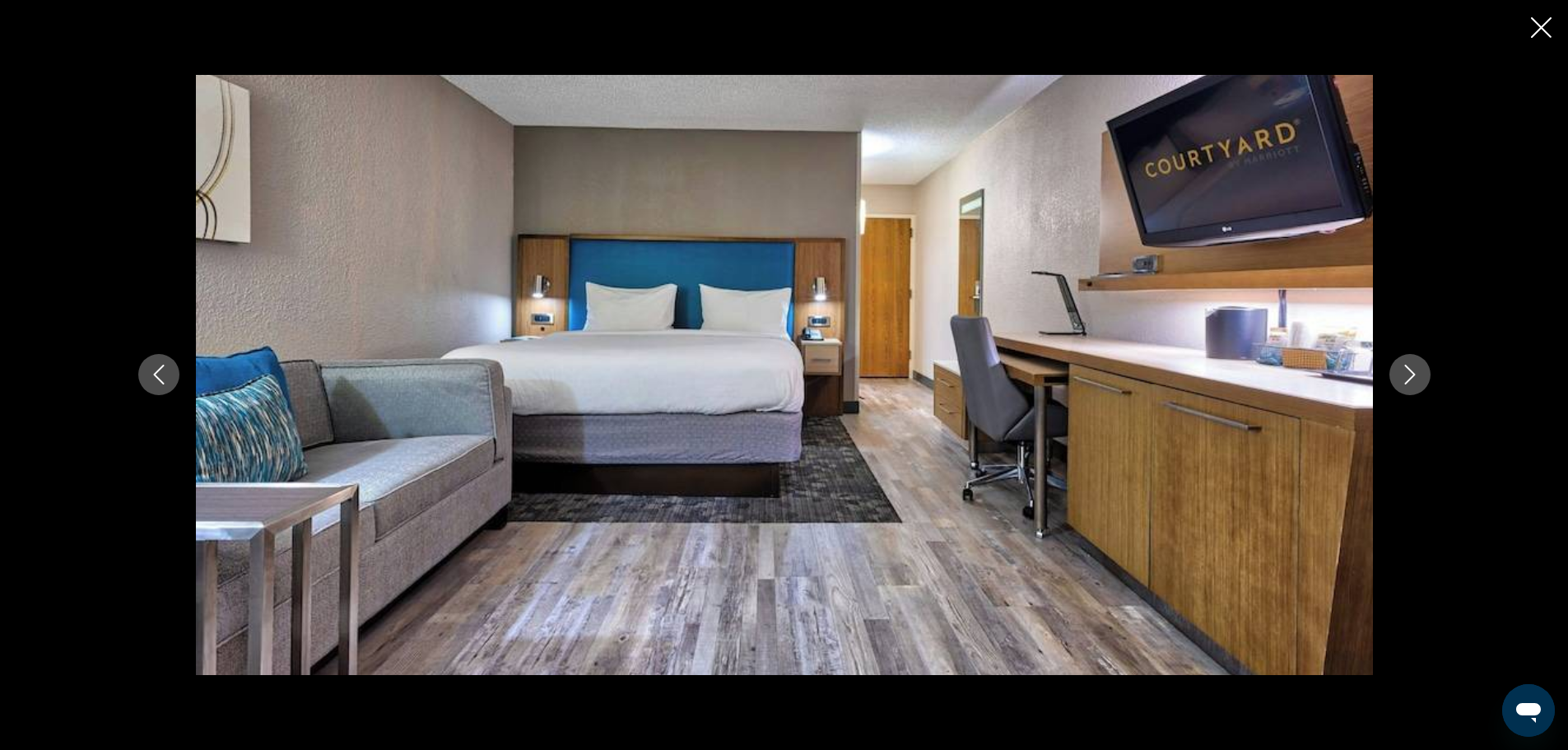
click at [1411, 376] on icon "Next image" at bounding box center [1410, 374] width 19 height 19
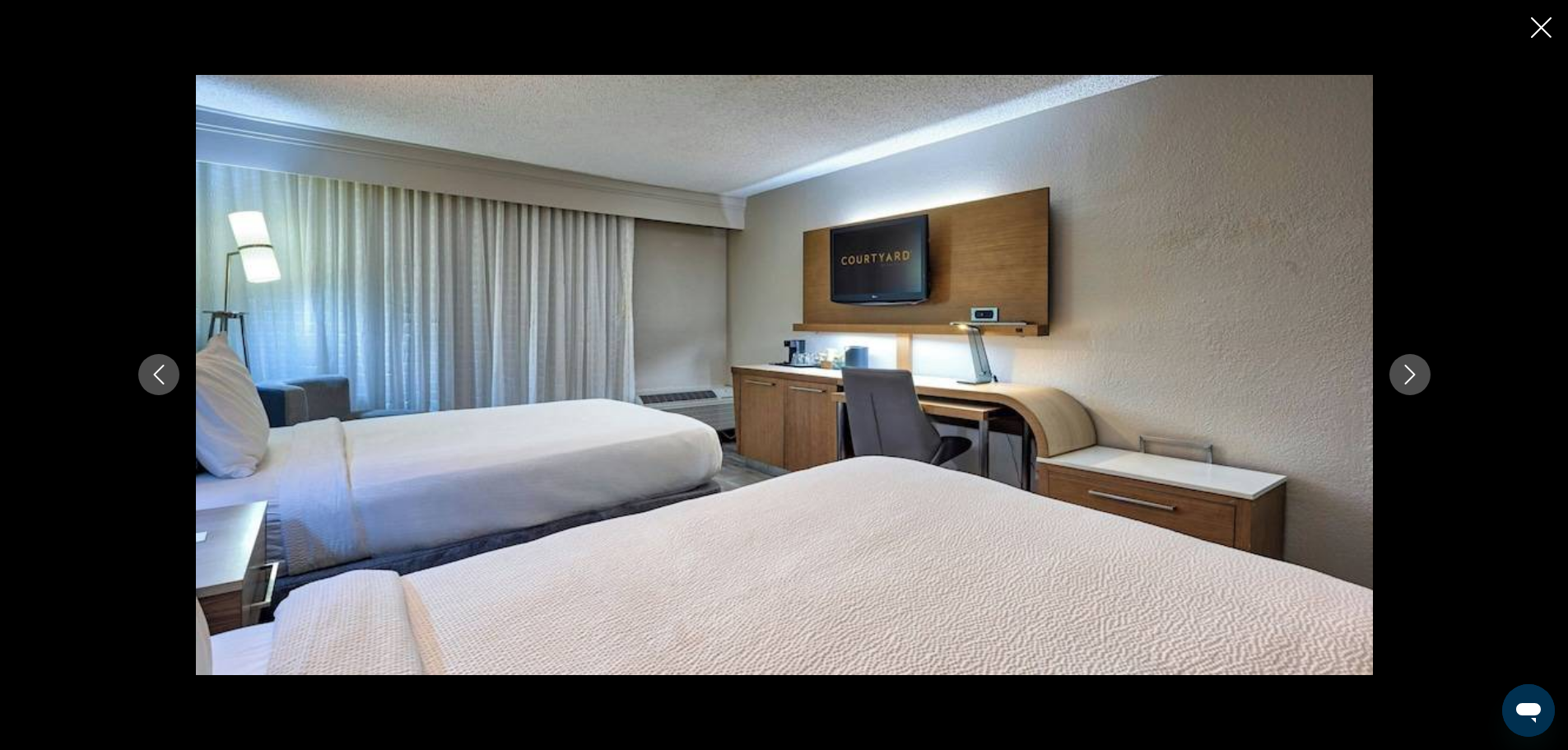
click at [1411, 376] on icon "Next image" at bounding box center [1410, 374] width 19 height 19
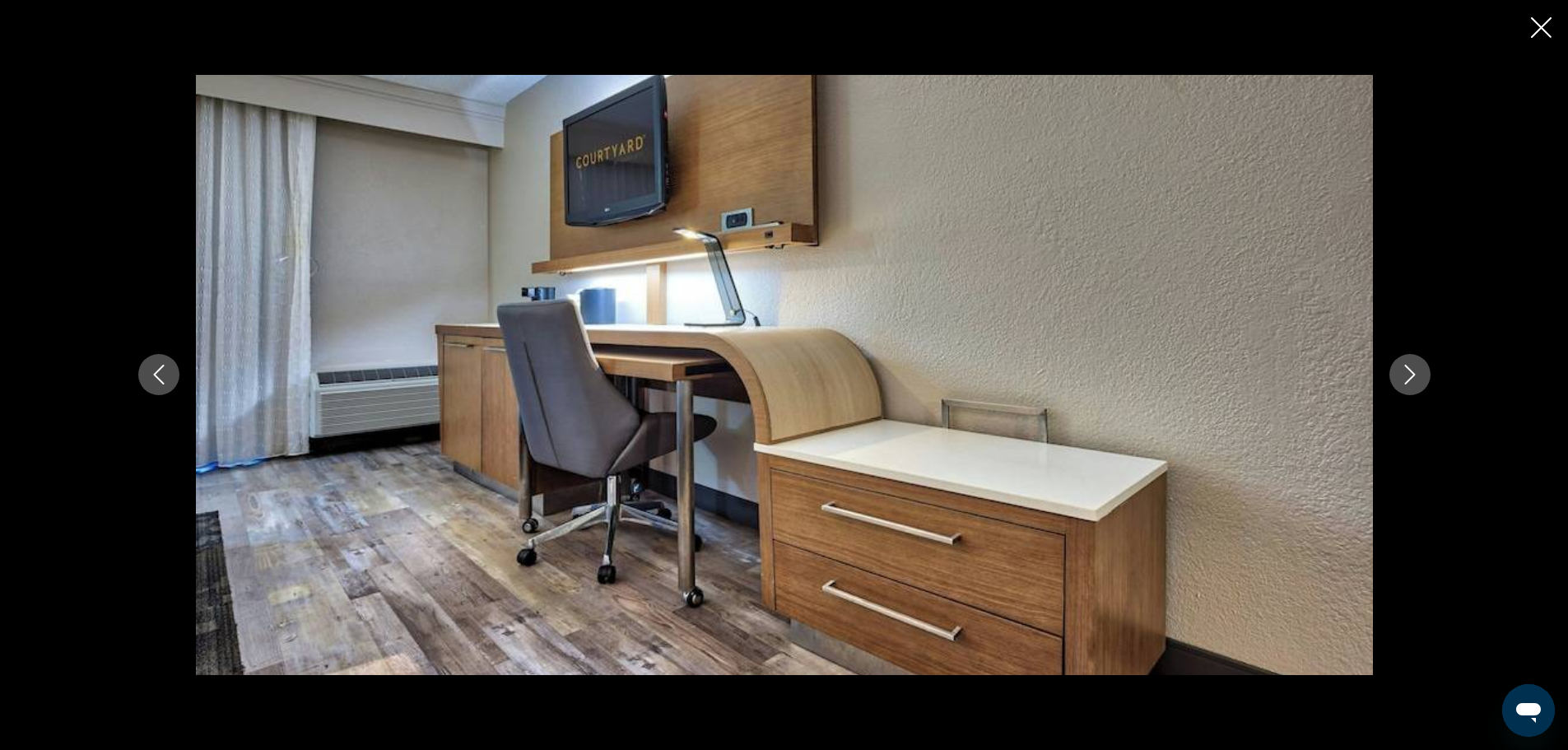
click at [1411, 376] on icon "Next image" at bounding box center [1410, 374] width 19 height 19
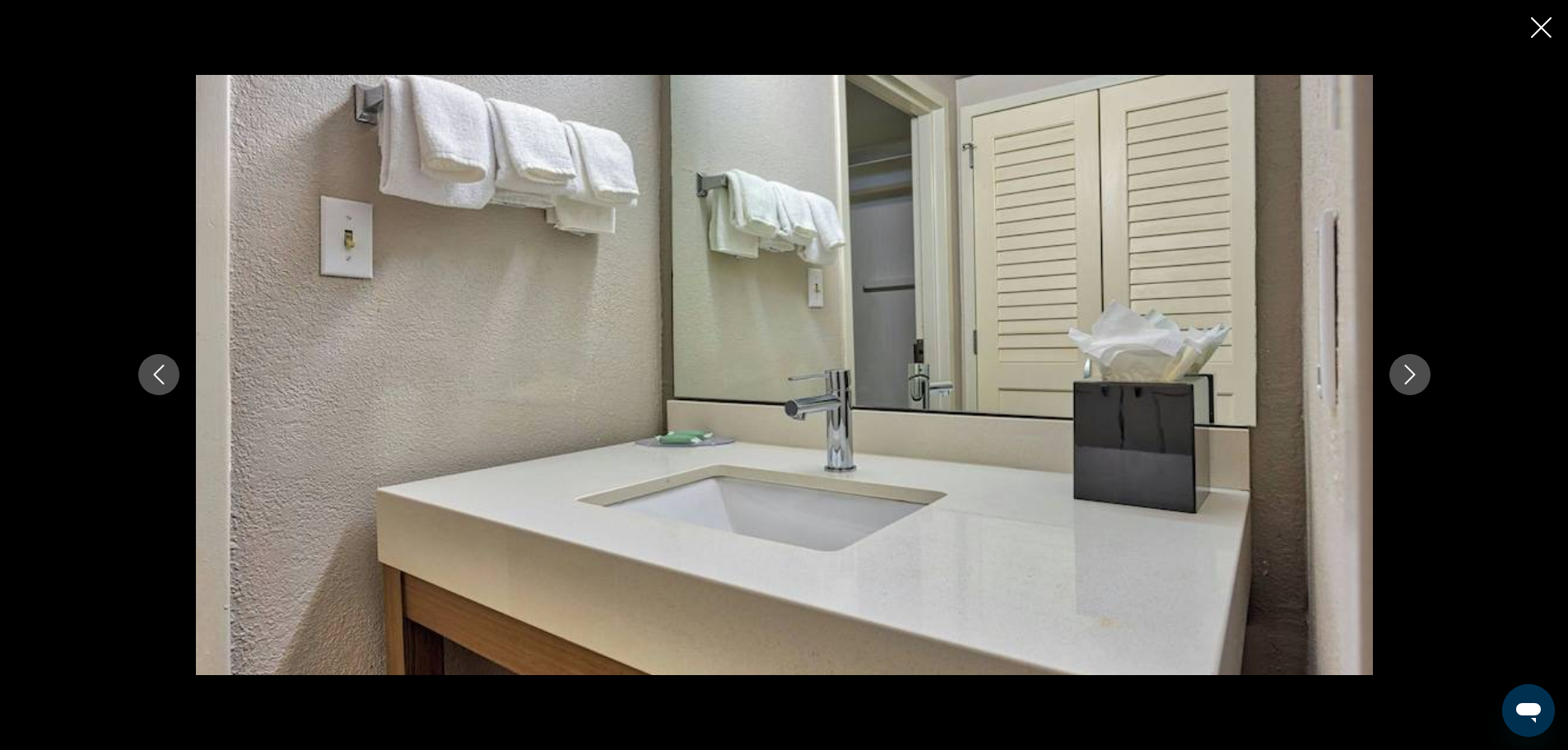
click at [1411, 376] on icon "Next image" at bounding box center [1410, 374] width 19 height 19
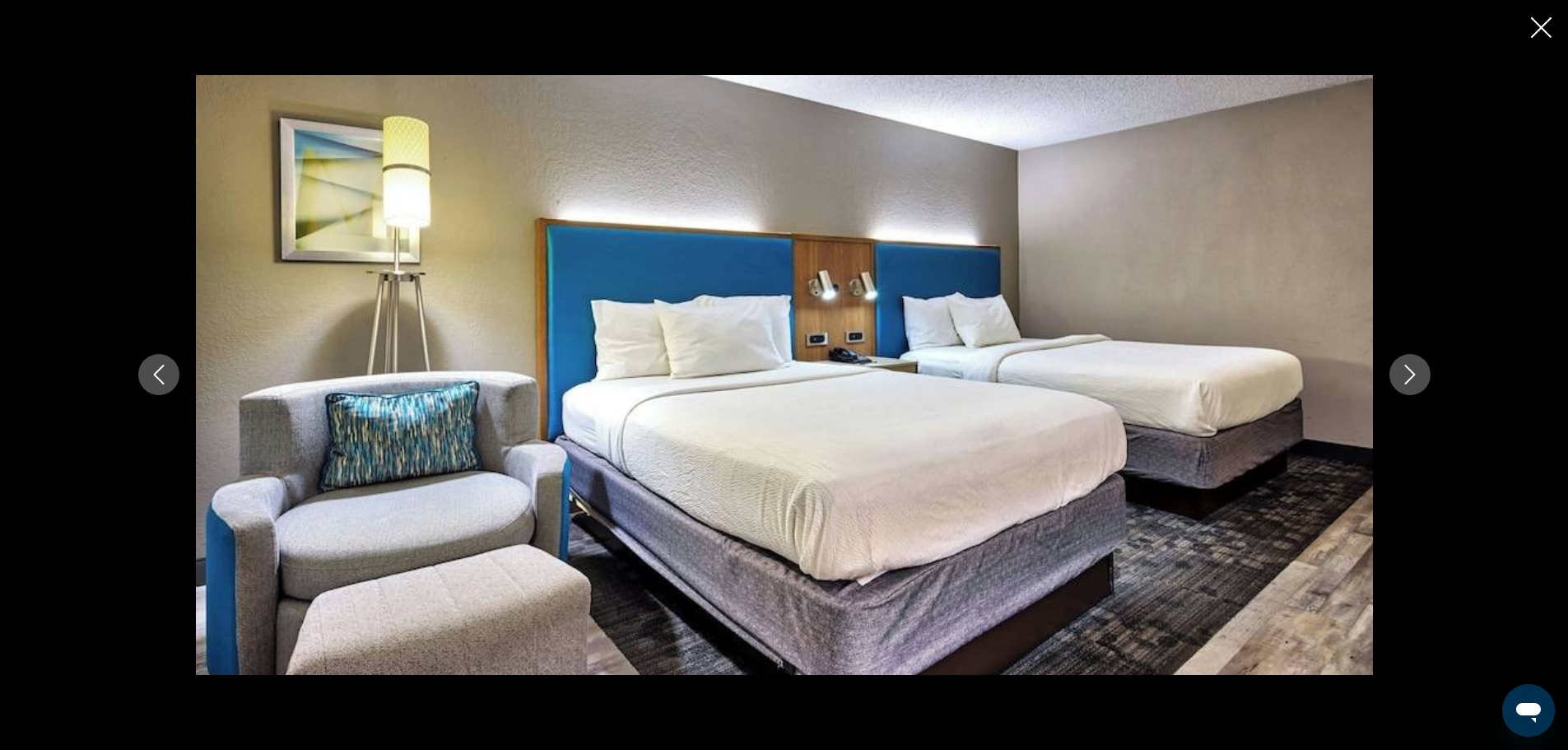
click at [1411, 376] on icon "Next image" at bounding box center [1410, 374] width 19 height 19
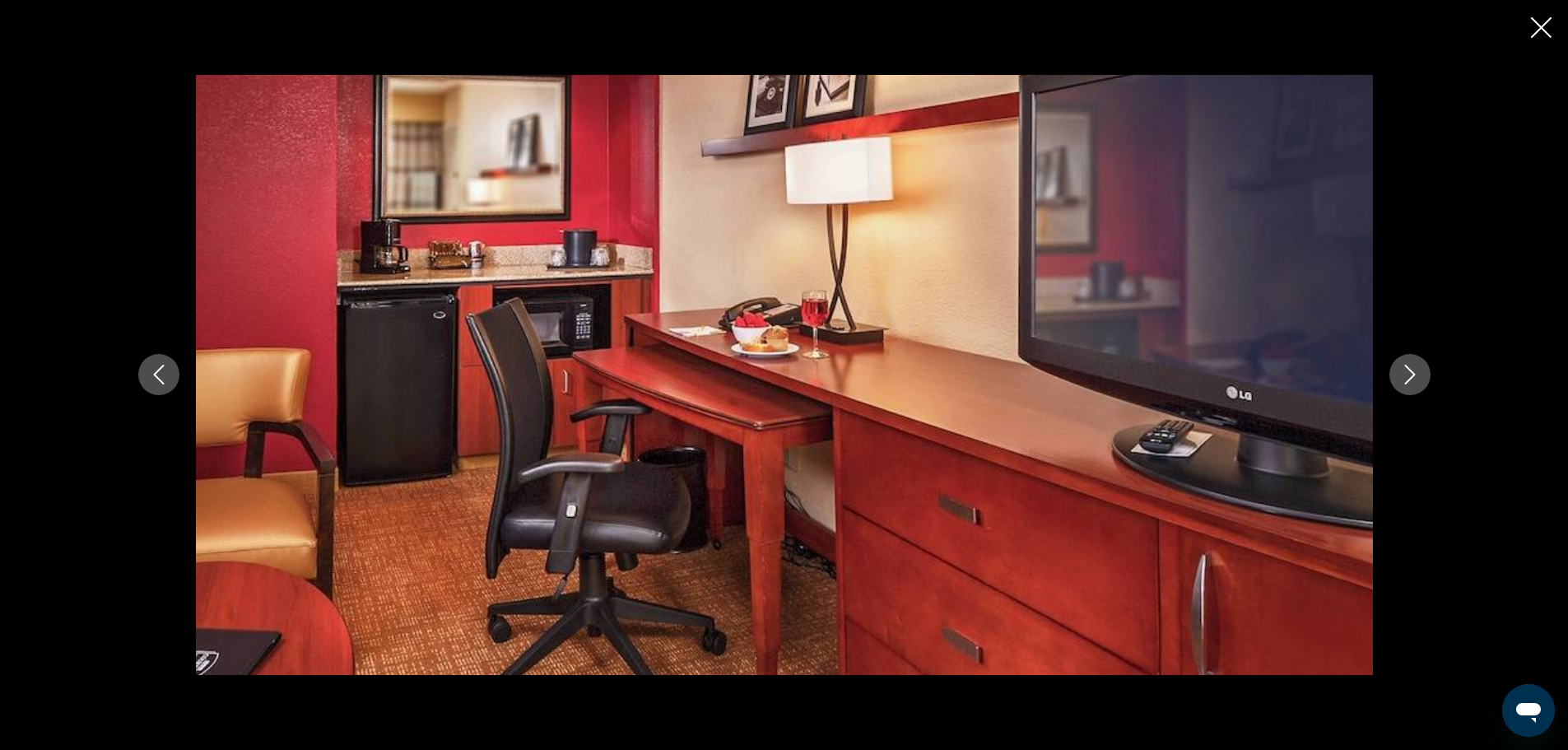
click at [1411, 376] on icon "Next image" at bounding box center [1410, 374] width 19 height 19
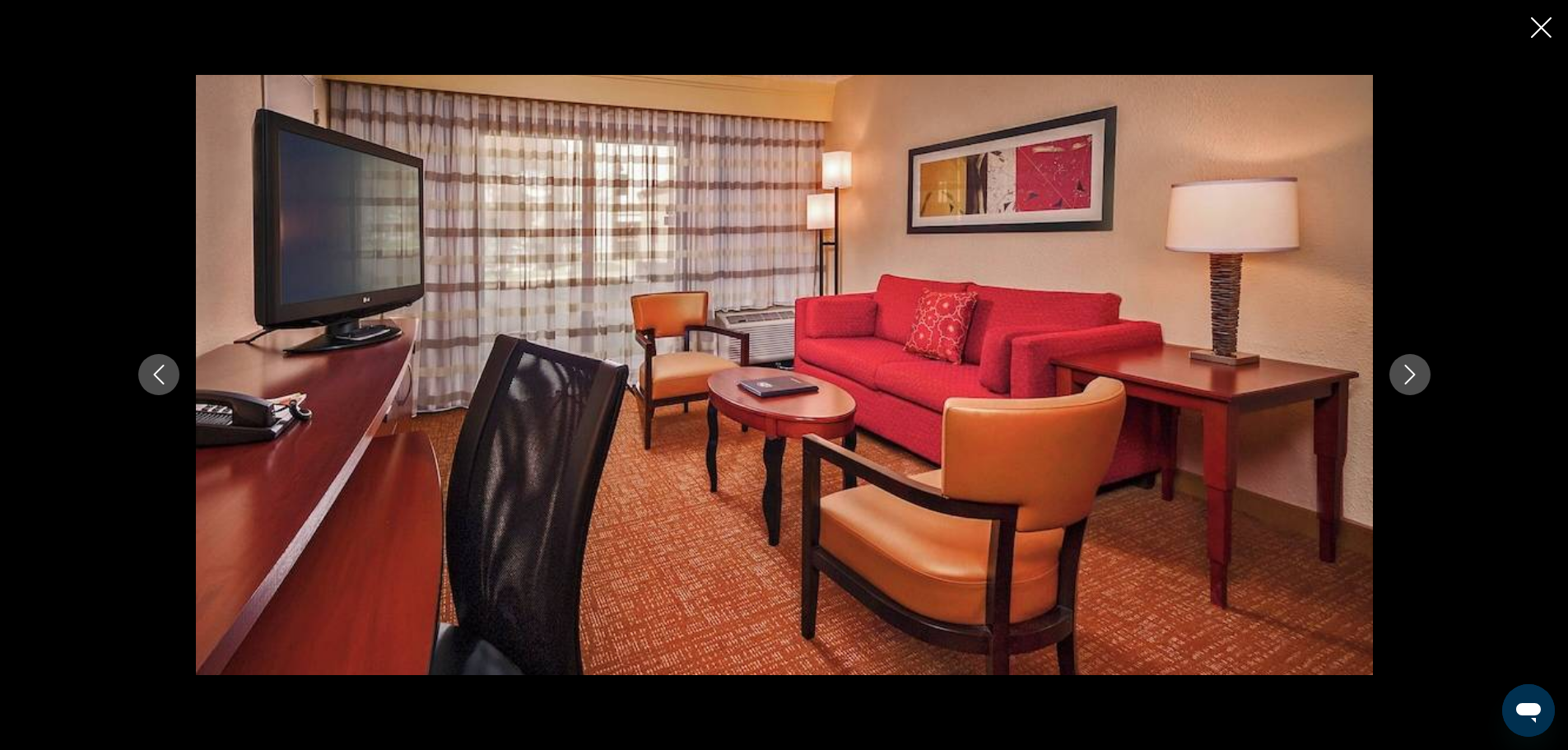
click at [1411, 376] on icon "Next image" at bounding box center [1410, 374] width 19 height 19
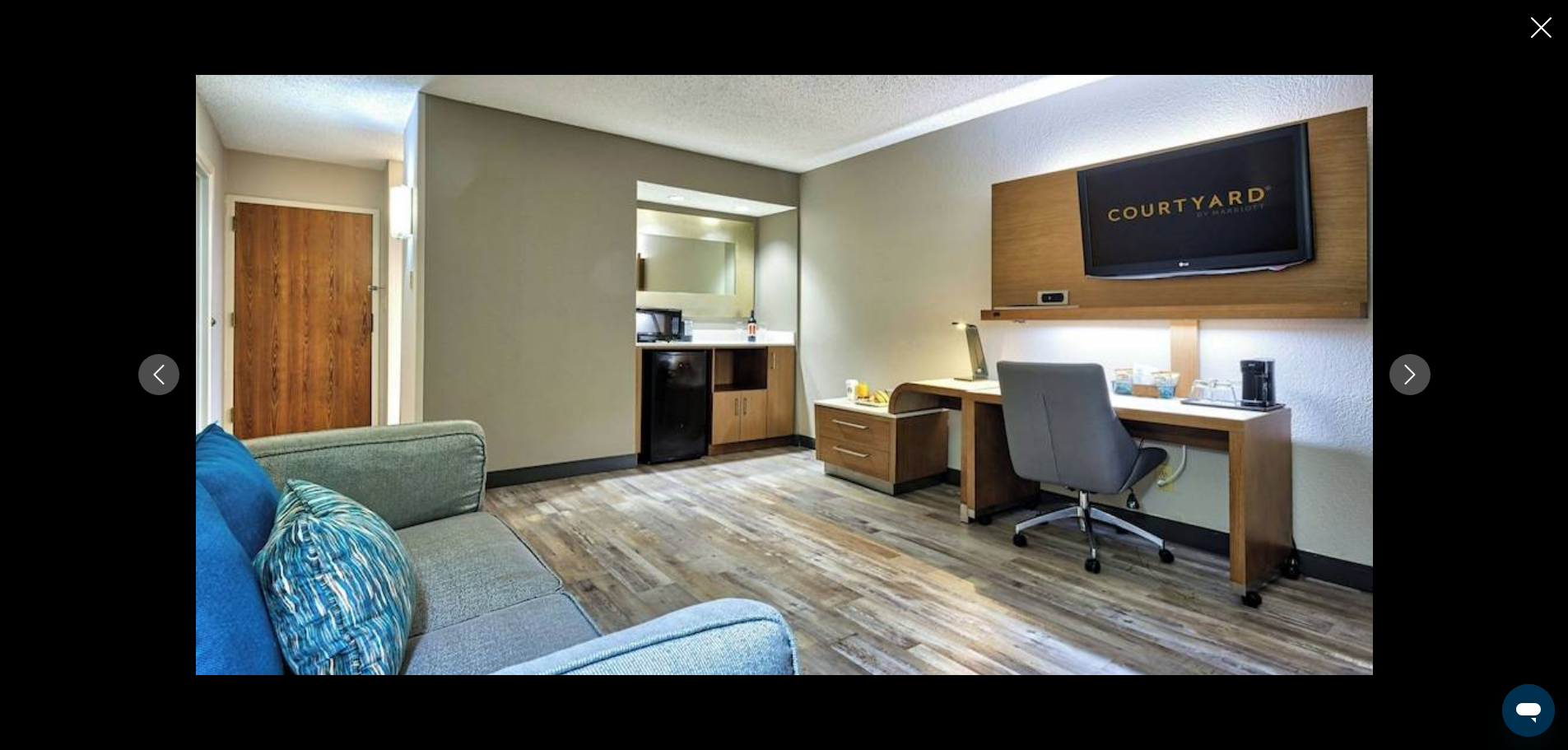
click at [1411, 376] on icon "Next image" at bounding box center [1410, 374] width 19 height 19
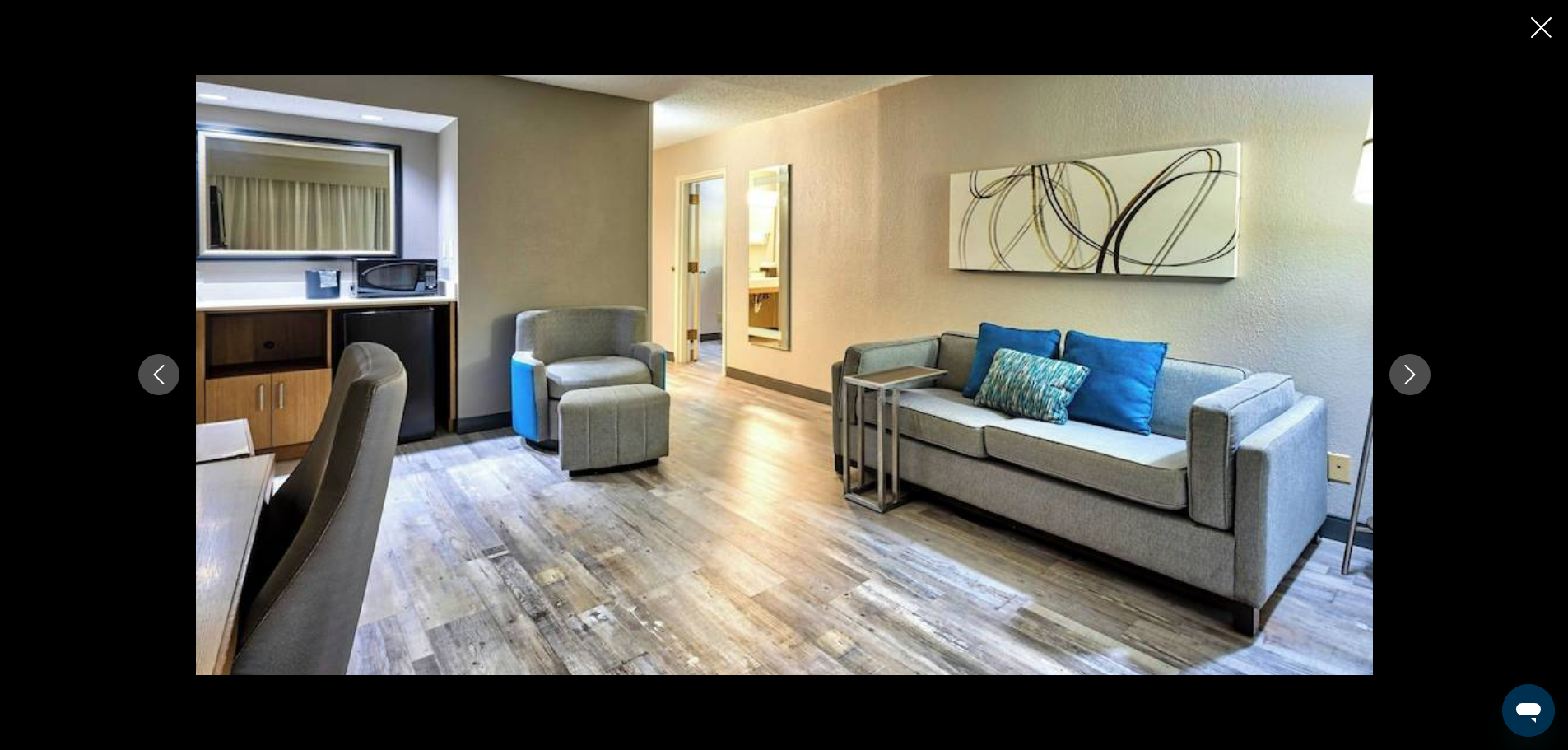
click at [1411, 376] on icon "Next image" at bounding box center [1410, 374] width 19 height 19
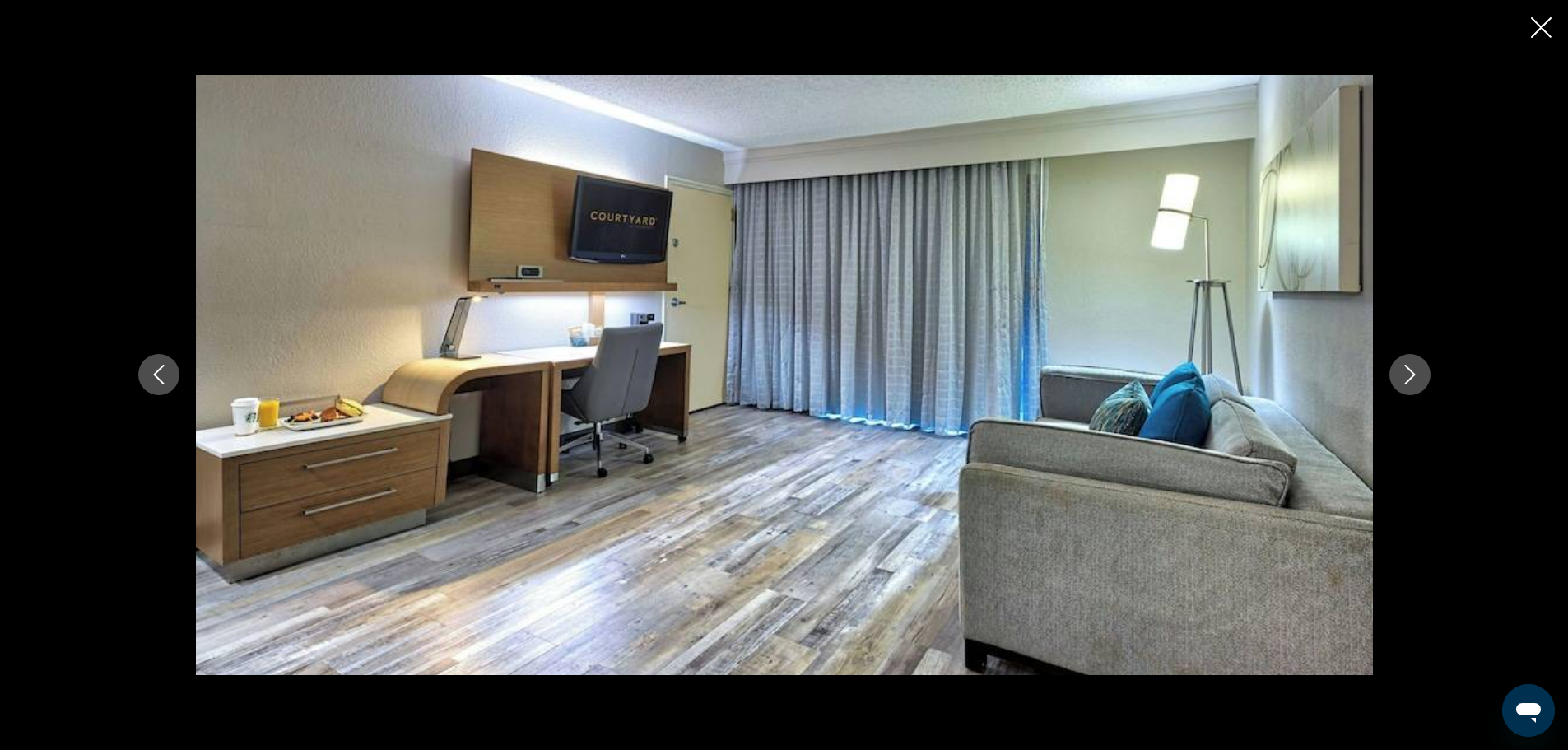
click at [1411, 376] on icon "Next image" at bounding box center [1410, 374] width 19 height 19
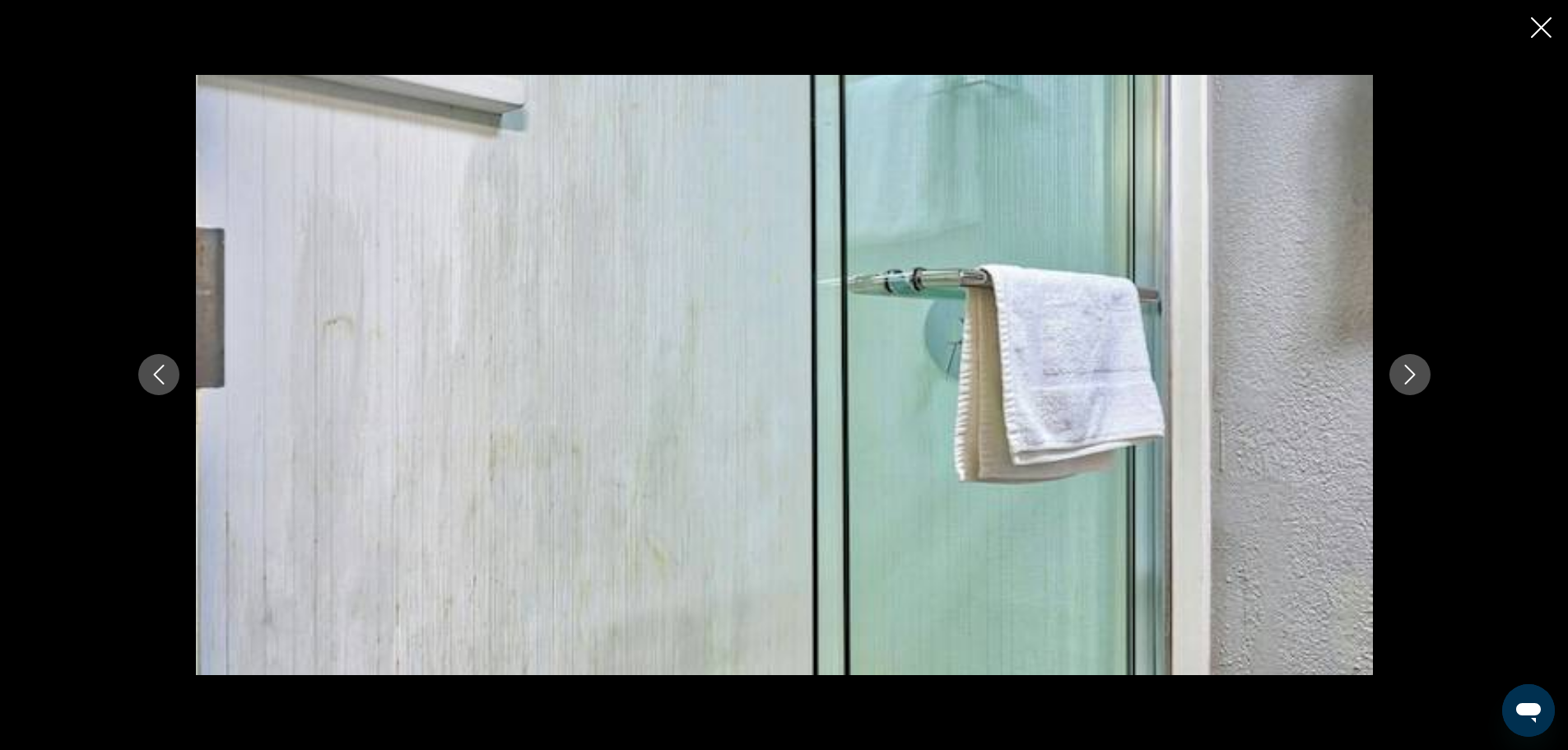
click at [1411, 376] on icon "Next image" at bounding box center [1410, 374] width 19 height 19
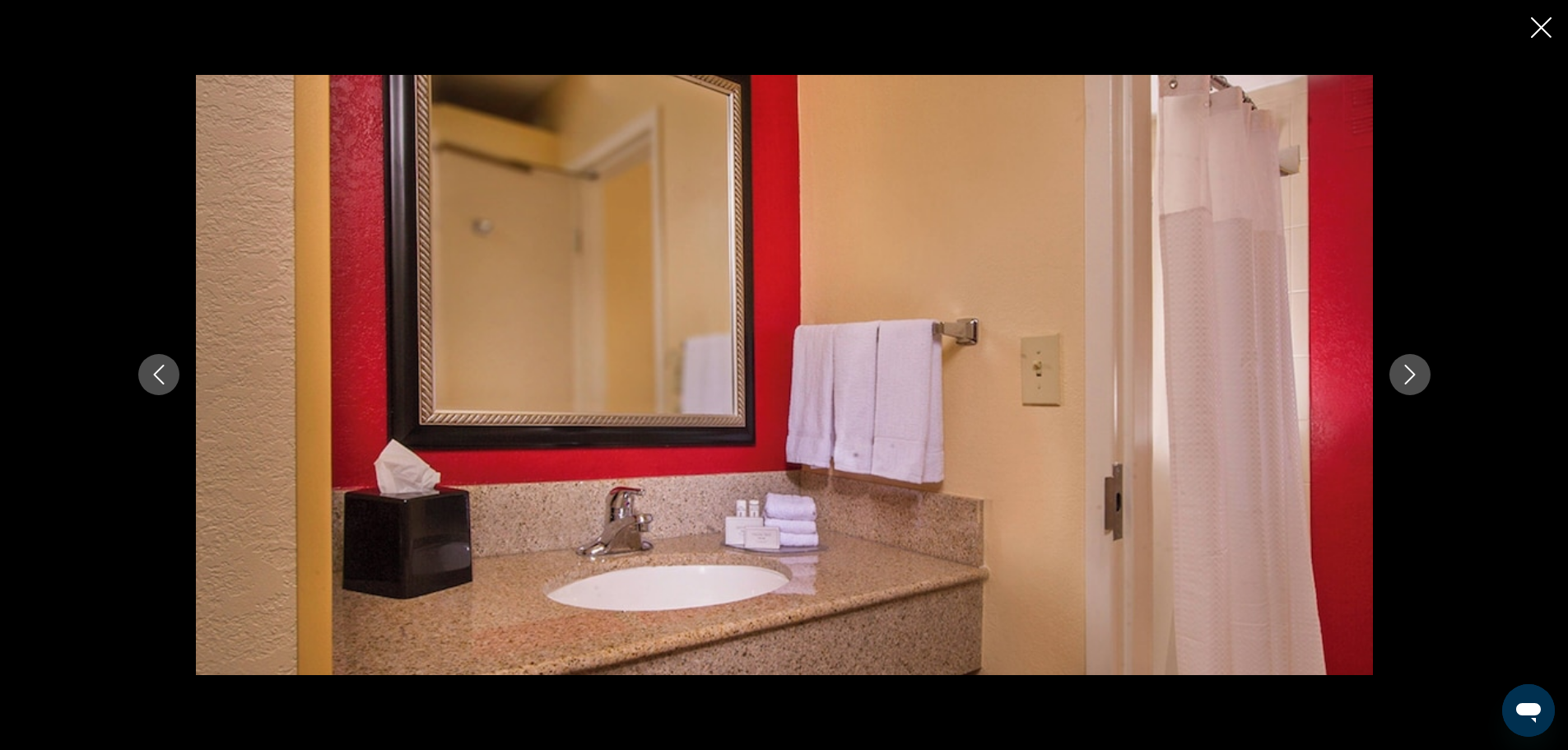
click at [1411, 376] on icon "Next image" at bounding box center [1410, 374] width 19 height 19
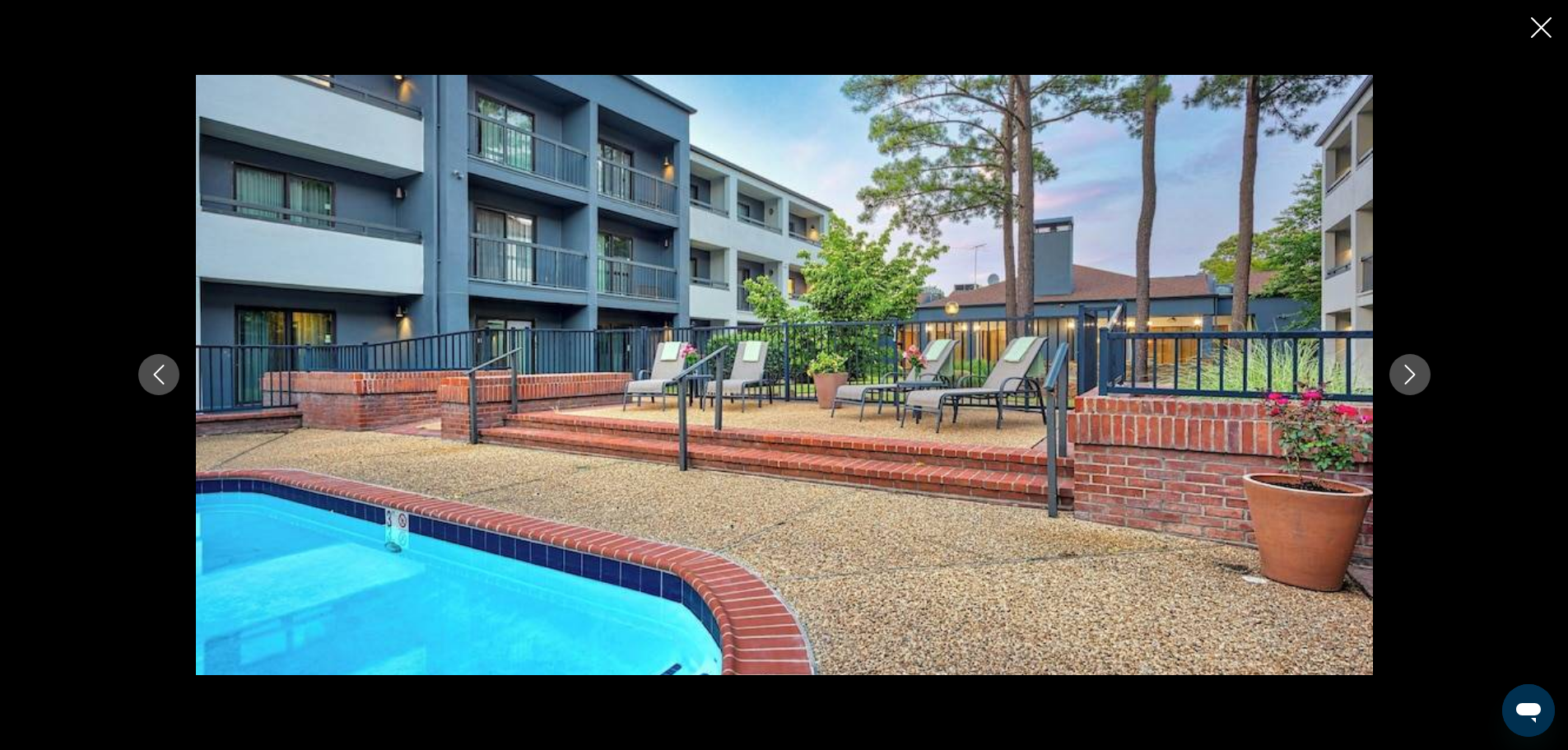
click at [1411, 376] on icon "Next image" at bounding box center [1410, 374] width 19 height 19
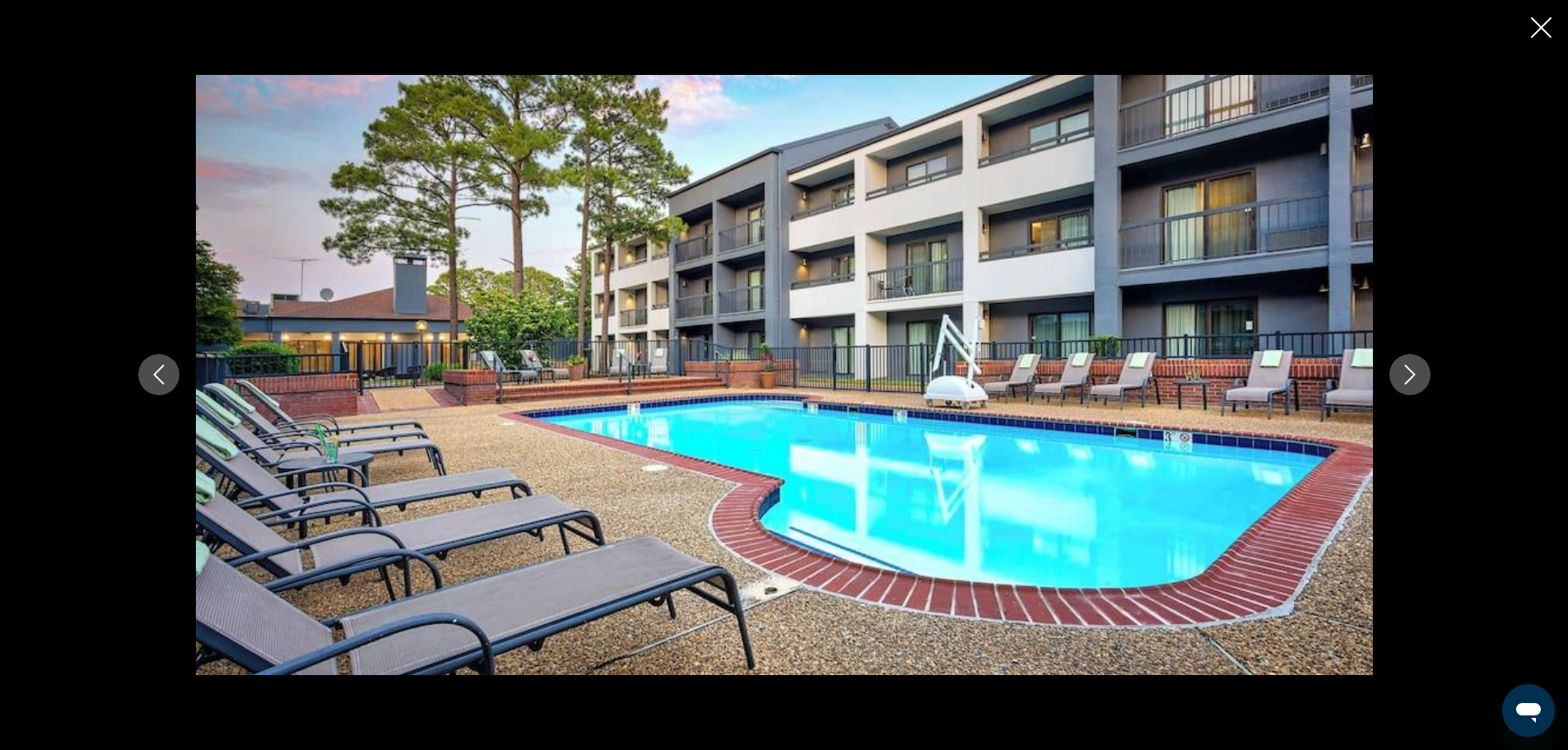
click at [1411, 376] on icon "Next image" at bounding box center [1410, 374] width 19 height 19
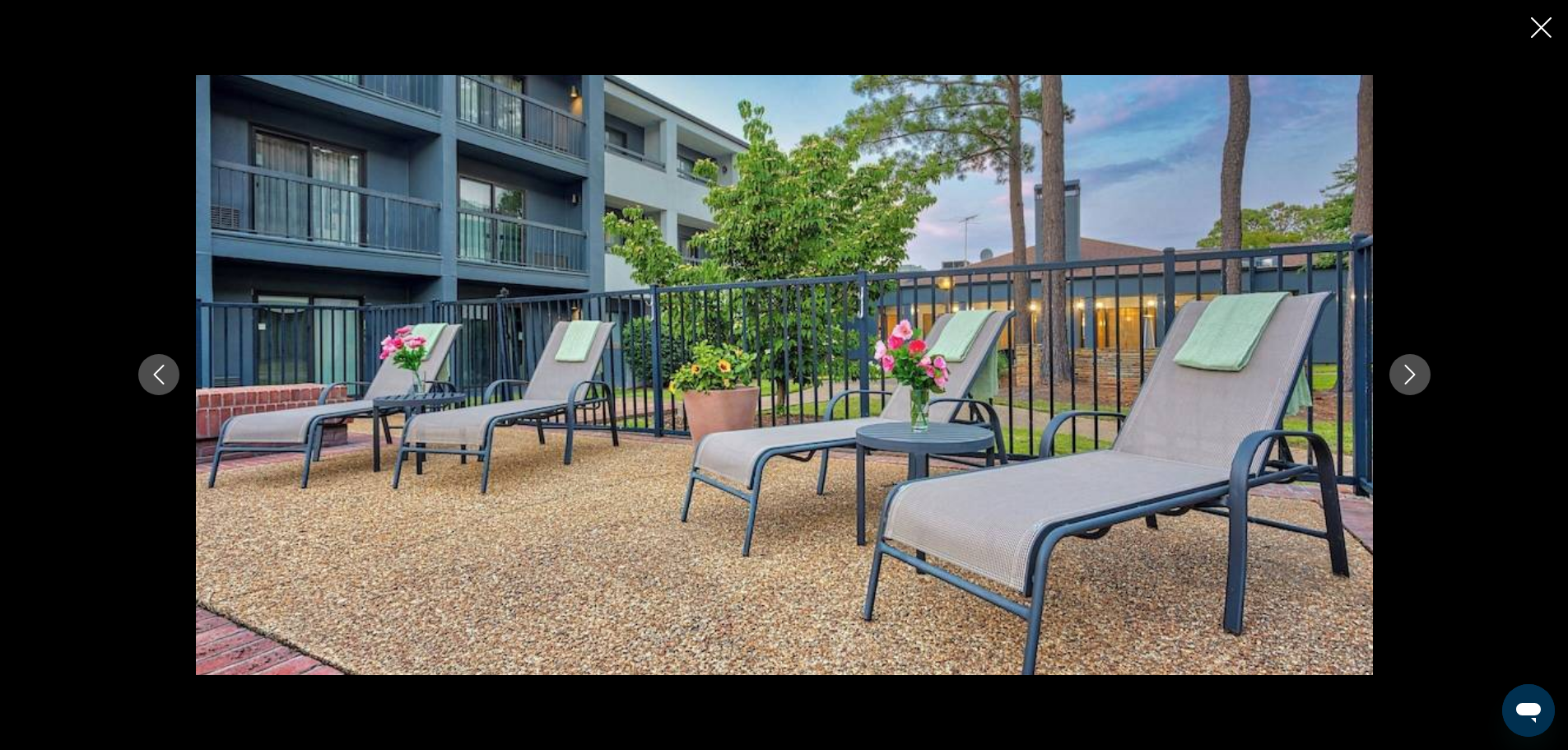
click at [1411, 376] on icon "Next image" at bounding box center [1410, 374] width 19 height 19
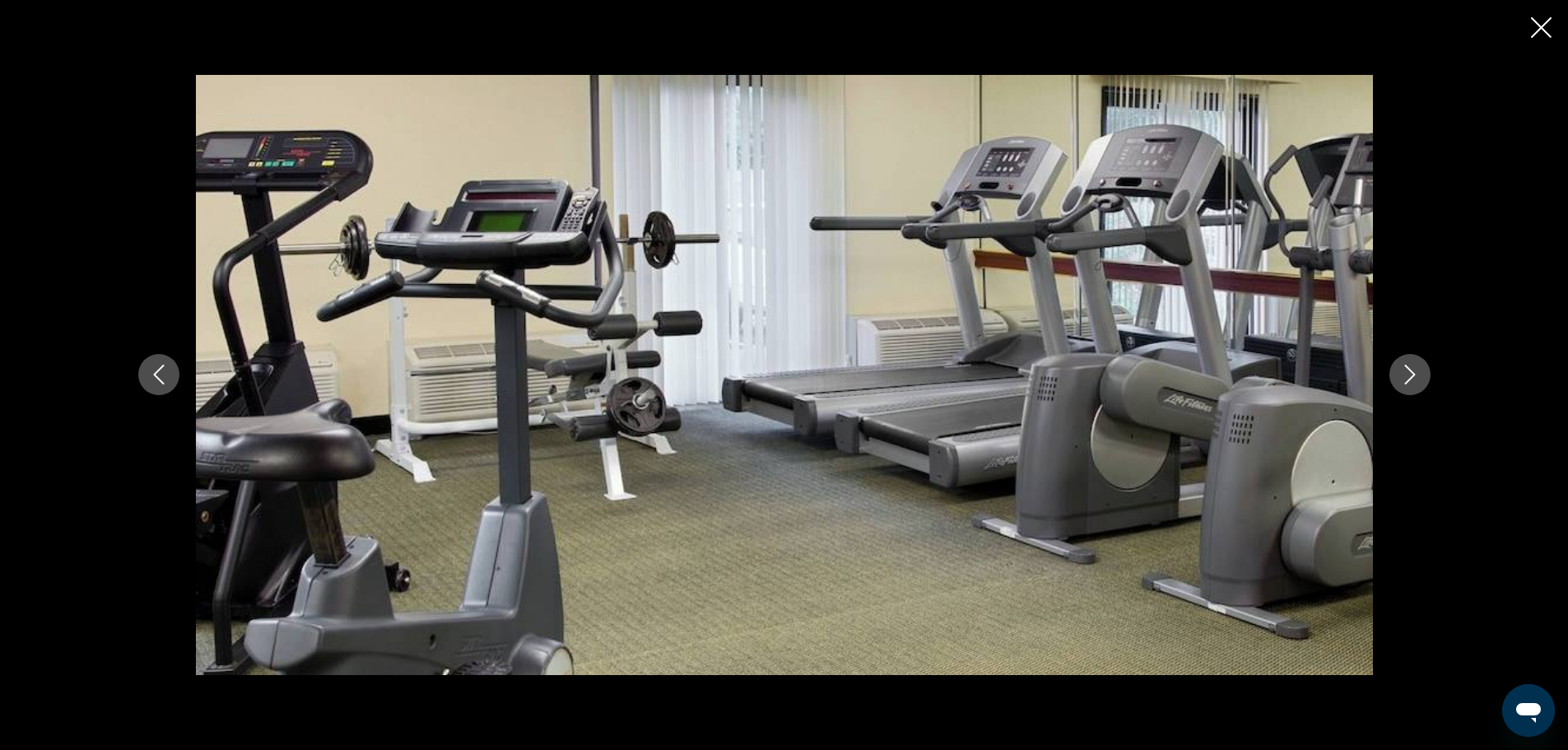
click at [1411, 376] on icon "Next image" at bounding box center [1410, 374] width 19 height 19
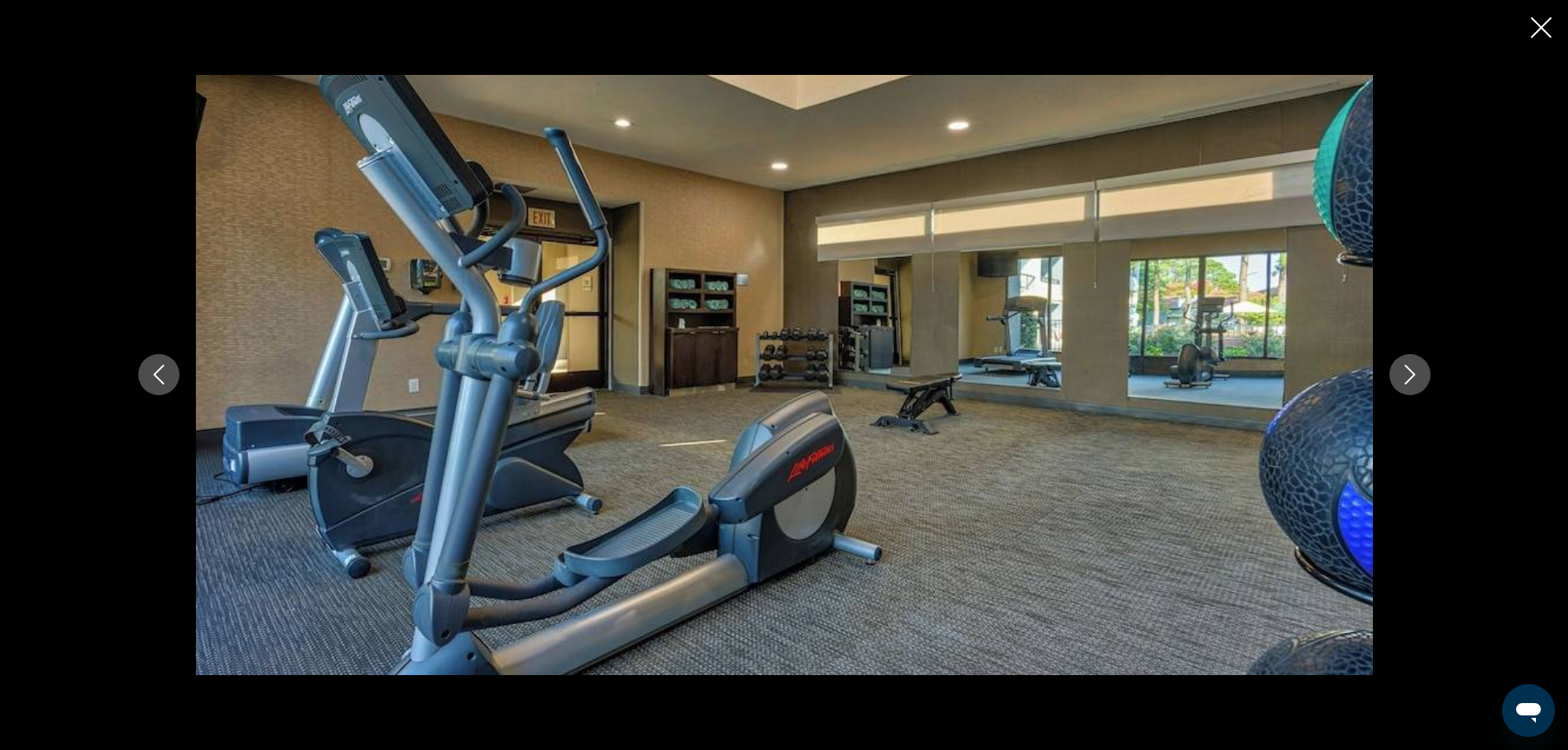
click at [1411, 376] on icon "Next image" at bounding box center [1410, 374] width 19 height 19
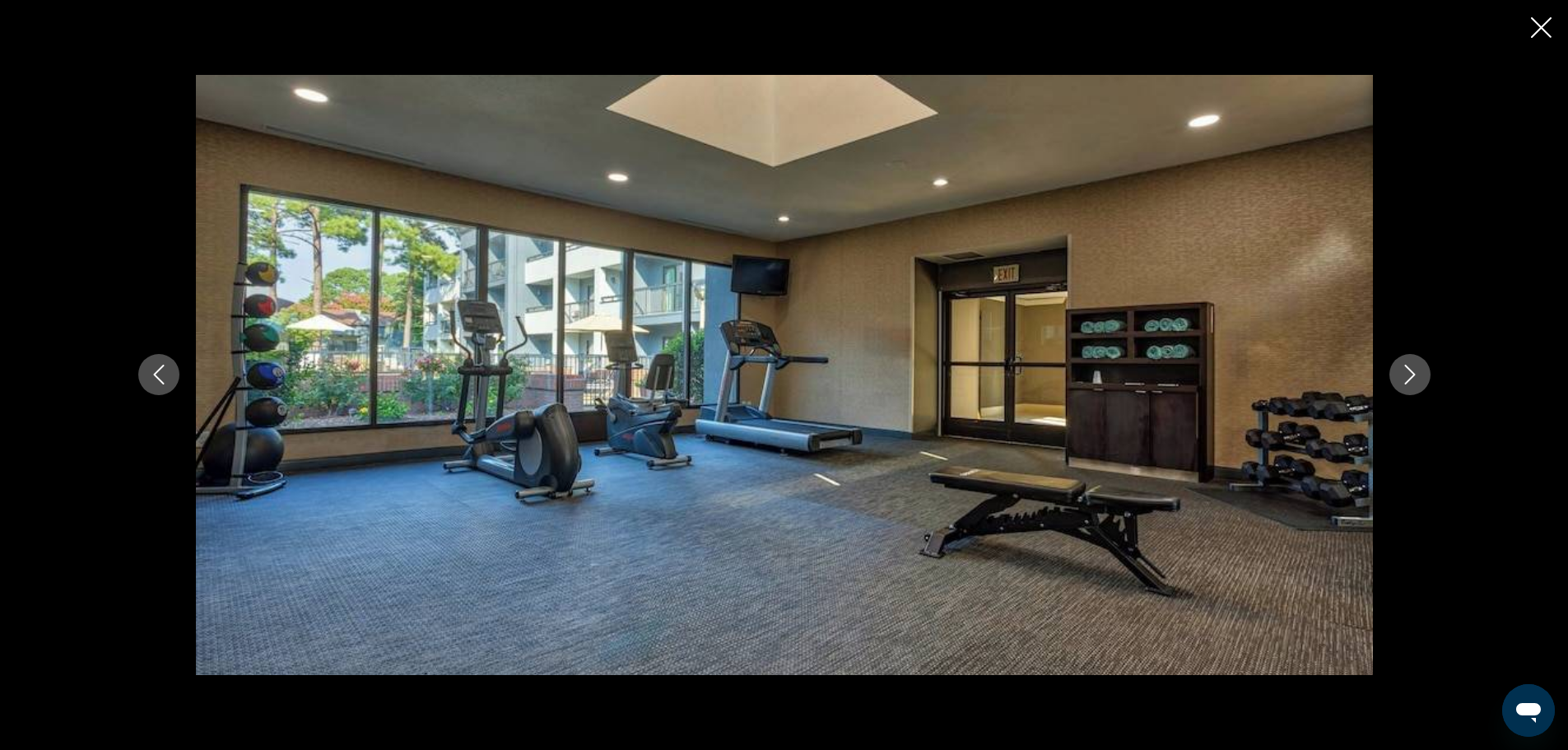
click at [1411, 376] on icon "Next image" at bounding box center [1410, 374] width 19 height 19
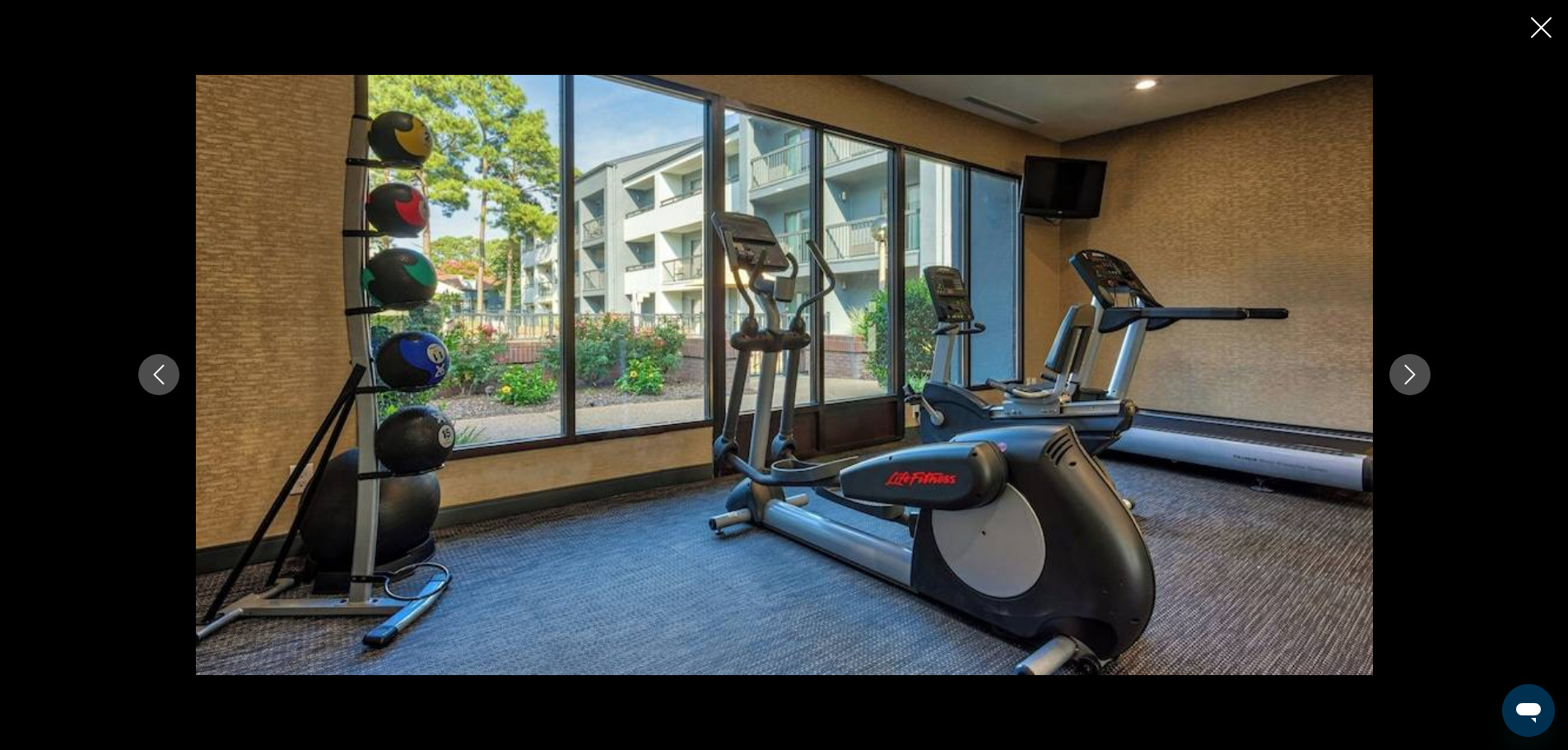
click at [1411, 376] on icon "Next image" at bounding box center [1410, 374] width 19 height 19
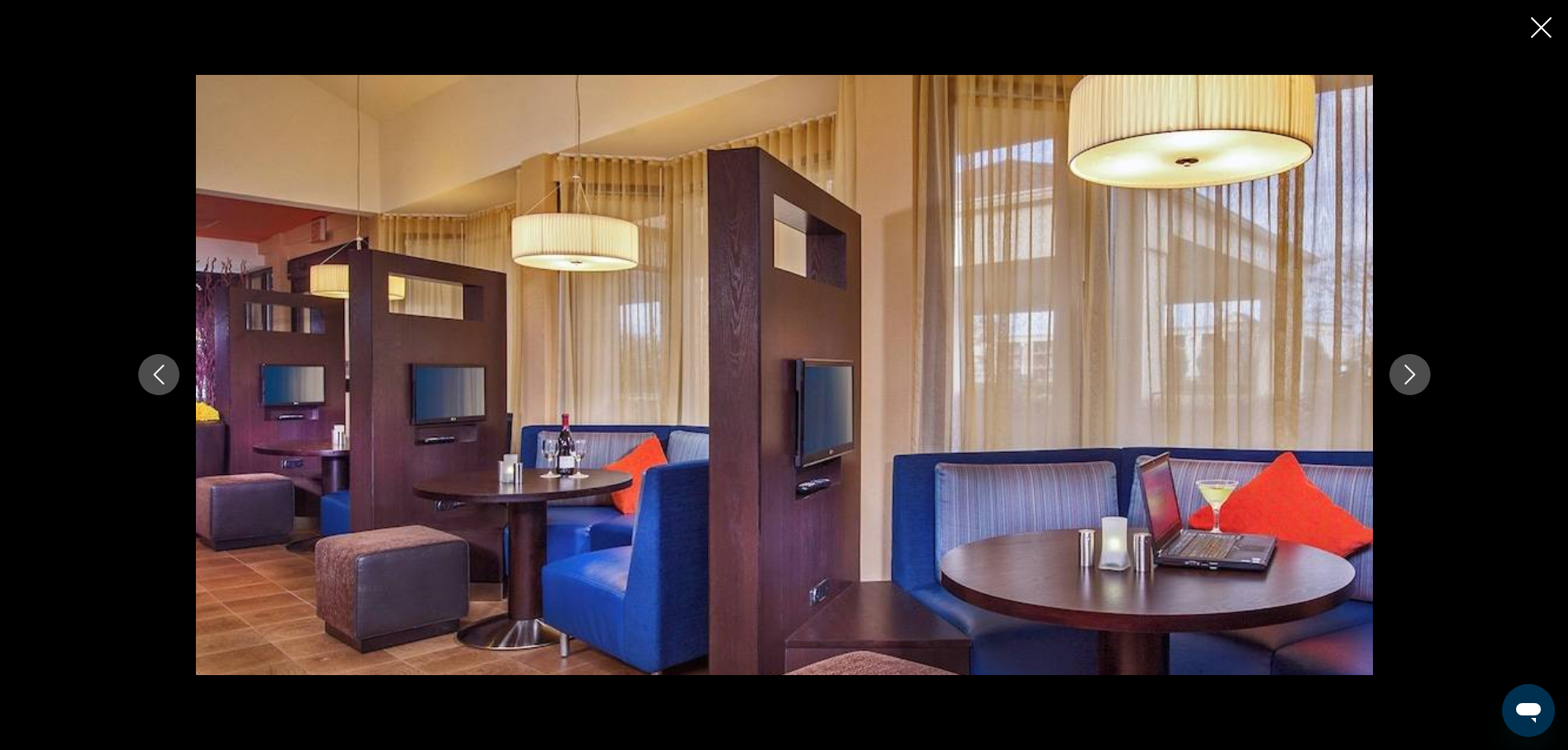
click at [1411, 376] on icon "Next image" at bounding box center [1410, 374] width 19 height 19
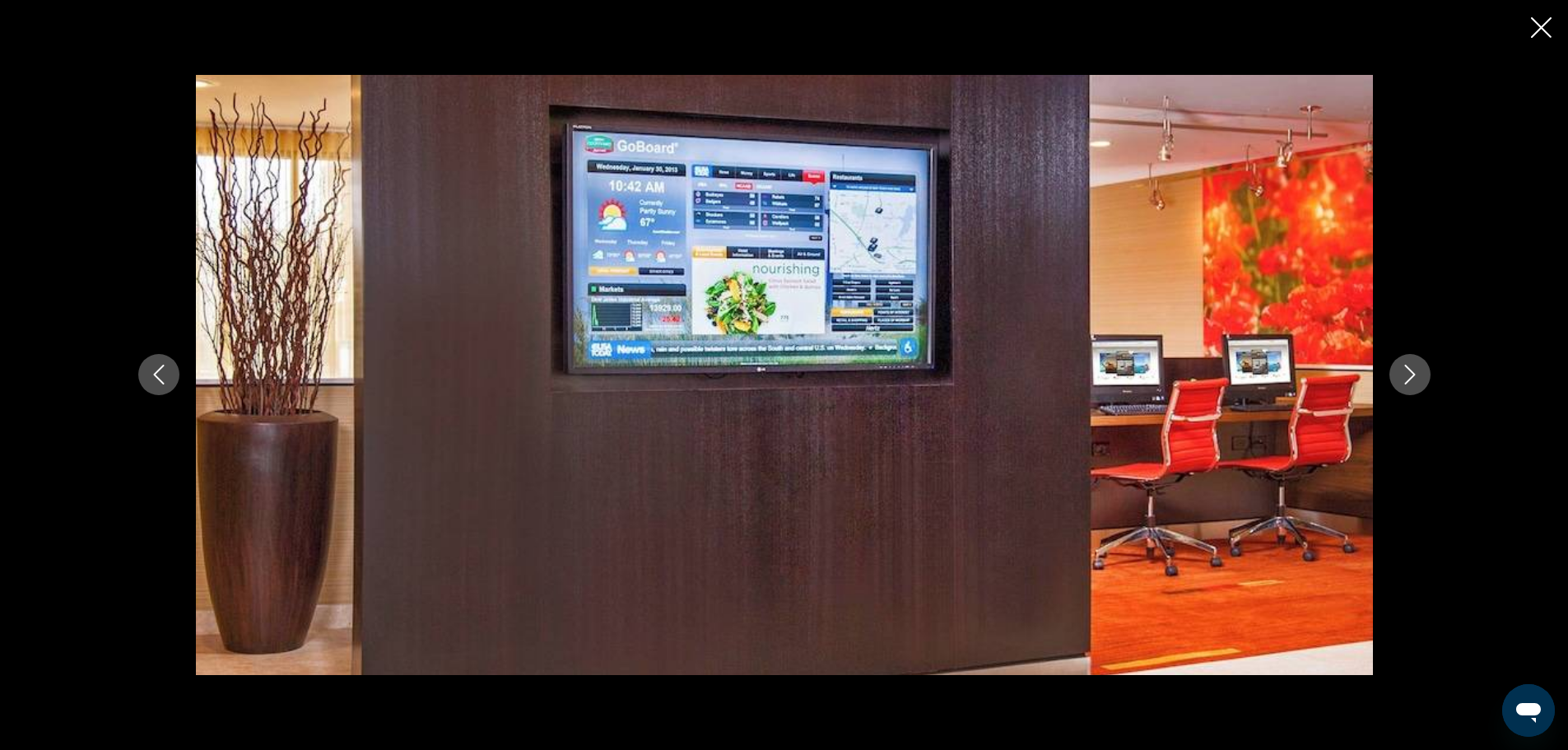
click at [1411, 376] on icon "Next image" at bounding box center [1410, 374] width 19 height 19
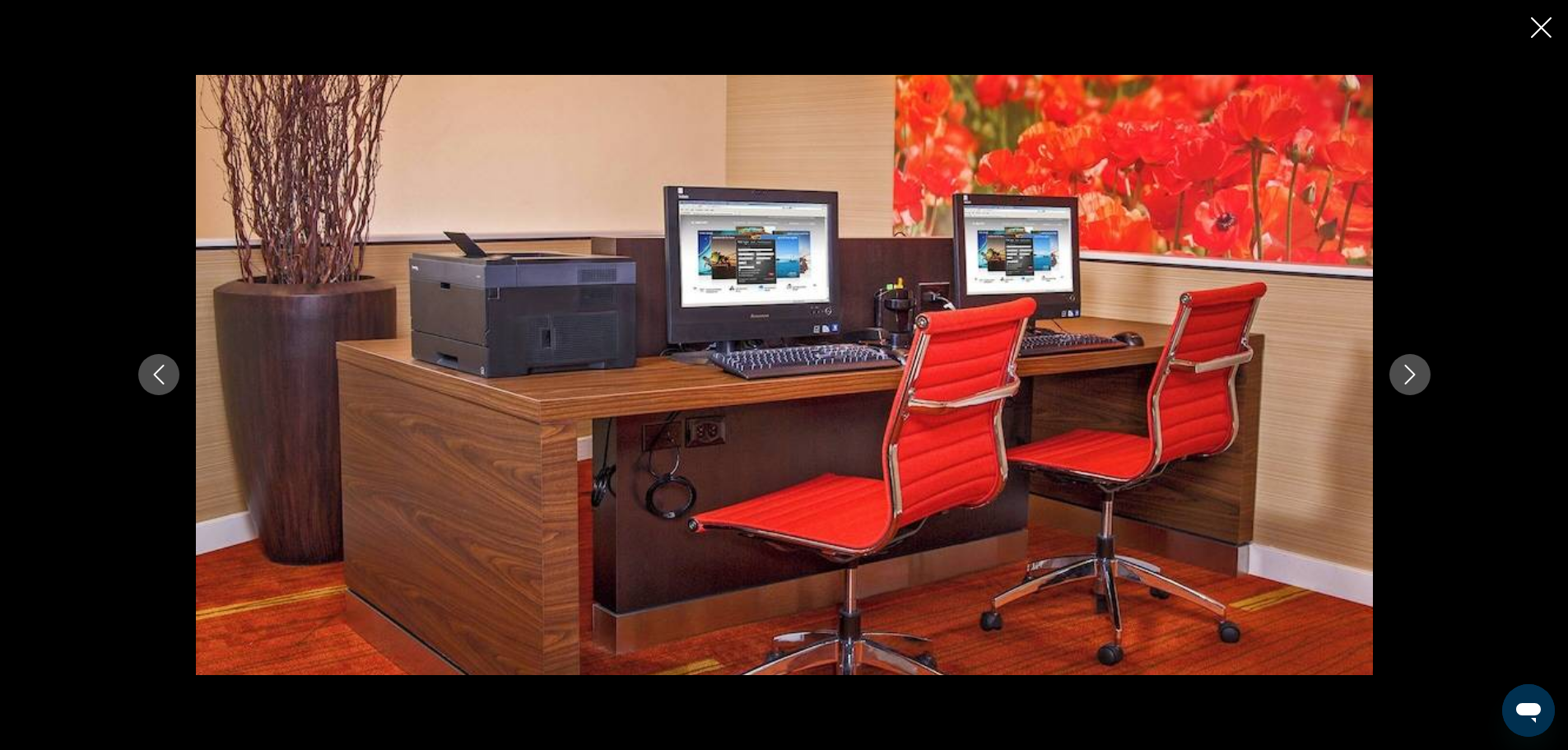
click at [1411, 376] on icon "Next image" at bounding box center [1410, 374] width 19 height 19
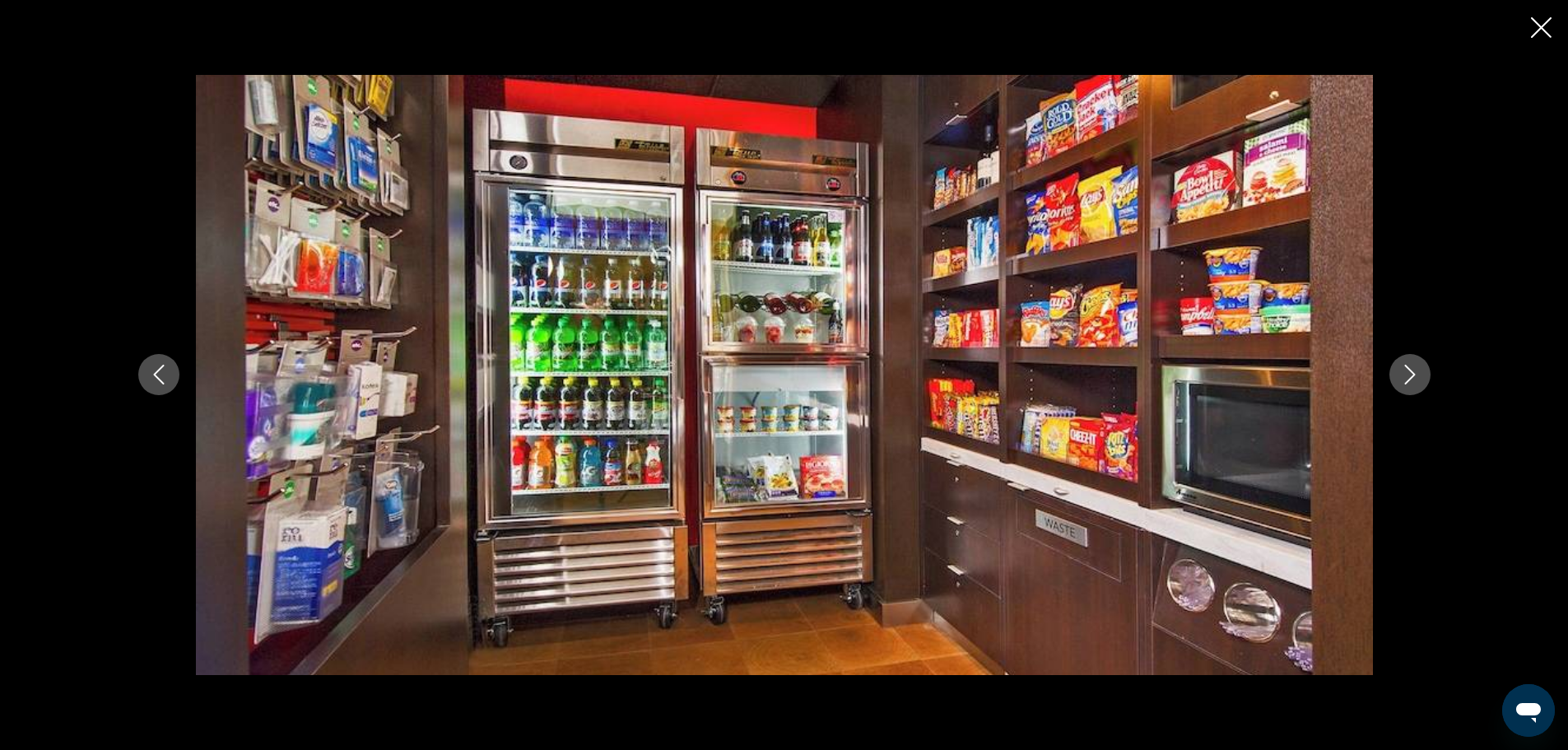
click at [1411, 376] on icon "Next image" at bounding box center [1410, 374] width 19 height 19
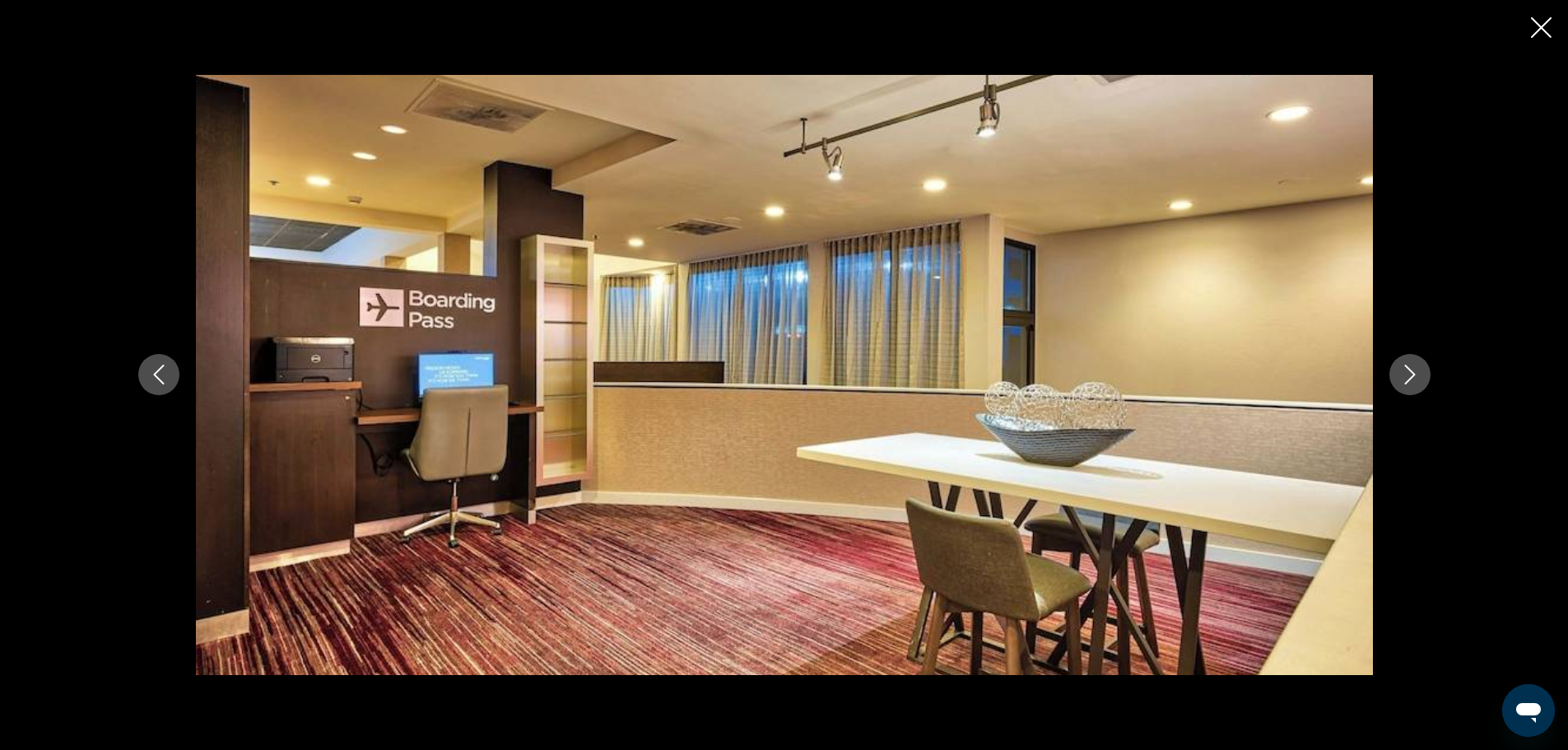
click at [1411, 376] on icon "Next image" at bounding box center [1410, 374] width 19 height 19
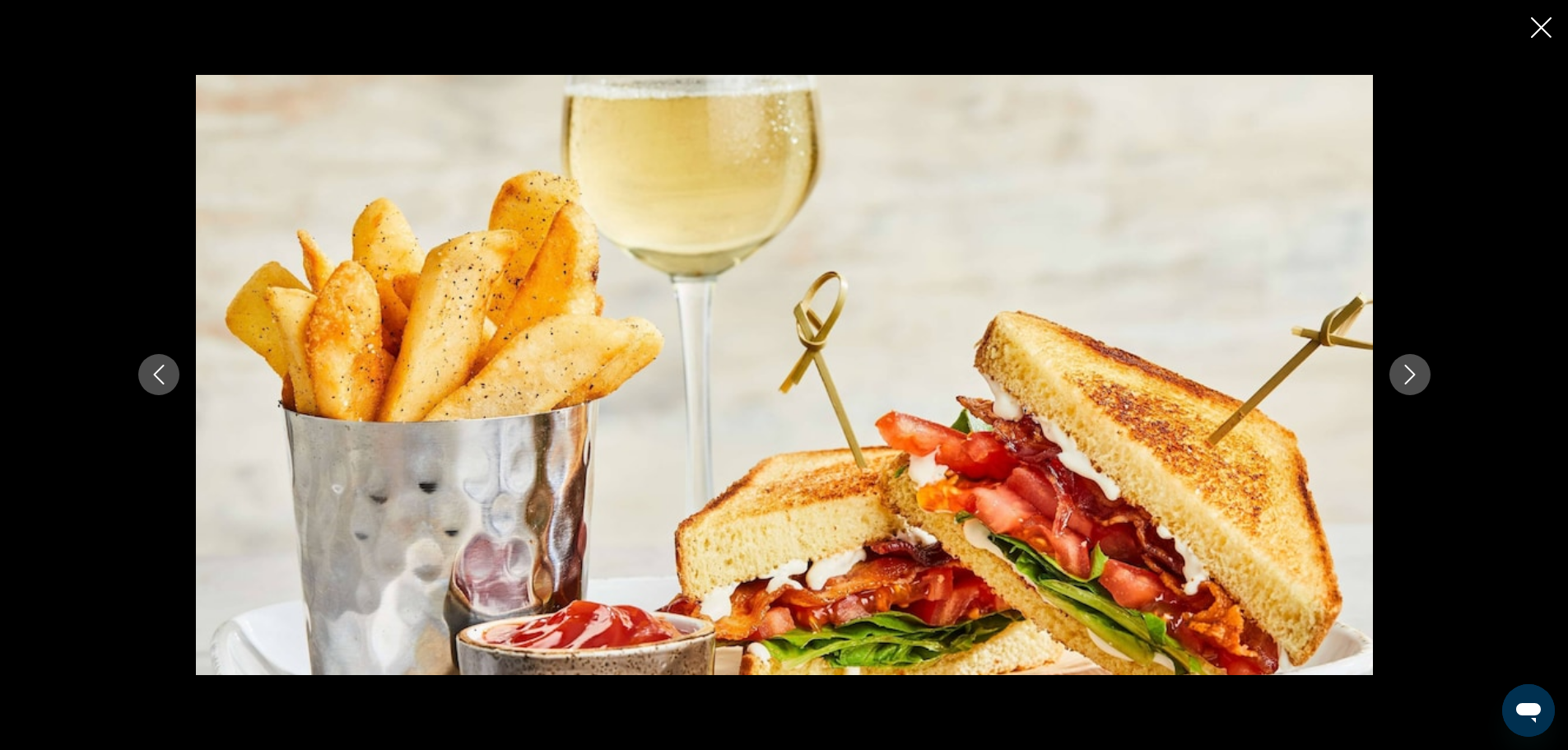
click at [1411, 376] on icon "Next image" at bounding box center [1410, 374] width 19 height 19
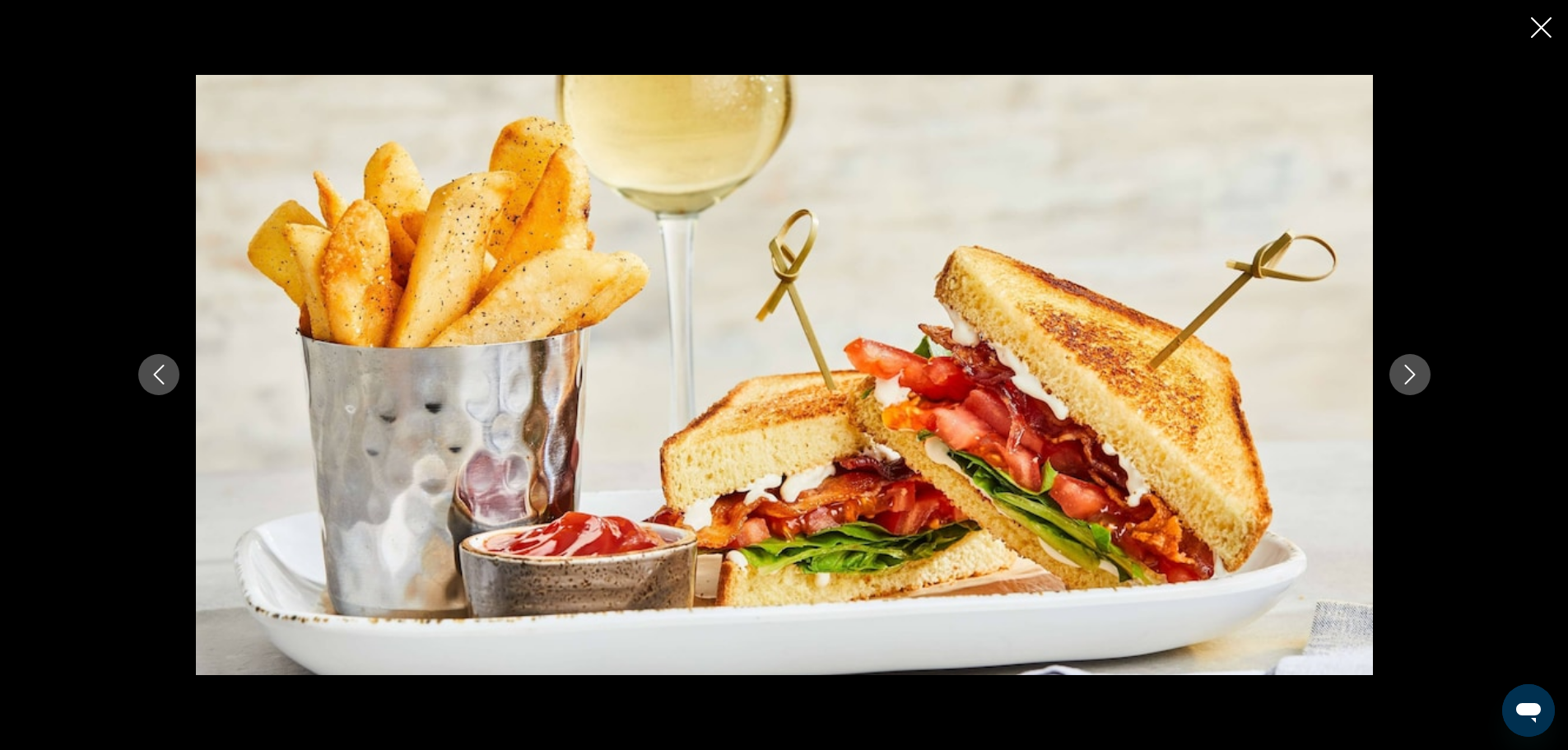
click at [1411, 376] on icon "Next image" at bounding box center [1410, 374] width 19 height 19
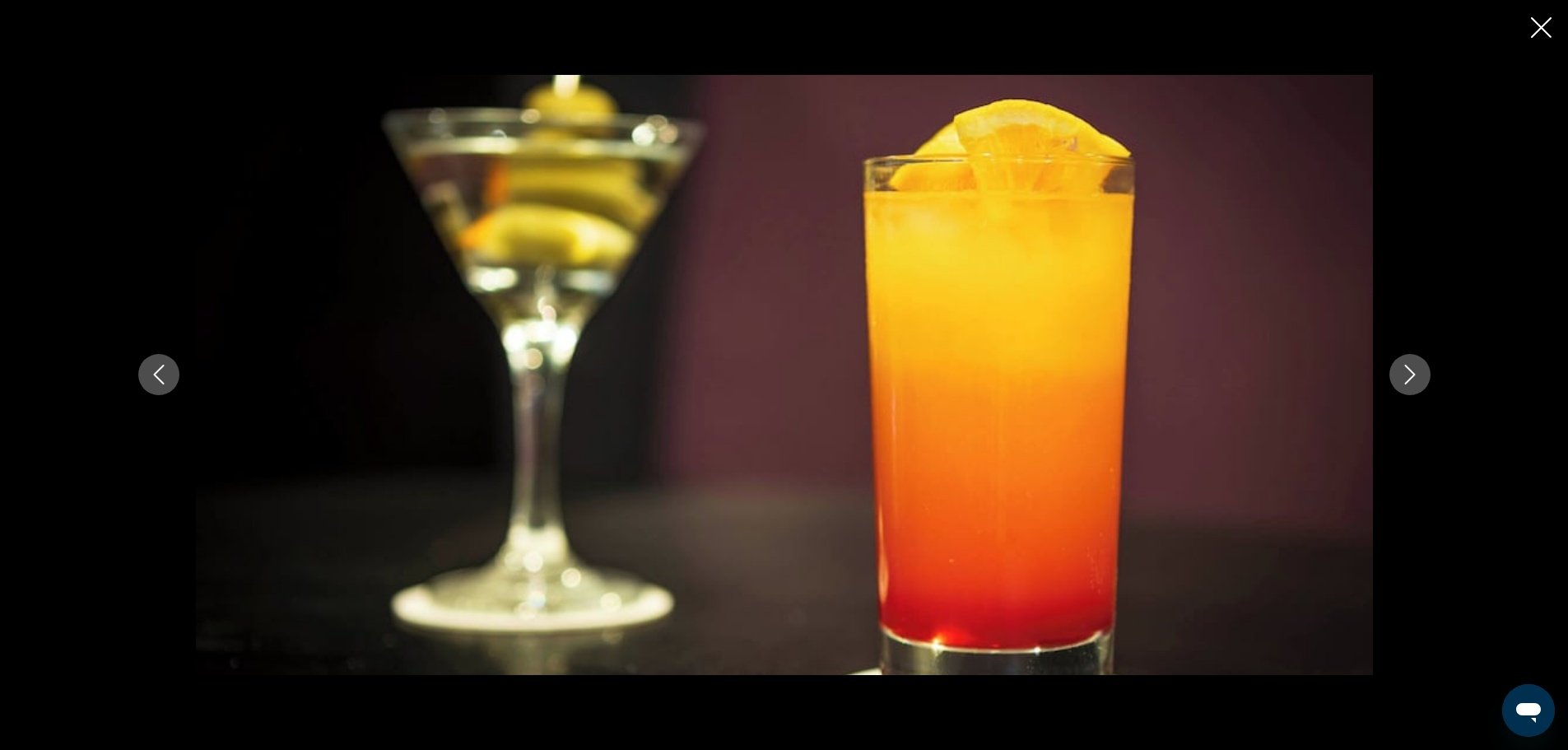
click at [1411, 376] on icon "Next image" at bounding box center [1410, 374] width 19 height 19
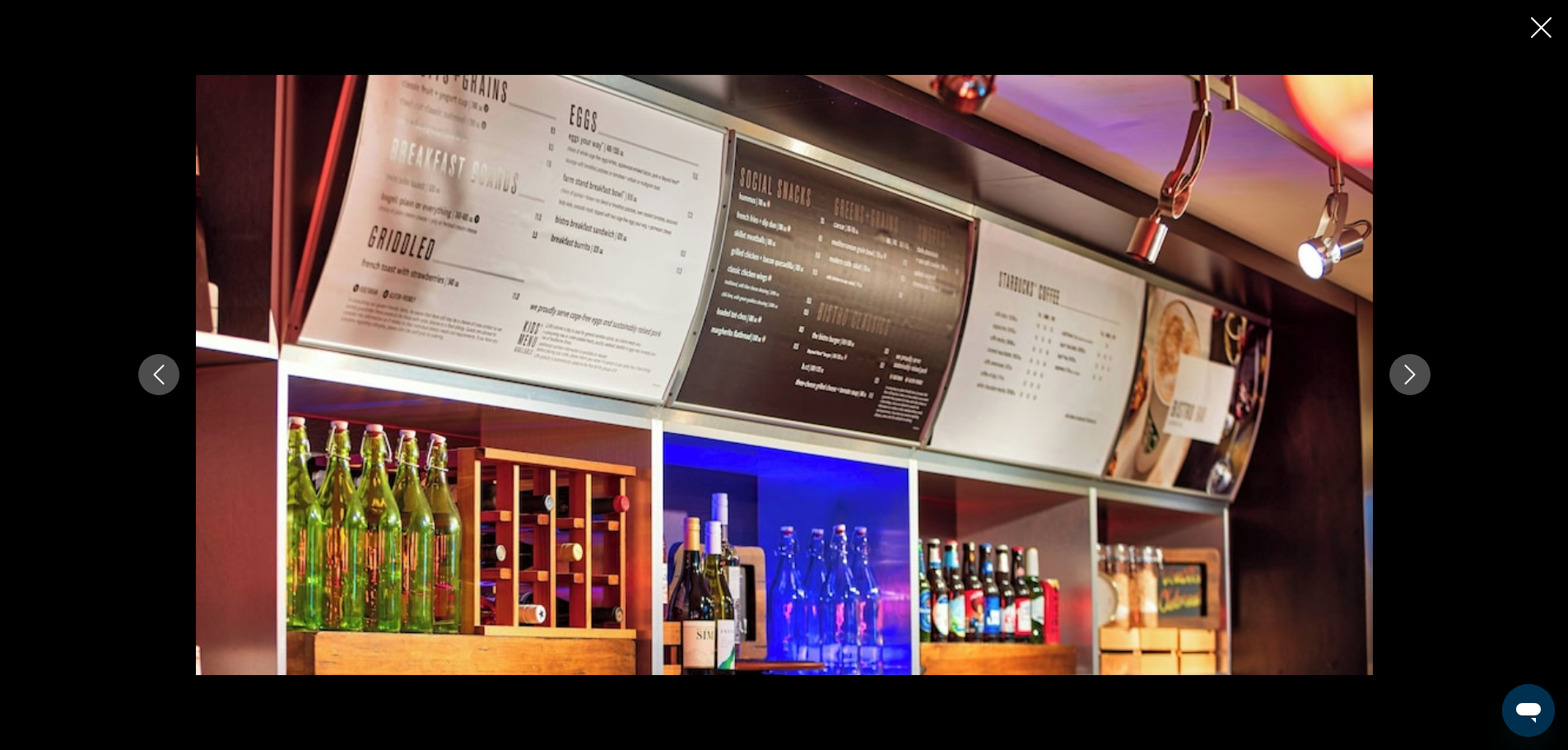
click at [1411, 376] on icon "Next image" at bounding box center [1410, 374] width 19 height 19
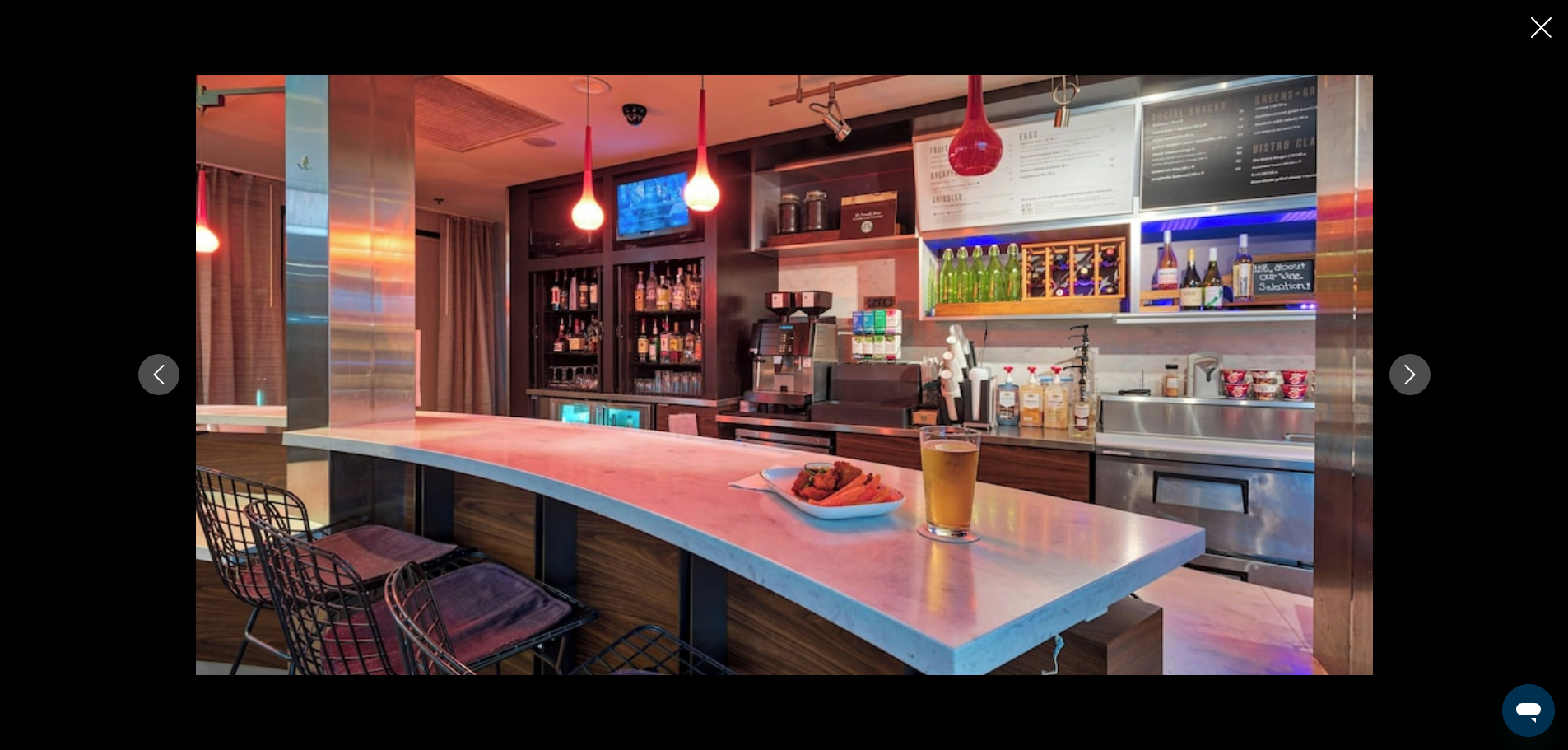
click at [1411, 376] on icon "Next image" at bounding box center [1410, 374] width 19 height 19
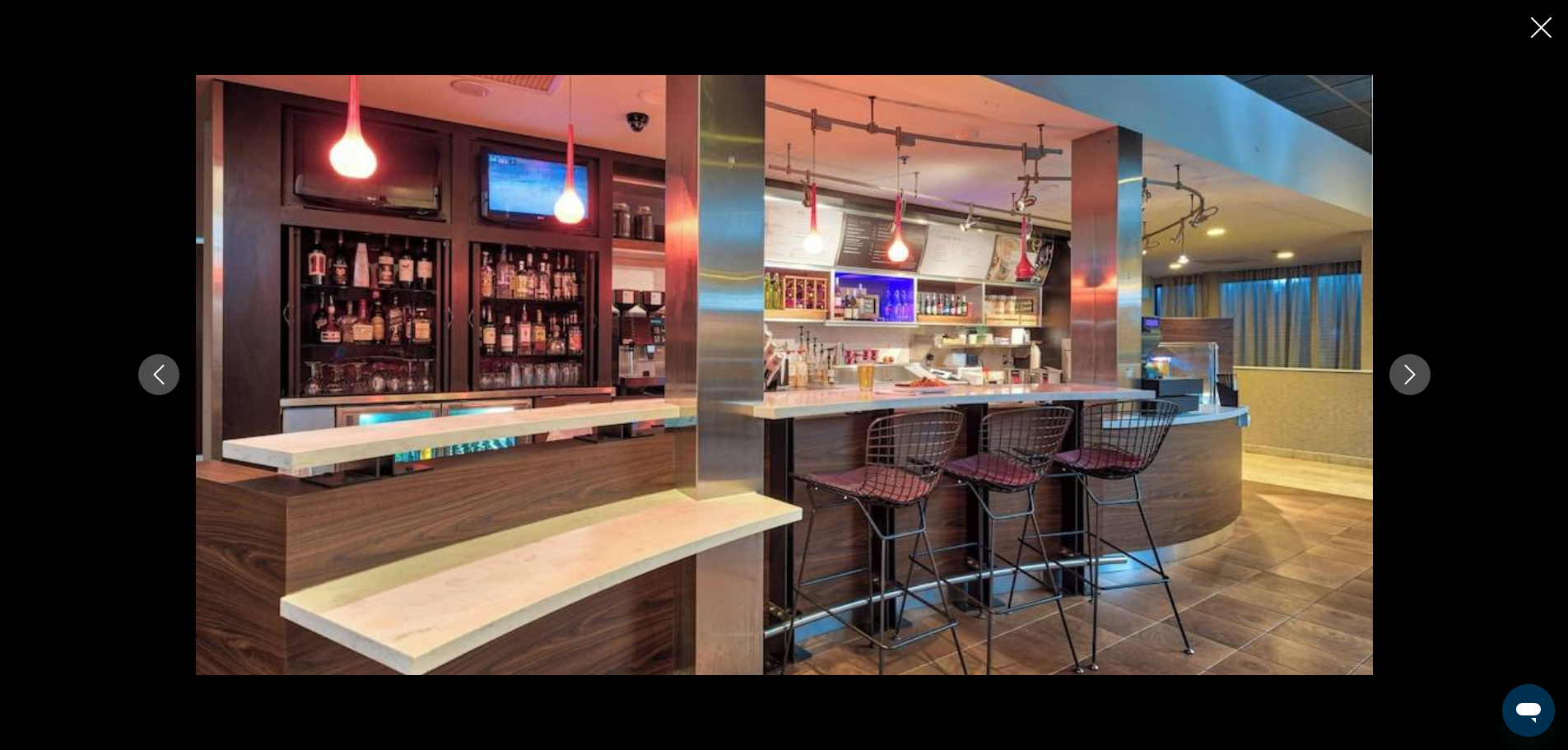
click at [1411, 376] on icon "Next image" at bounding box center [1410, 374] width 19 height 19
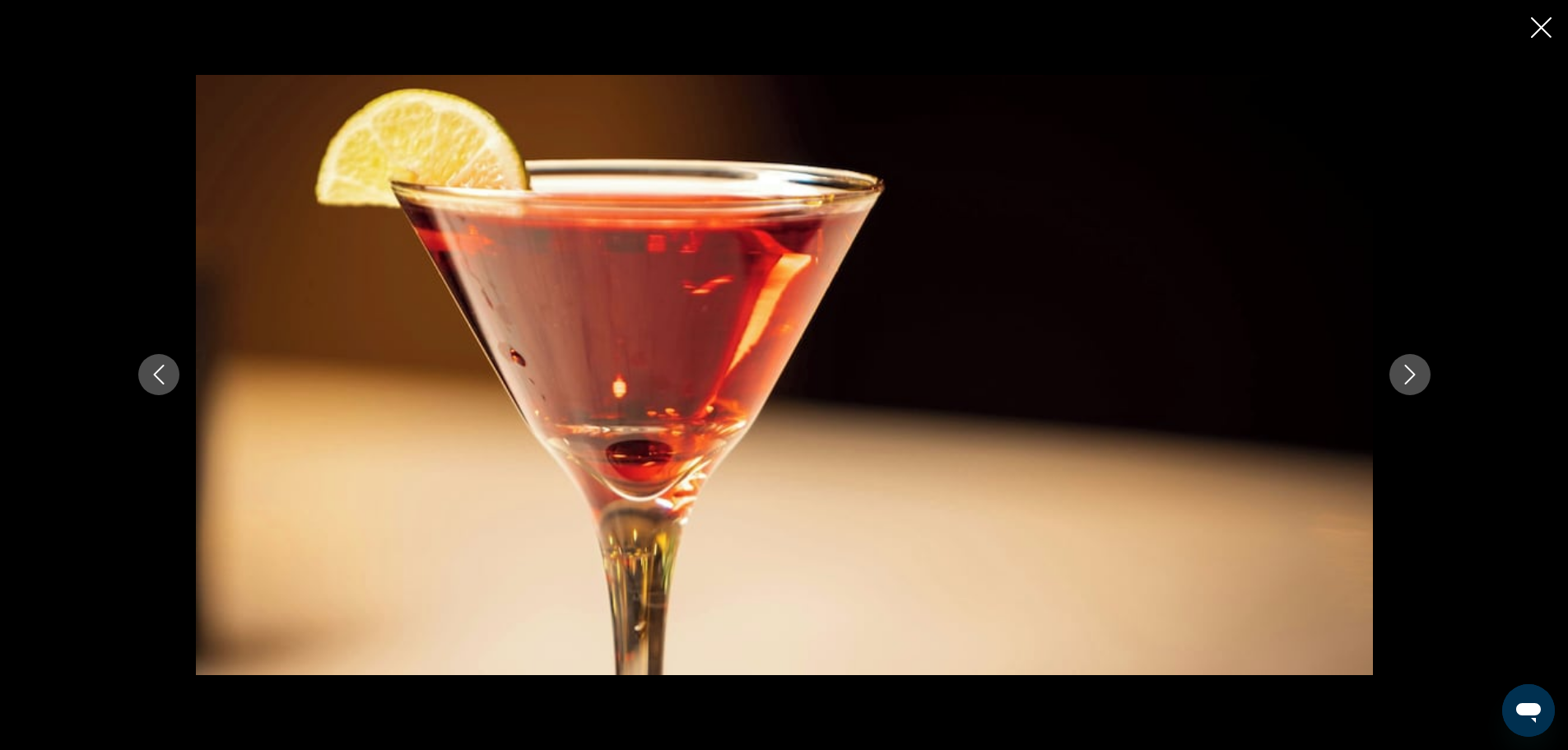
click at [1411, 376] on icon "Next image" at bounding box center [1410, 374] width 19 height 19
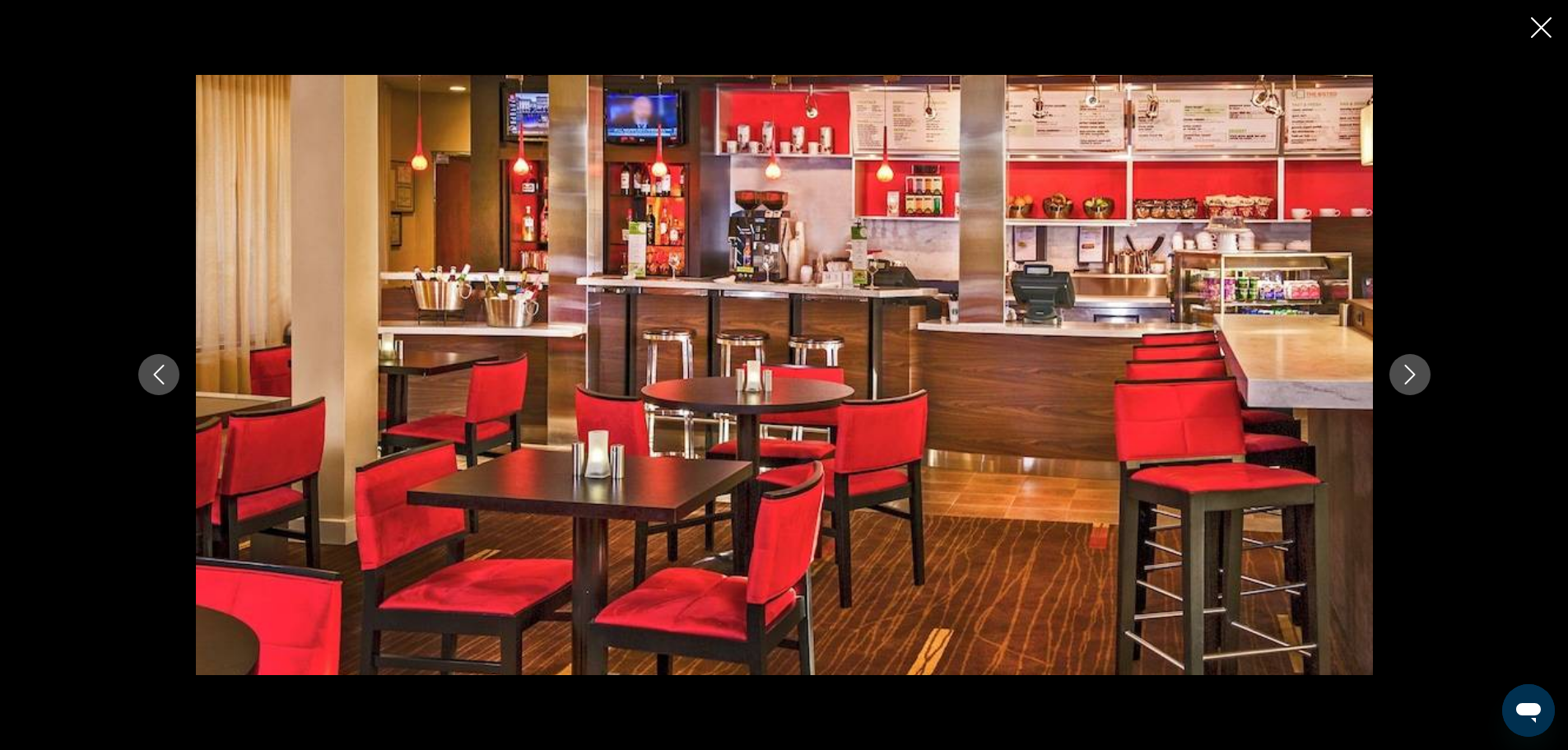
click at [1540, 20] on icon "Close slideshow" at bounding box center [1541, 27] width 20 height 20
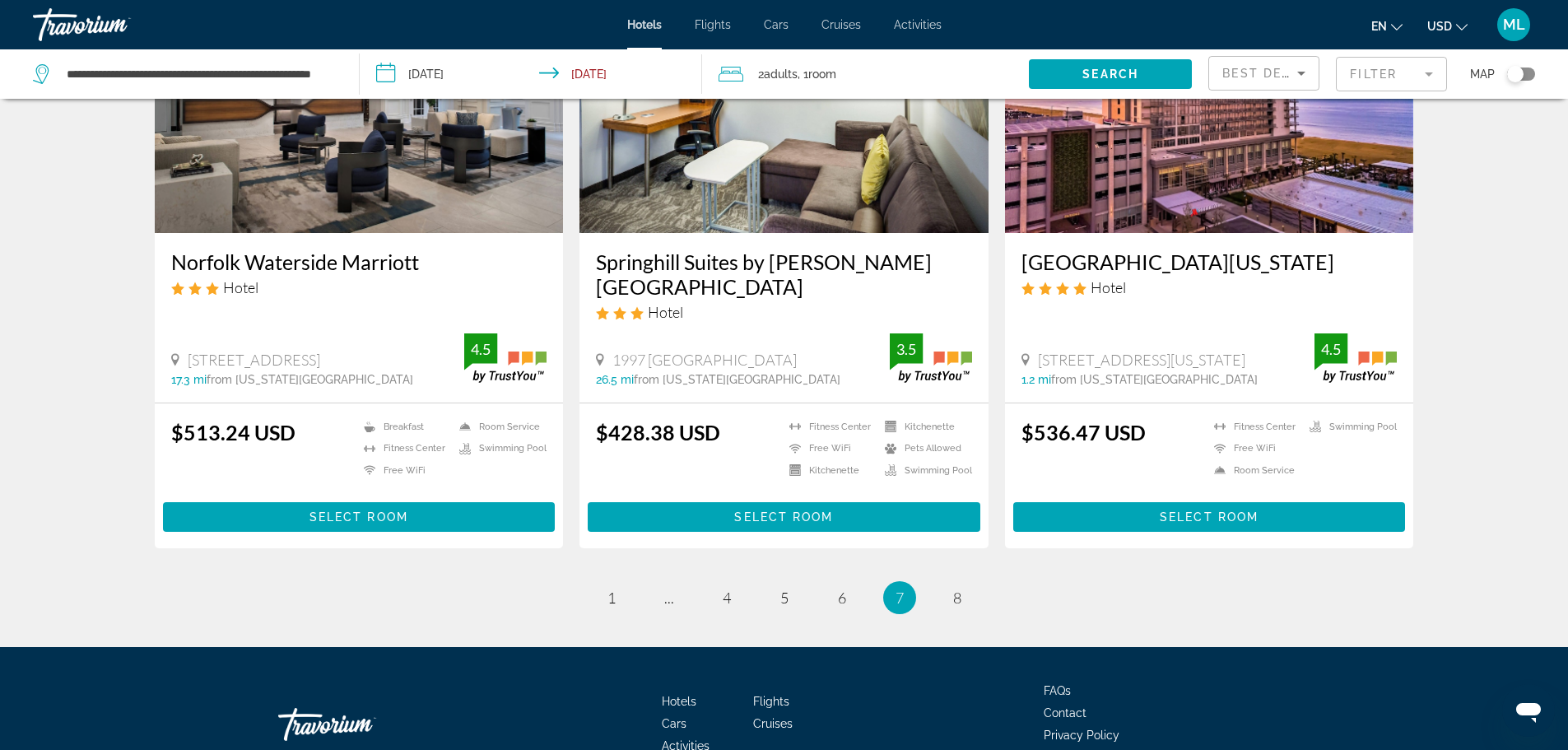
scroll to position [2075, 0]
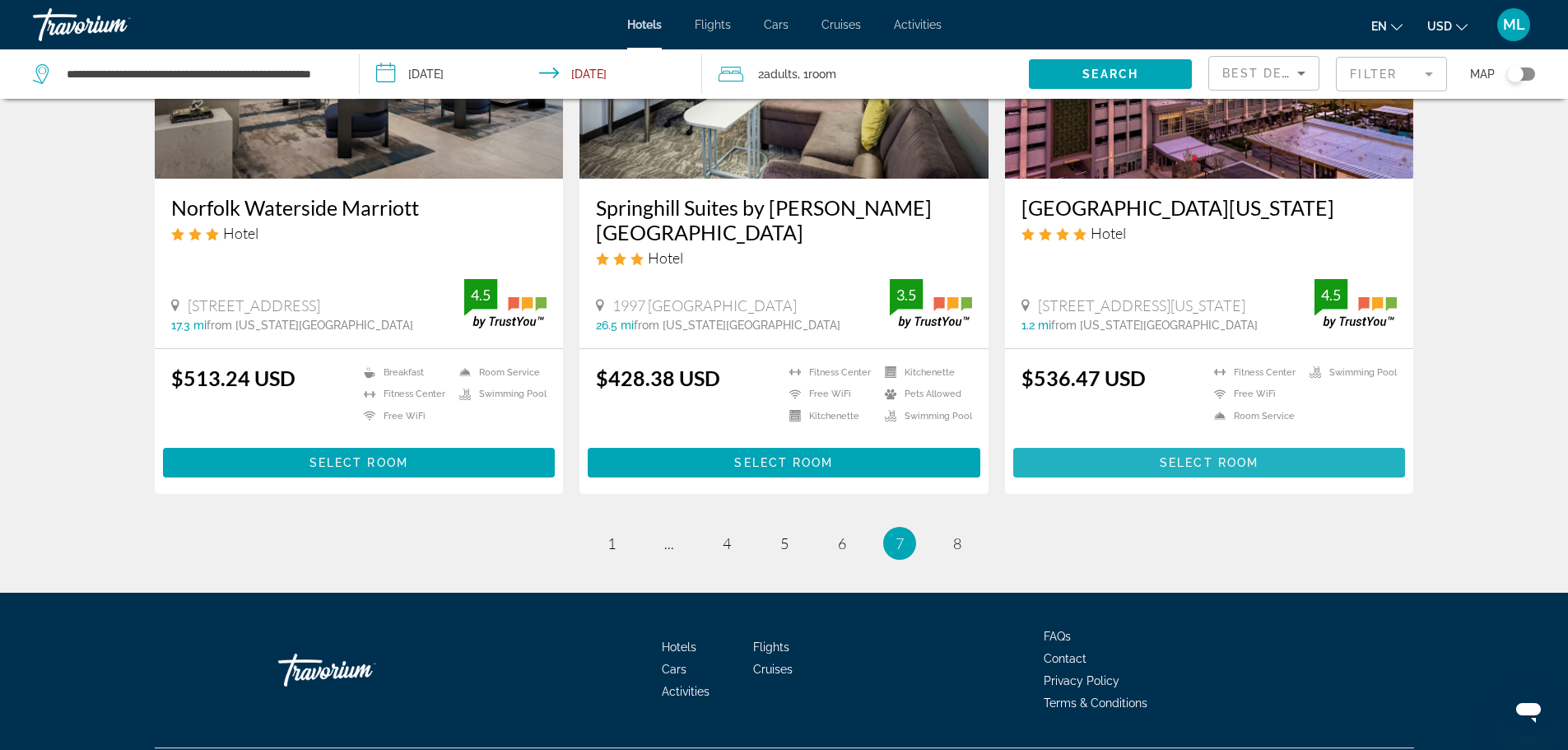
click at [1233, 460] on span "Select Room" at bounding box center [1209, 463] width 98 height 13
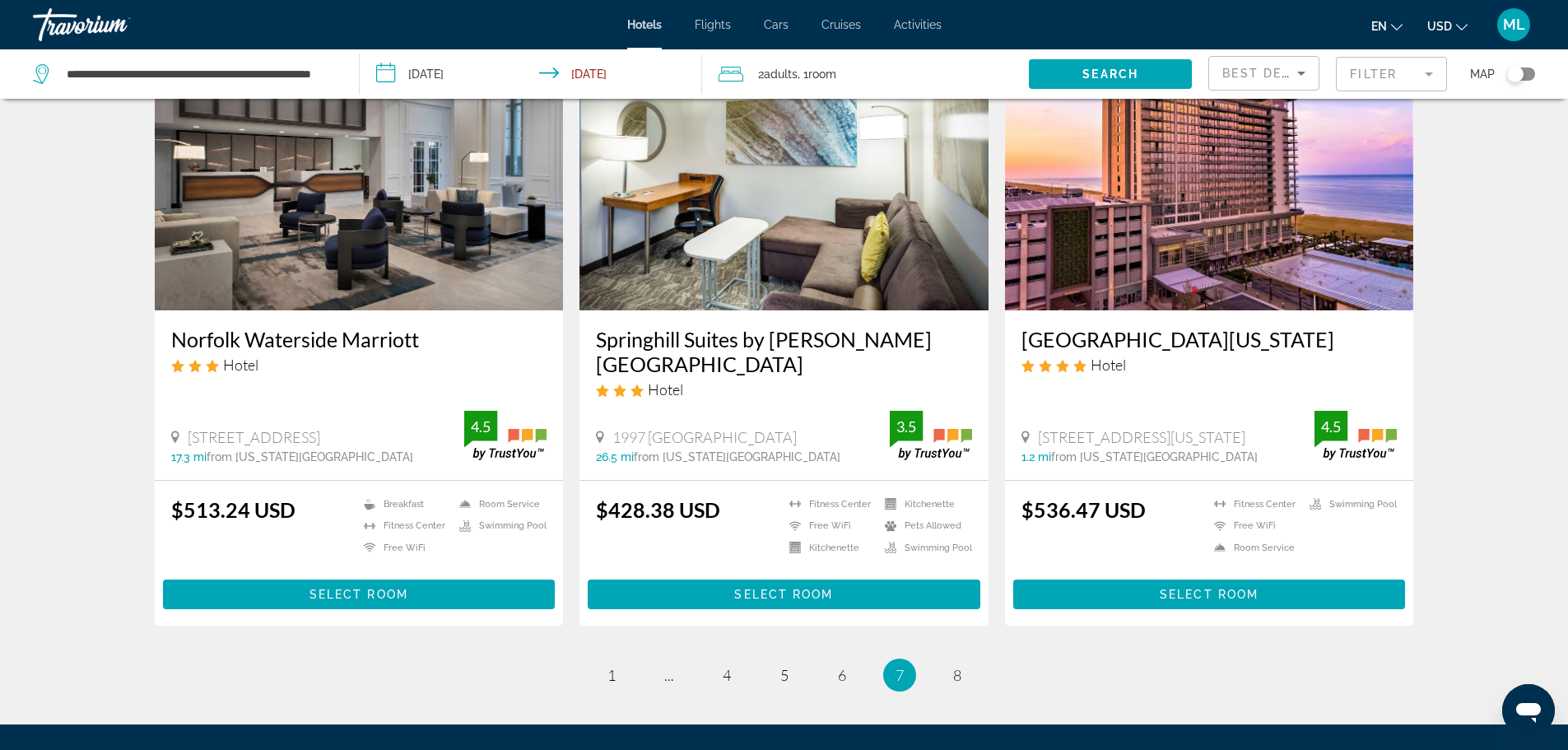
scroll to position [1976, 0]
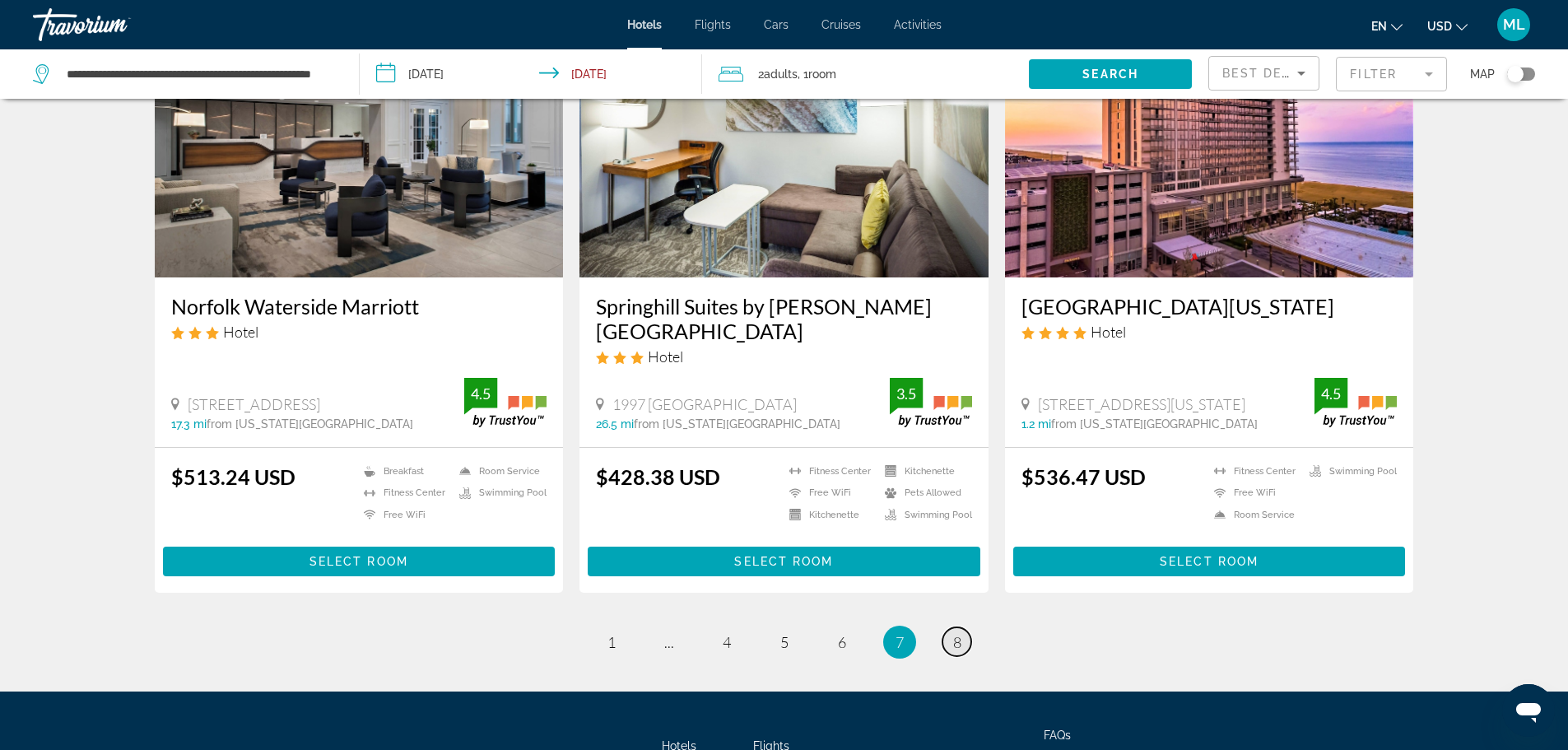
click at [951, 652] on link "page 8" at bounding box center [957, 642] width 29 height 29
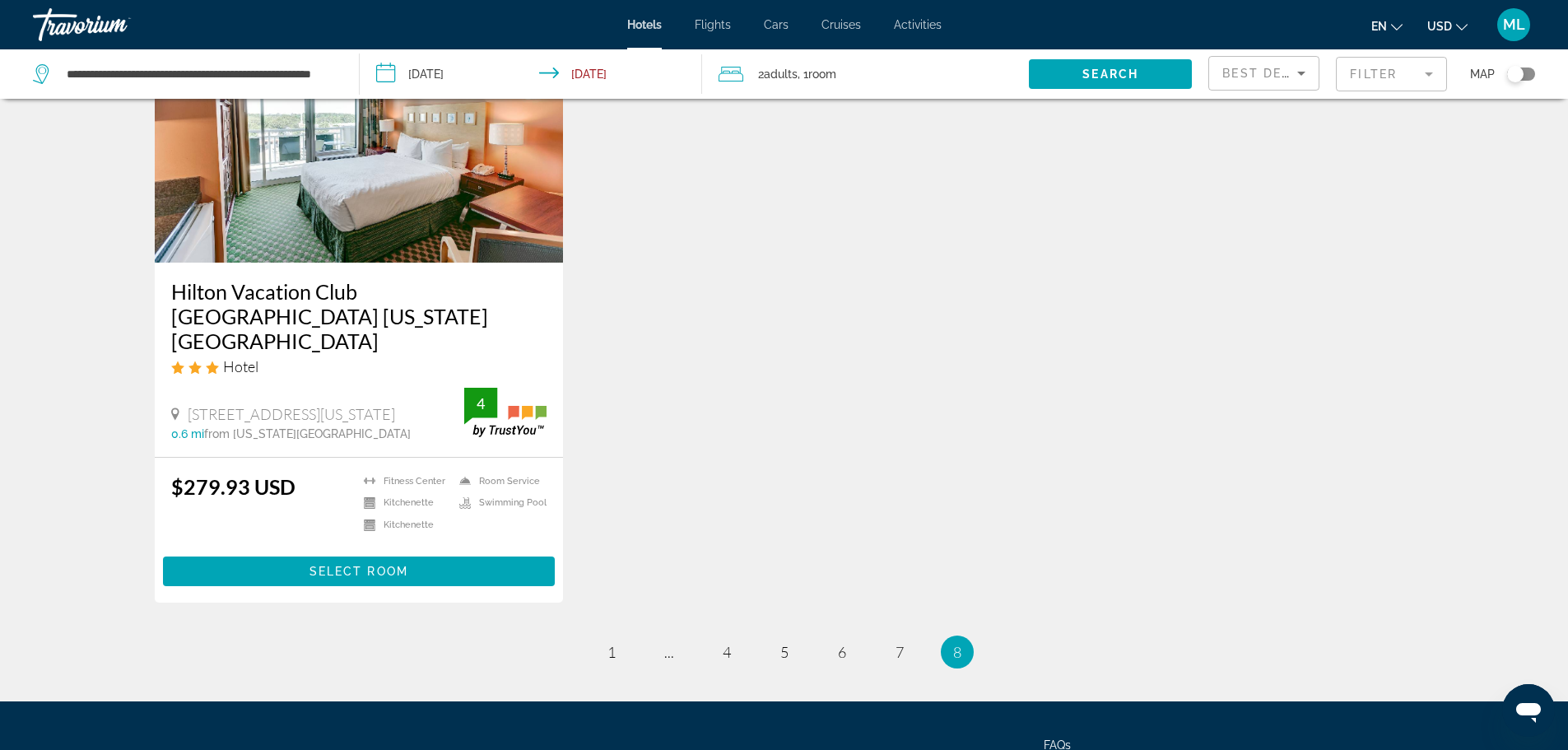
scroll to position [790, 0]
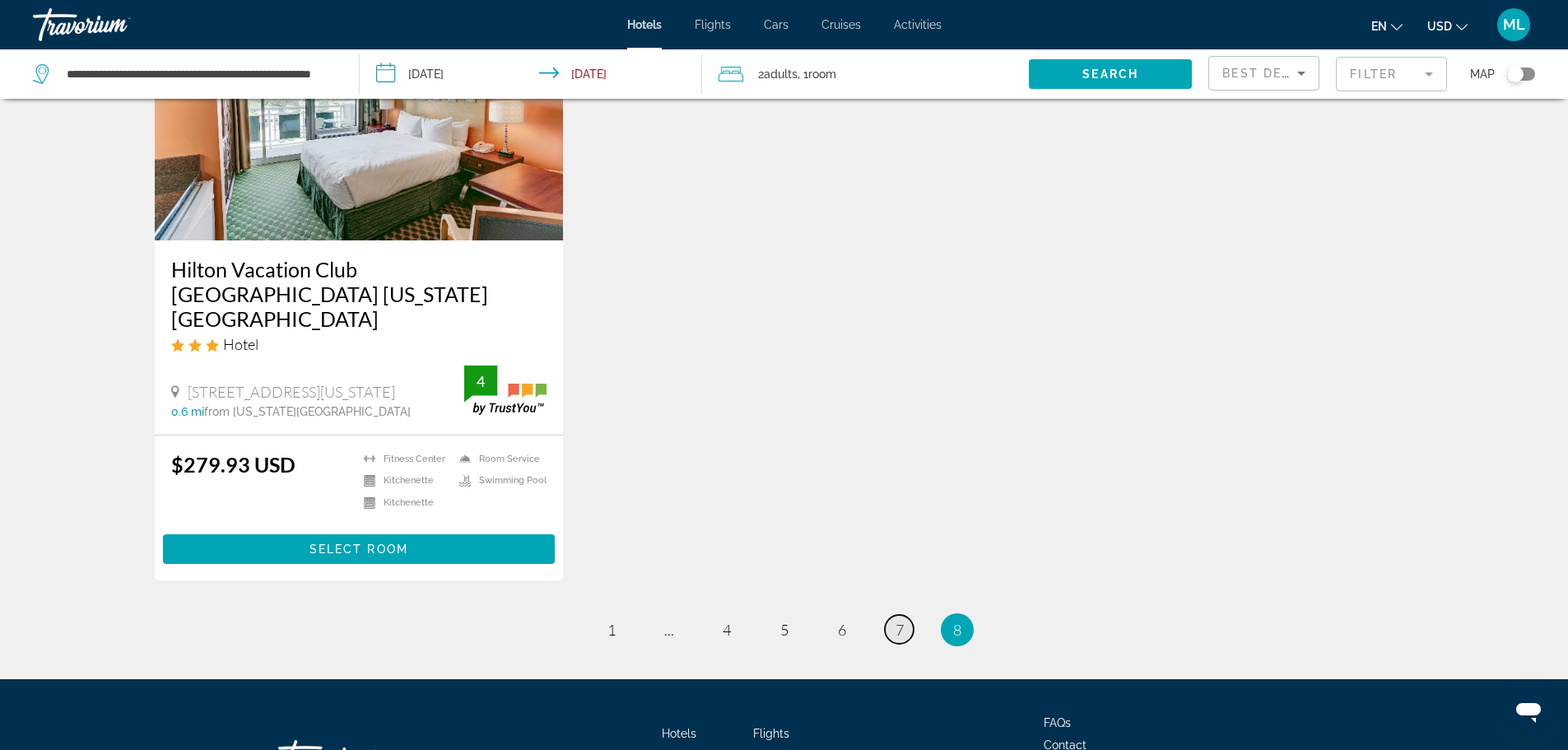
click at [896, 621] on span "7" at bounding box center [899, 629] width 9 height 18
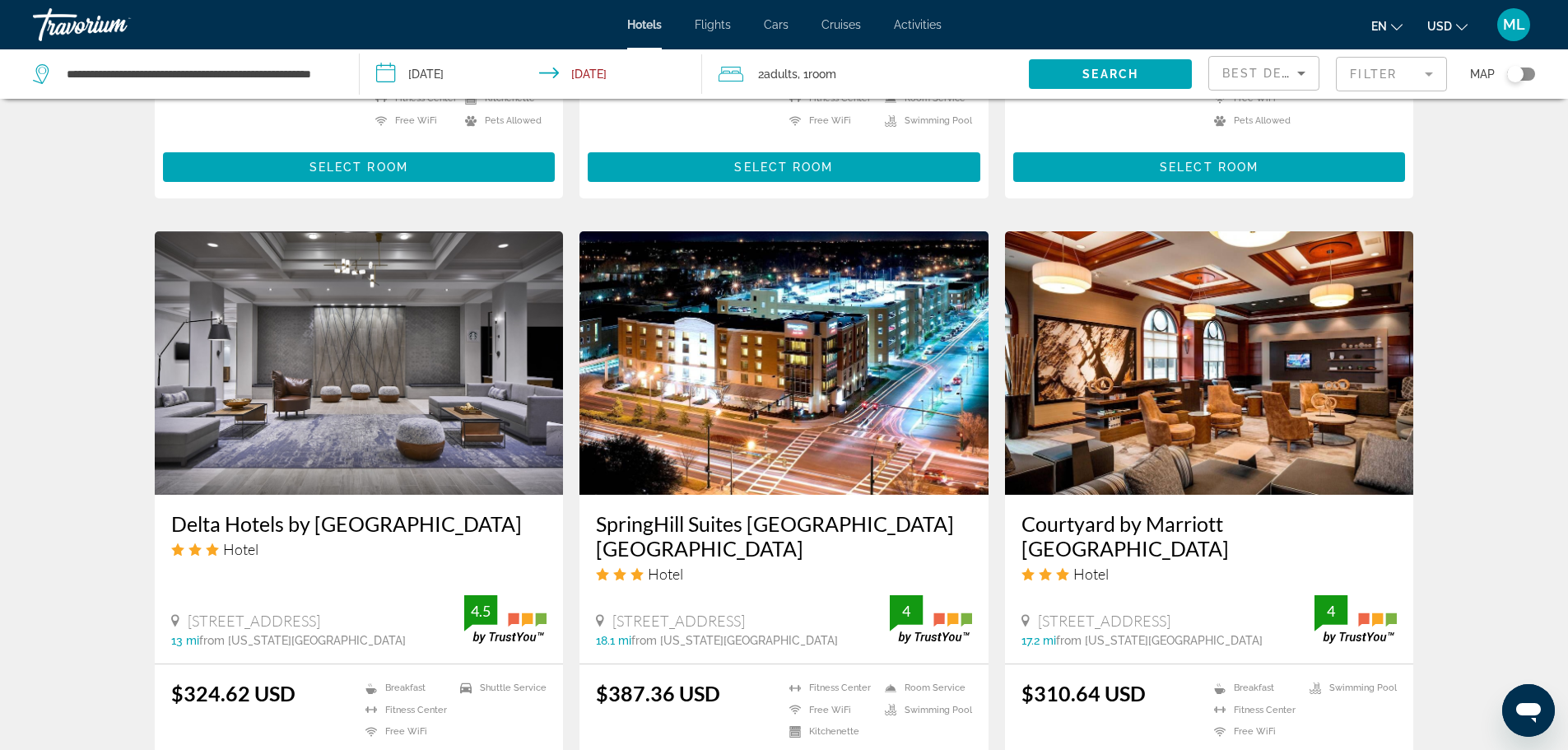
scroll to position [1219, 0]
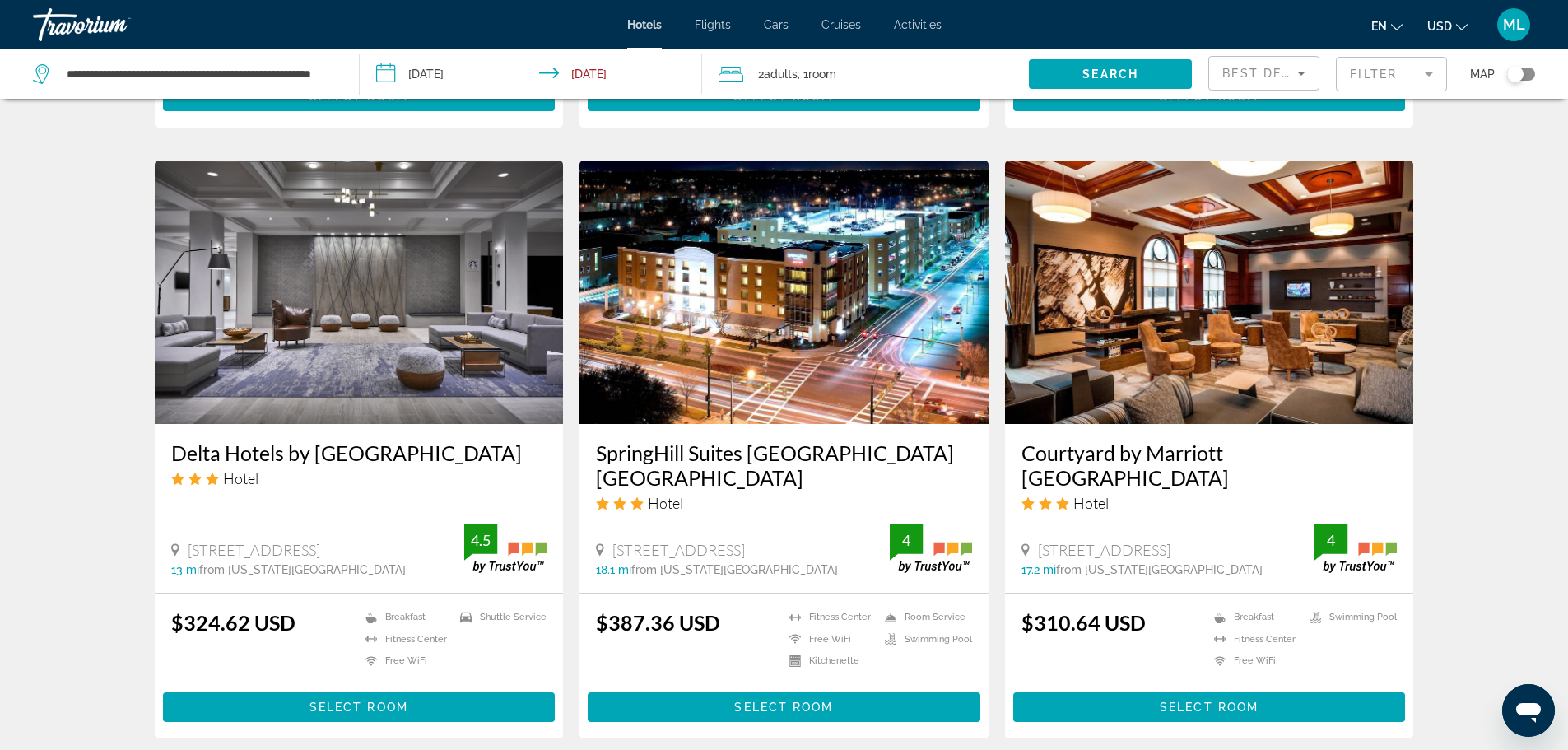
click at [370, 331] on img "Main content" at bounding box center [359, 292] width 410 height 263
